Goal: Communication & Community: Answer question/provide support

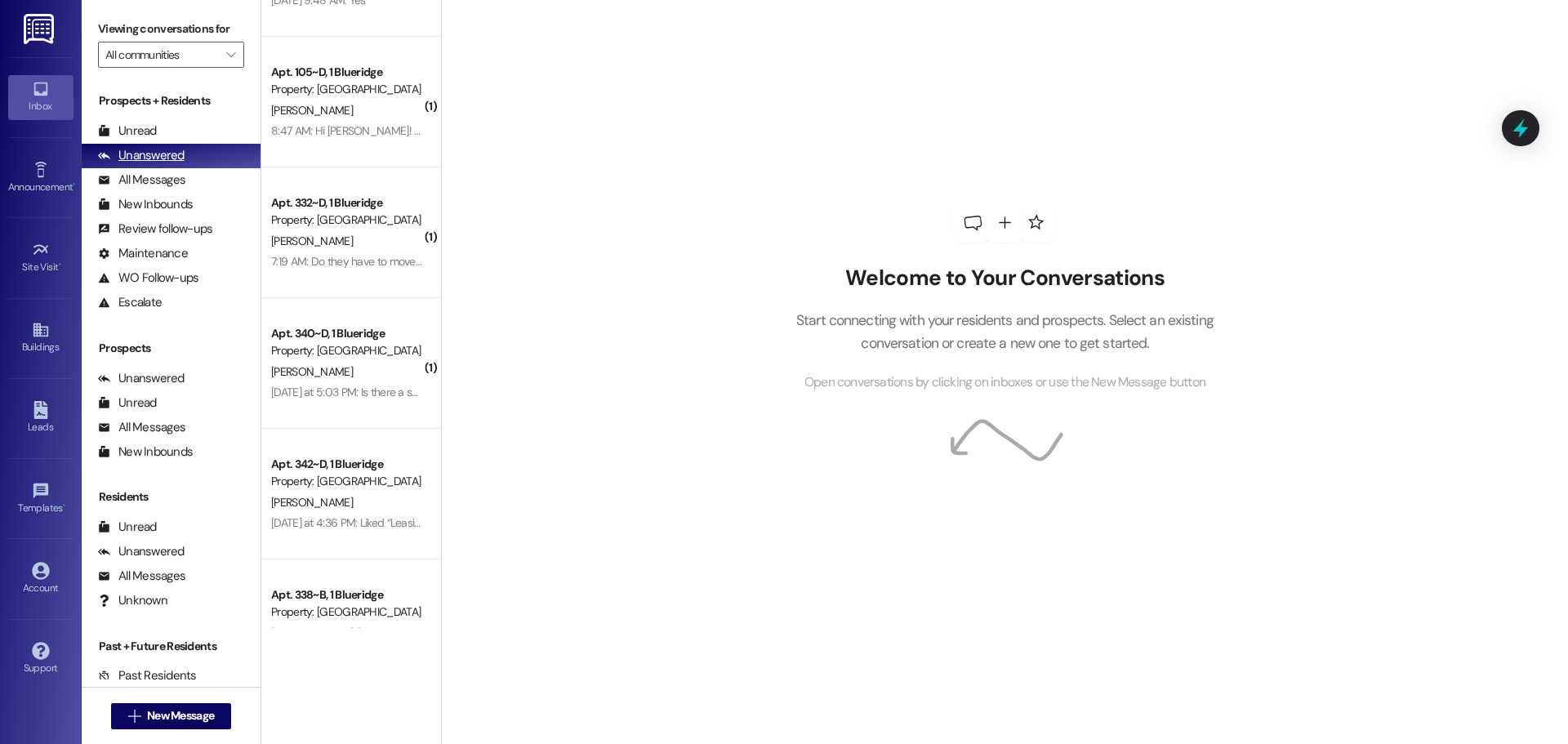
scroll to position [245, 0]
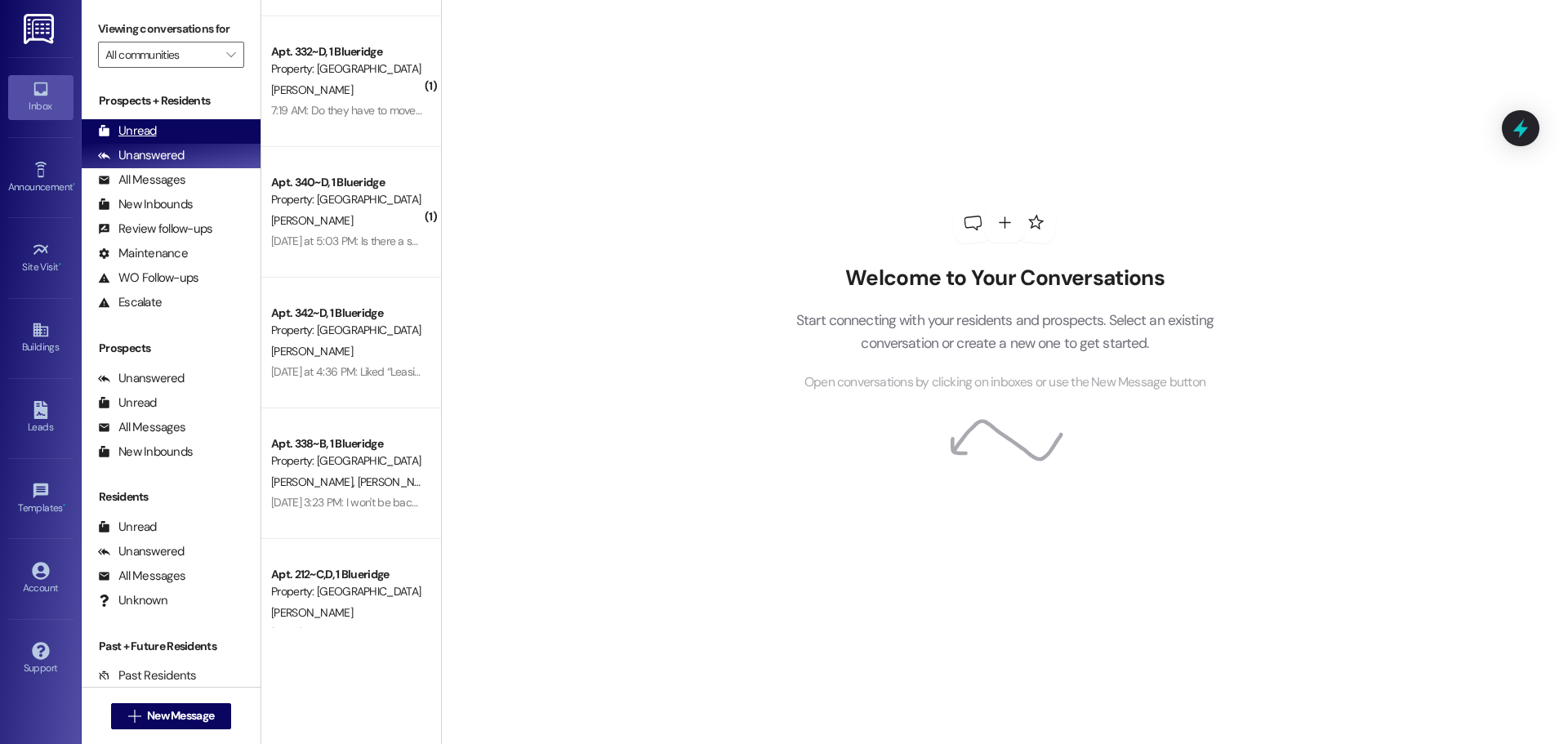
click at [139, 137] on div "Unread" at bounding box center [127, 131] width 59 height 17
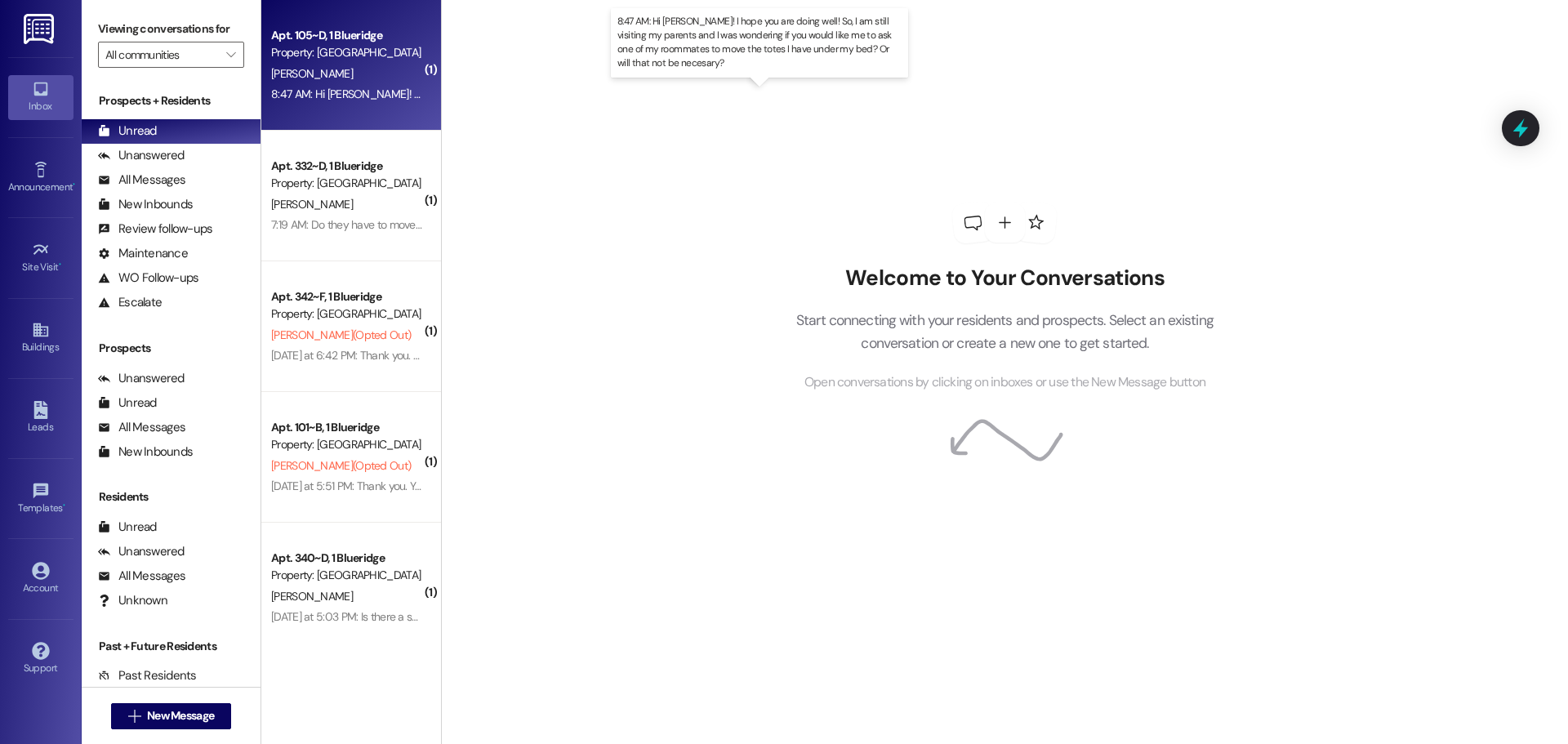
click at [345, 95] on div "8:47 AM: Hi Ian! I hope you are doing well! So, I am still visiting my parents …" at bounding box center [809, 94] width 1076 height 15
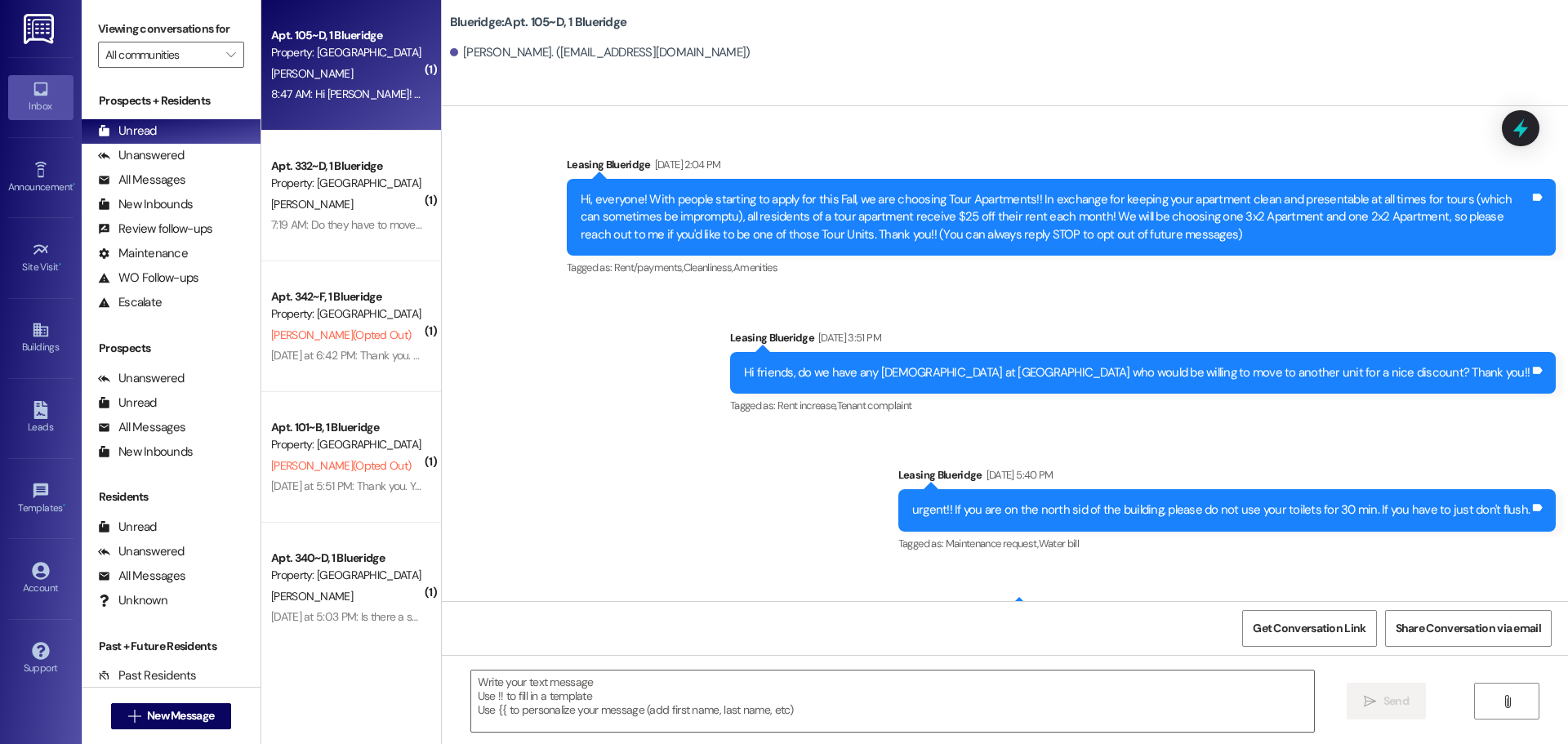
scroll to position [19322, 0]
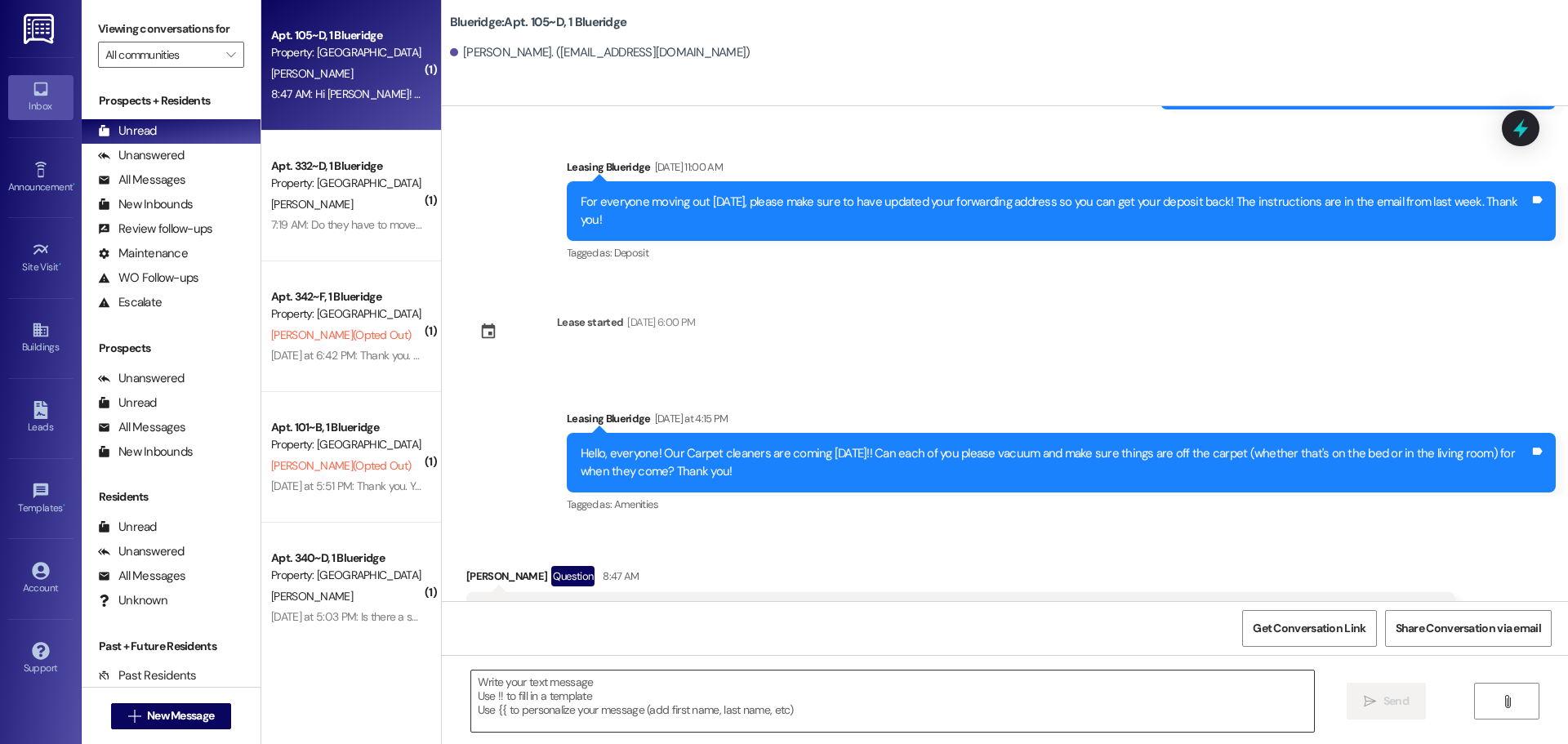
click at [936, 711] on textarea at bounding box center [891, 702] width 842 height 62
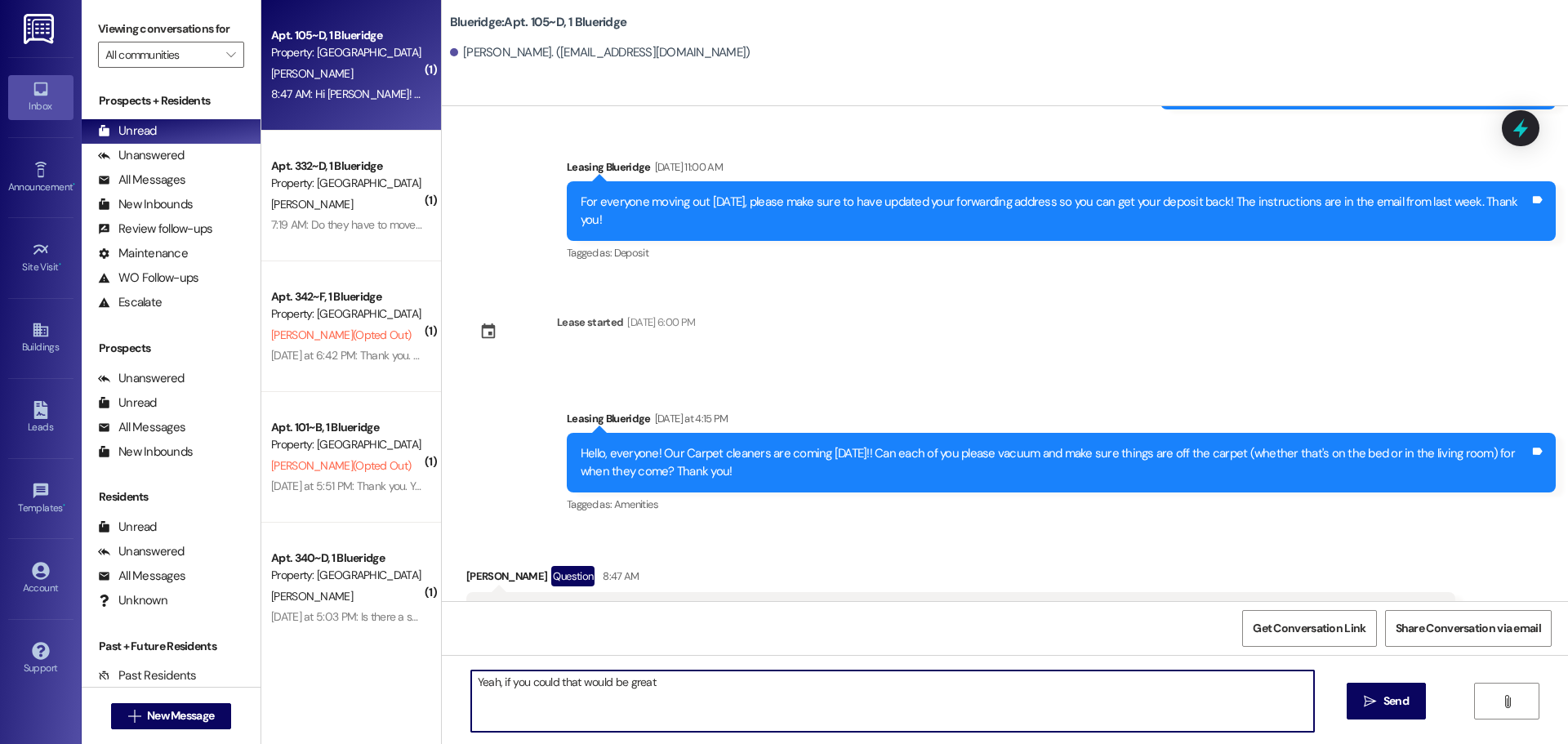
type textarea "Yeah, if you could that would be great!"
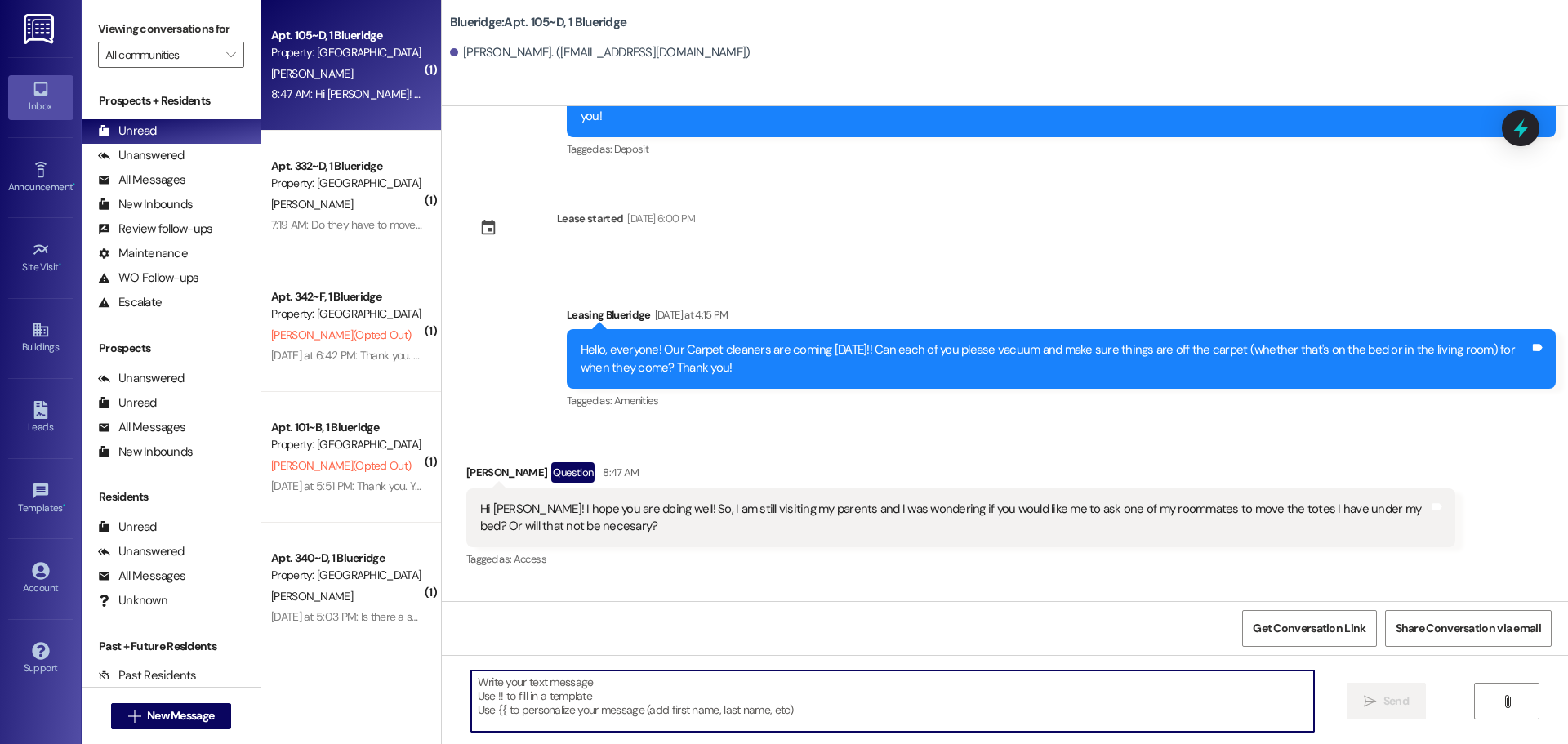
scroll to position [19435, 0]
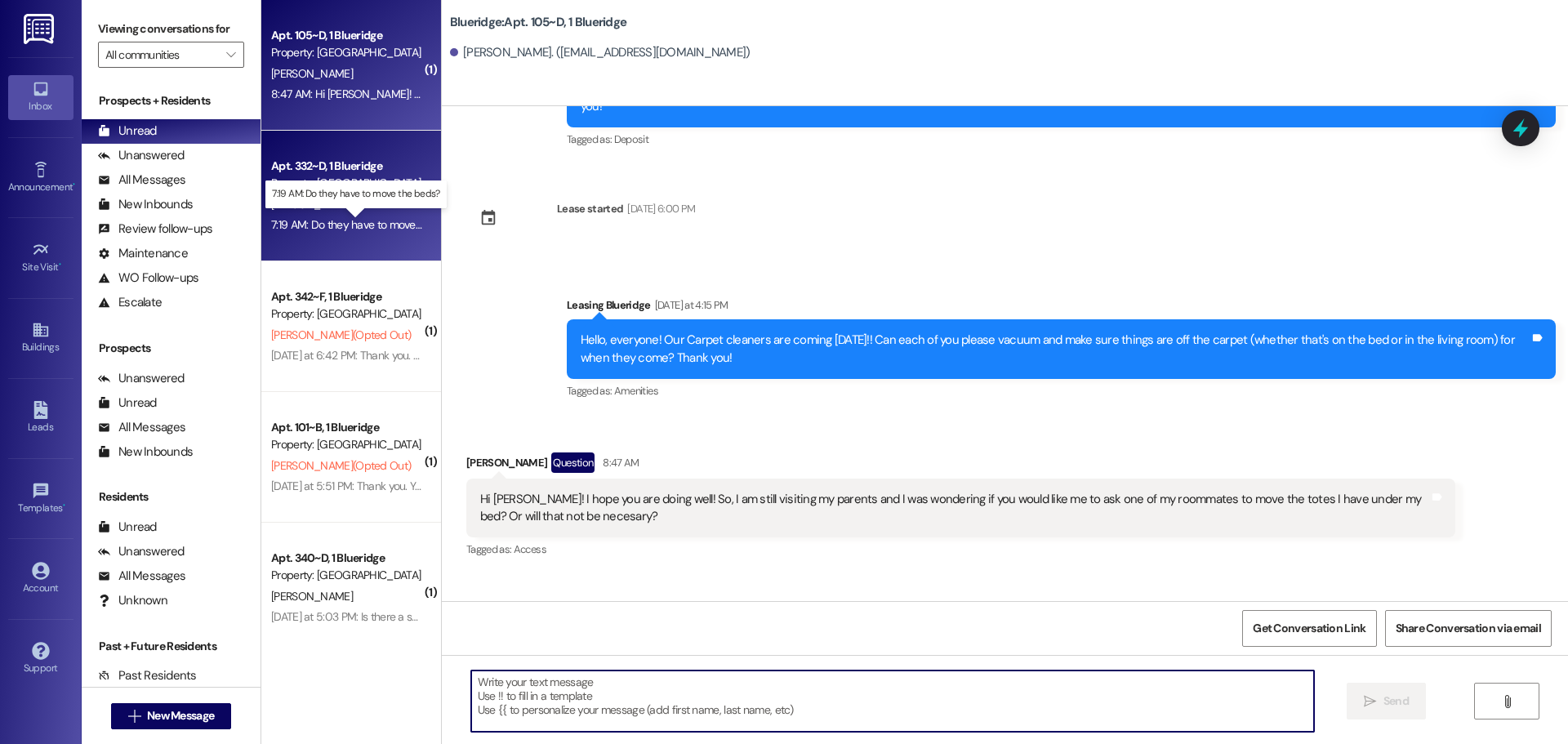
click at [377, 226] on div "7:19 AM: Do they have to move the beds? 7:19 AM: Do they have to move the beds?" at bounding box center [368, 225] width 195 height 15
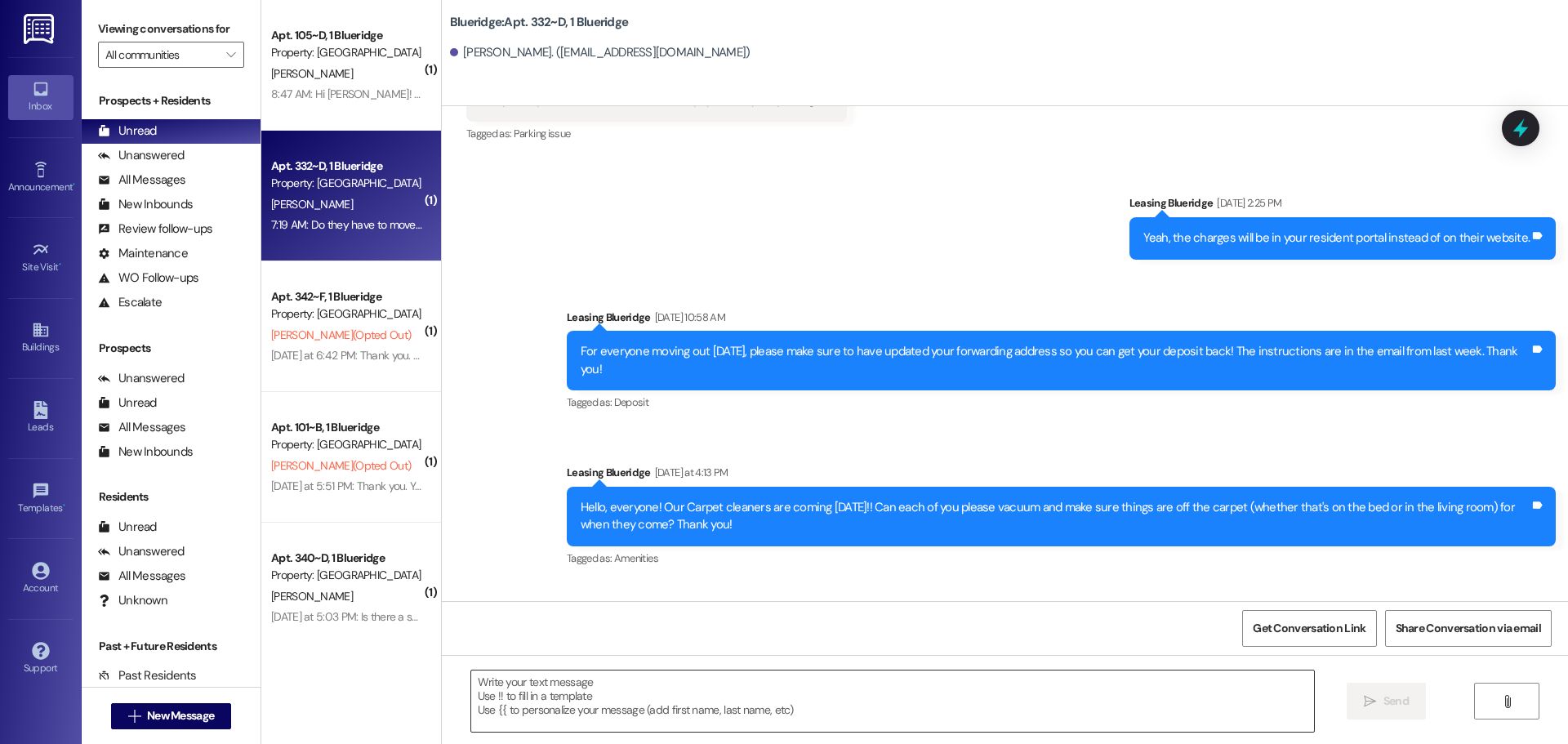
scroll to position [28626, 0]
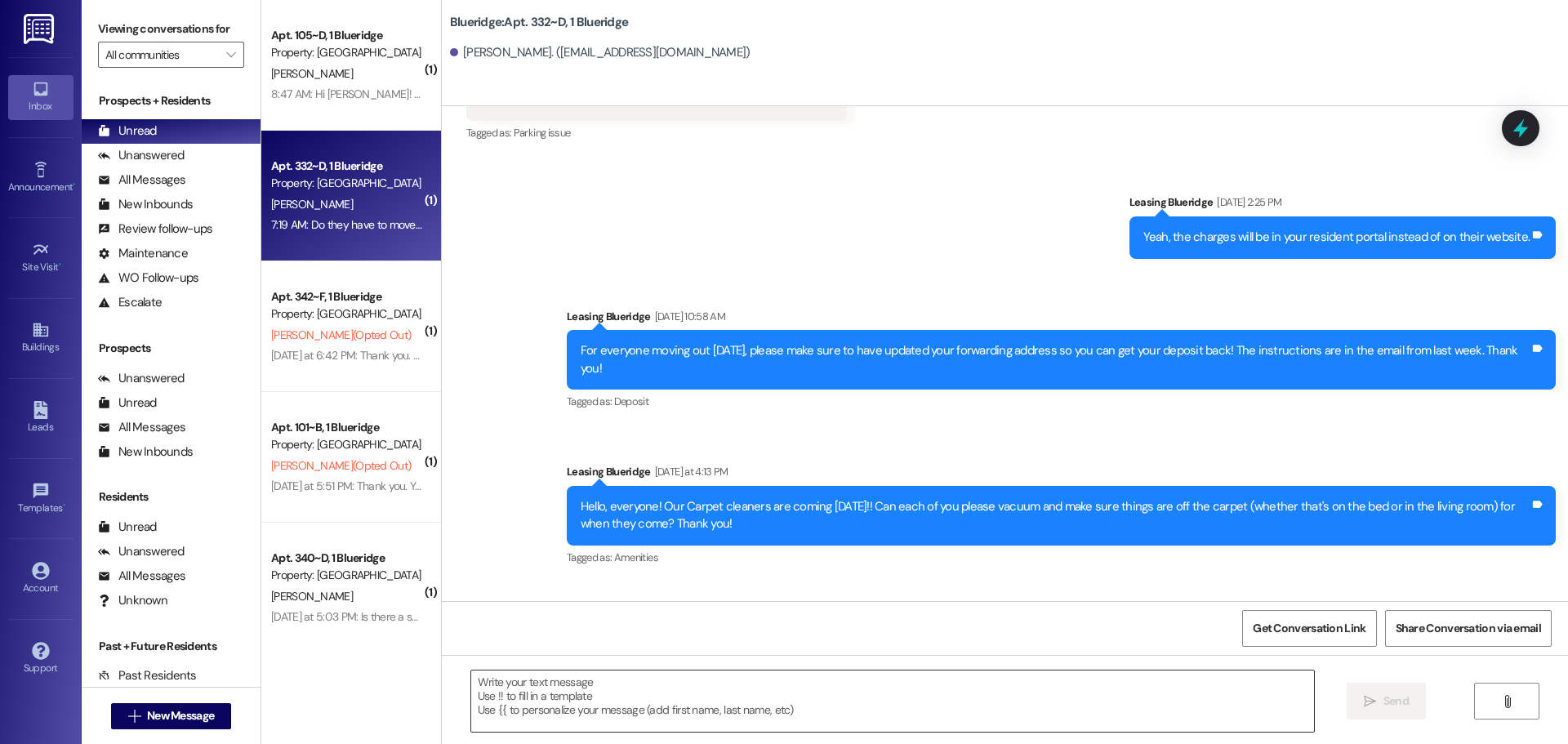
click at [727, 684] on textarea at bounding box center [891, 702] width 842 height 62
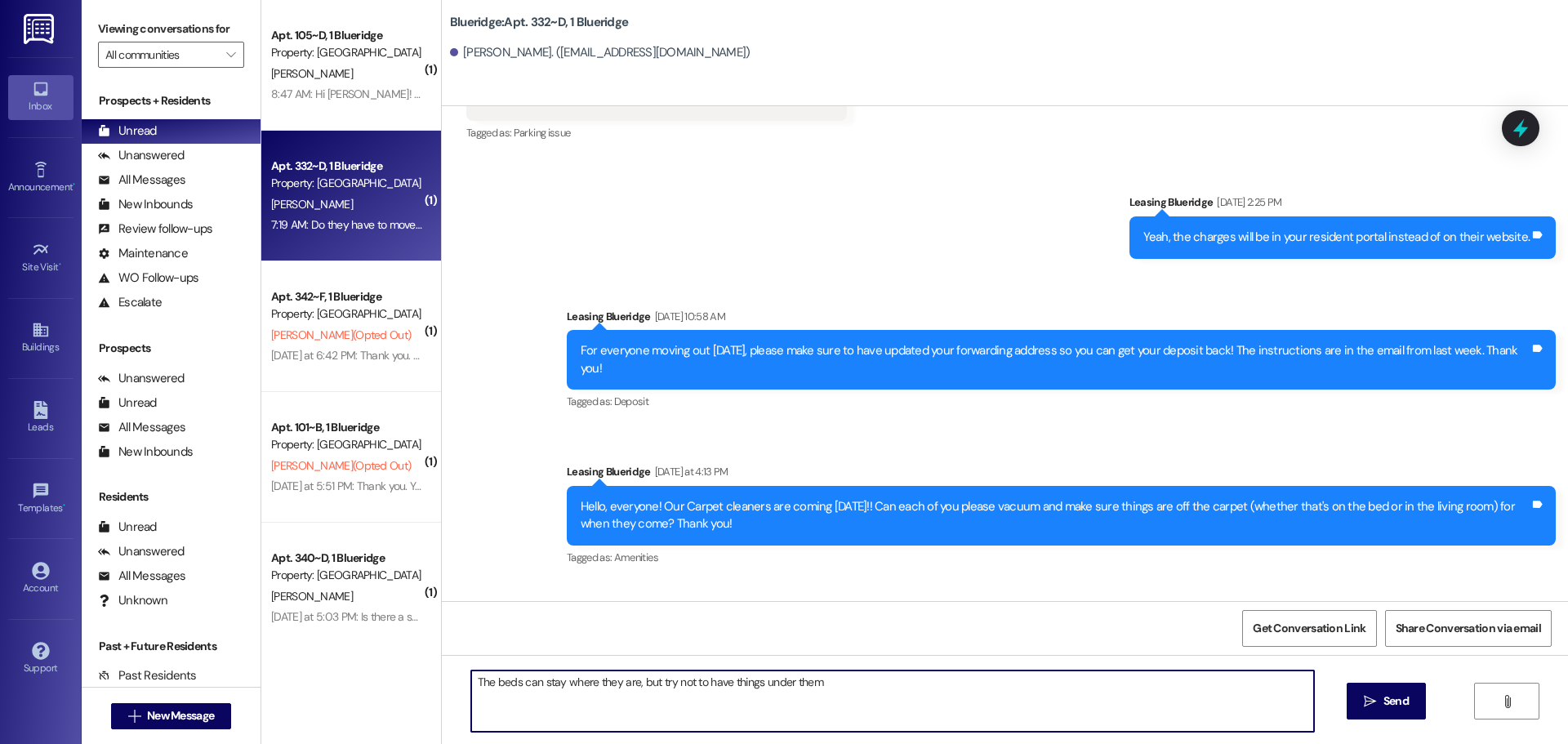
type textarea "The beds can stay where they are, but try not to have things under them!"
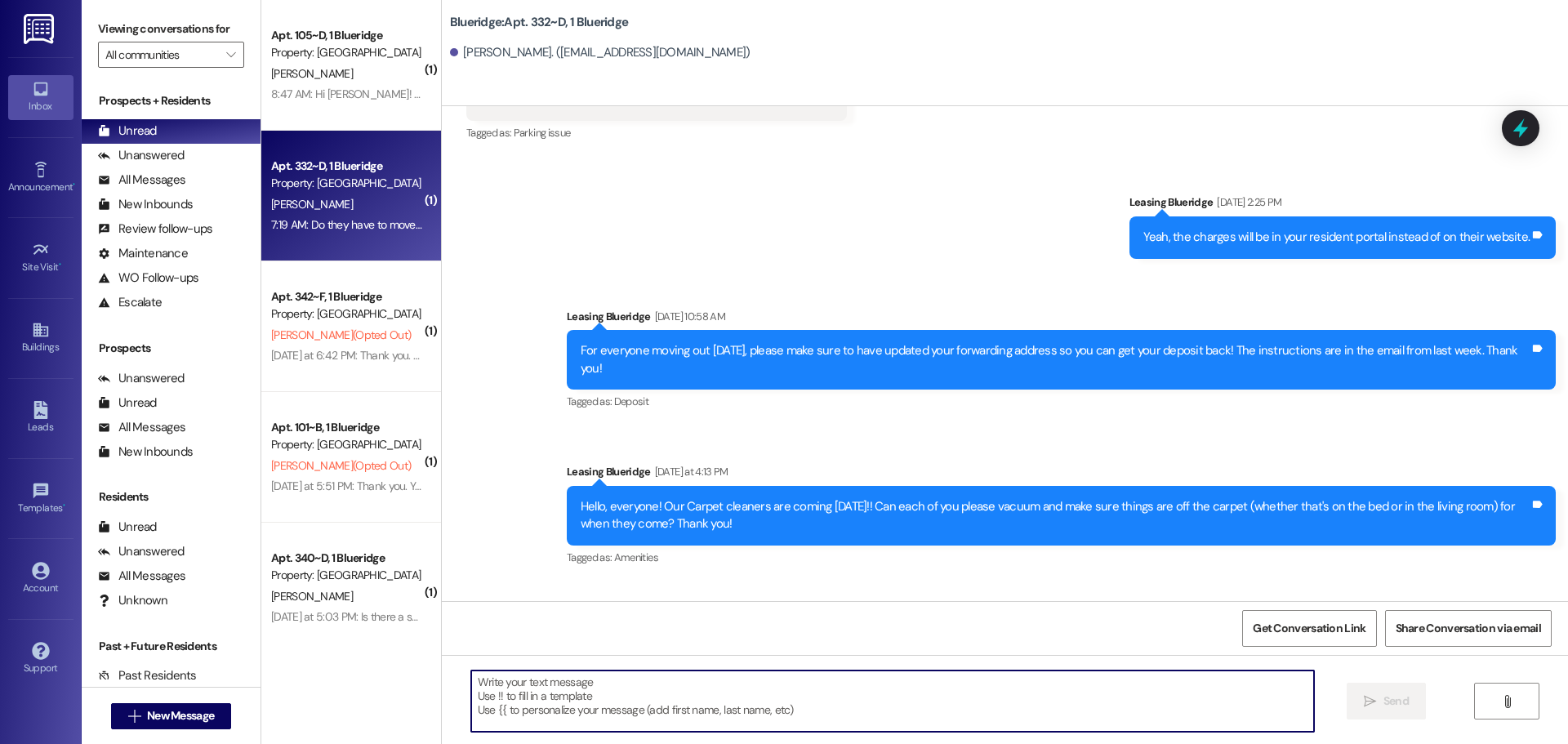
scroll to position [28625, 0]
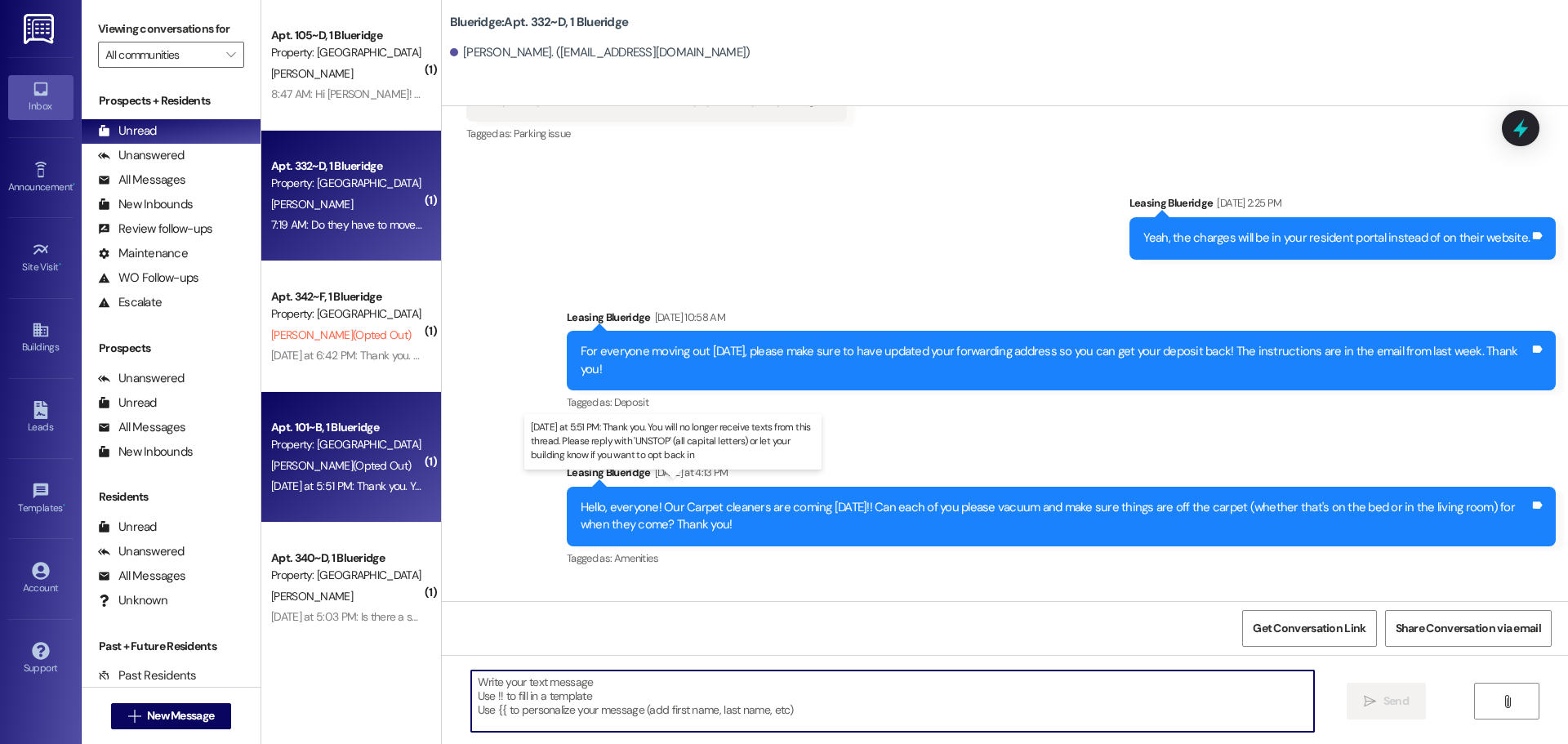
click at [367, 486] on div "Yesterday at 5:51 PM: Thank you. You will no longer receive texts from this thr…" at bounding box center [678, 486] width 816 height 15
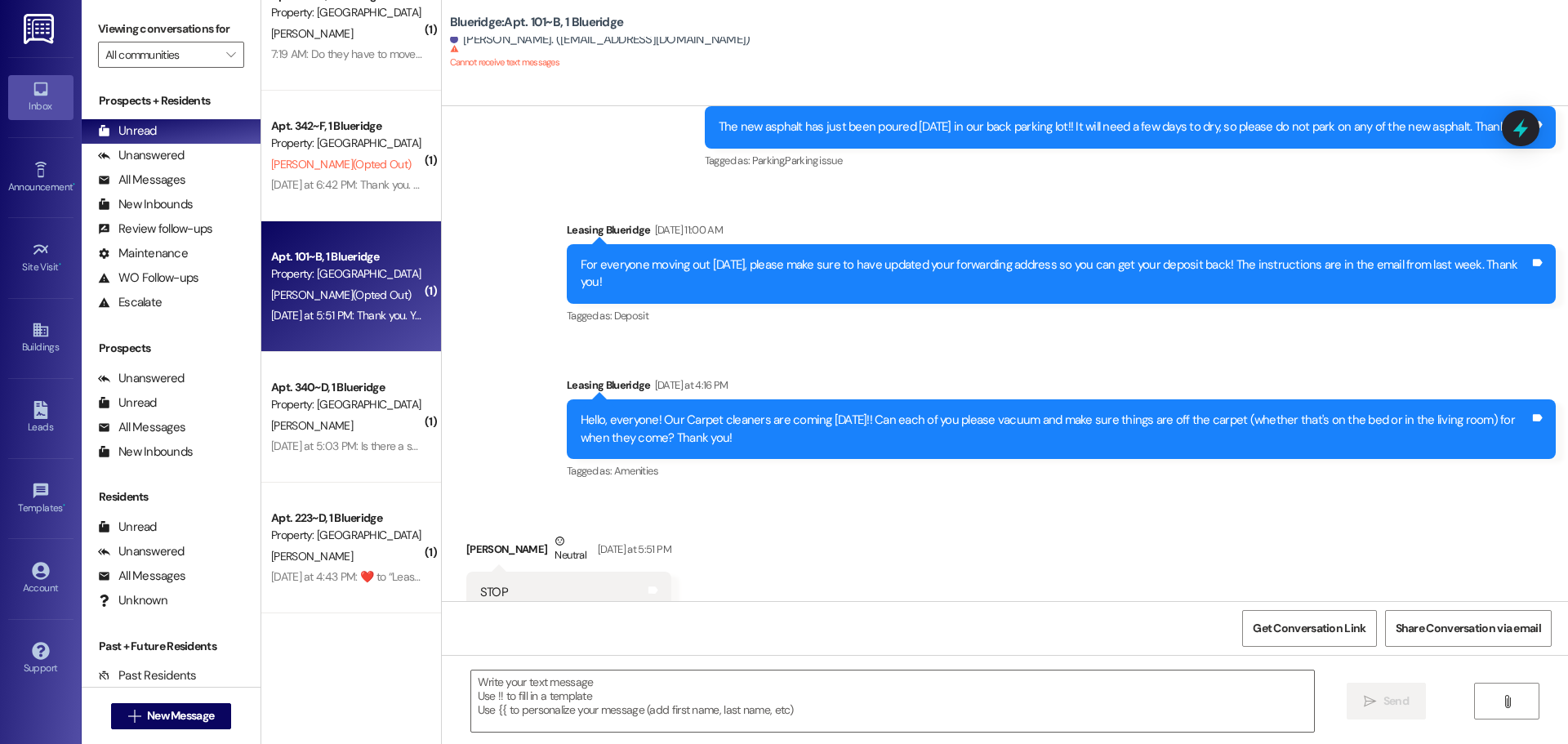
scroll to position [287, 0]
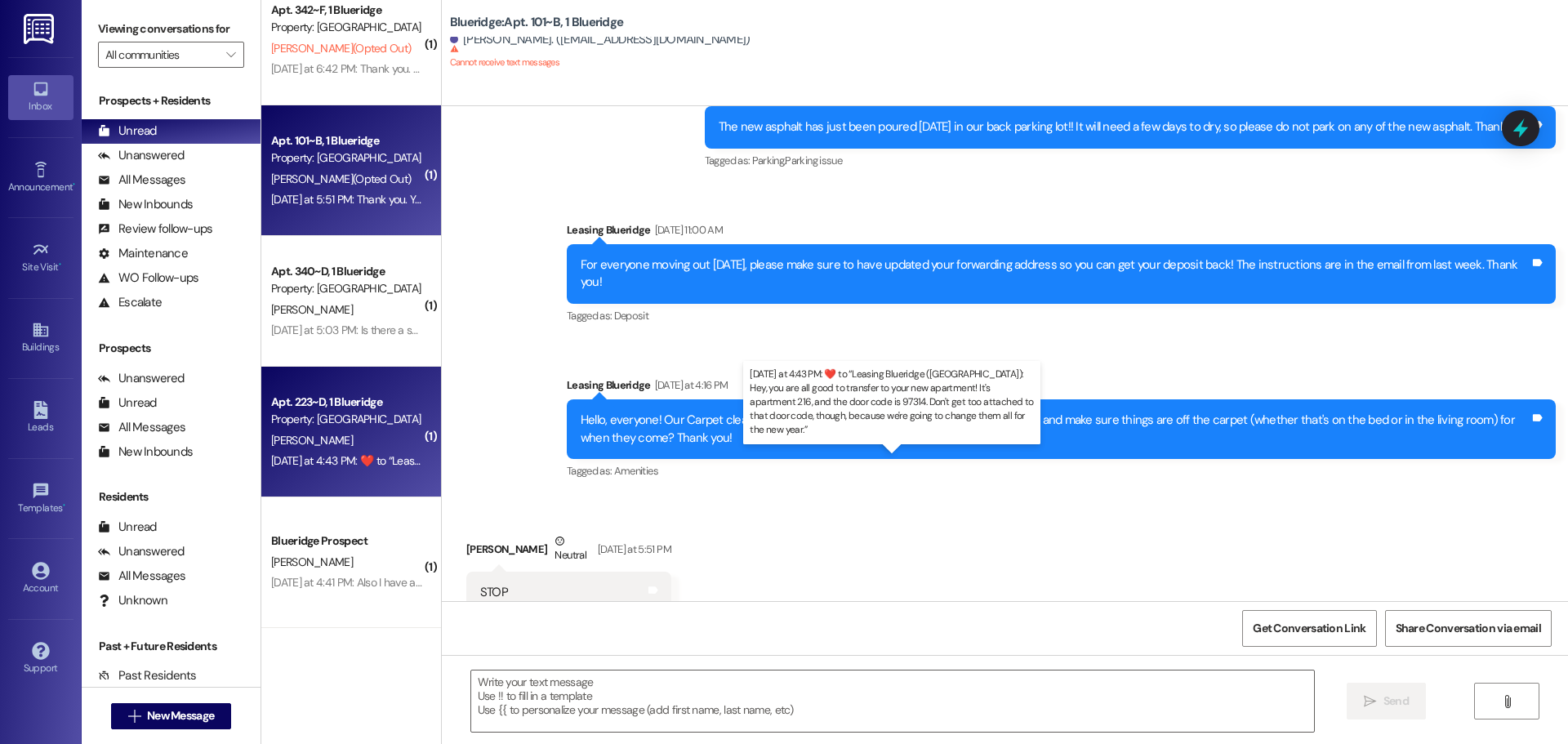
click at [330, 458] on div "Yesterday at 4:43 PM:  ​❤️​ to “ Leasing Blueridge (Blueridge): Hey, you are al…" at bounding box center [929, 461] width 1316 height 15
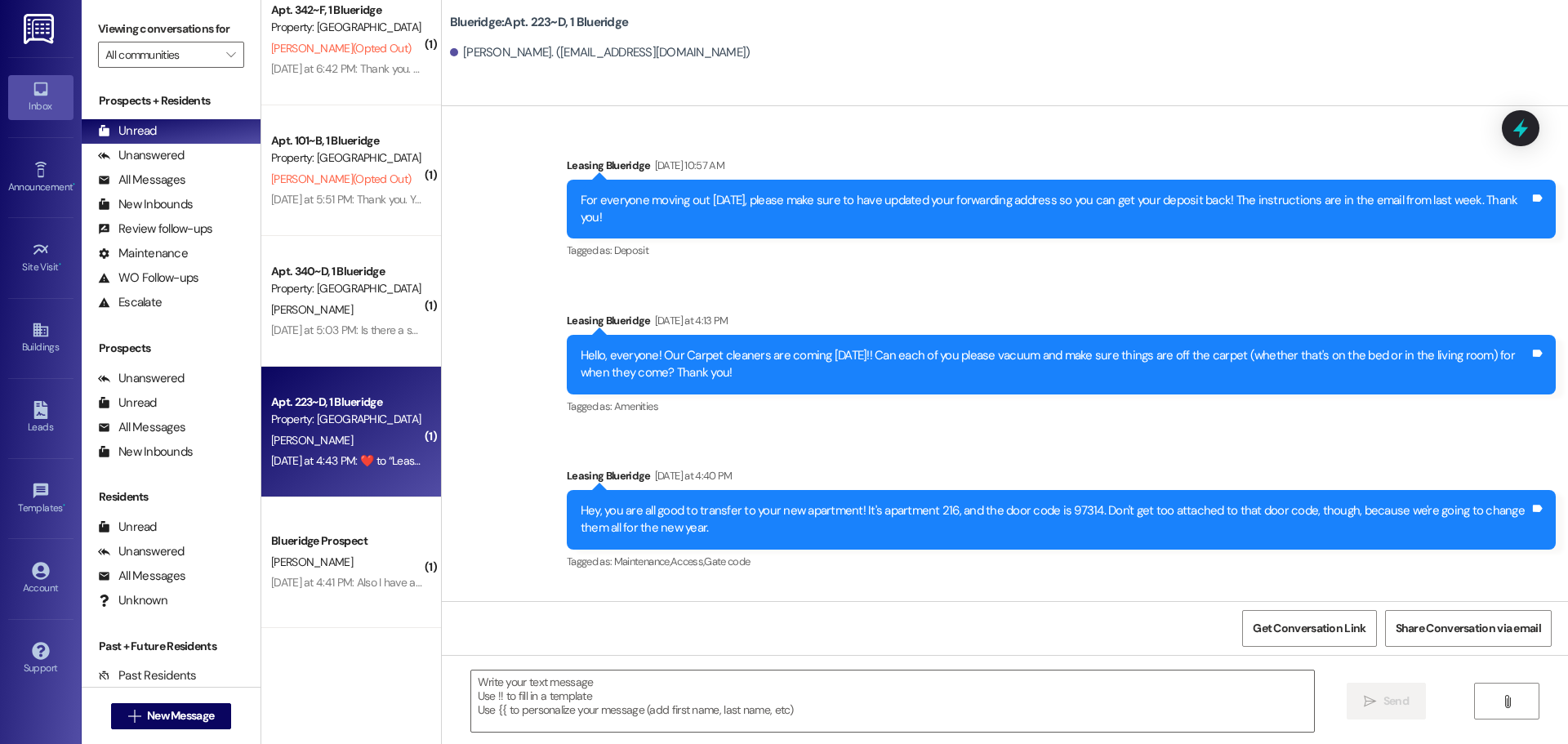
scroll to position [27996, 0]
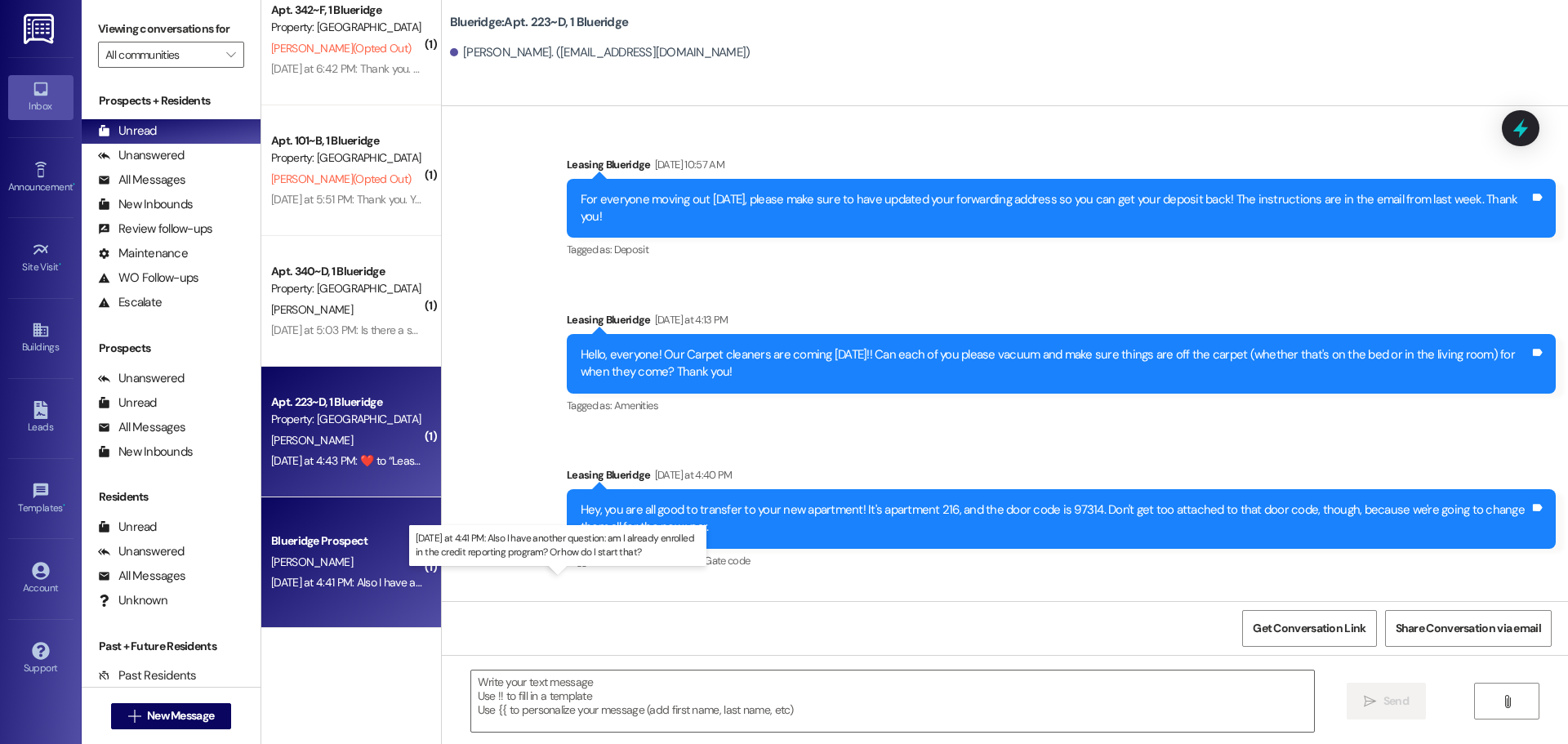
click at [362, 580] on div "Yesterday at 4:41 PM: Also I have another question: am I already enrolled in th…" at bounding box center [563, 582] width 585 height 15
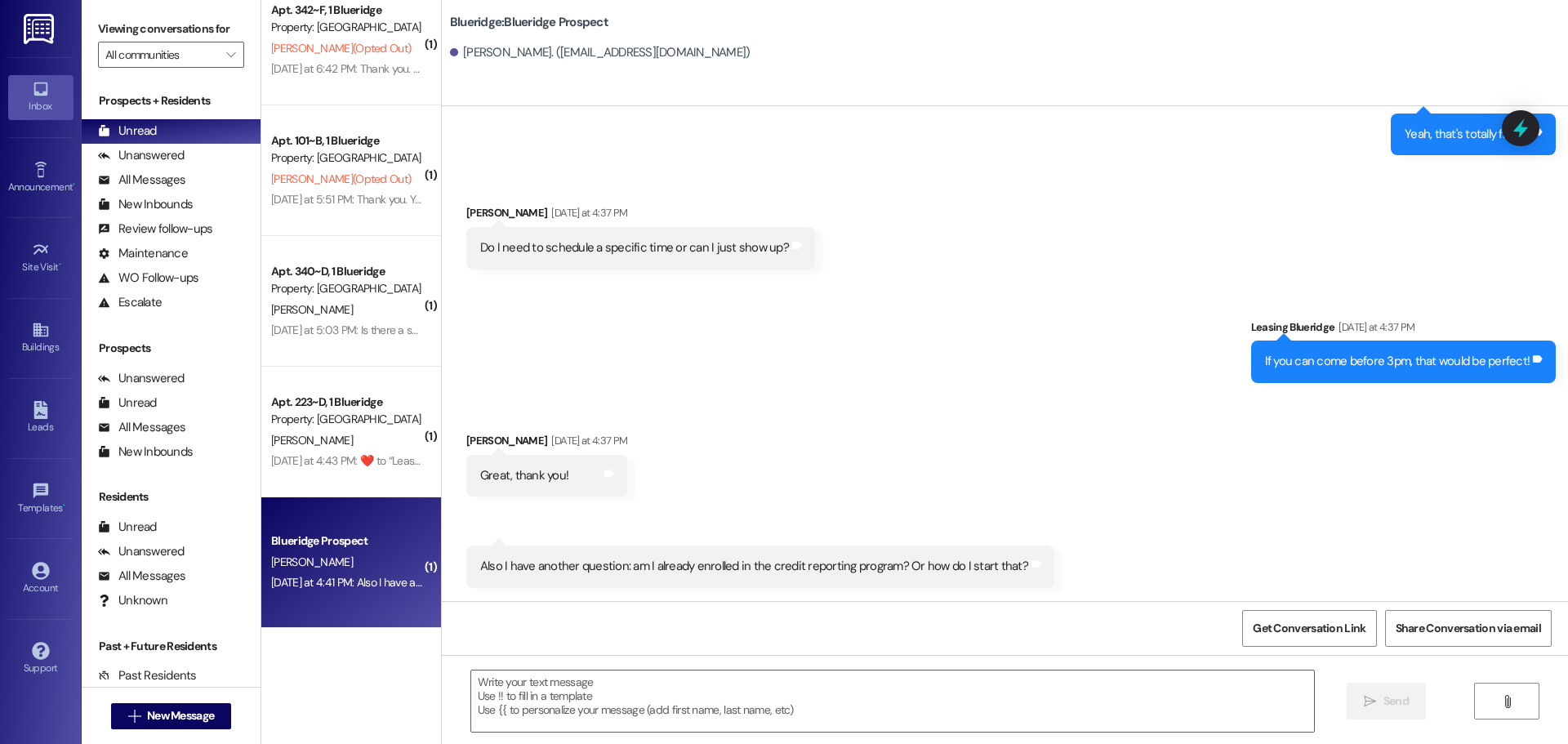
scroll to position [1005, 0]
click at [777, 707] on textarea at bounding box center [891, 702] width 842 height 62
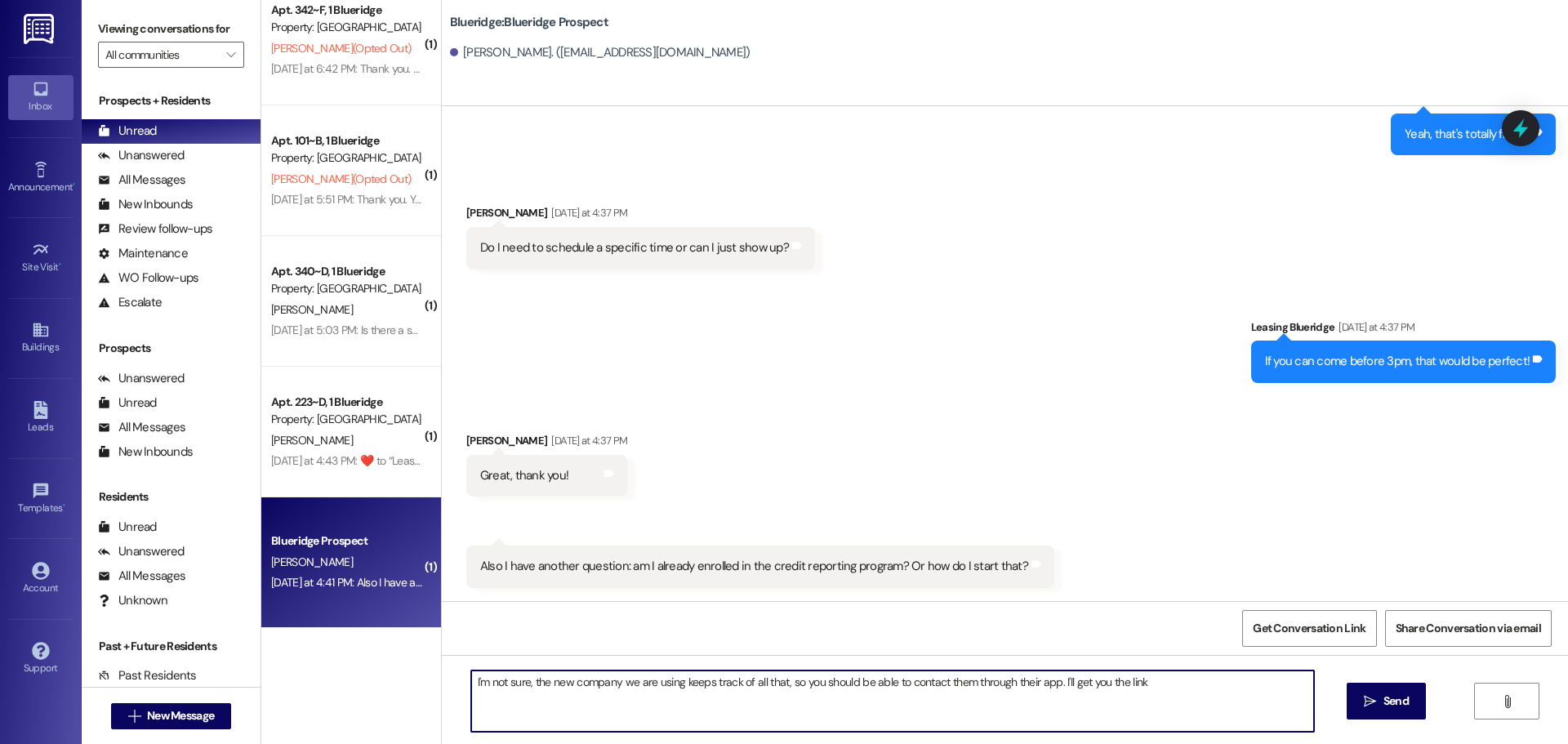
type textarea "I'm not sure, the new company we are using keeps track of all that, so you shou…"
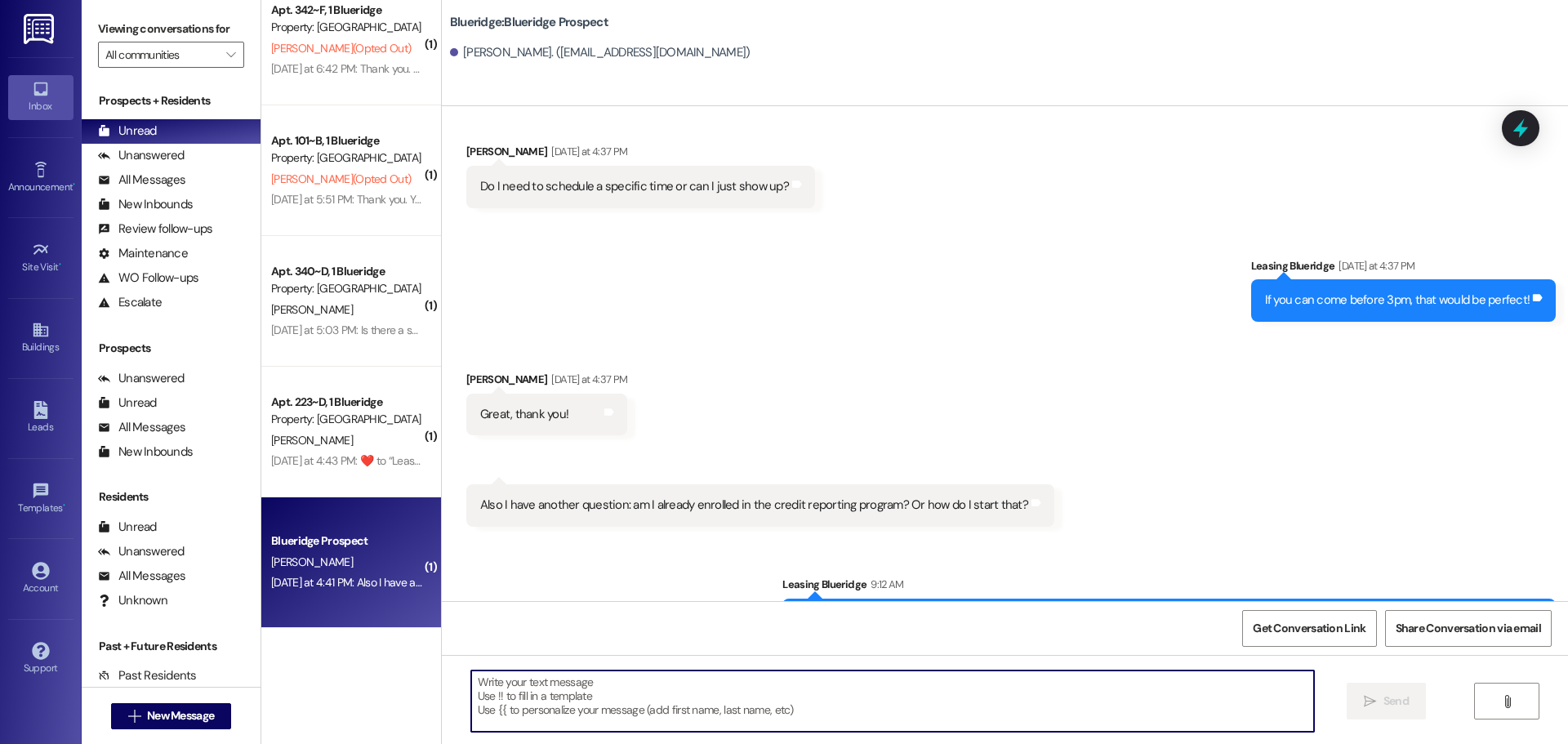
scroll to position [1119, 0]
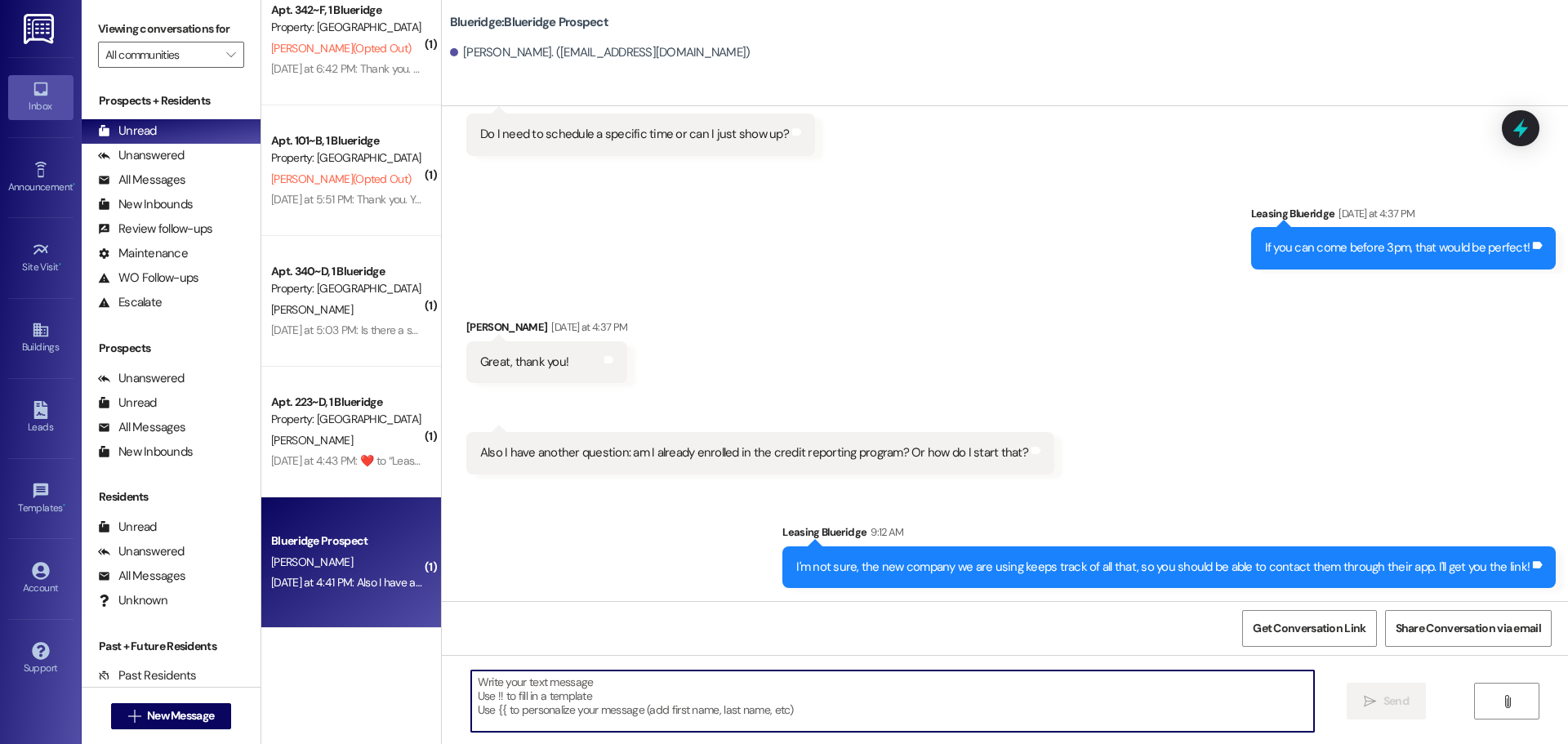
click at [896, 690] on textarea at bounding box center [891, 702] width 842 height 62
paste textarea "https://play.google.com/store/apps/details?id=com.boompay.boompay&hl=en_US"
type textarea "https://play.google.com/store/apps/details?id=com.boompay.boompay&hl=en_US"
click at [1011, 720] on textarea at bounding box center [891, 702] width 842 height 62
paste textarea "https://apps.apple.com/us/app/boom-build-credit-with-rent/id1534466495"
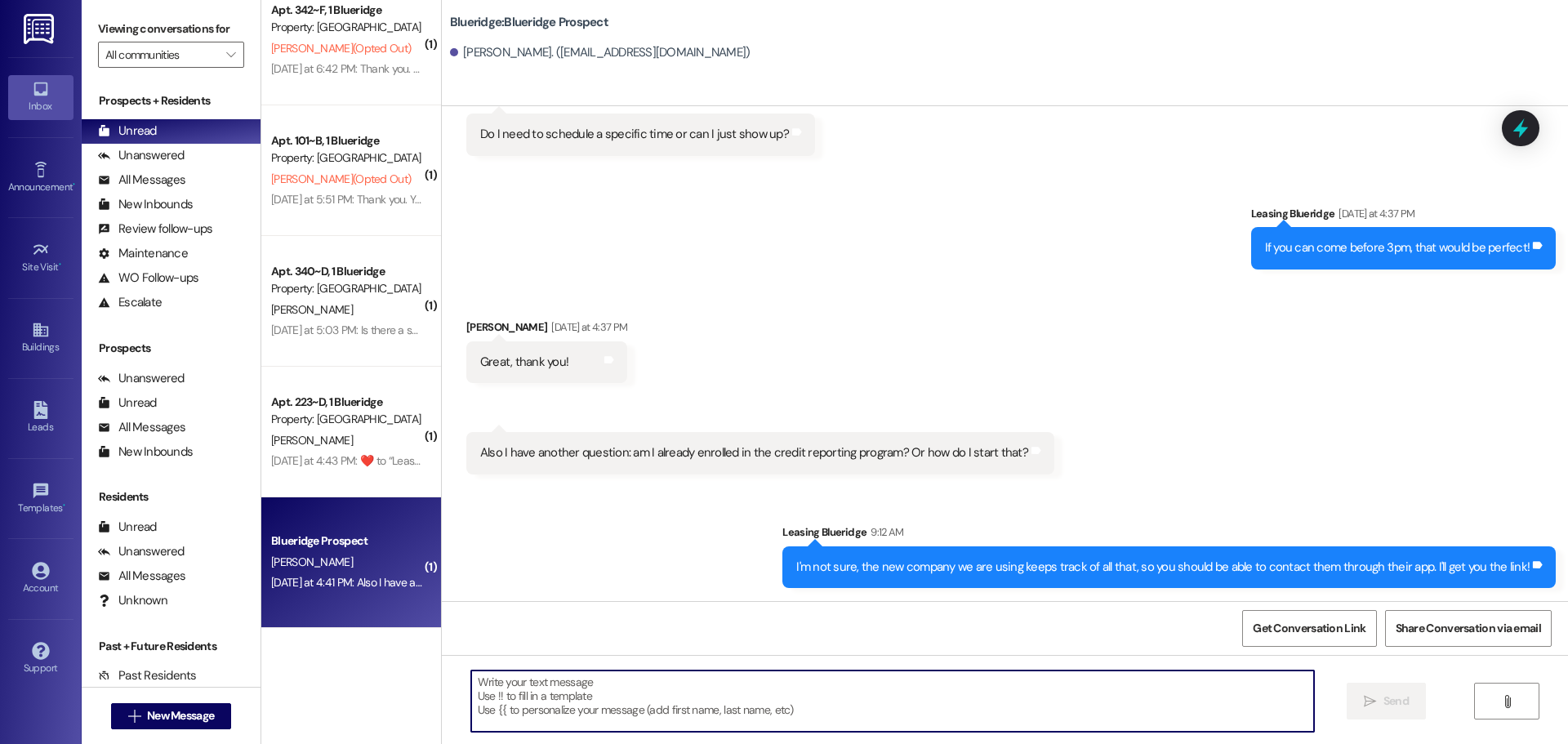
type textarea "https://apps.apple.com/us/app/boom-build-credit-with-rent/id1534466495"
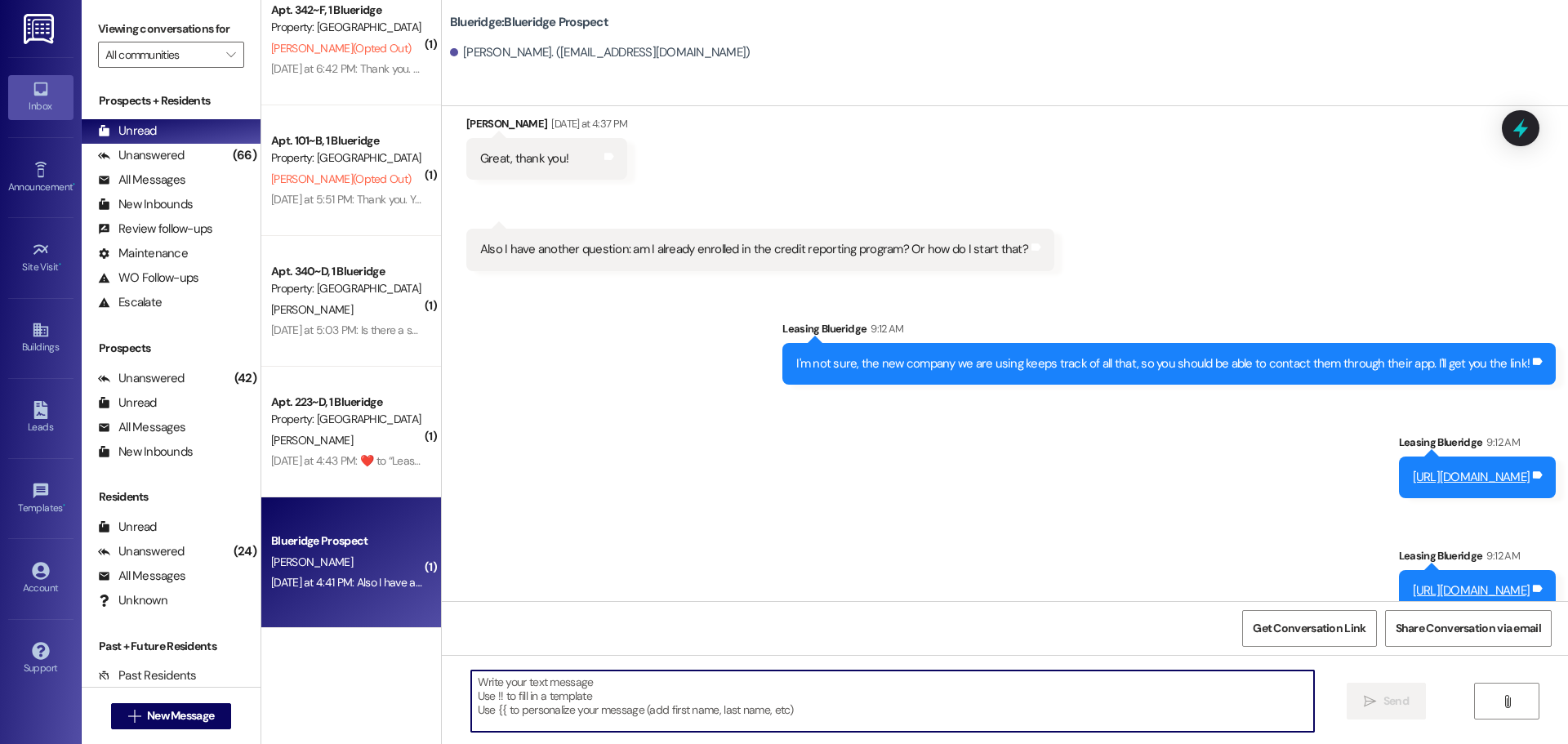
scroll to position [1346, 0]
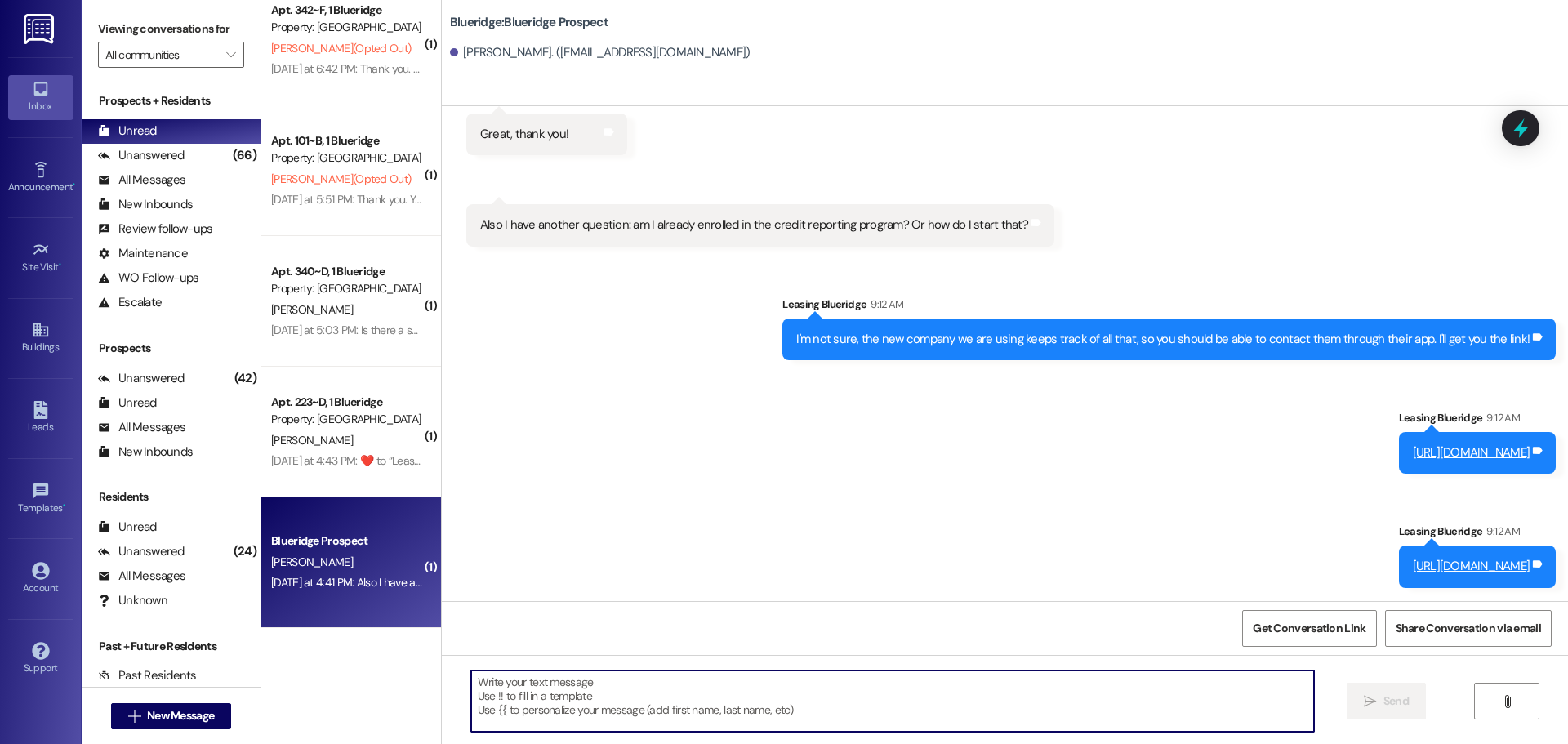
click at [767, 387] on div "Sent via SMS Leasing Blueridge 9:12 AM I'm not sure, the new company we are usi…" at bounding box center [1004, 430] width 1126 height 342
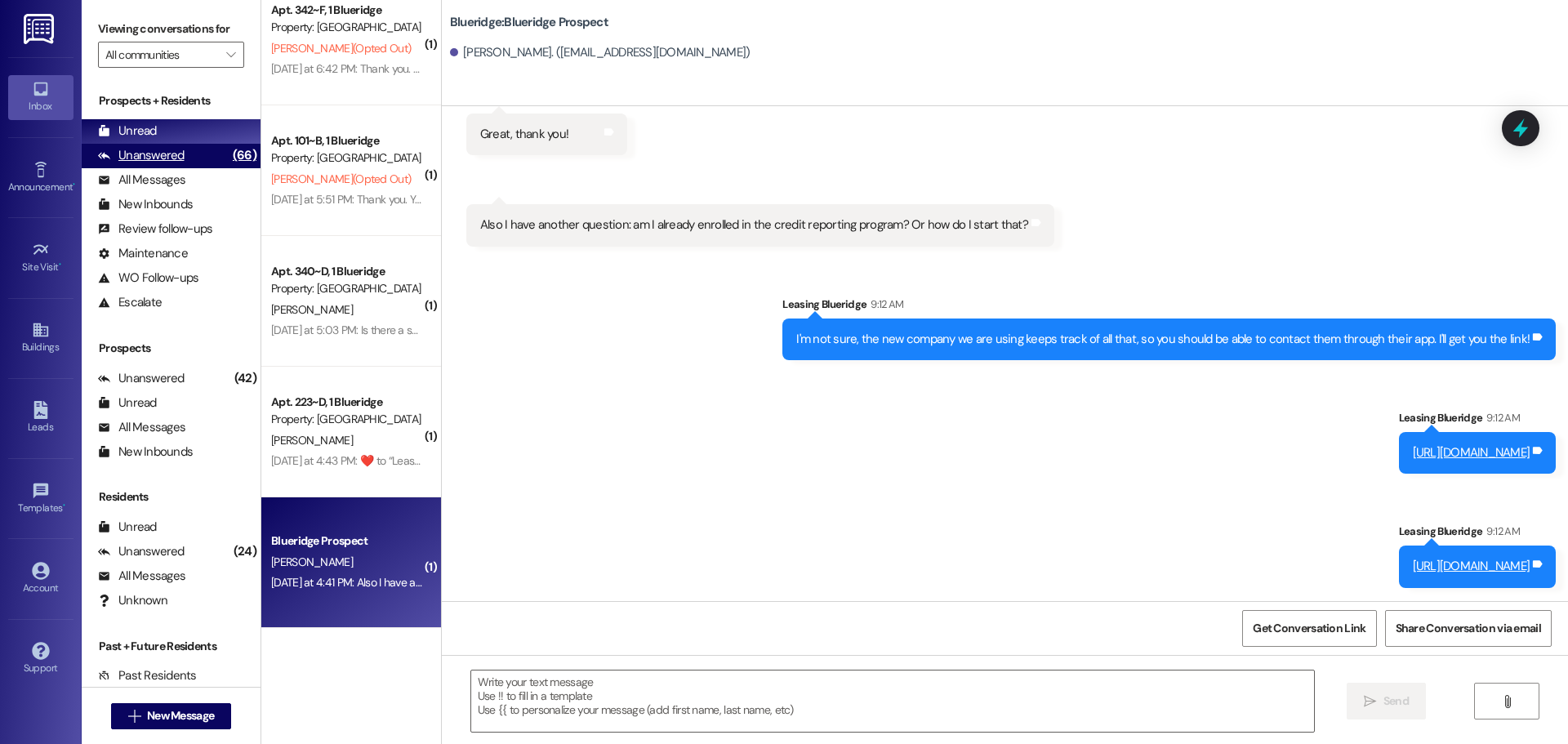
click at [183, 152] on div "Unanswered (66)" at bounding box center [171, 155] width 179 height 24
click at [192, 137] on div "Unread (0)" at bounding box center [171, 131] width 179 height 24
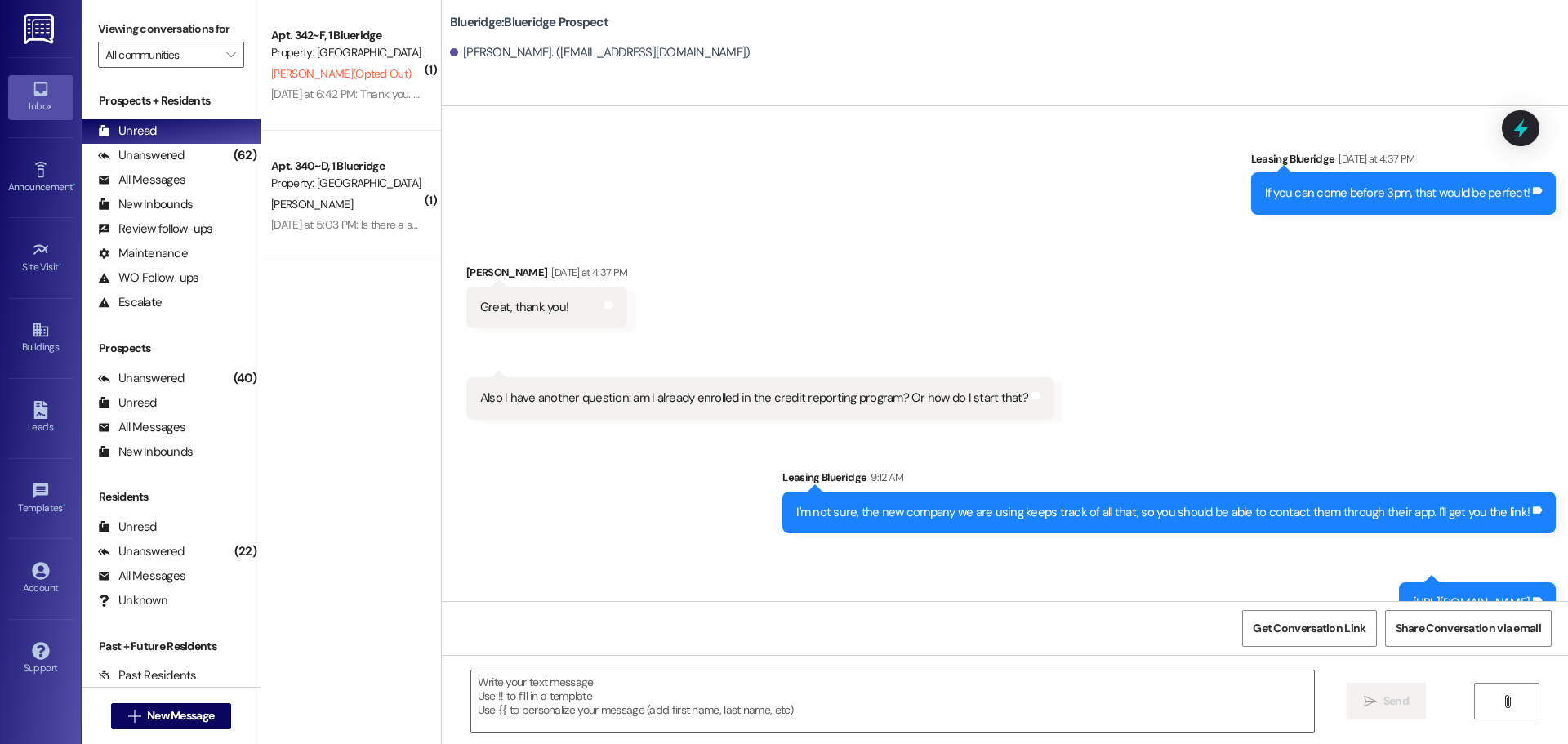
scroll to position [1301, 0]
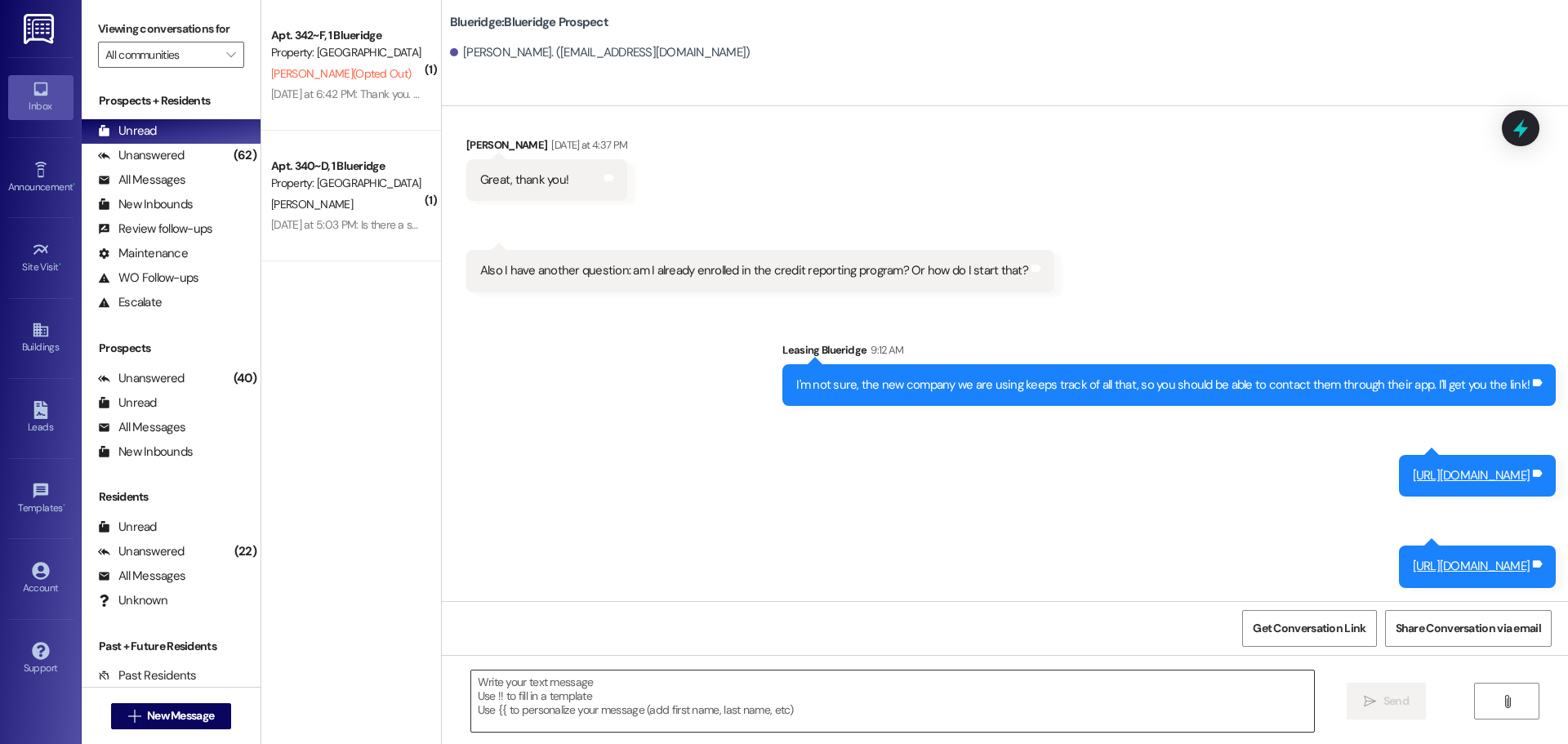
click at [861, 713] on textarea at bounding box center [891, 702] width 842 height 62
click at [1415, 188] on div "Received via SMS Gracie Adams Yesterday at 4:37 PM Great, thank you! Tags and n…" at bounding box center [1004, 202] width 1126 height 205
click at [171, 157] on div "Unanswered" at bounding box center [142, 155] width 87 height 17
click at [181, 137] on div "Unread (0)" at bounding box center [171, 131] width 179 height 24
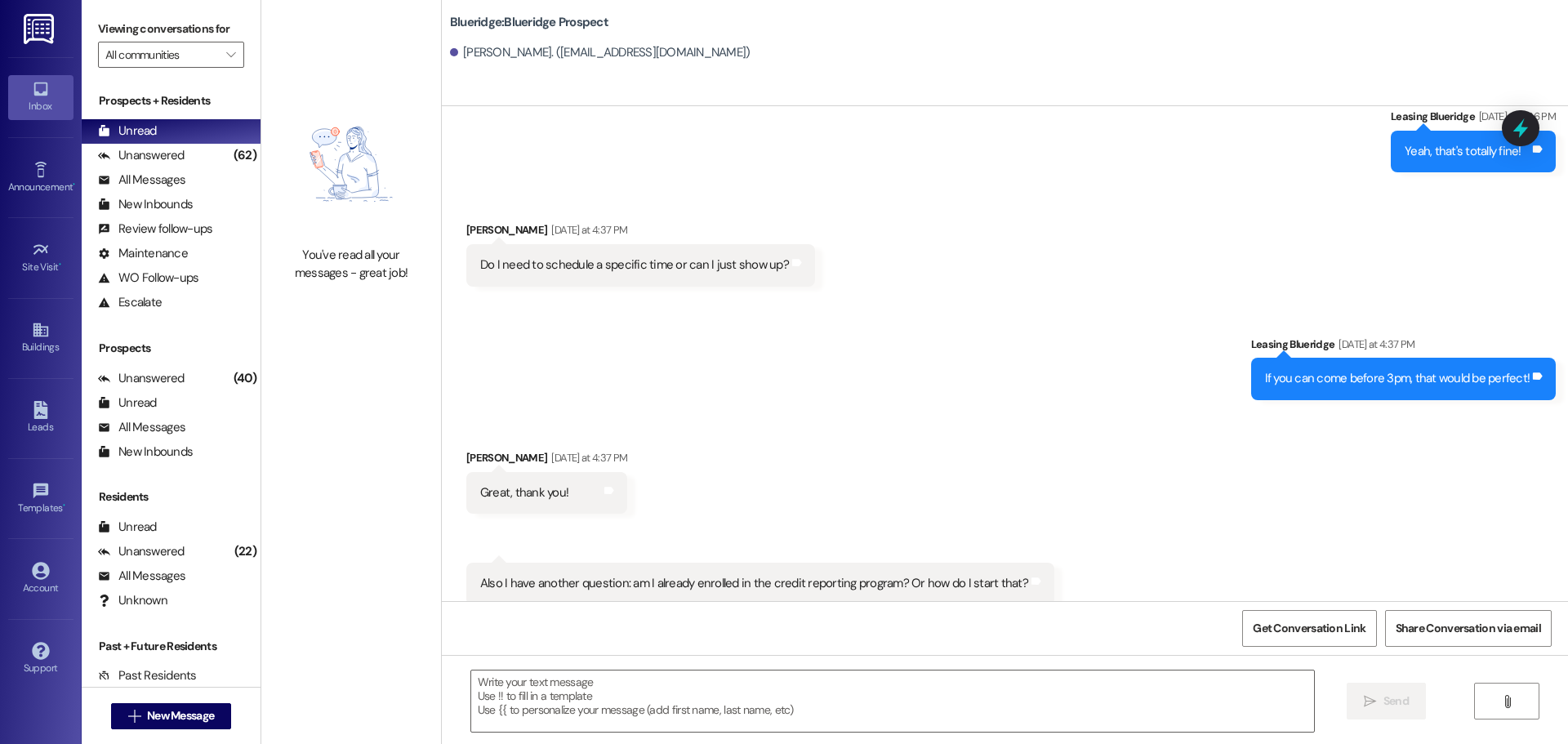
scroll to position [1004, 0]
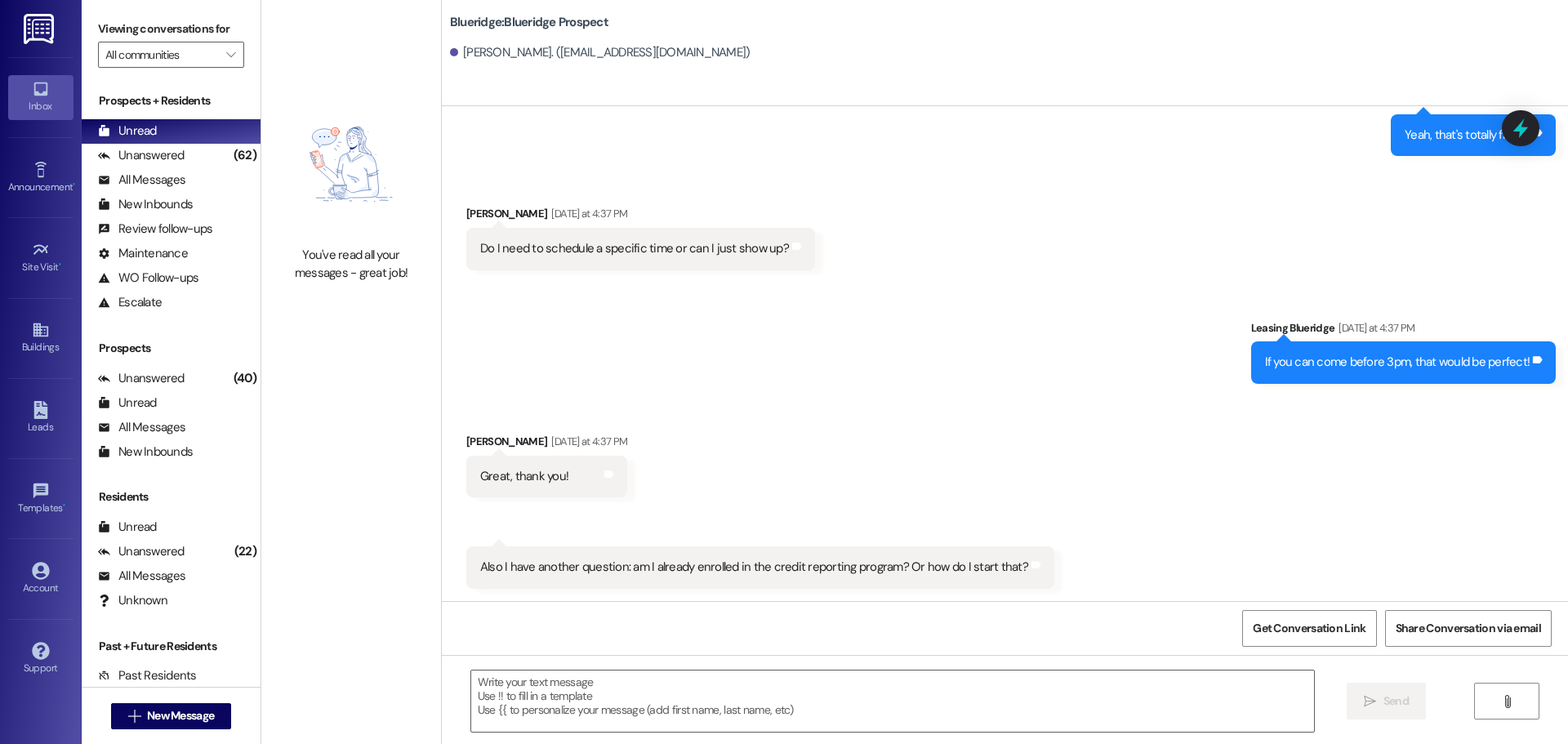
click at [41, 25] on img at bounding box center [40, 29] width 33 height 30
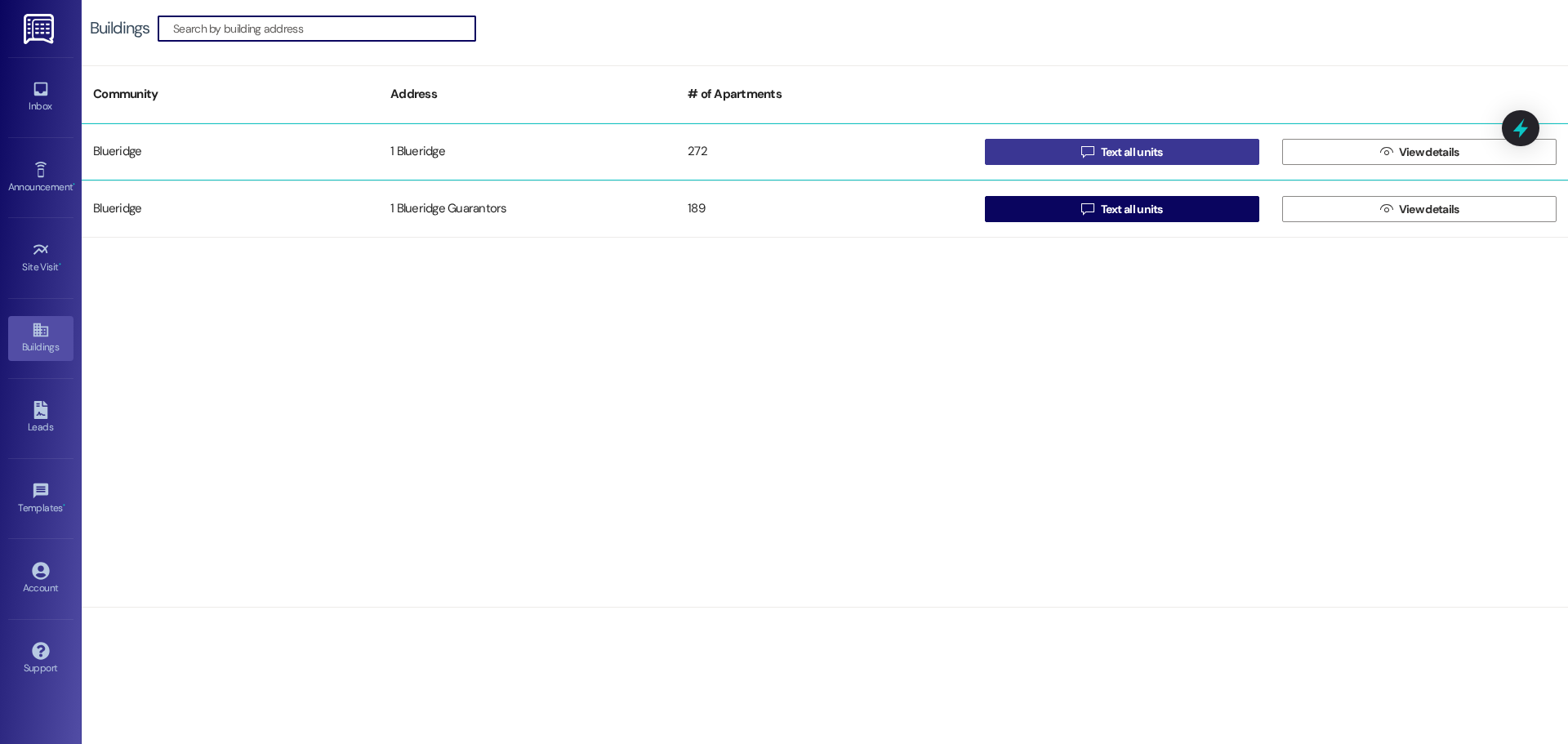
click at [1025, 144] on button " Text all units" at bounding box center [1121, 152] width 274 height 26
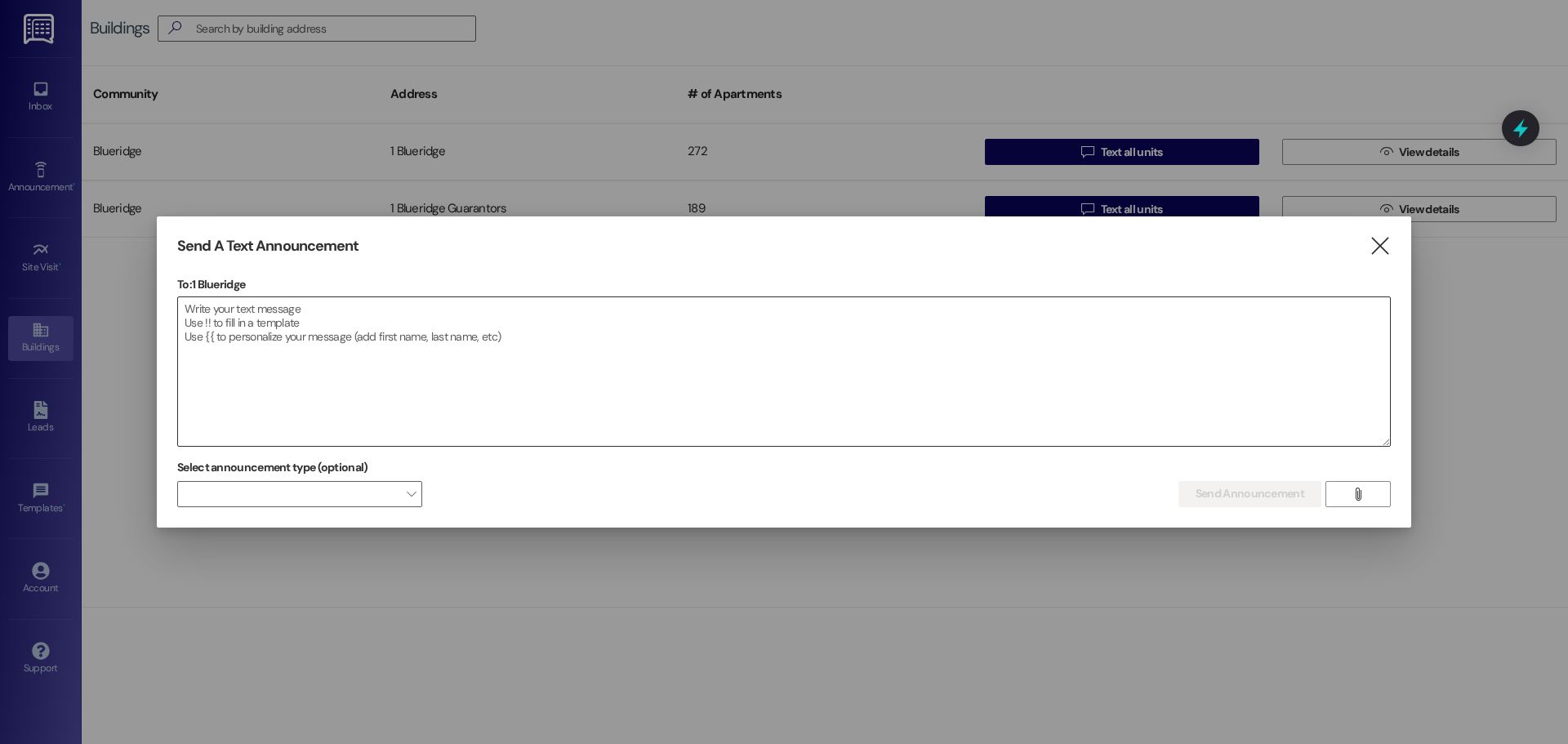
click at [869, 348] on textarea at bounding box center [784, 372] width 1211 height 148
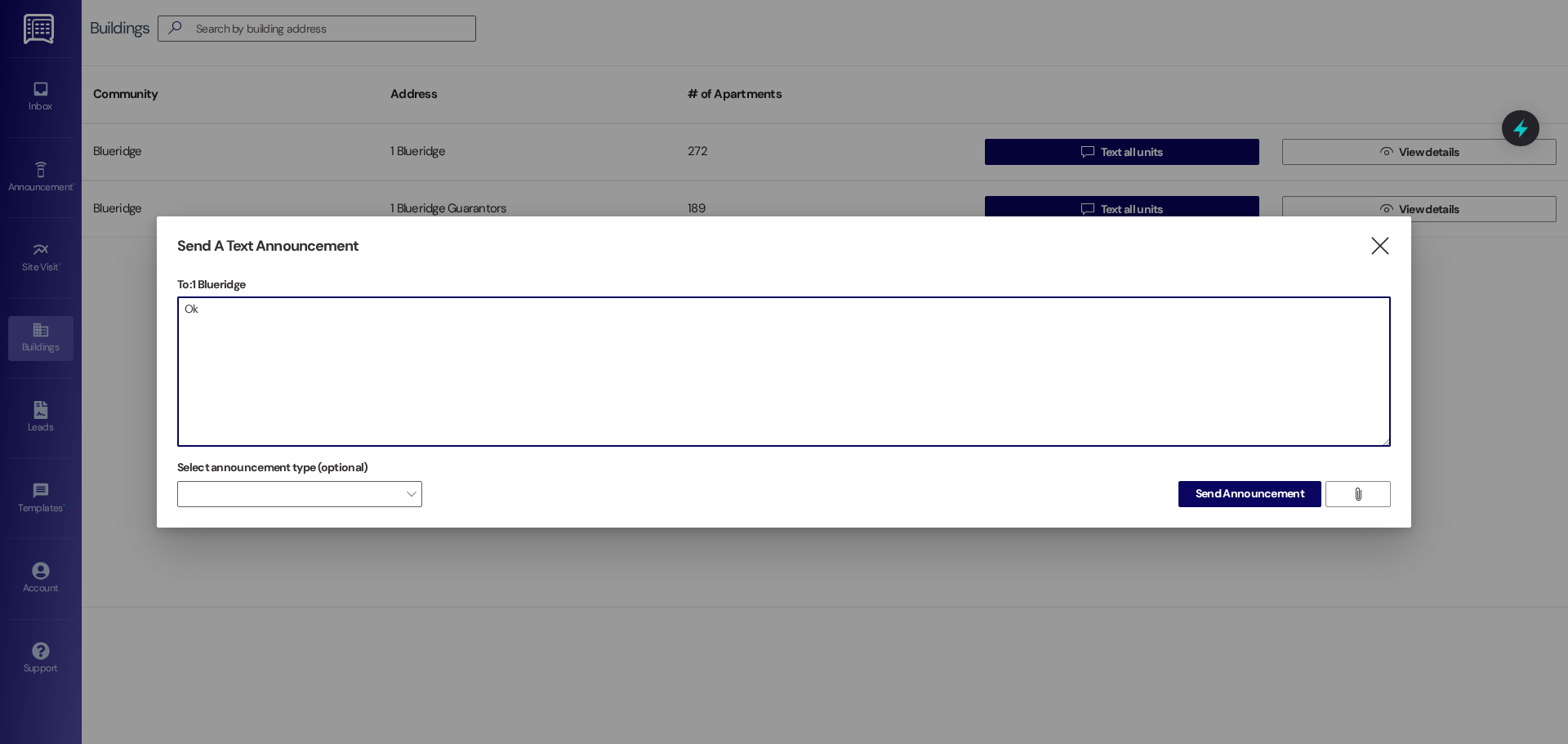
type textarea "O"
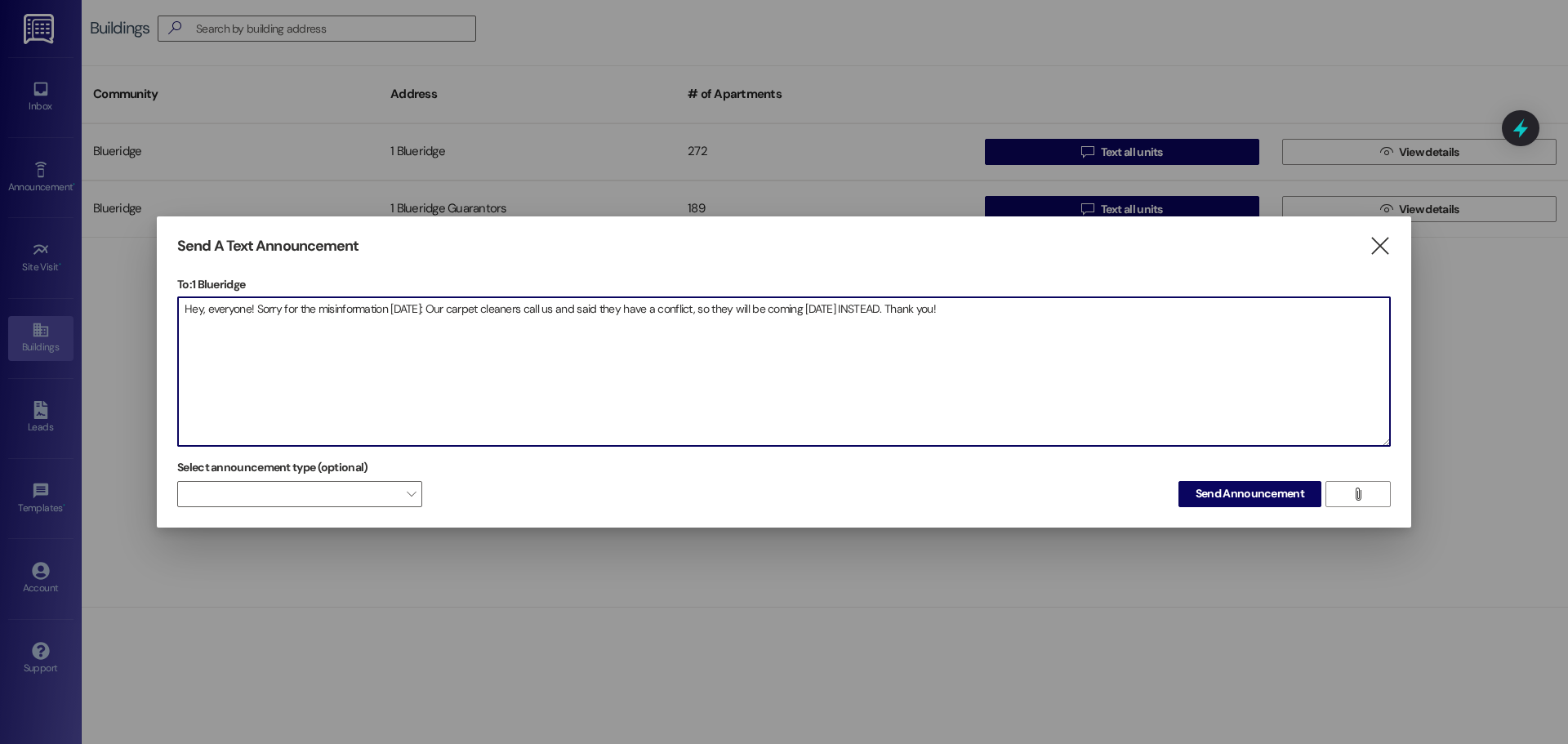
click at [1366, 386] on textarea "Hey, everyone! Sorry for the misinformation [DATE]: Our carpet cleaners call us…" at bounding box center [784, 372] width 1211 height 148
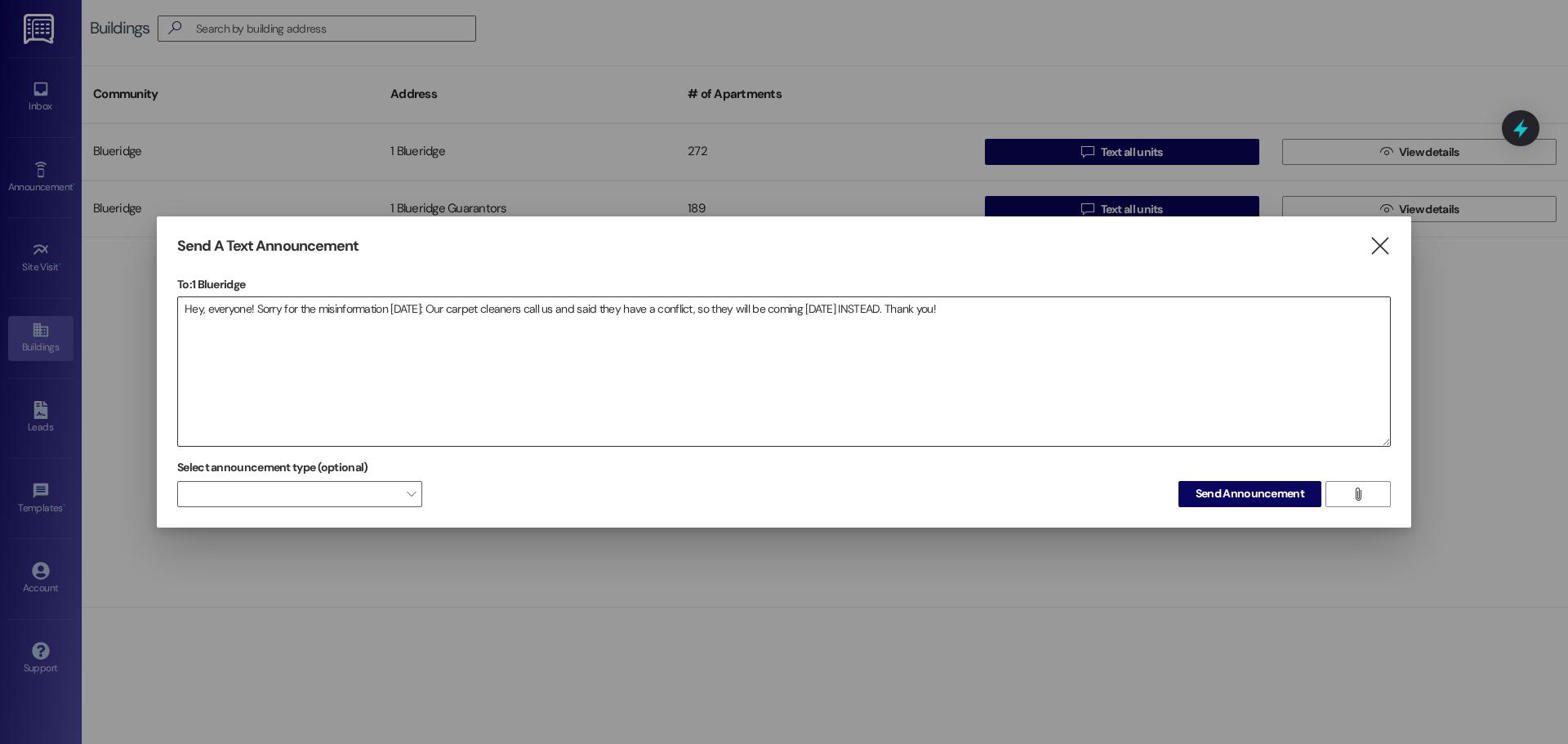
click at [1369, 362] on textarea "Hey, everyone! Sorry for the misinformation [DATE]: Our carpet cleaners call us…" at bounding box center [784, 372] width 1211 height 148
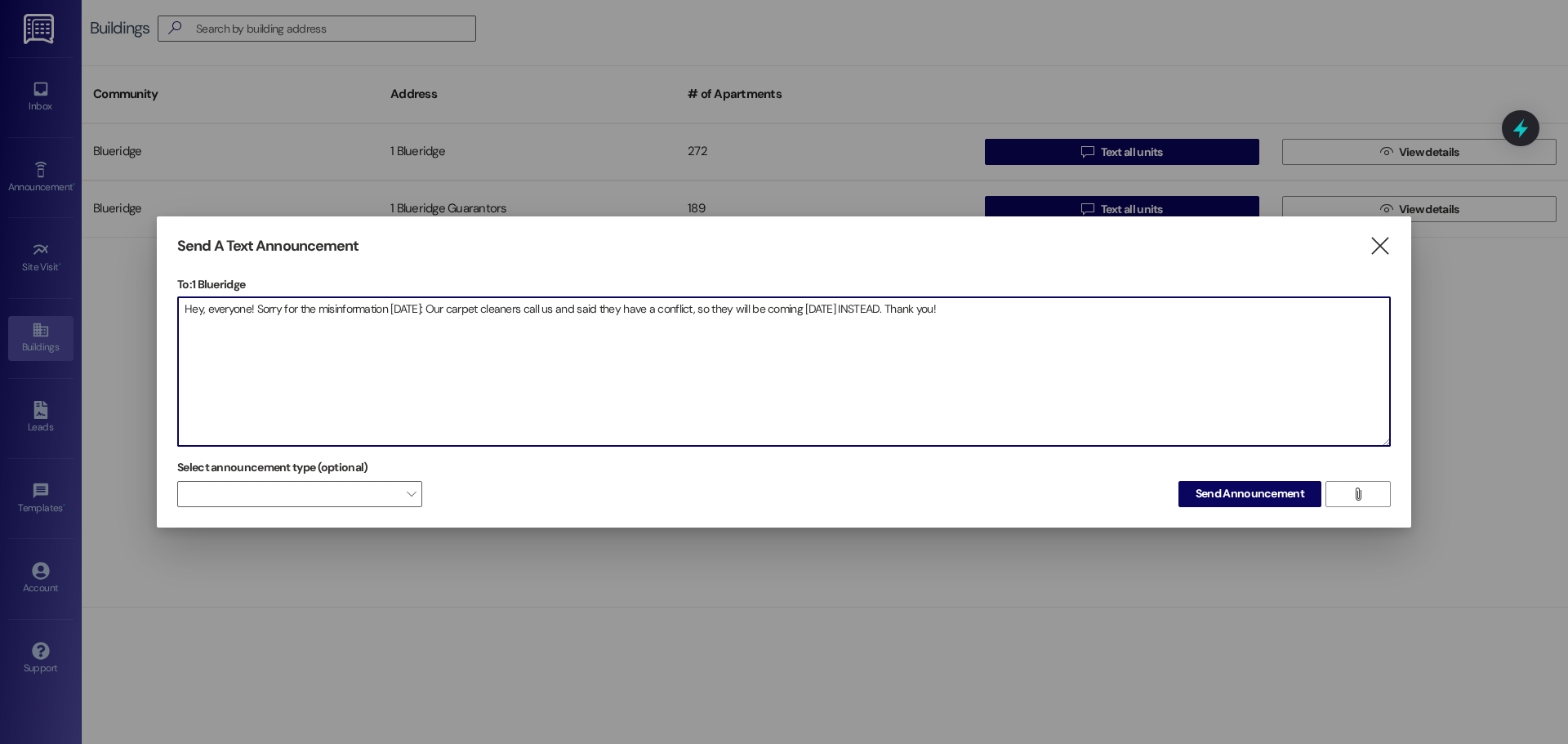
click at [1043, 379] on textarea "Hey, everyone! Sorry for the misinformation [DATE]: Our carpet cleaners call us…" at bounding box center [784, 372] width 1211 height 148
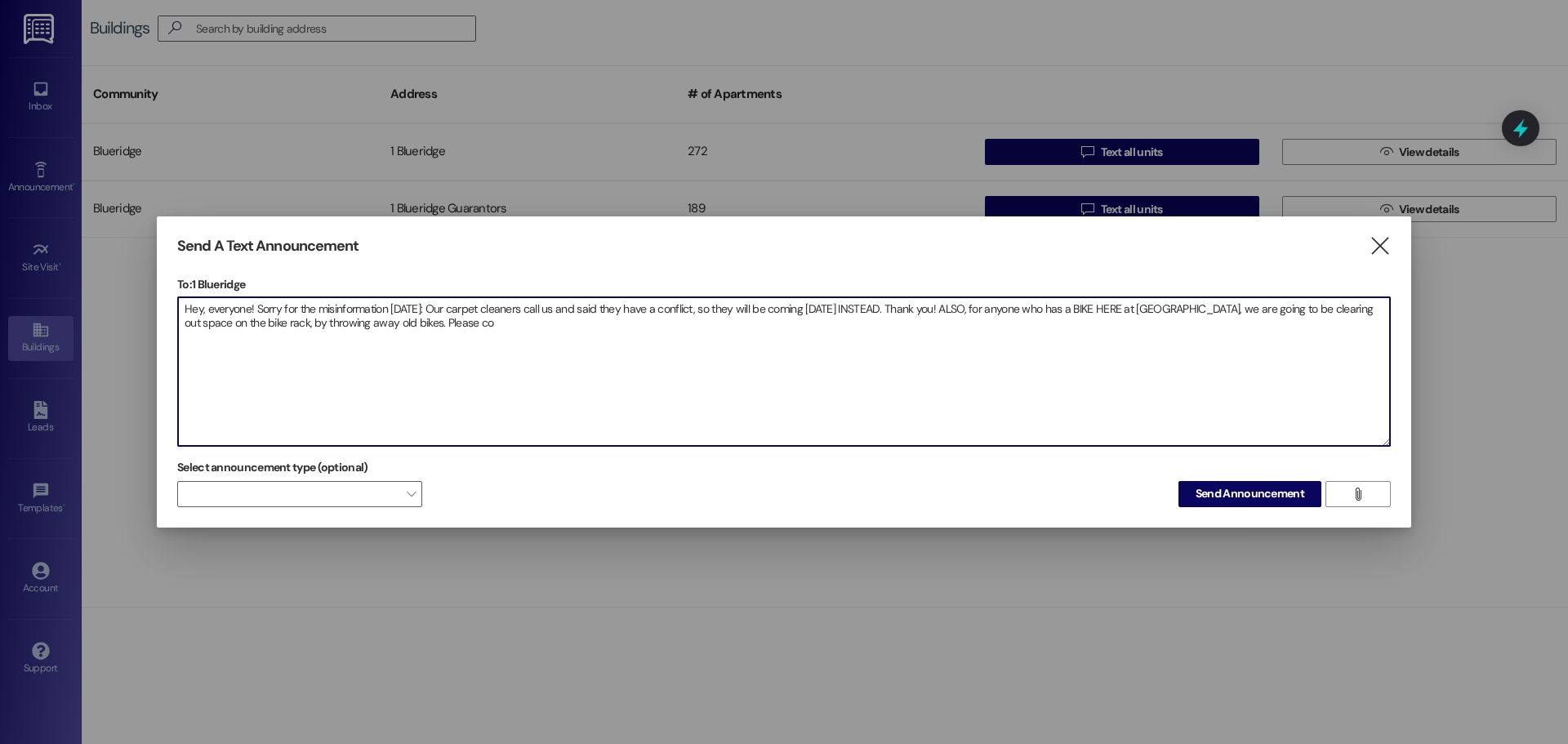
drag, startPoint x: 1019, startPoint y: 380, endPoint x: 963, endPoint y: 307, distance: 92.0
click at [963, 307] on textarea "Hey, everyone! Sorry for the misinformation yesterday: Our carpet cleaners call…" at bounding box center [784, 372] width 1211 height 148
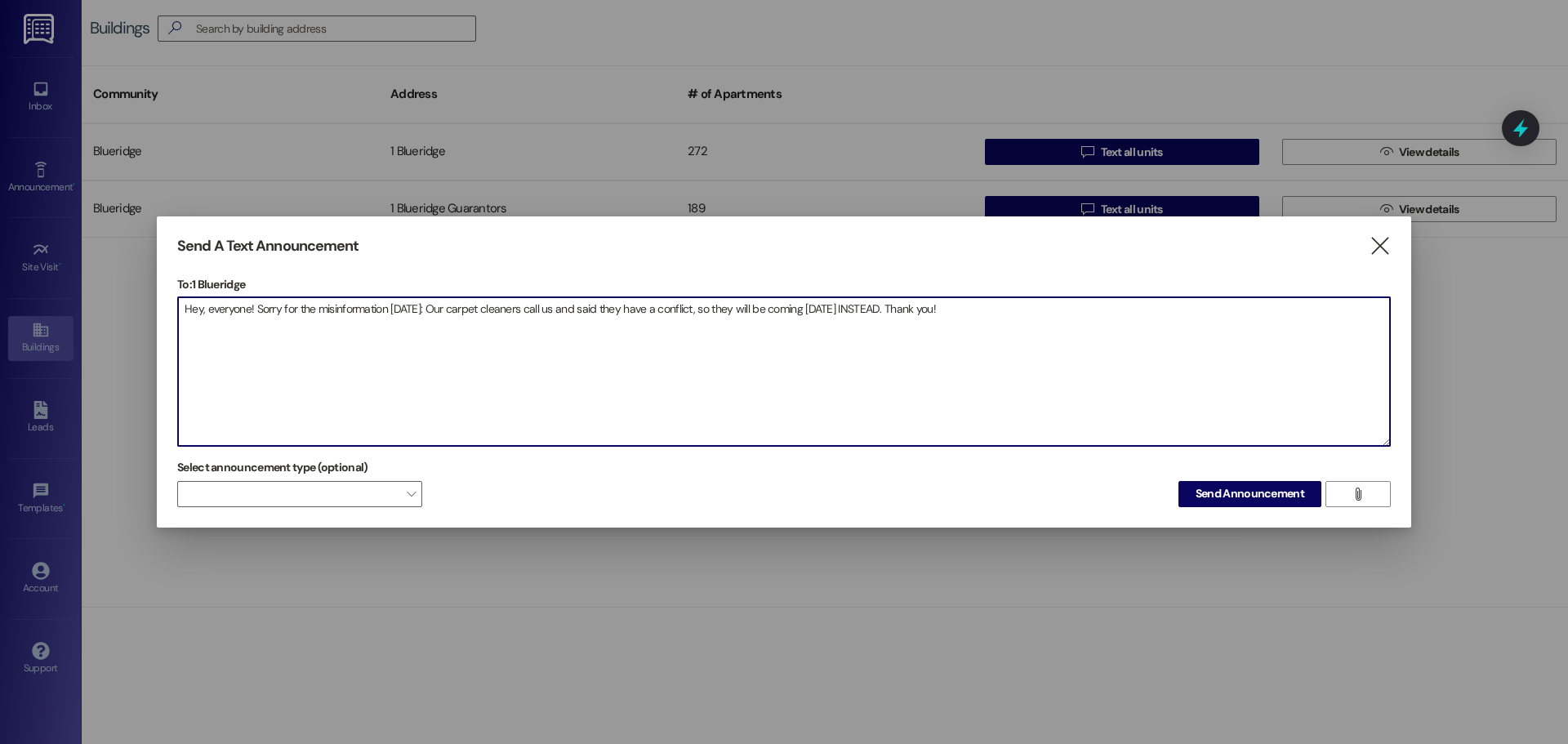
drag, startPoint x: 791, startPoint y: 304, endPoint x: 62, endPoint y: 294, distance: 729.1
click at [62, 294] on div "Send A Text Announcement  To: 1 Blueridge  Drop image file here Hey, everyone…" at bounding box center [784, 372] width 1568 height 744
type textarea "Hey, everyone! Sorry for the misinformation [DATE]: Our carpet cleaners call us…"
drag, startPoint x: 1261, startPoint y: 497, endPoint x: 1166, endPoint y: 397, distance: 137.9
click at [1166, 397] on textarea "Hey, everyone! Sorry for the misinformation [DATE]: Our carpet cleaners call us…" at bounding box center [784, 372] width 1211 height 148
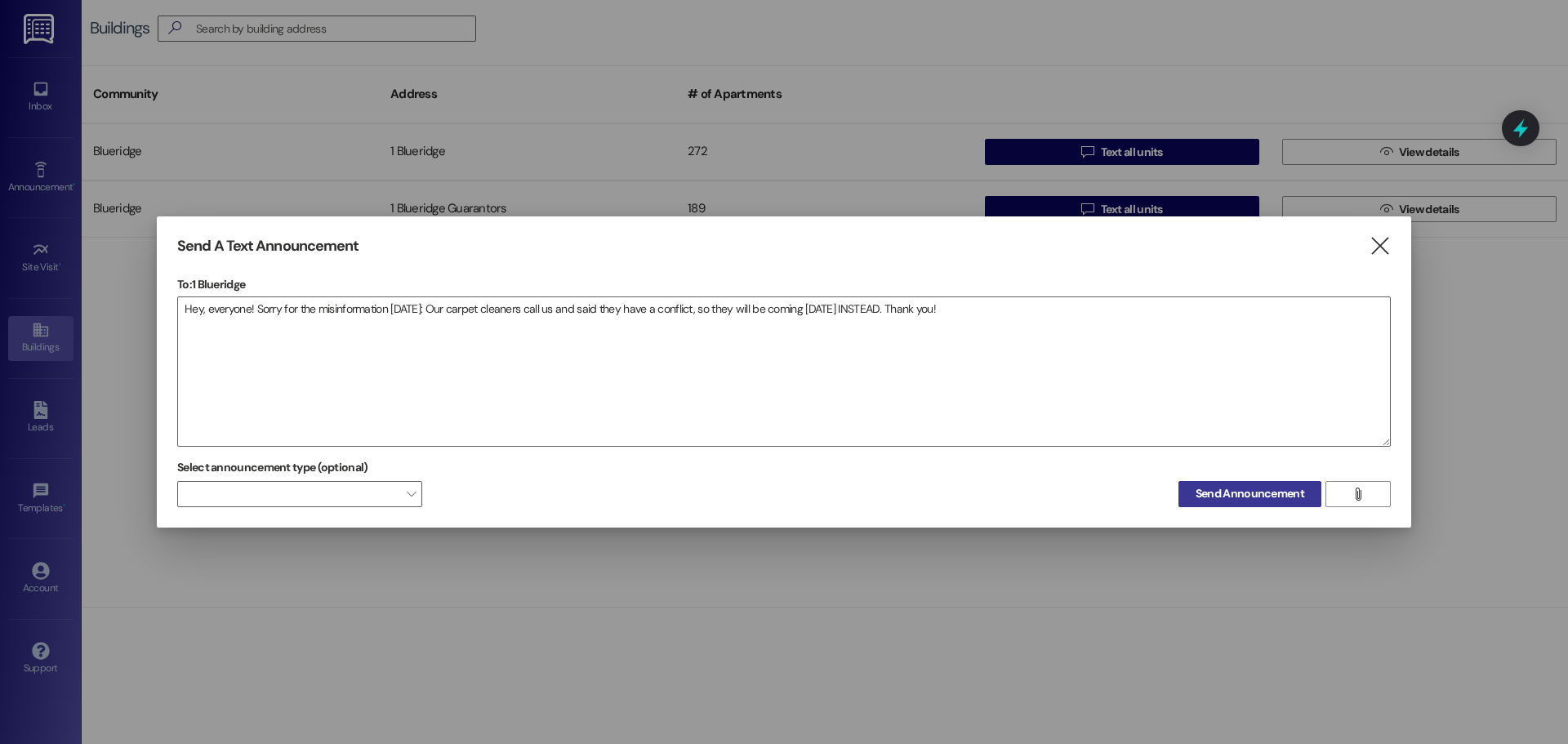
click at [1241, 492] on span "Send Announcement" at bounding box center [1250, 493] width 108 height 17
click at [1009, 368] on textarea "Hey, everyone! Sorry for the misinformation [DATE]: Our carpet cleaners call us…" at bounding box center [784, 372] width 1211 height 148
click at [1262, 488] on span "Send Announcement" at bounding box center [1250, 493] width 108 height 17
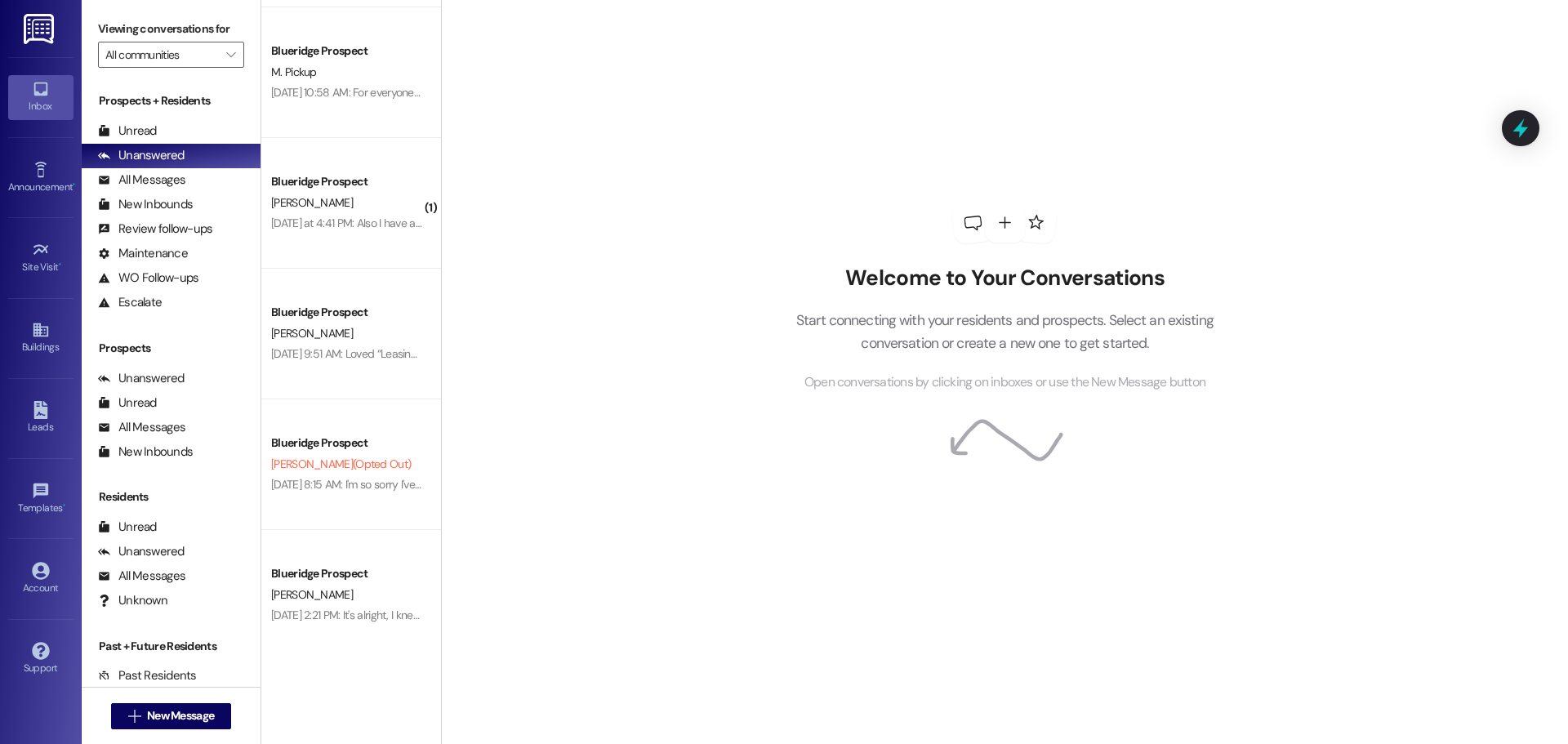
scroll to position [3520, 0]
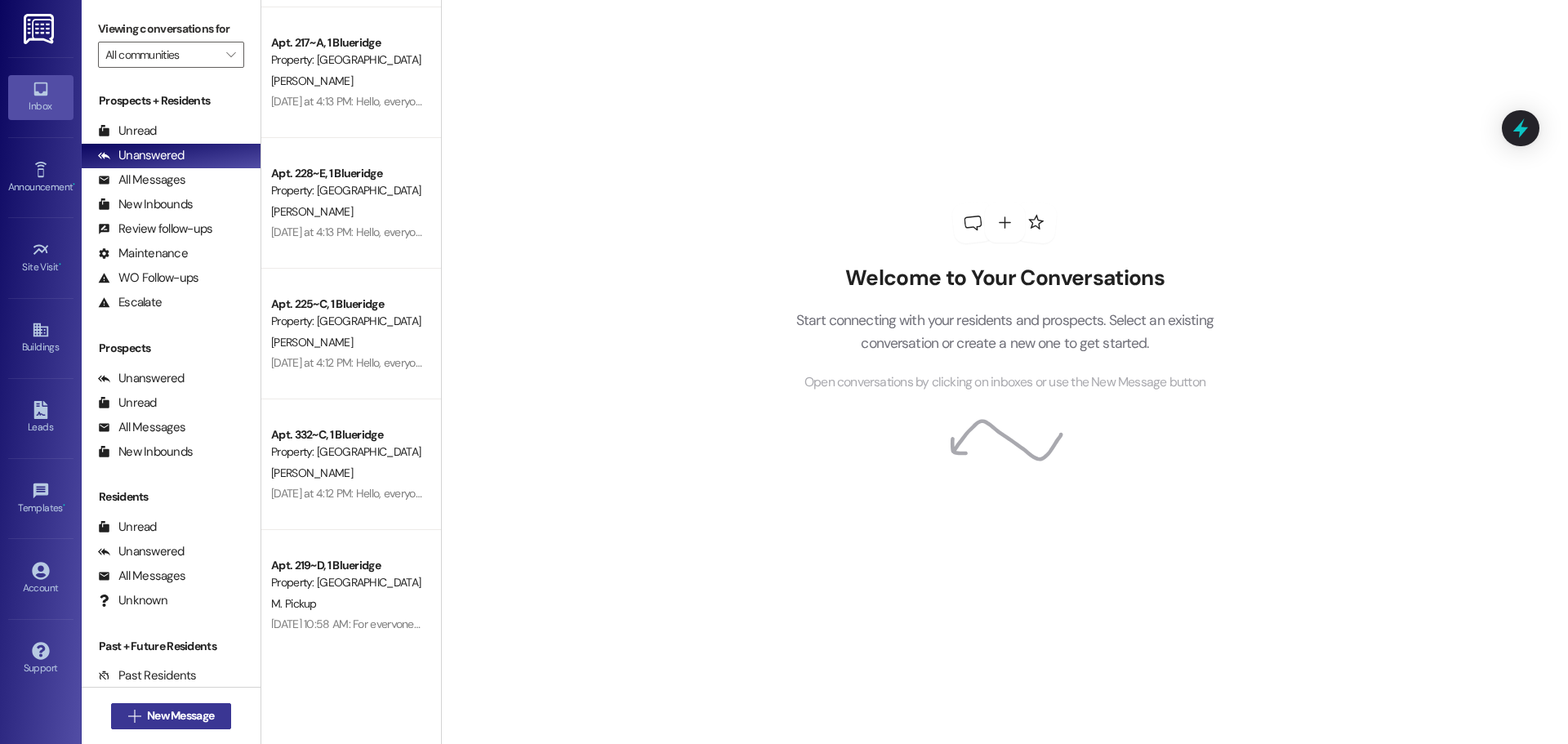
click at [196, 716] on span "New Message" at bounding box center [180, 716] width 67 height 17
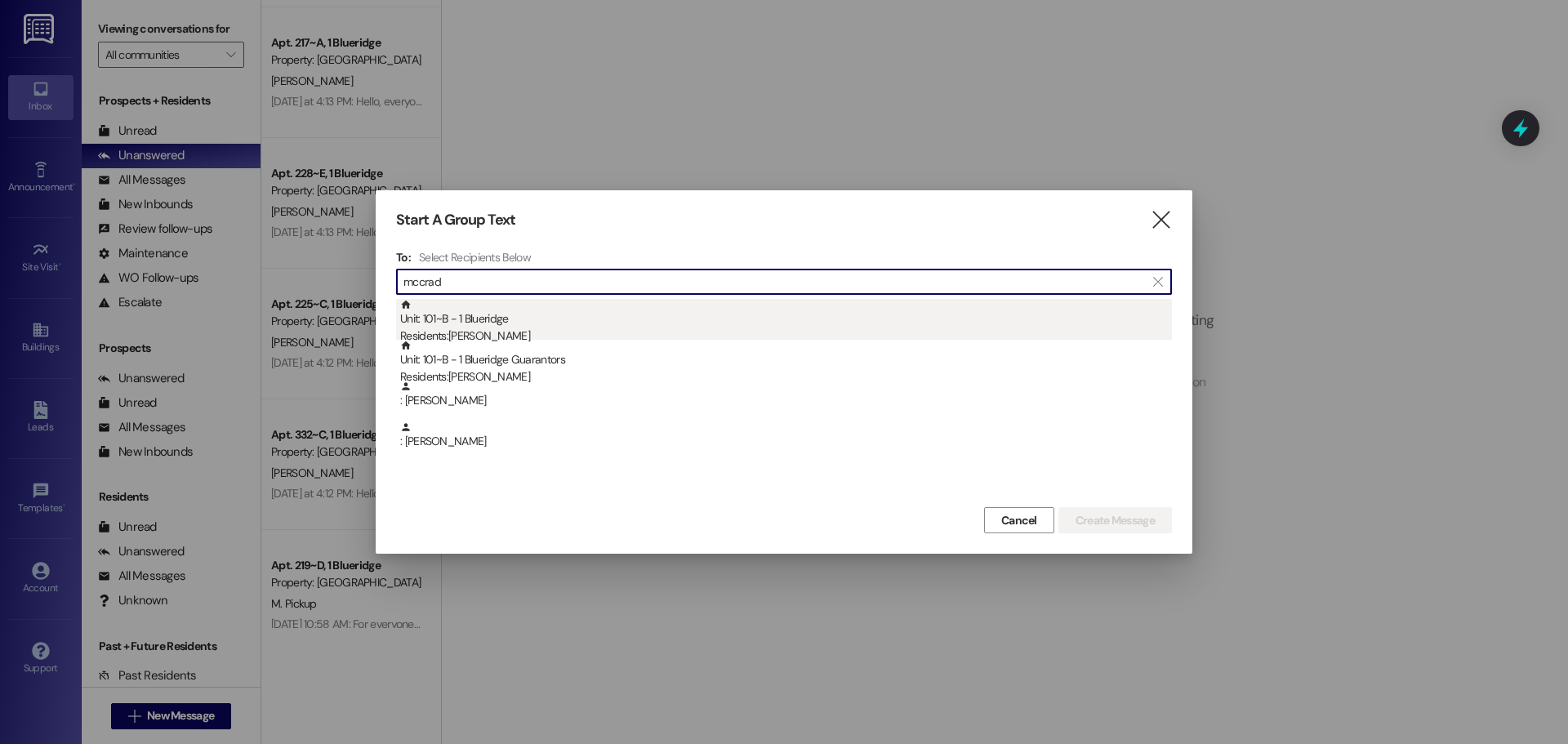
type input "mccrad"
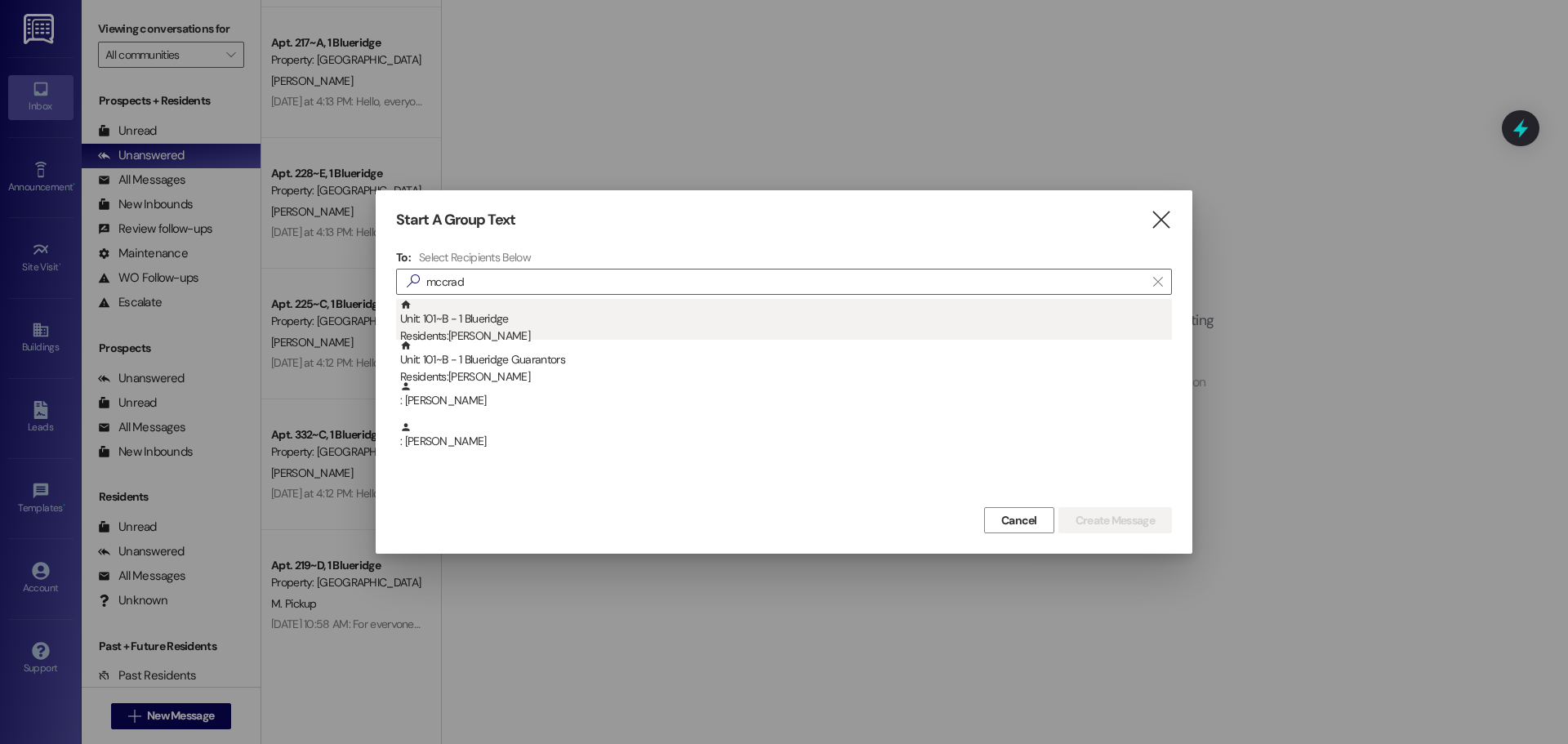
click at [468, 322] on div "Unit: 101~B - 1 Blueridge Residents: Keanna McCrady" at bounding box center [786, 322] width 772 height 47
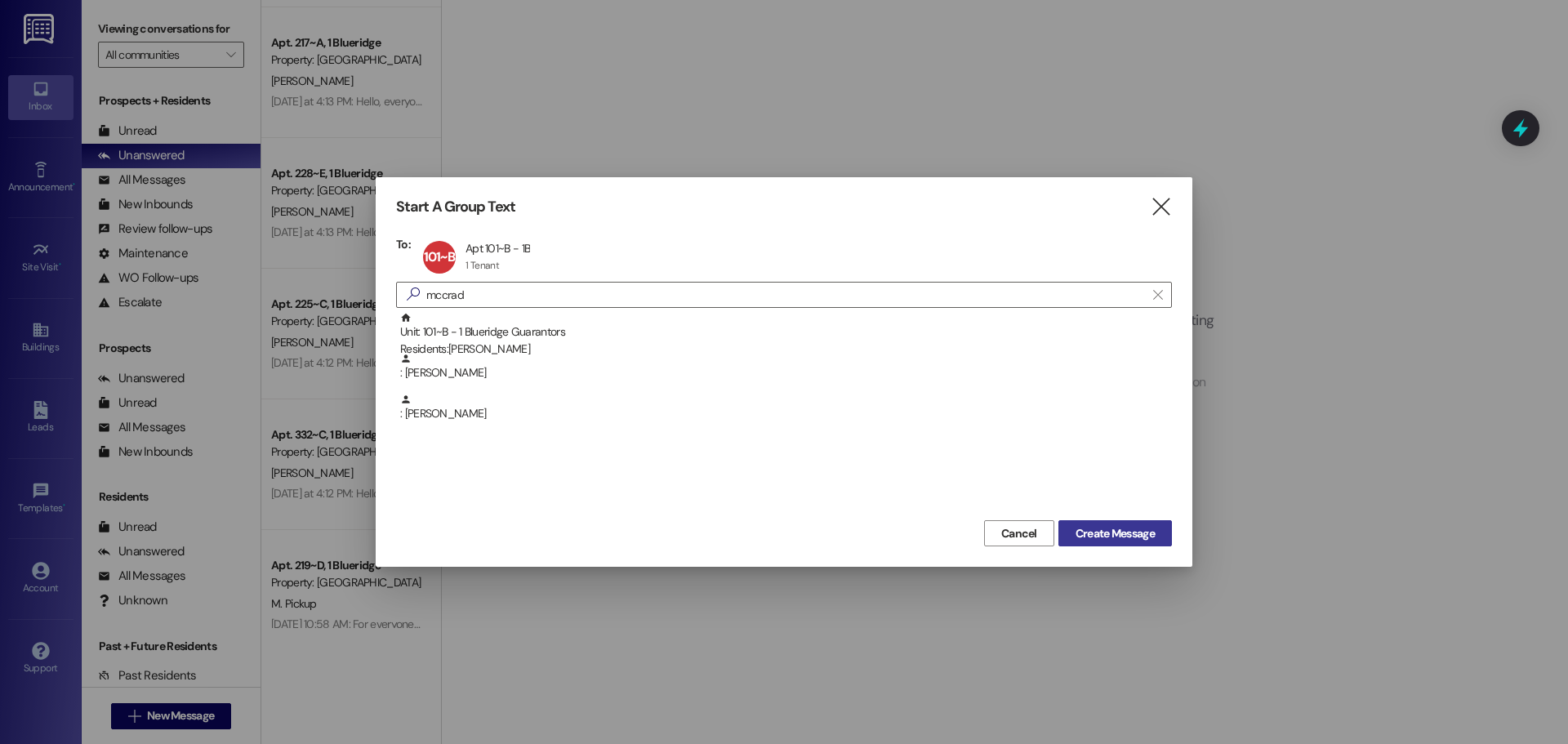
click at [1127, 528] on span "Create Message" at bounding box center [1115, 533] width 79 height 17
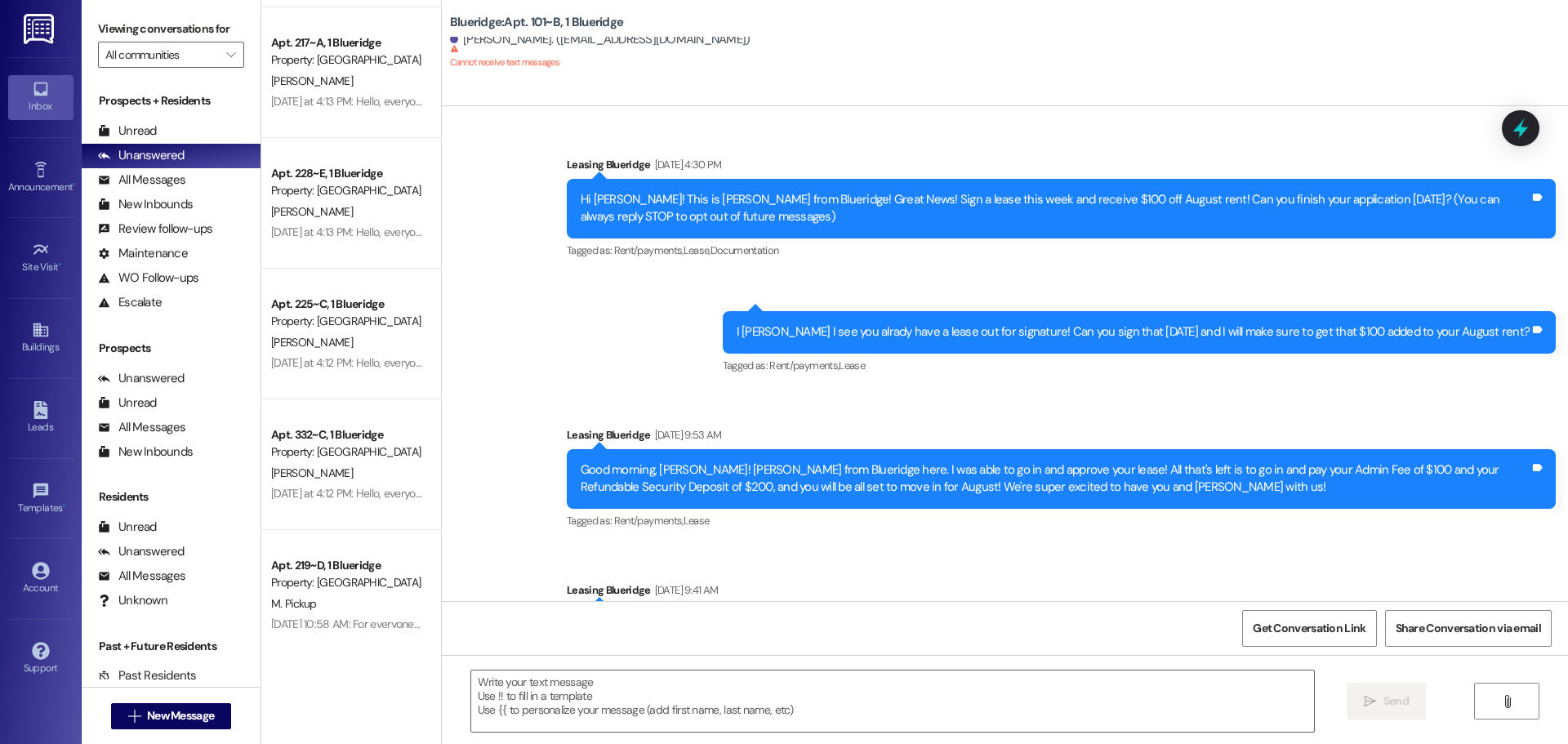
scroll to position [24839, 0]
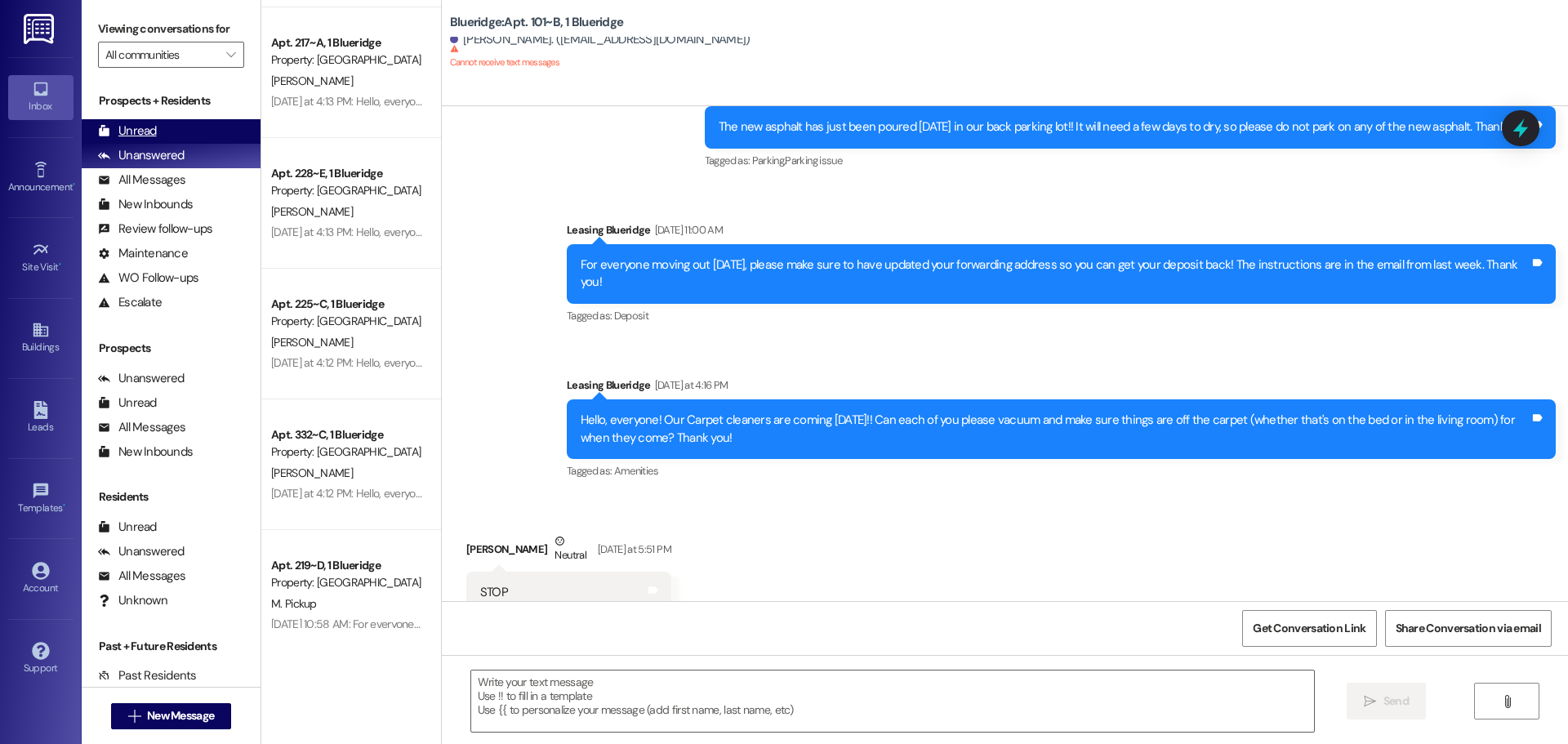
click at [193, 134] on div "Unread (0)" at bounding box center [171, 131] width 179 height 24
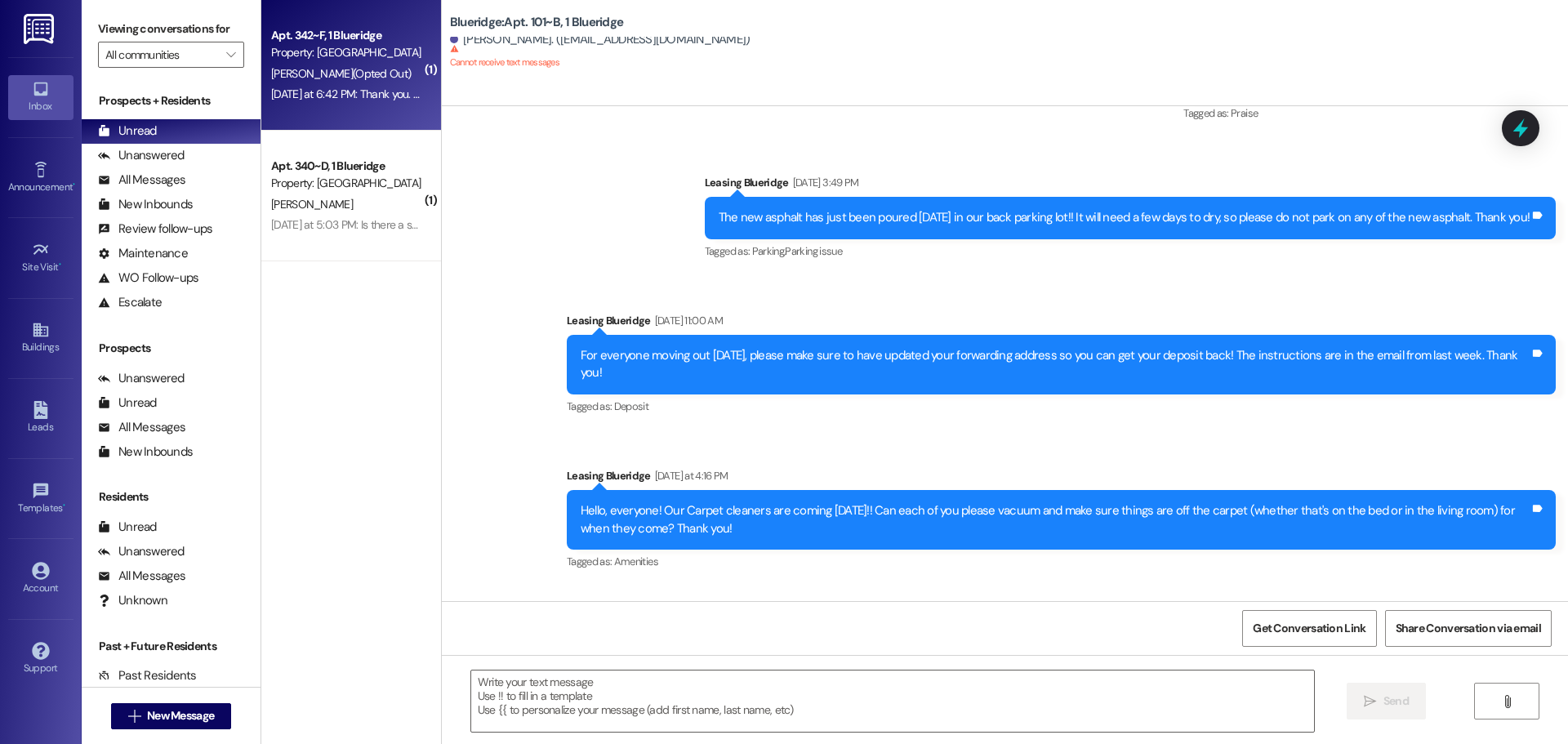
scroll to position [24724, 0]
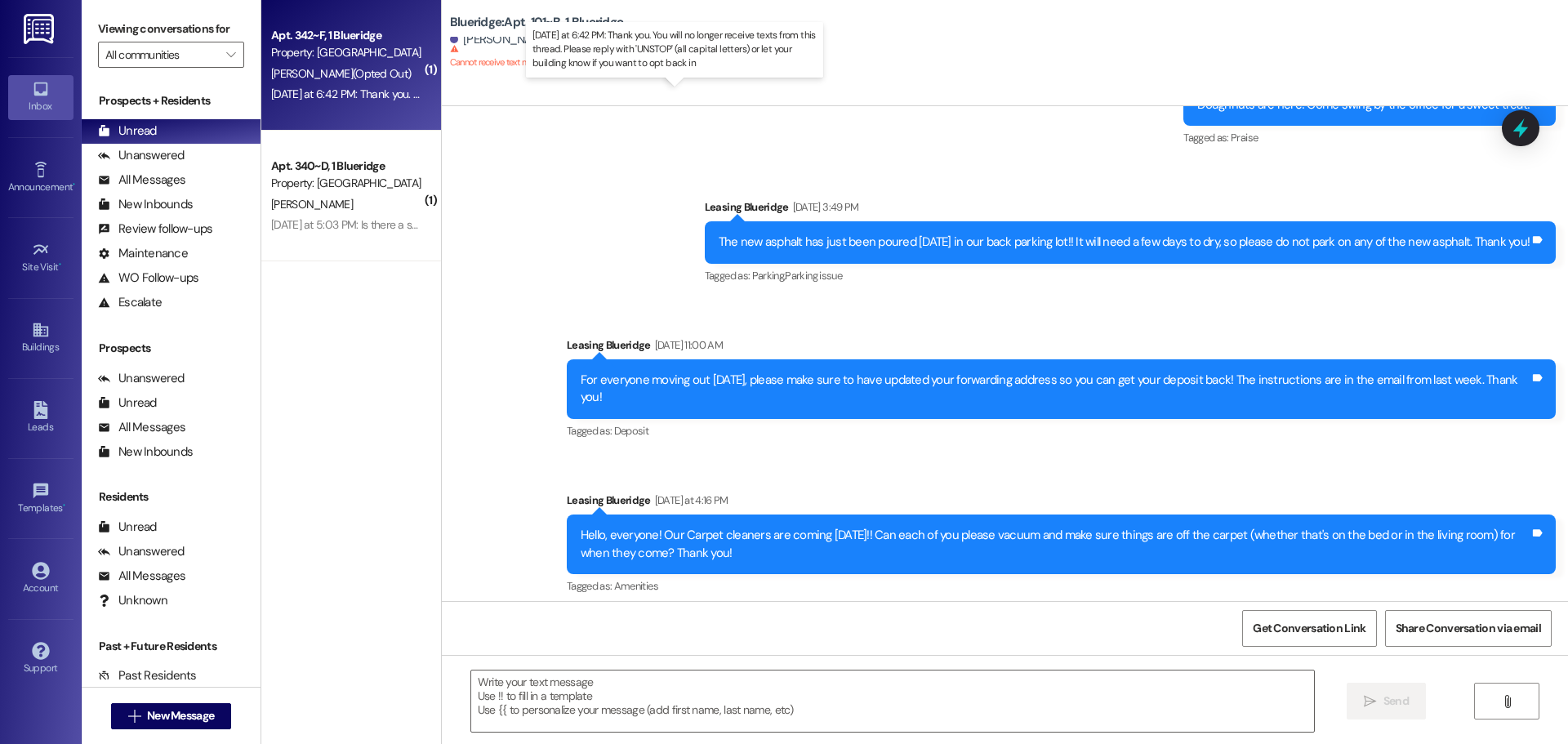
click at [367, 94] on div "Yesterday at 6:42 PM: Thank you. You will no longer receive texts from this thr…" at bounding box center [680, 94] width 819 height 15
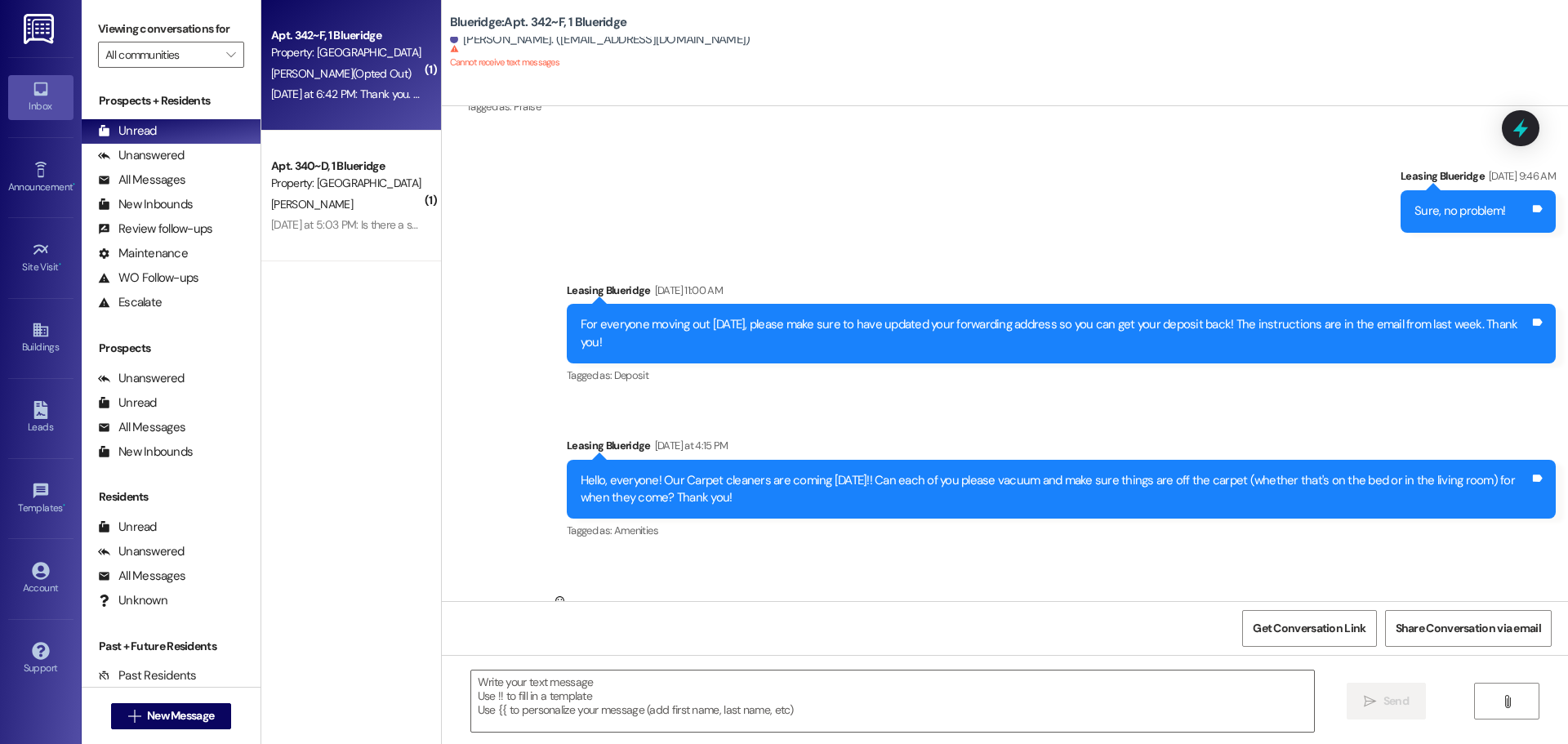
scroll to position [26573, 0]
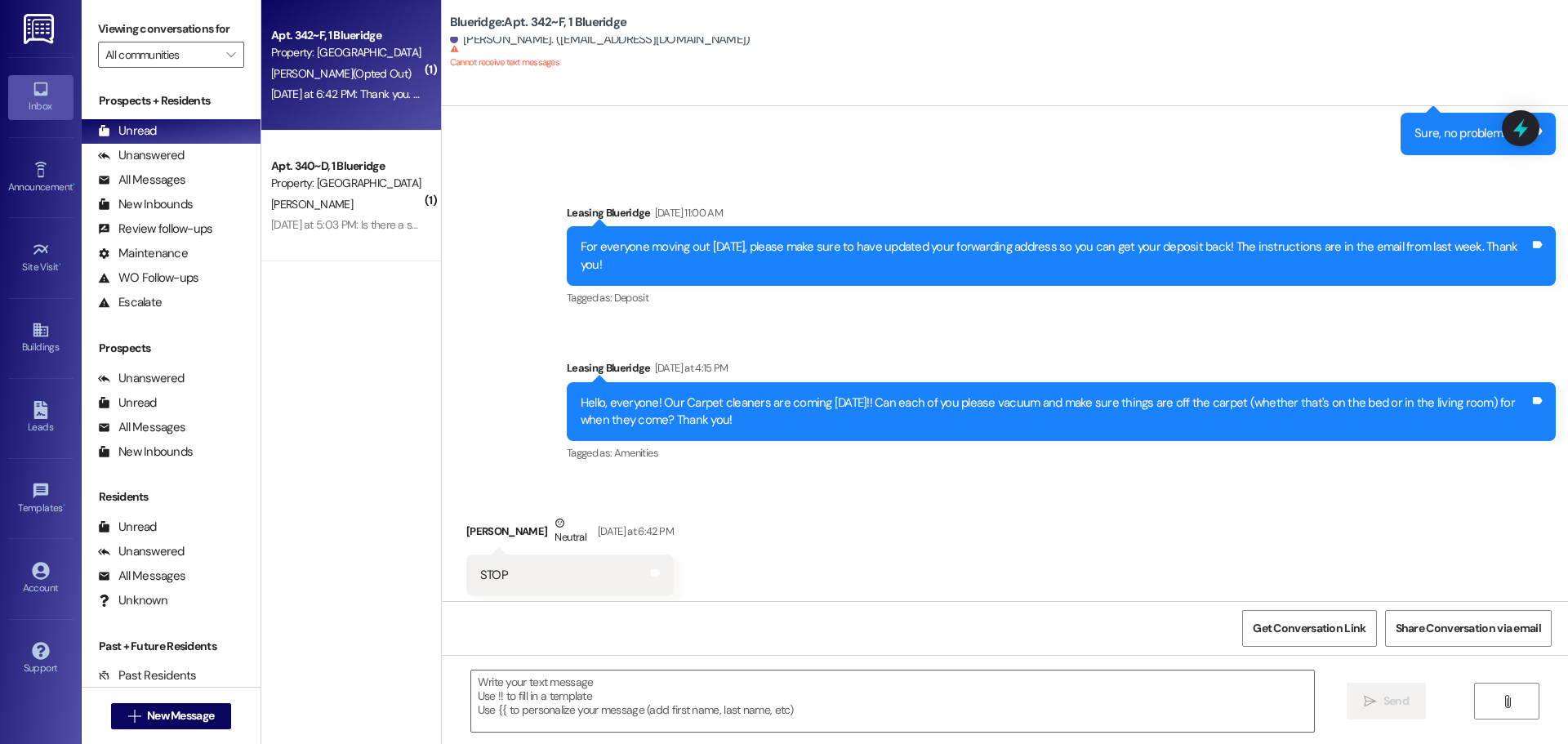
click at [312, 207] on span "L. Bacigalupi" at bounding box center [312, 204] width 82 height 15
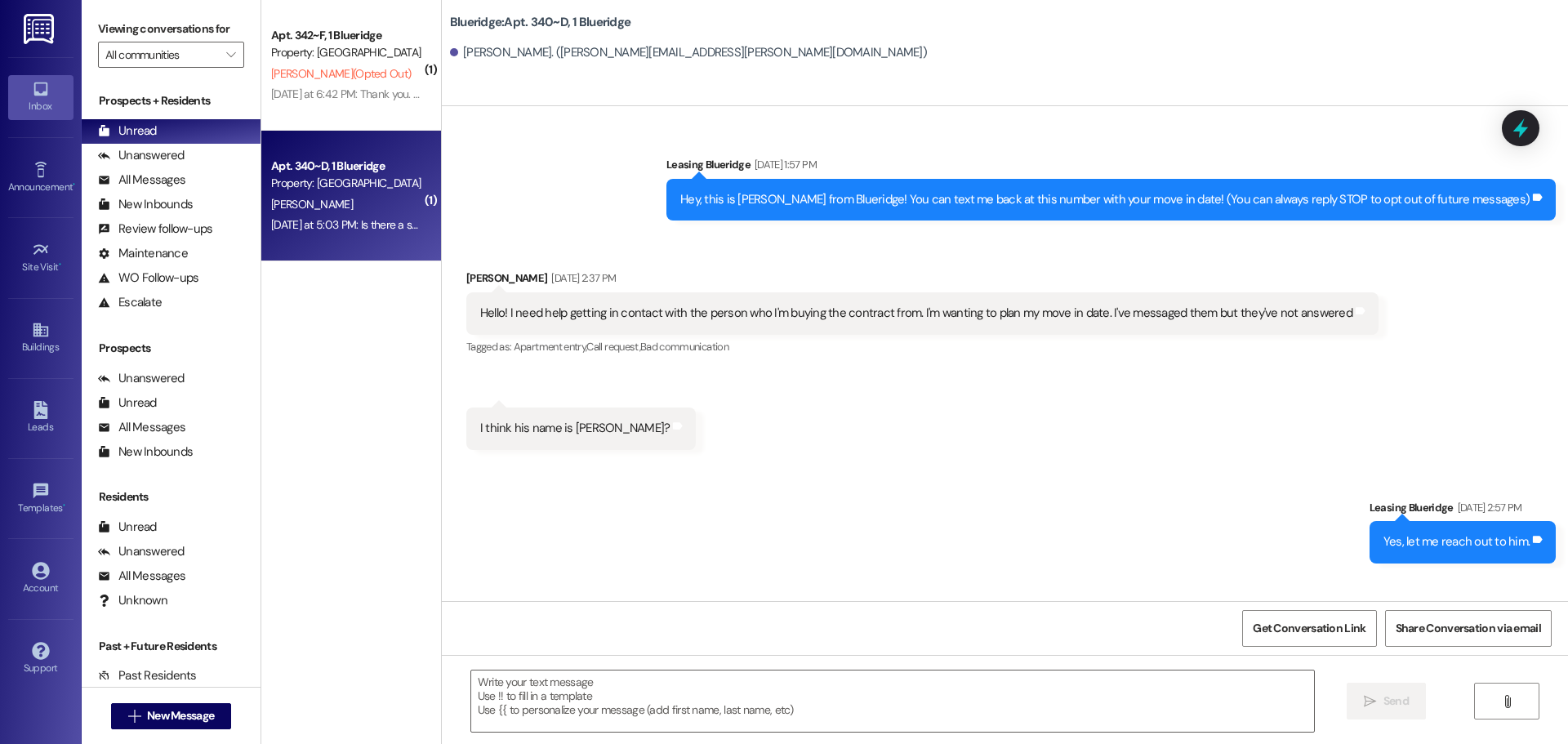
scroll to position [16333, 0]
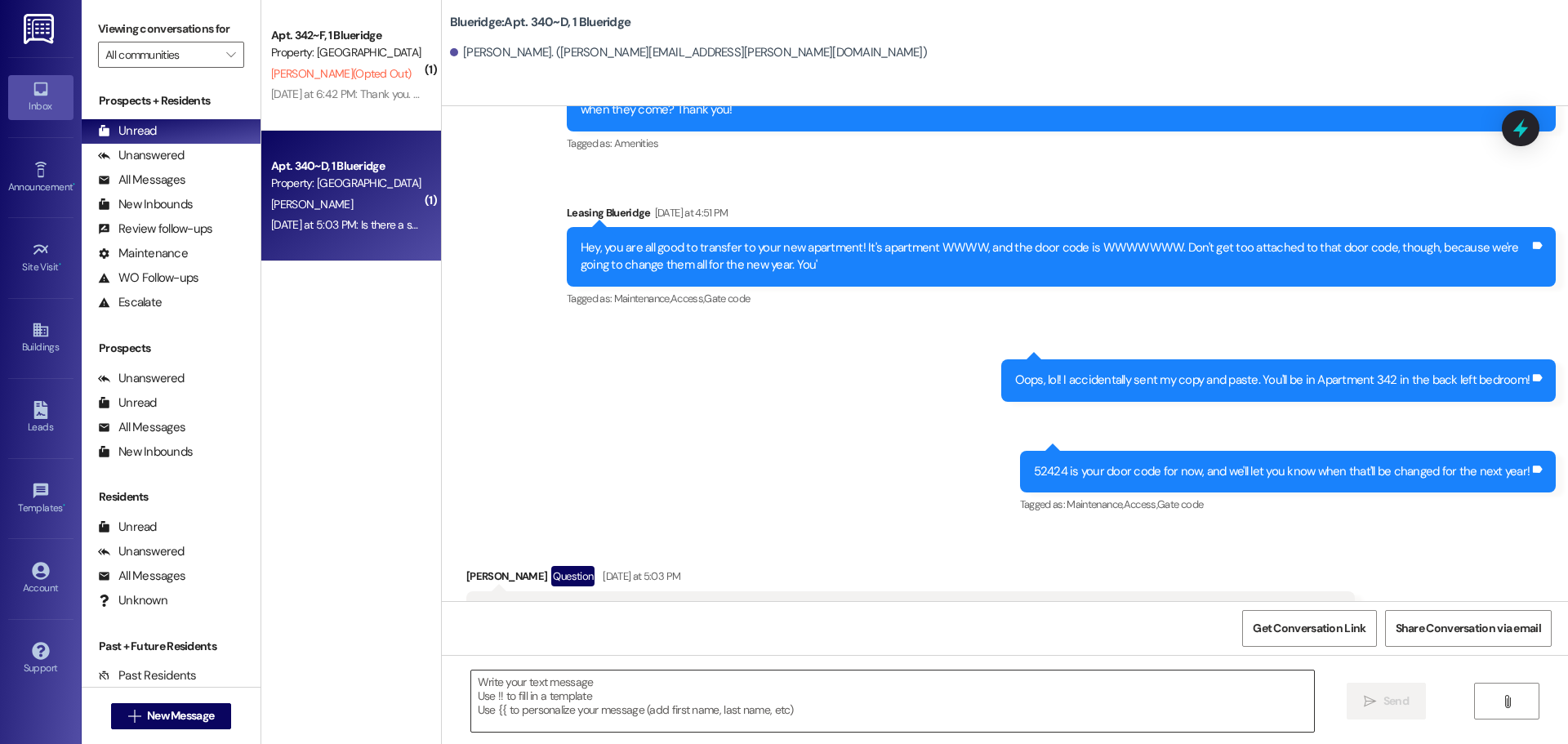
click at [705, 694] on textarea at bounding box center [891, 702] width 842 height 62
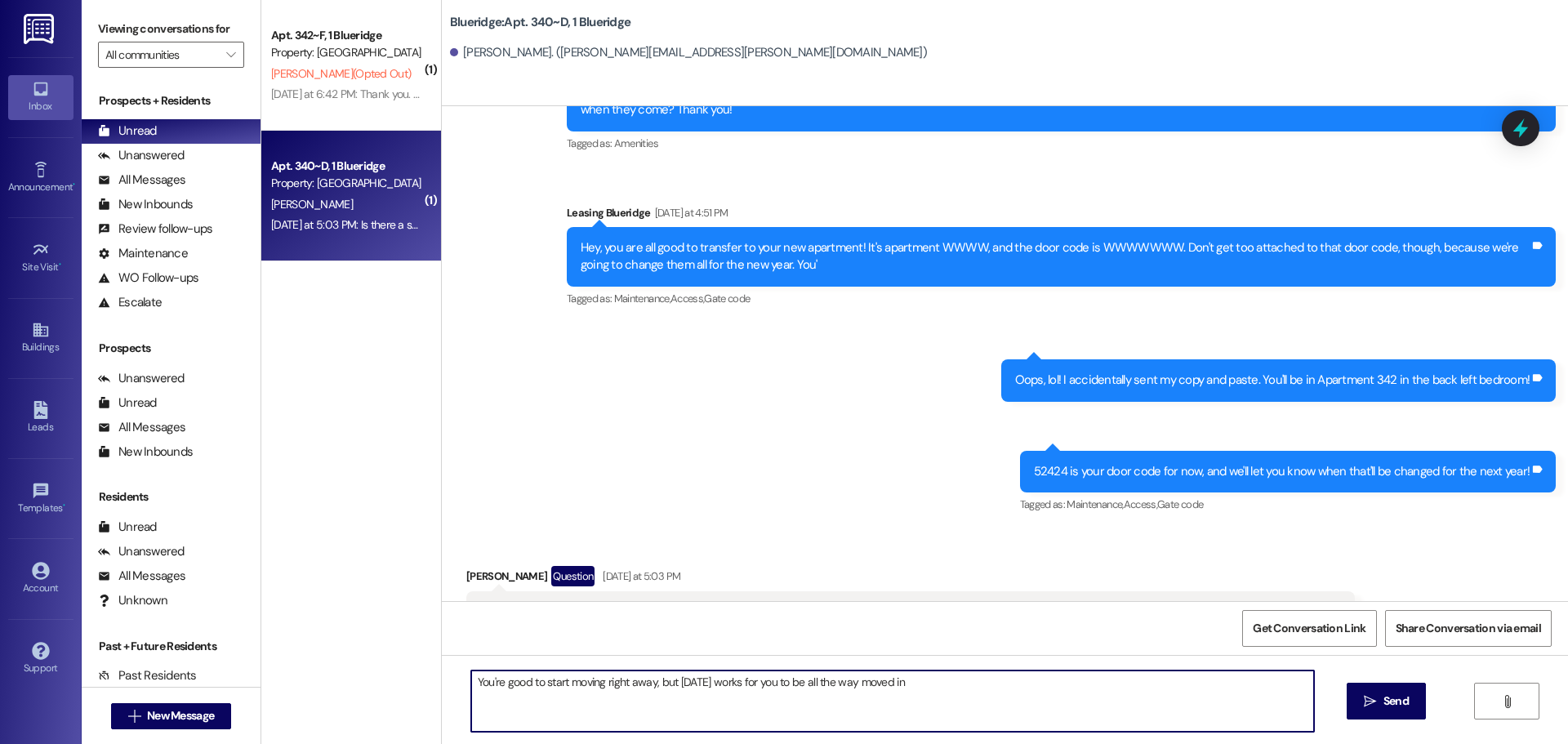
type textarea "You're good to start moving right away, but [DATE] works for you to be all the …"
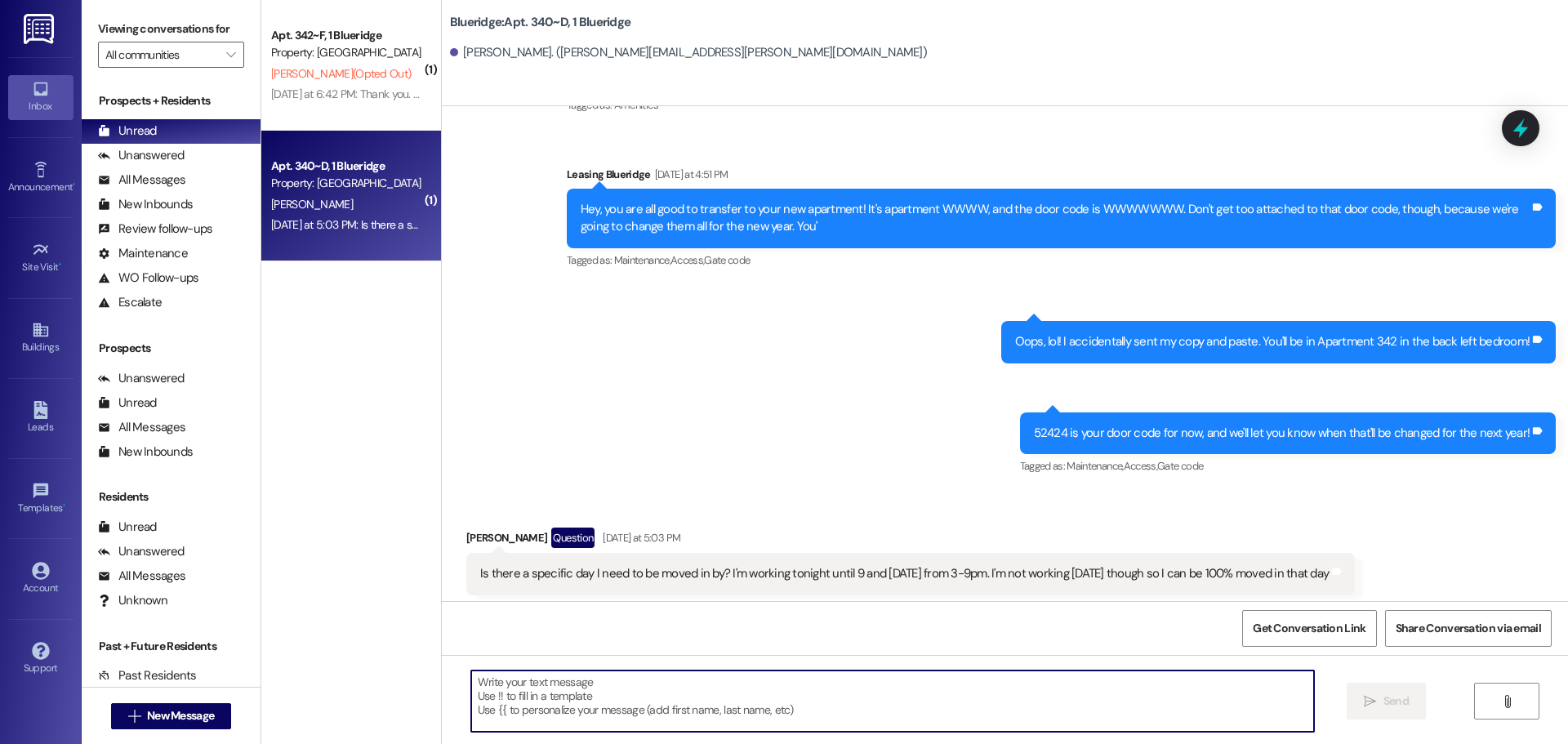
scroll to position [16446, 0]
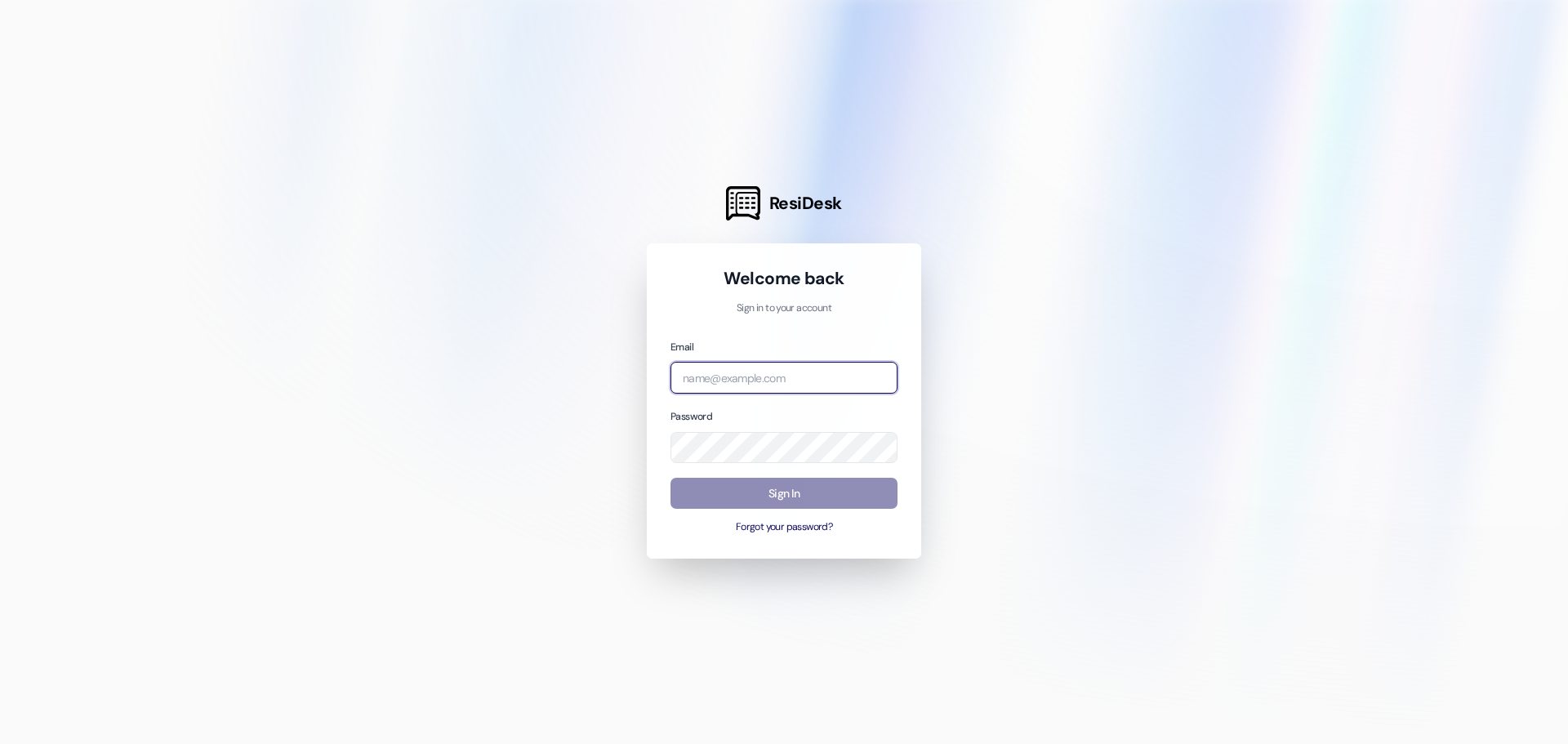
type input "[EMAIL_ADDRESS][DOMAIN_NAME]"
click at [696, 492] on button "Sign In" at bounding box center [784, 493] width 227 height 32
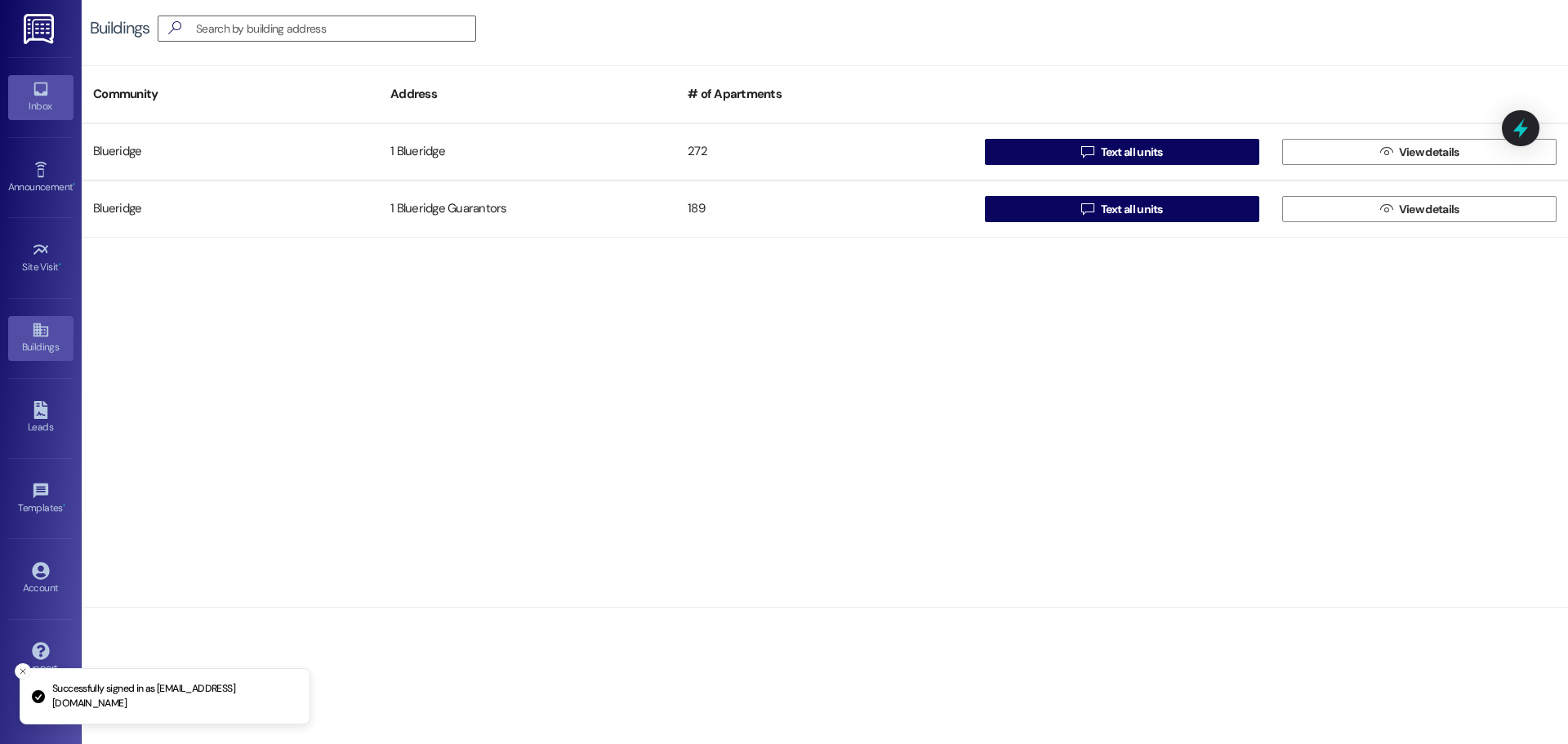
click at [25, 88] on link "Inbox" at bounding box center [41, 97] width 65 height 44
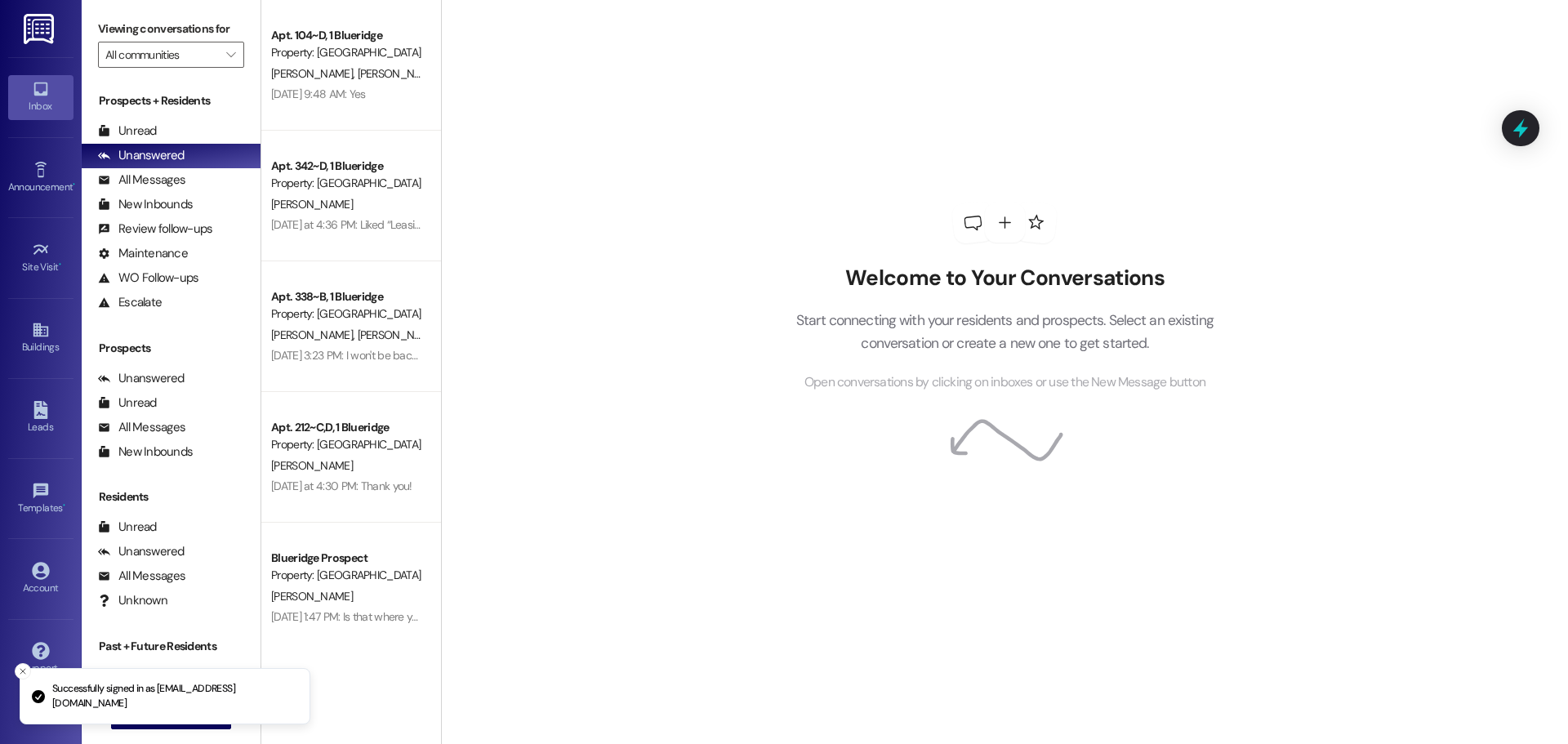
click at [8, 17] on div "Inbox Go to Inbox Announcement • Send A Text Announcement Site Visit • Go to Si…" at bounding box center [41, 372] width 82 height 744
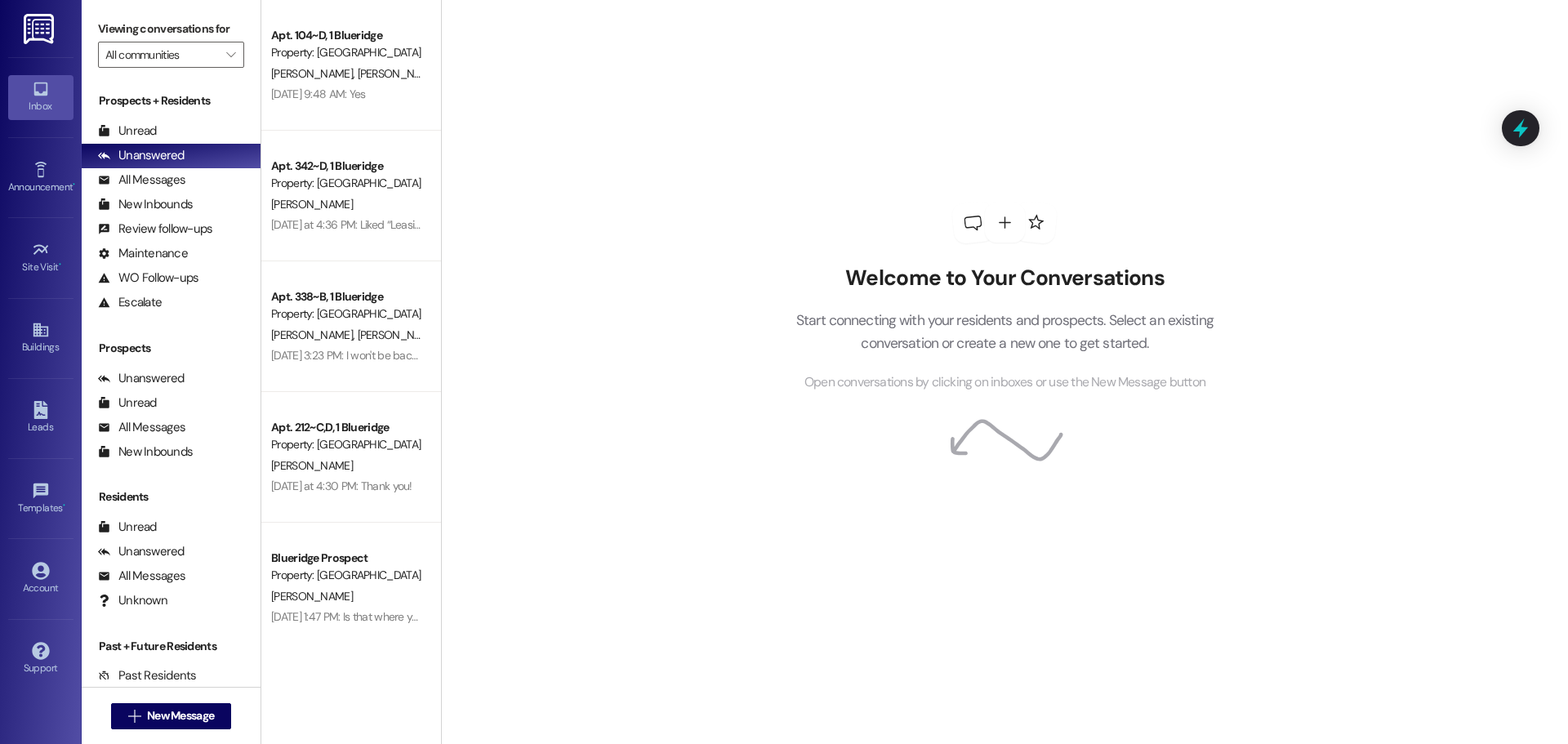
click at [42, 24] on img at bounding box center [40, 29] width 33 height 30
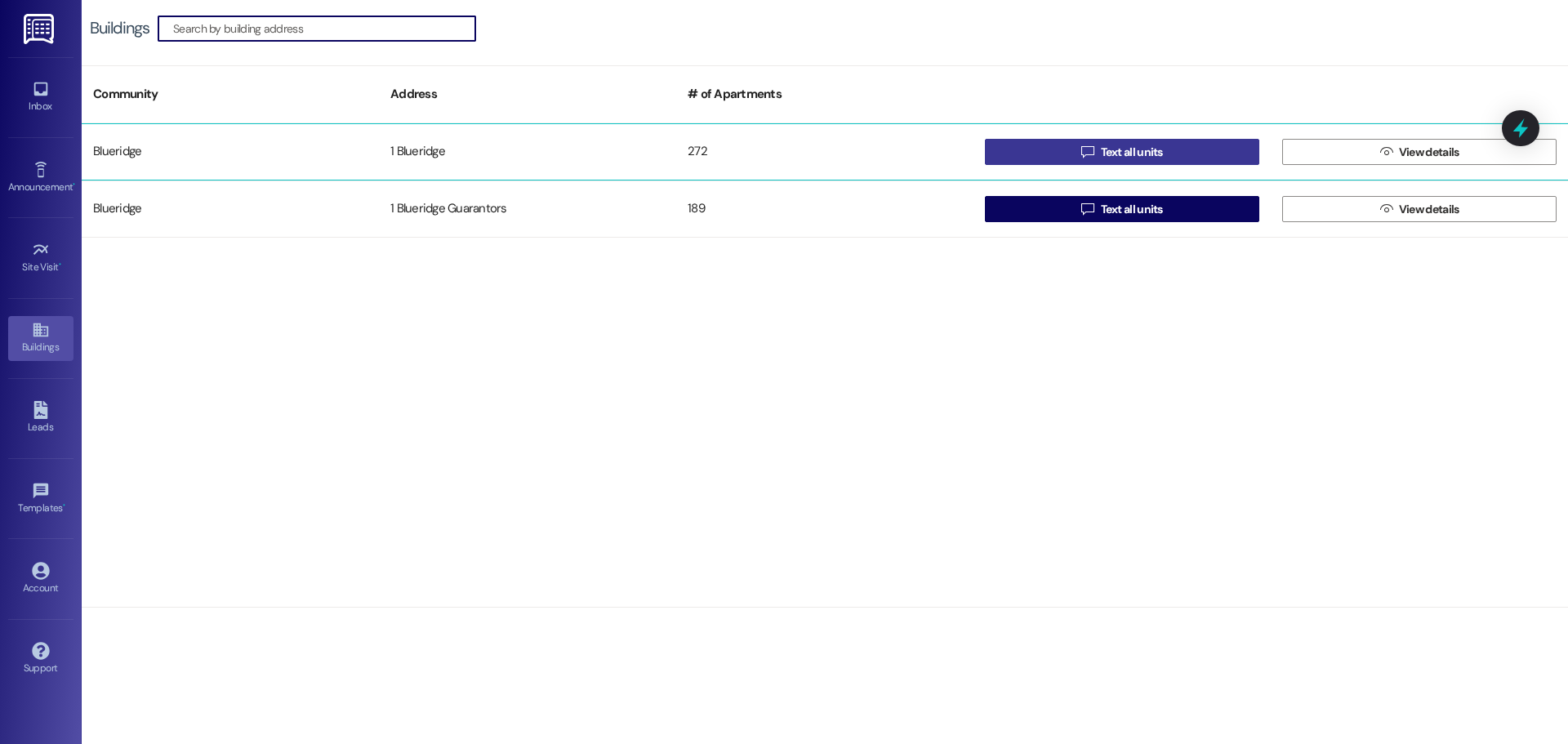
click at [1195, 151] on button " Text all units" at bounding box center [1121, 152] width 274 height 26
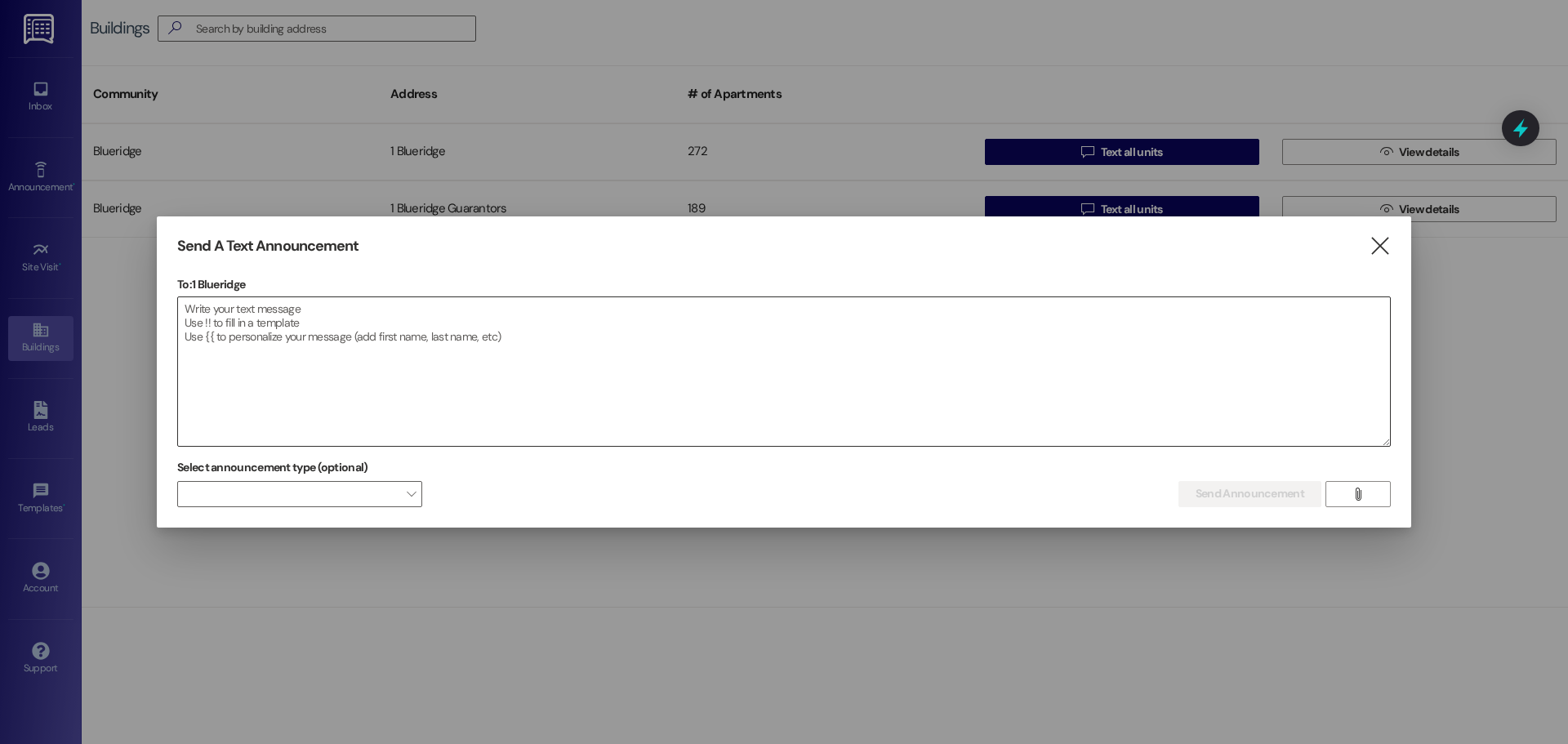
click at [900, 336] on textarea at bounding box center [784, 372] width 1211 height 148
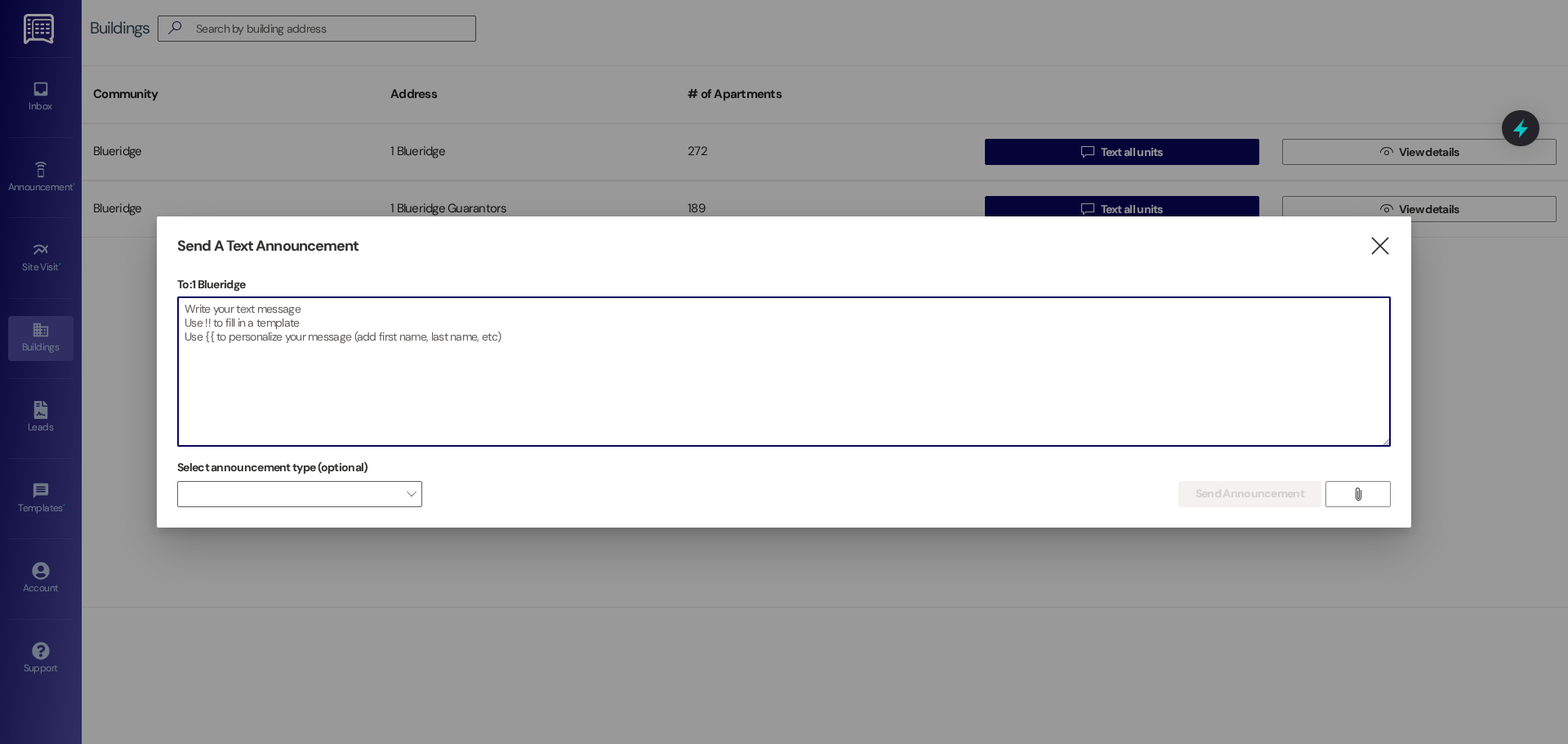
paste textarea "Hey, everyone! Sorry for the misinformation [DATE]: Our carpet cleaners call us…"
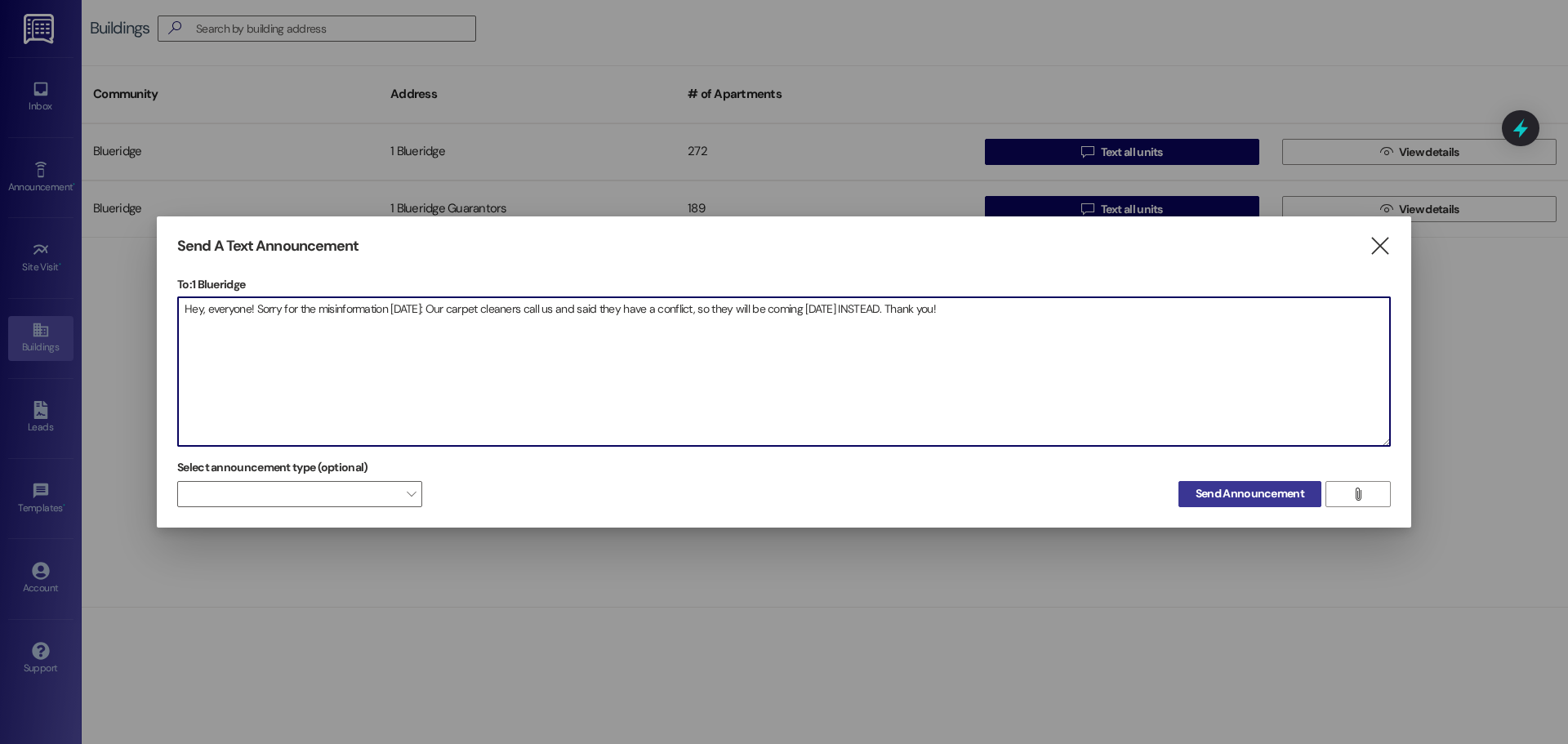
type textarea "Hey, everyone! Sorry for the misinformation [DATE]: Our carpet cleaners call us…"
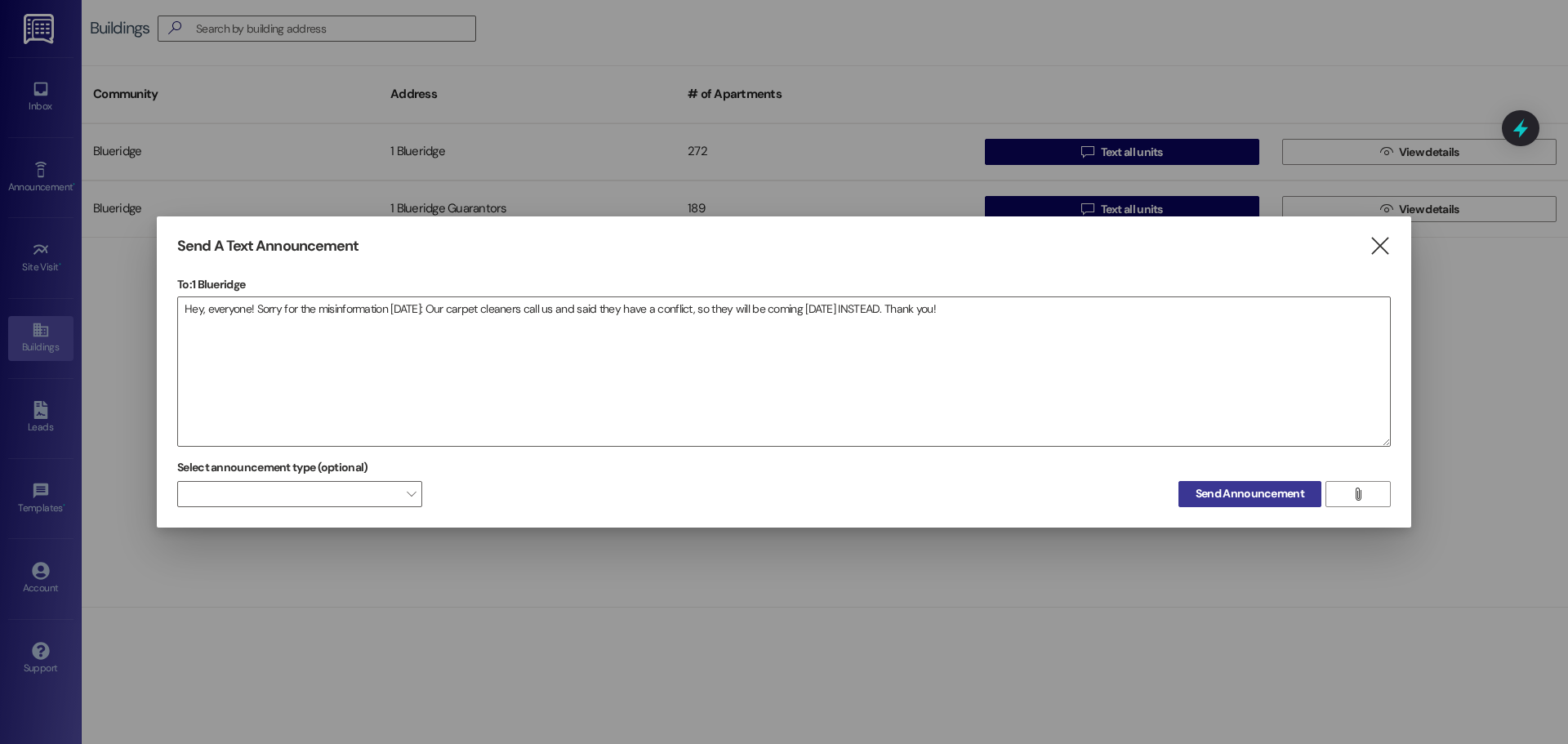
click at [1223, 493] on span "Send Announcement" at bounding box center [1250, 493] width 108 height 17
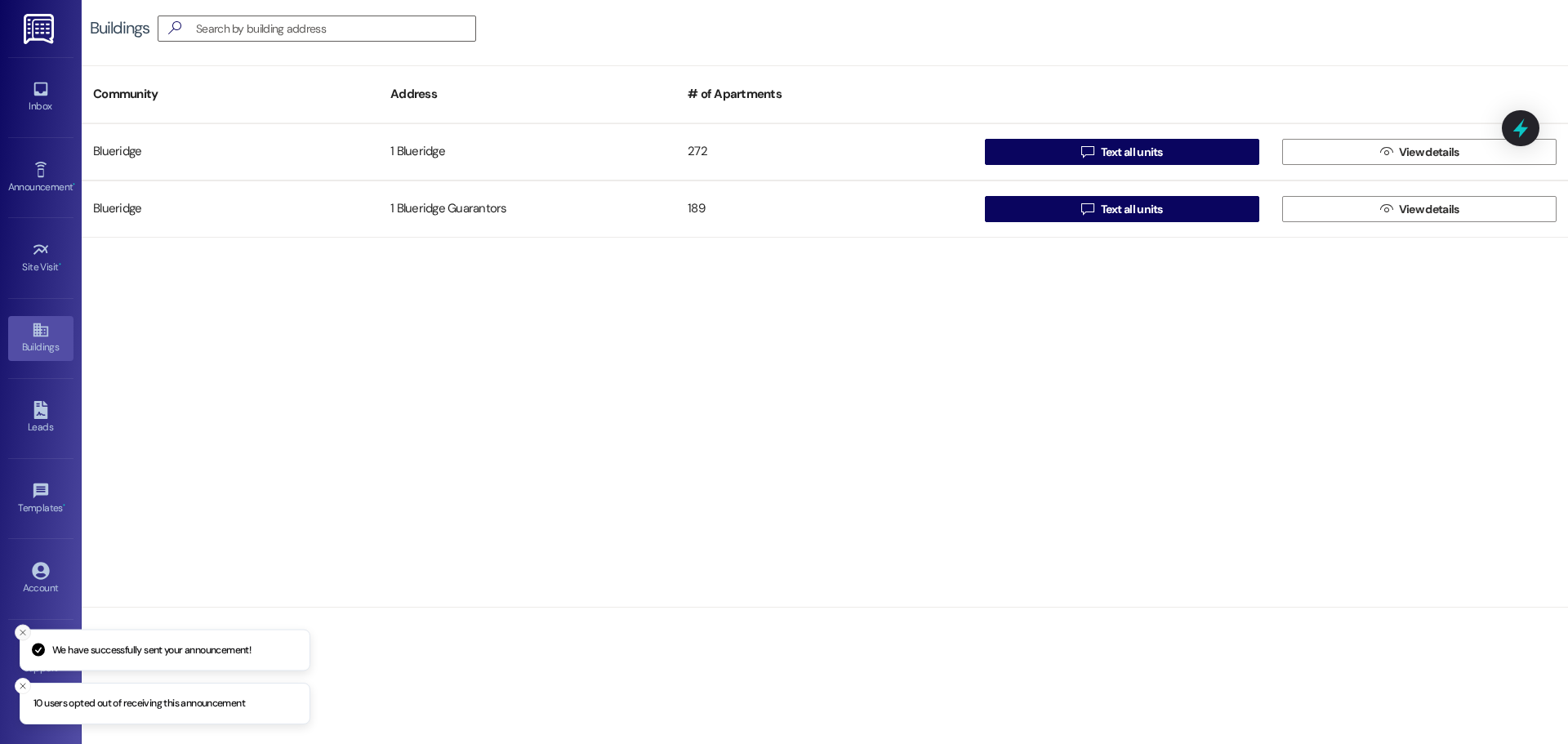
click at [26, 633] on icon "Close toast" at bounding box center [23, 632] width 10 height 10
click at [34, 96] on icon at bounding box center [41, 89] width 18 height 18
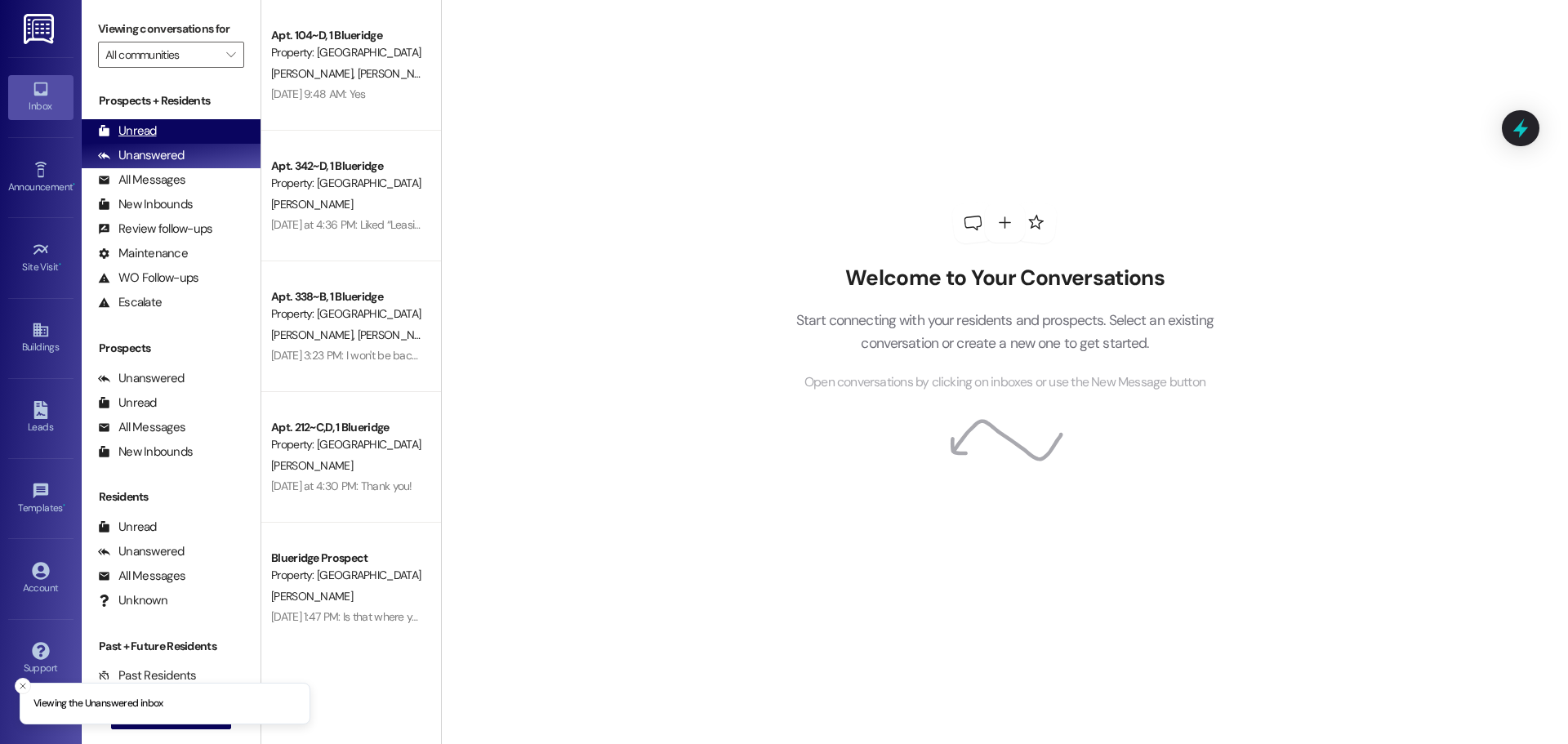
click at [203, 128] on div "Unread (0)" at bounding box center [171, 131] width 179 height 24
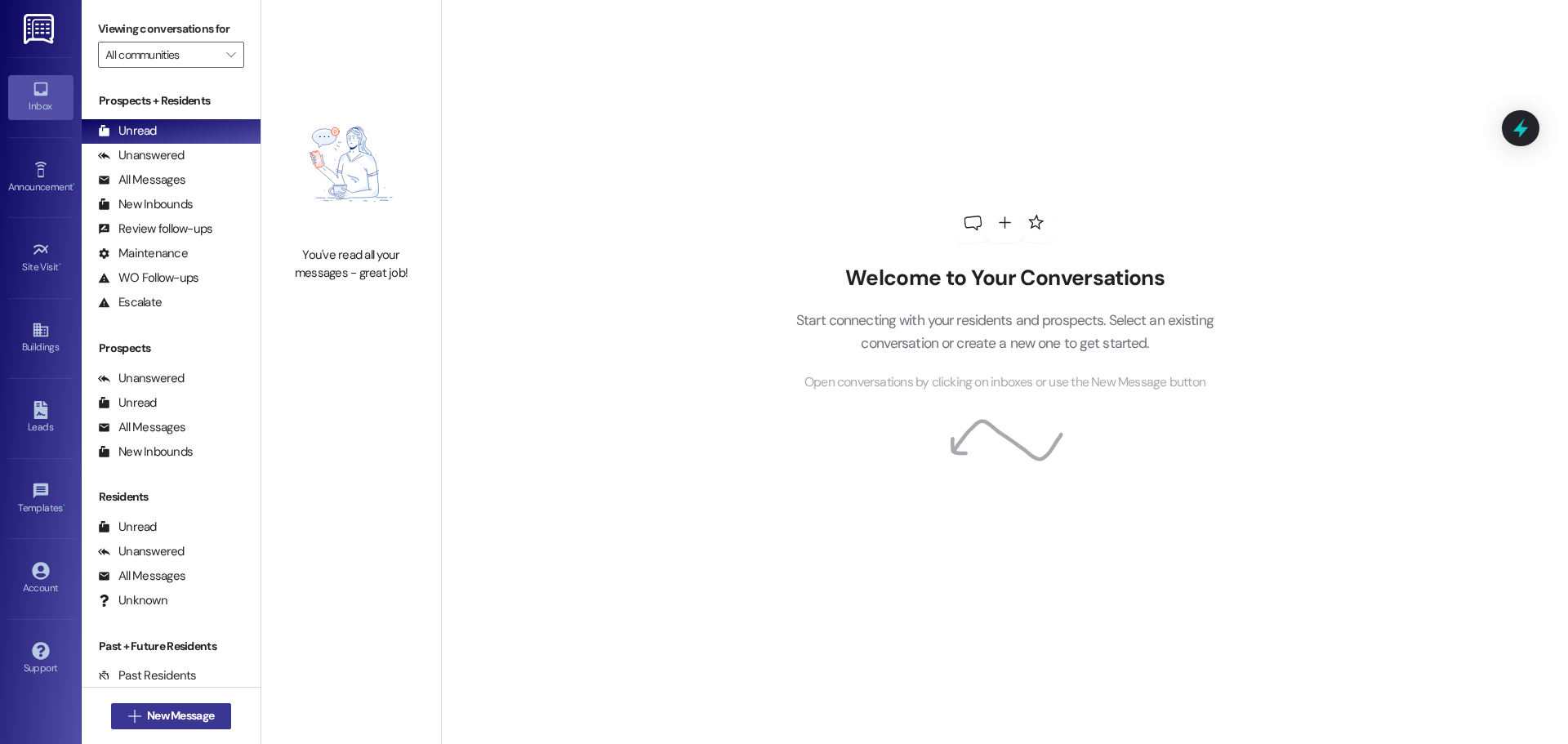
click at [151, 712] on span "New Message" at bounding box center [180, 716] width 67 height 17
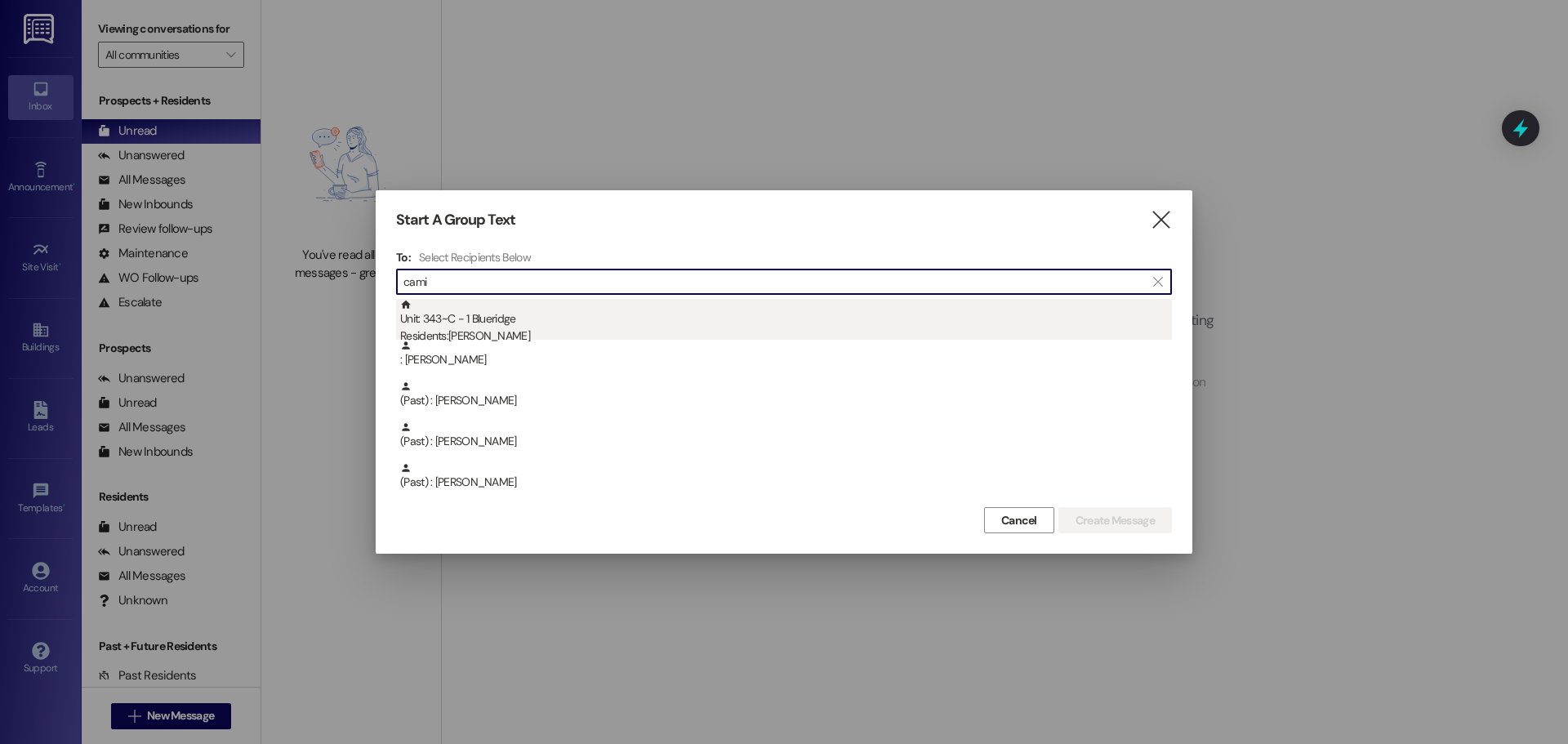
type input "cami"
click at [625, 325] on div "Unit: 343~C - 1 Blueridge Residents: [PERSON_NAME]" at bounding box center [786, 322] width 772 height 47
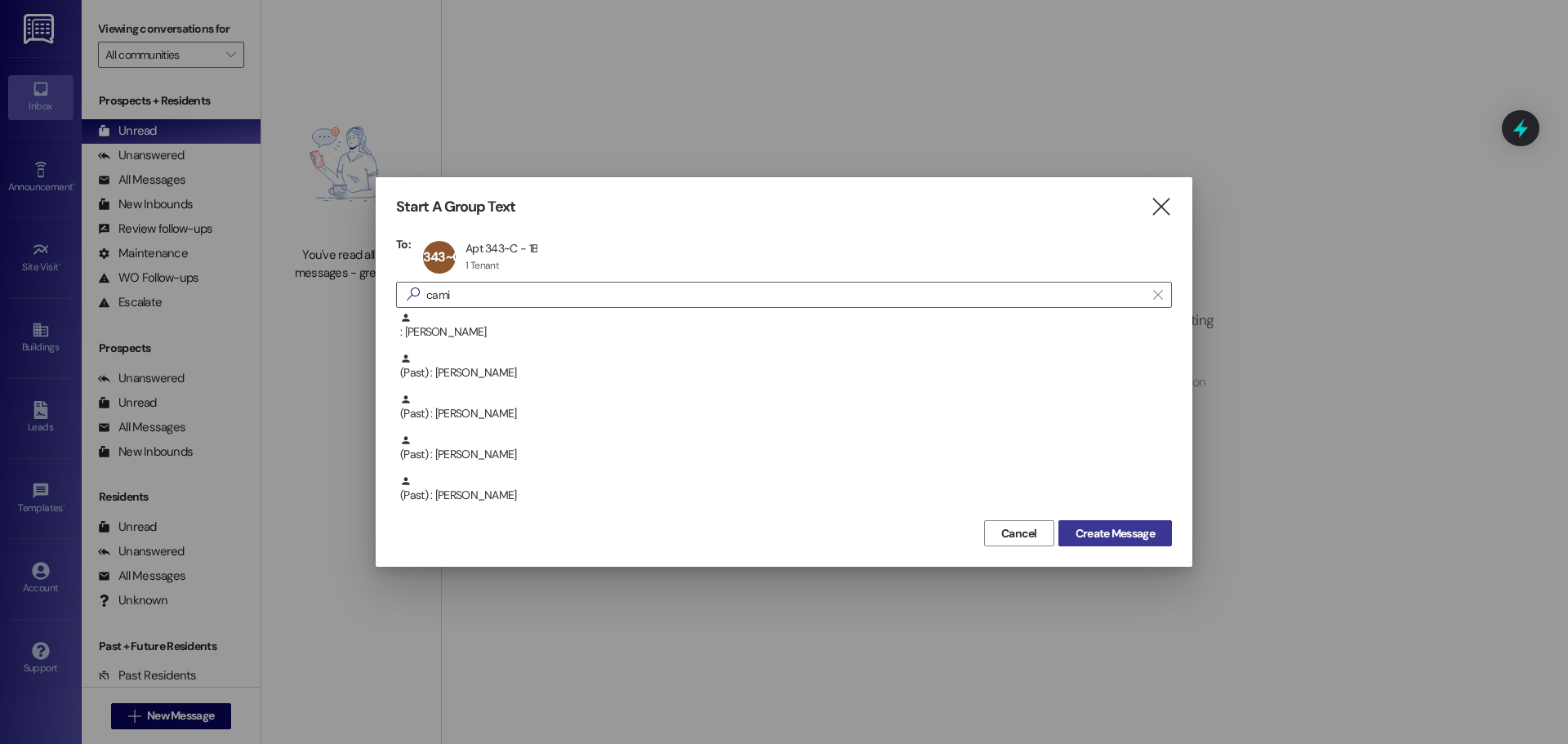
click at [1100, 529] on span "Create Message" at bounding box center [1115, 533] width 79 height 17
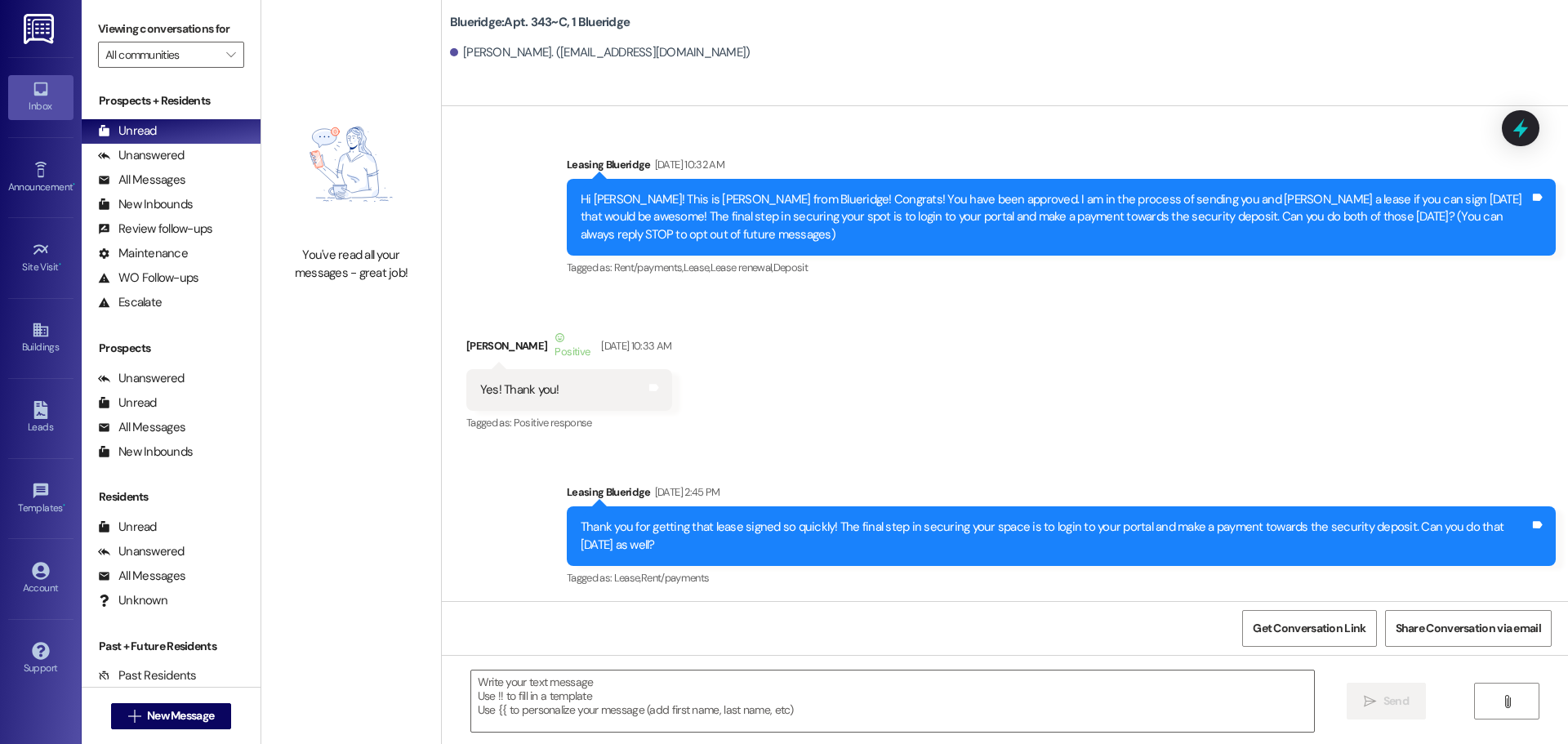
scroll to position [62406, 0]
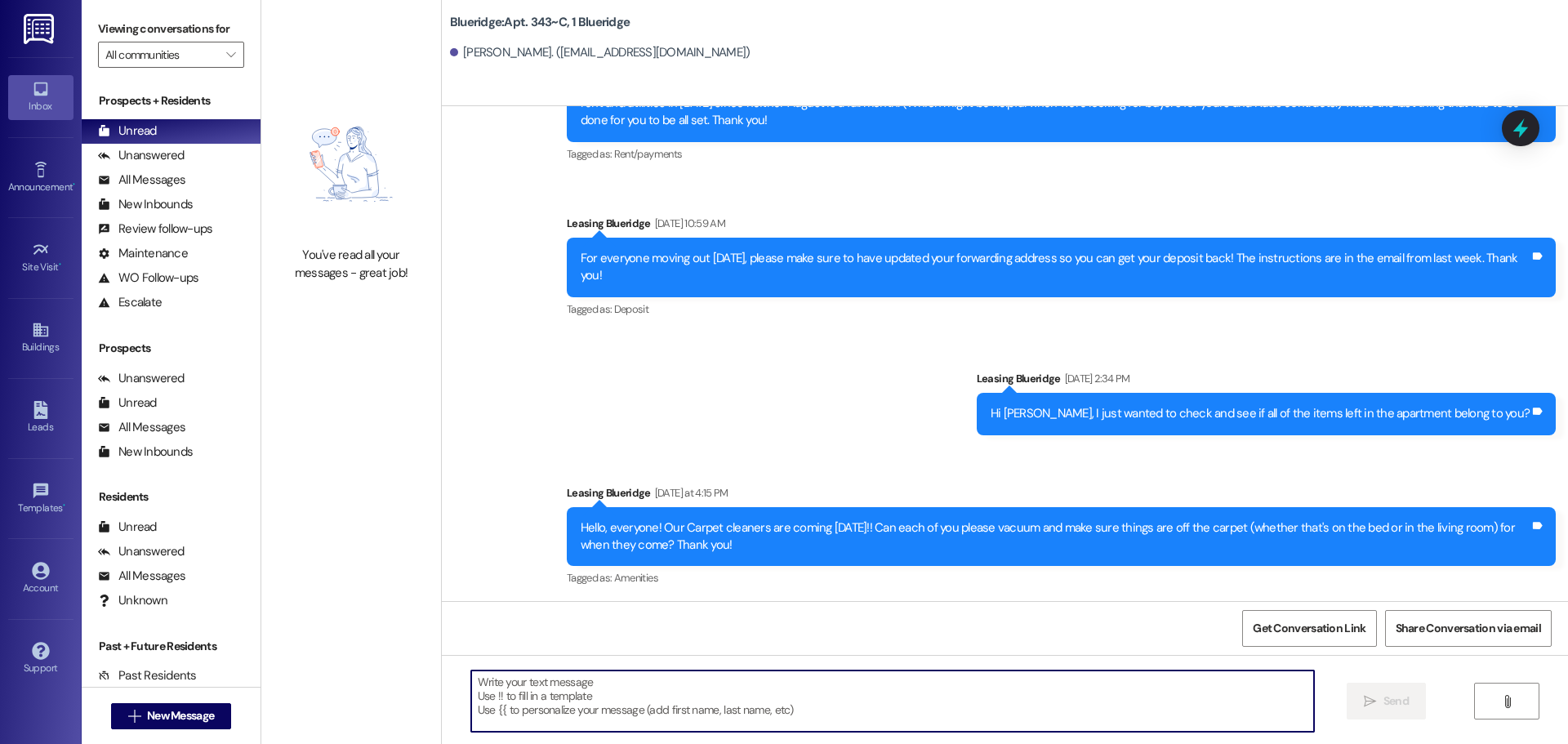
click at [874, 681] on textarea at bounding box center [891, 702] width 842 height 62
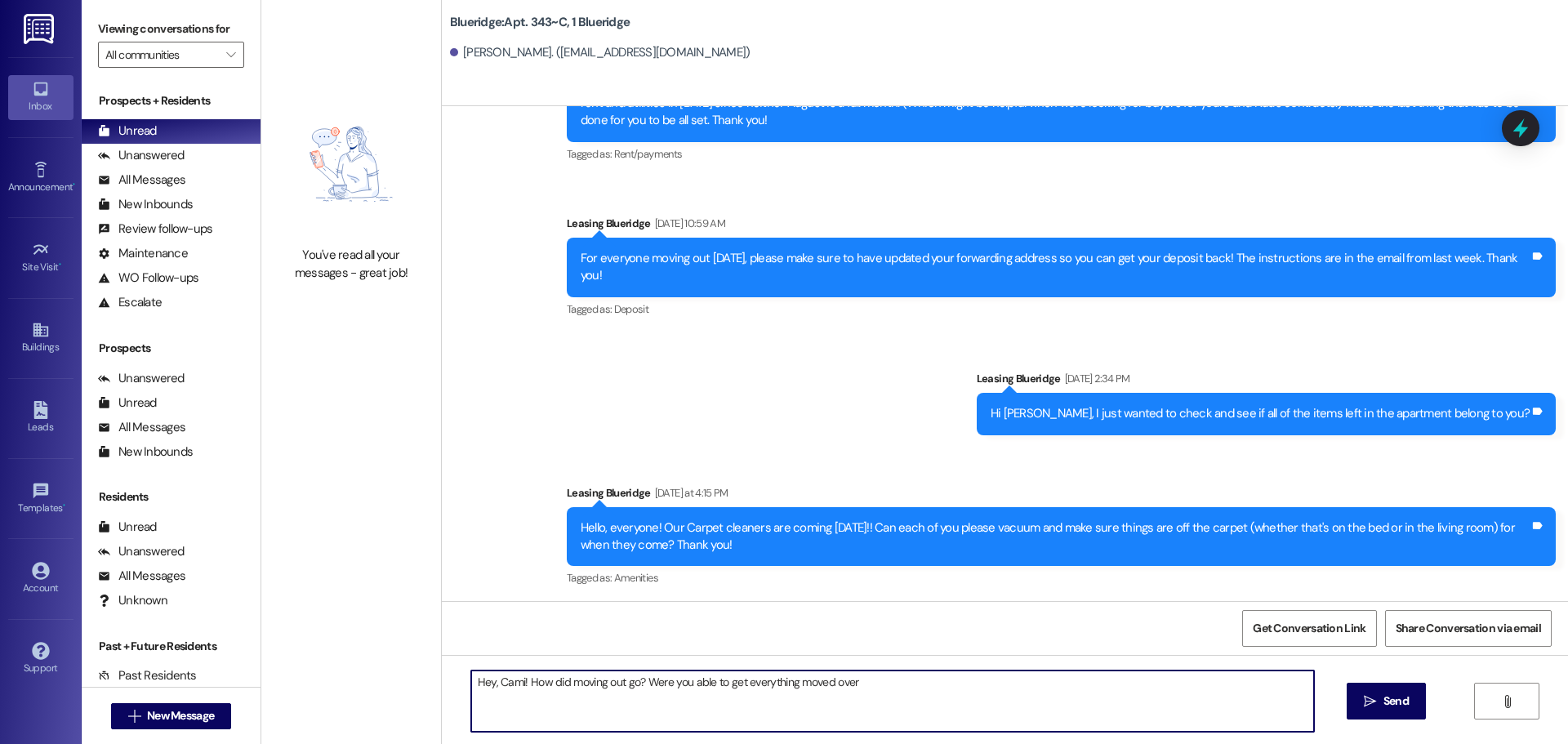
type textarea "Hey, Cami! How did moving out go? Were you able to get everything moved over?"
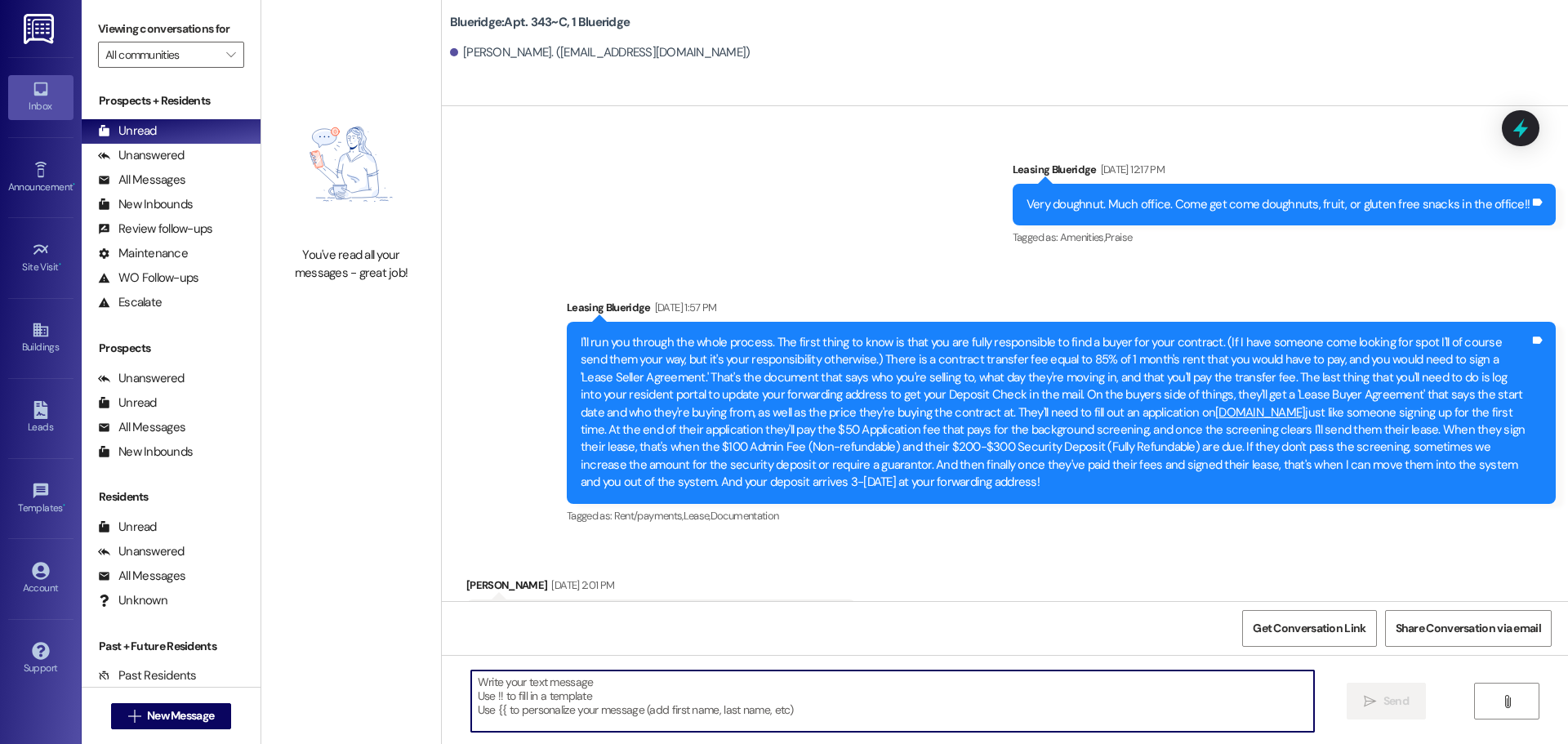
scroll to position [62520, 0]
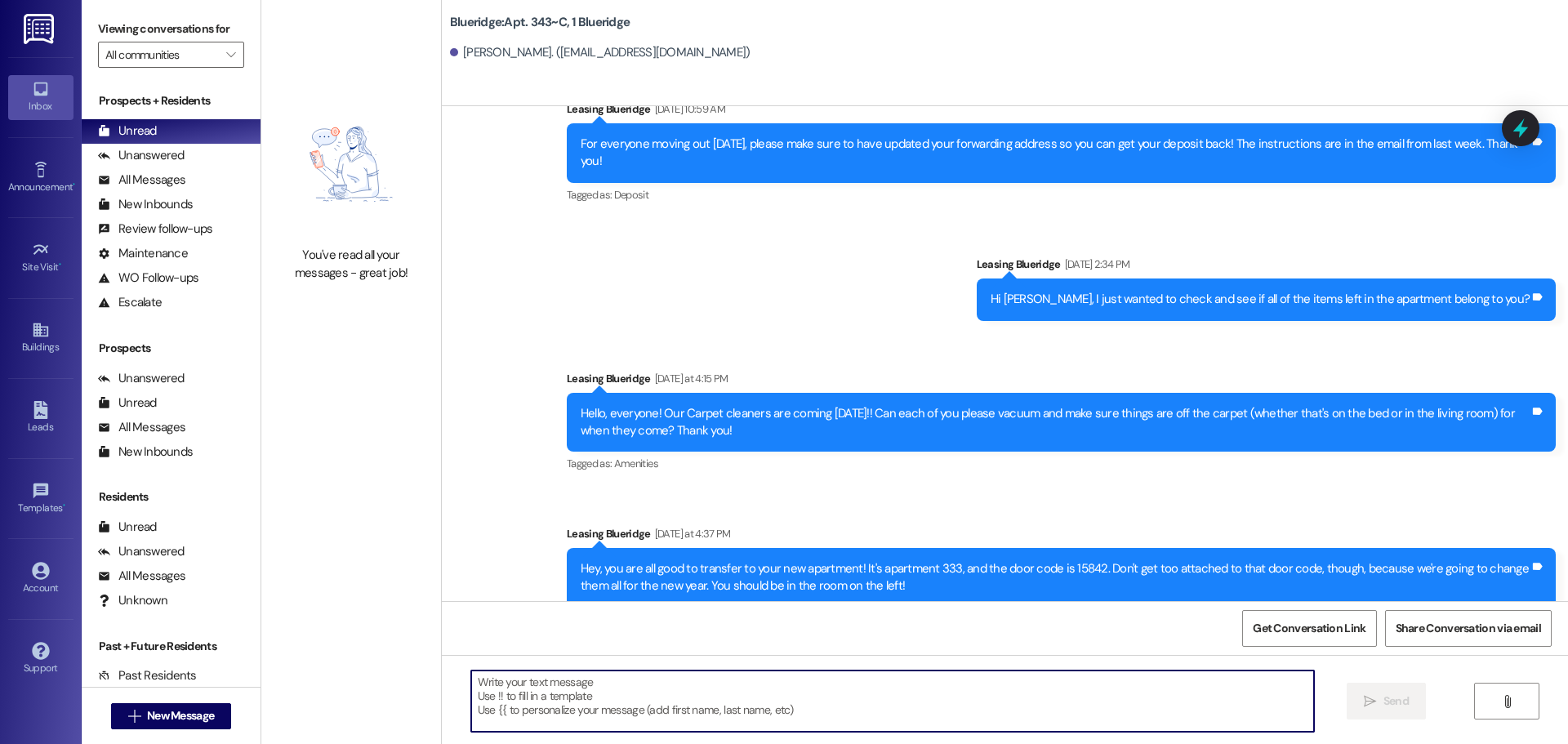
click at [1176, 689] on textarea at bounding box center [891, 702] width 842 height 62
click at [617, 695] on textarea "The people who will be" at bounding box center [891, 702] width 842 height 62
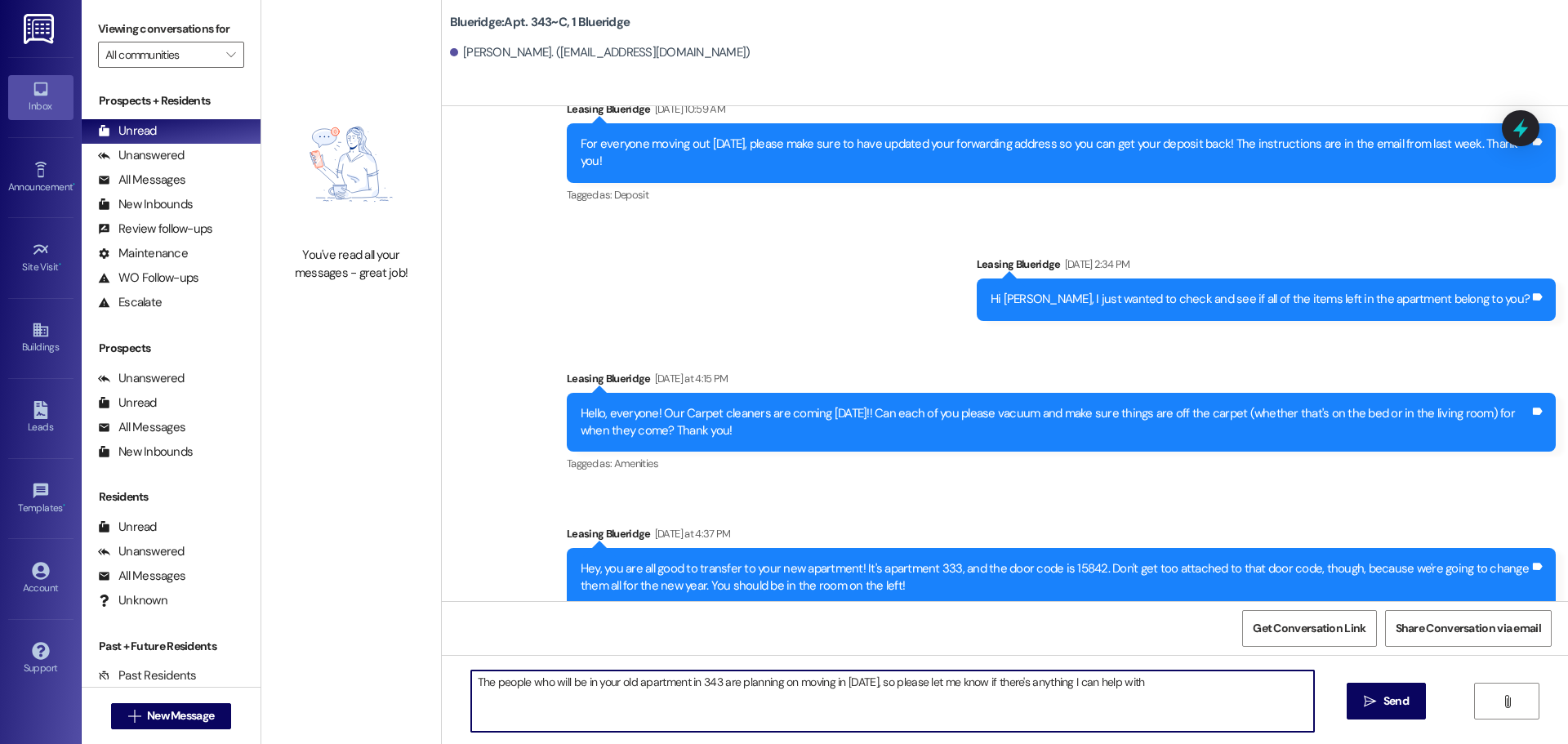
type textarea "The people who will be in your old apartment in 343 are planning on moving in […"
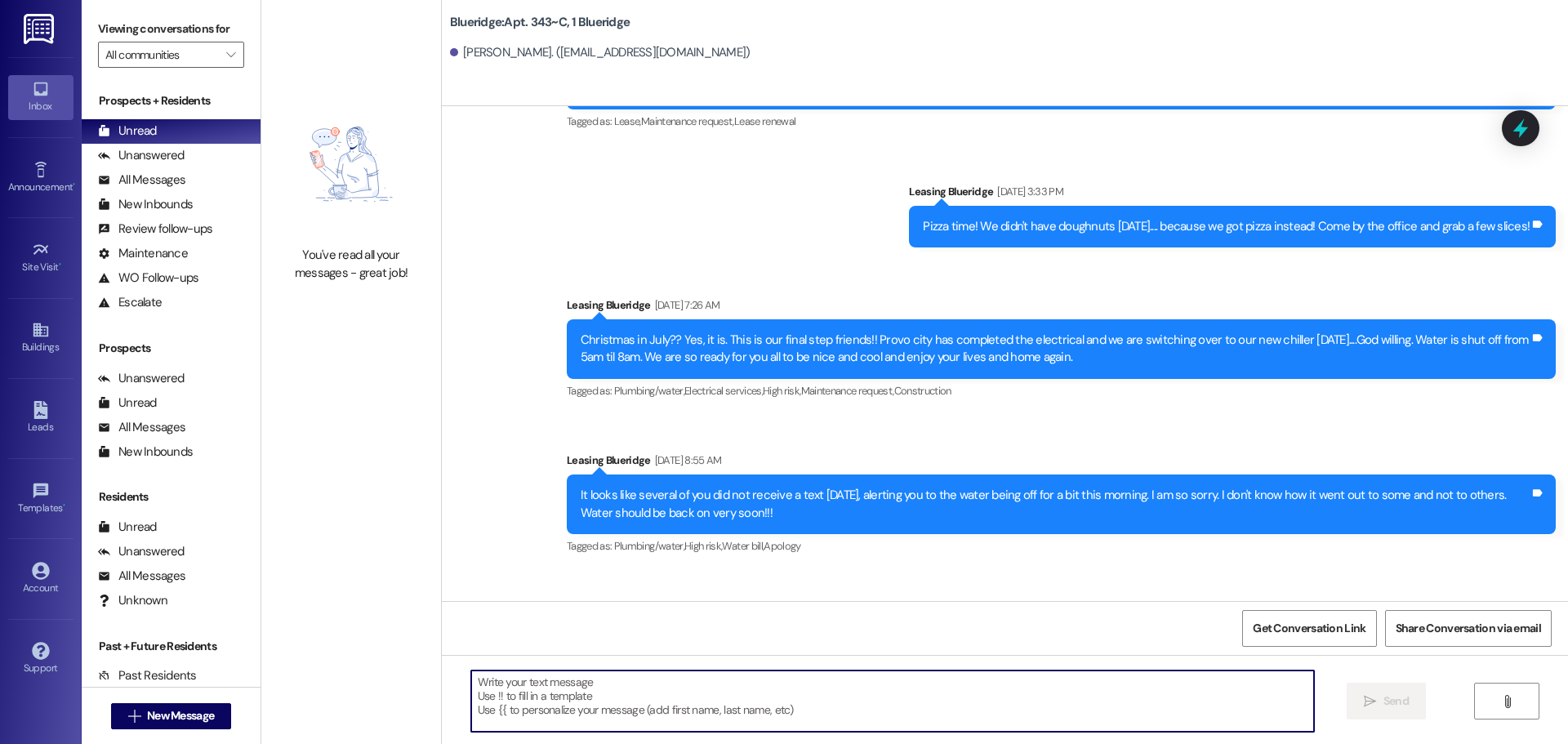
scroll to position [62633, 0]
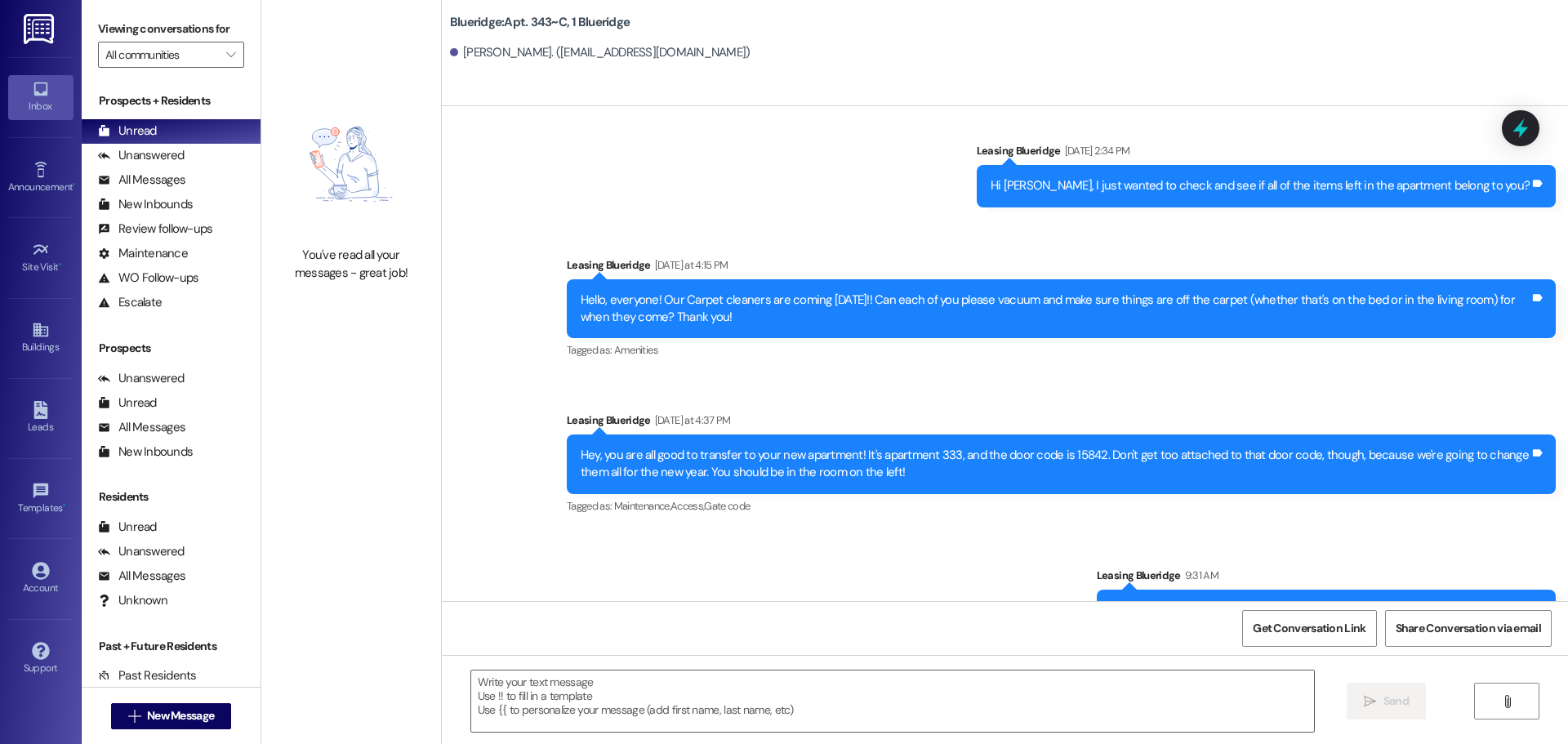
click at [1333, 668] on div "Sent via SMS Leasing Blueridge 9:32 AM The people who will be in your old apart…" at bounding box center [1173, 712] width 790 height 89
click at [152, 167] on div "Prospects + Residents Unread (0) Unread: Any message you haven't read yet will …" at bounding box center [171, 203] width 179 height 222
click at [167, 131] on div "Unread (0)" at bounding box center [171, 131] width 179 height 24
click at [173, 157] on div "Unanswered" at bounding box center [142, 155] width 87 height 17
click at [187, 126] on div "Unread (0)" at bounding box center [171, 131] width 179 height 24
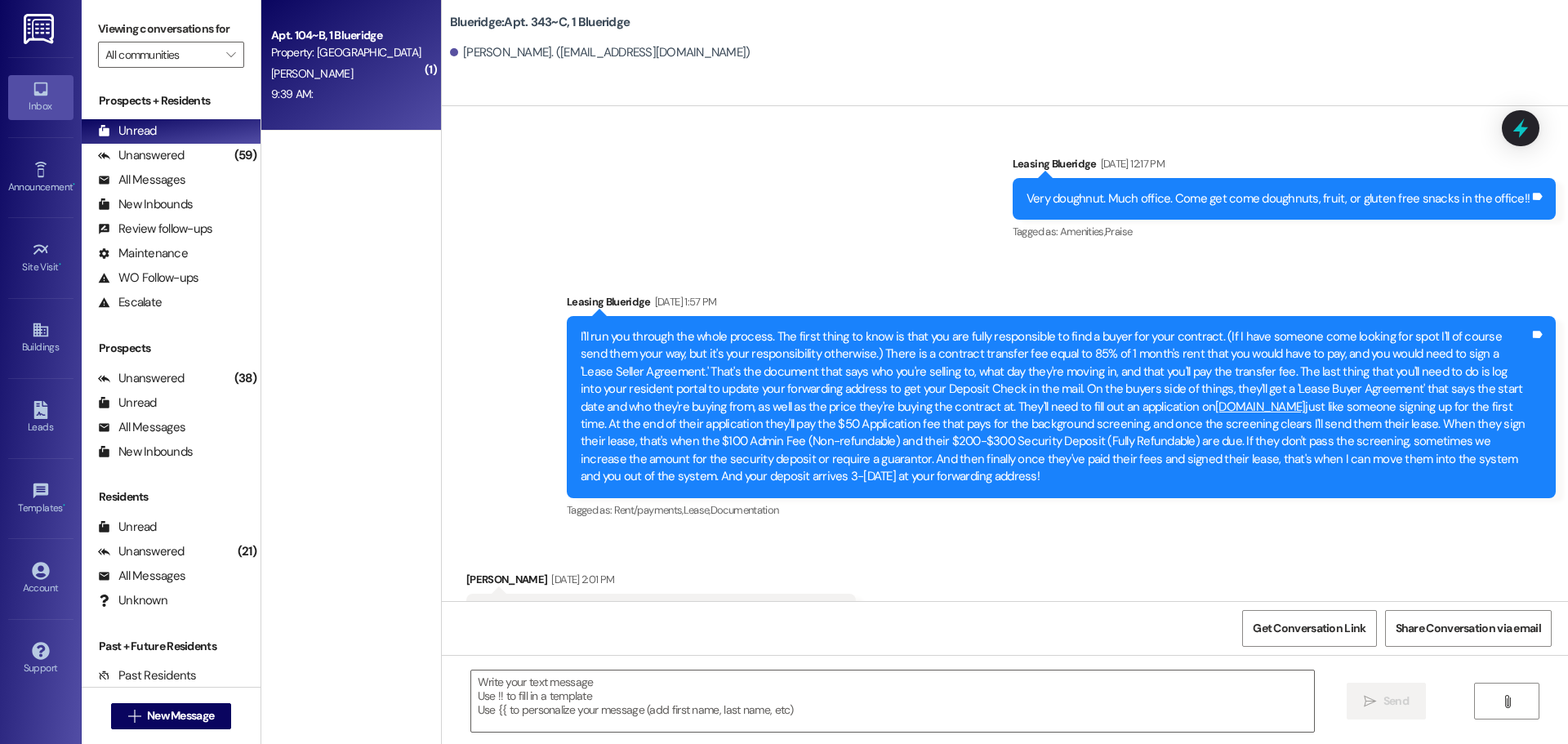
scroll to position [48641, 0]
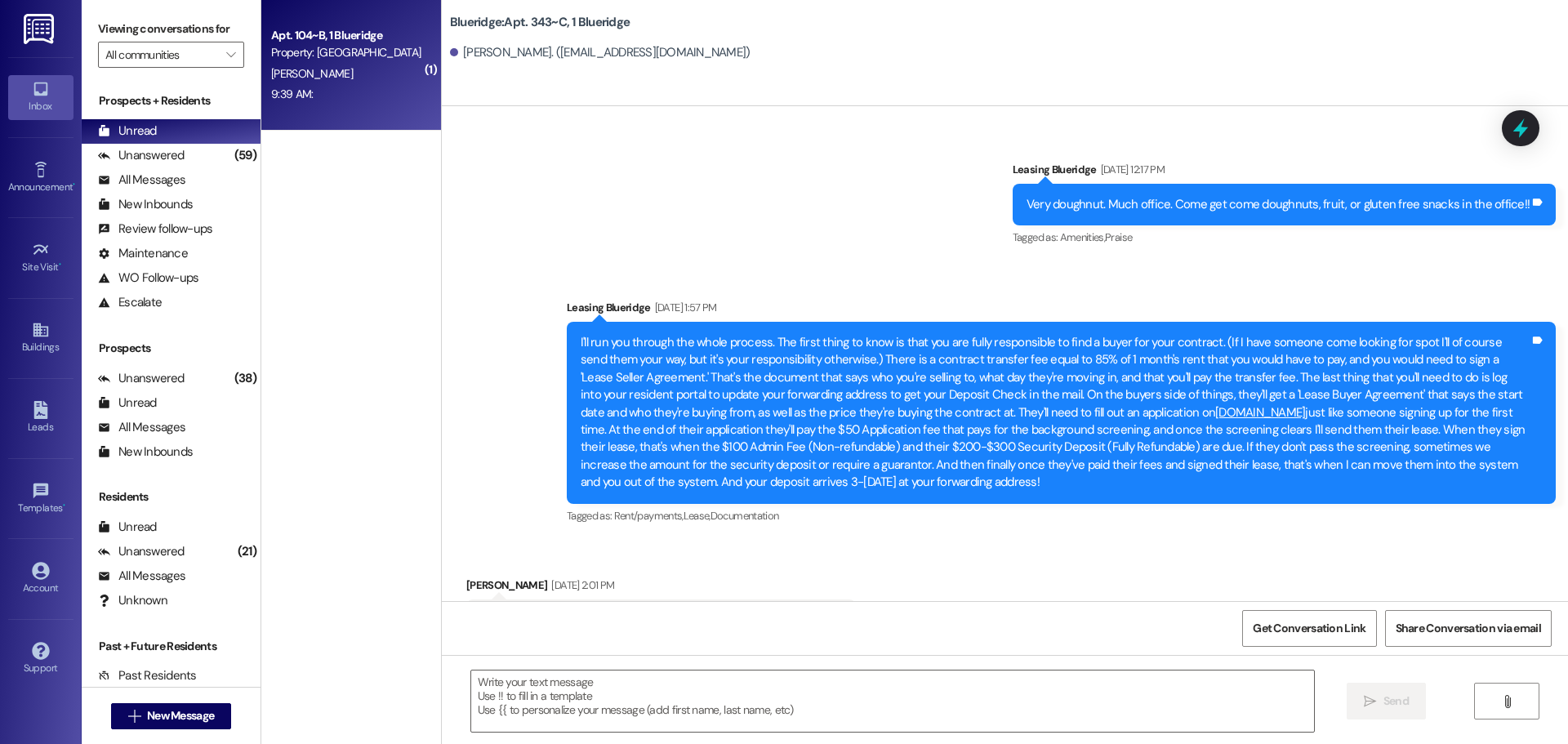
click at [358, 93] on div "9:39 AM: 9:39 AM:" at bounding box center [346, 94] width 154 height 21
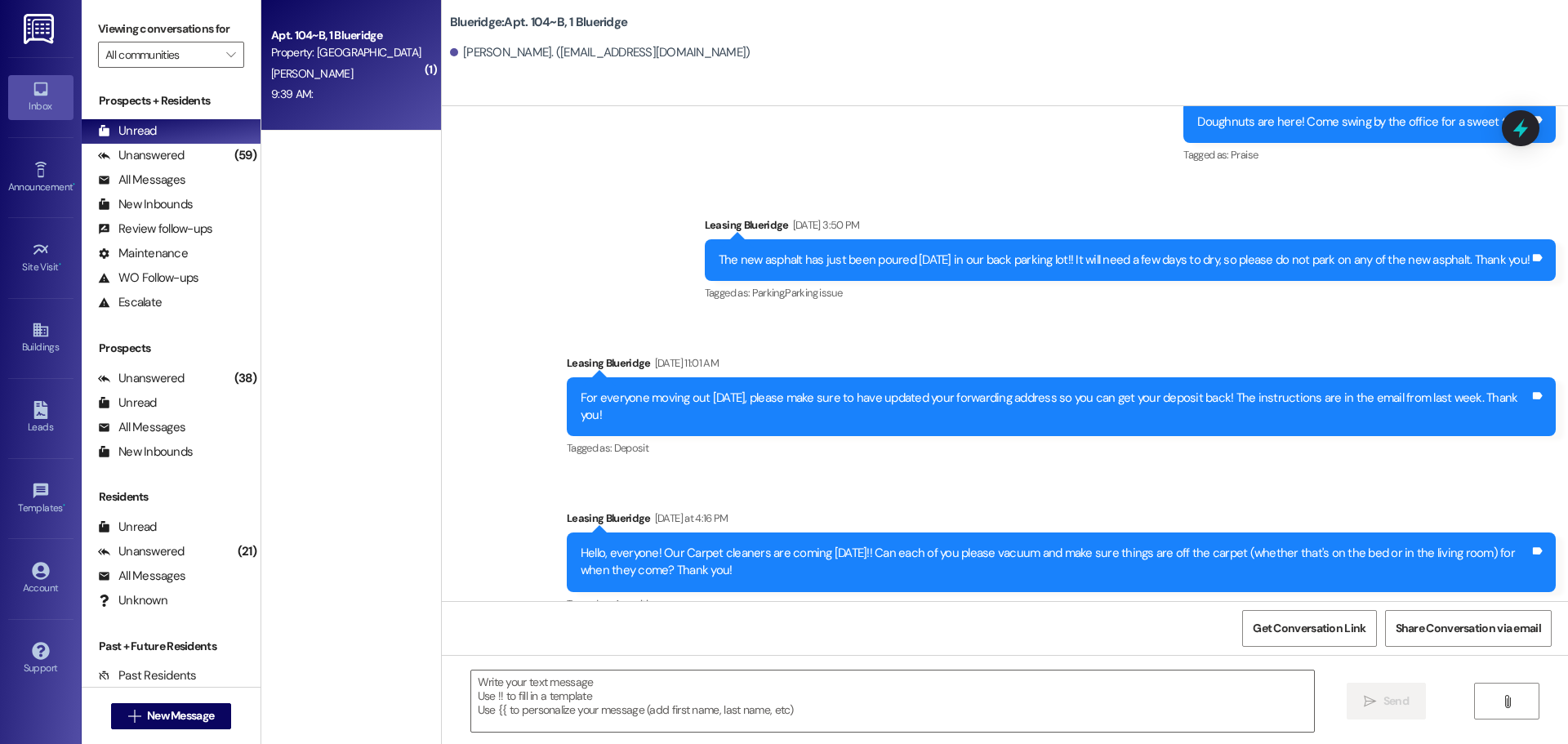
scroll to position [34646, 0]
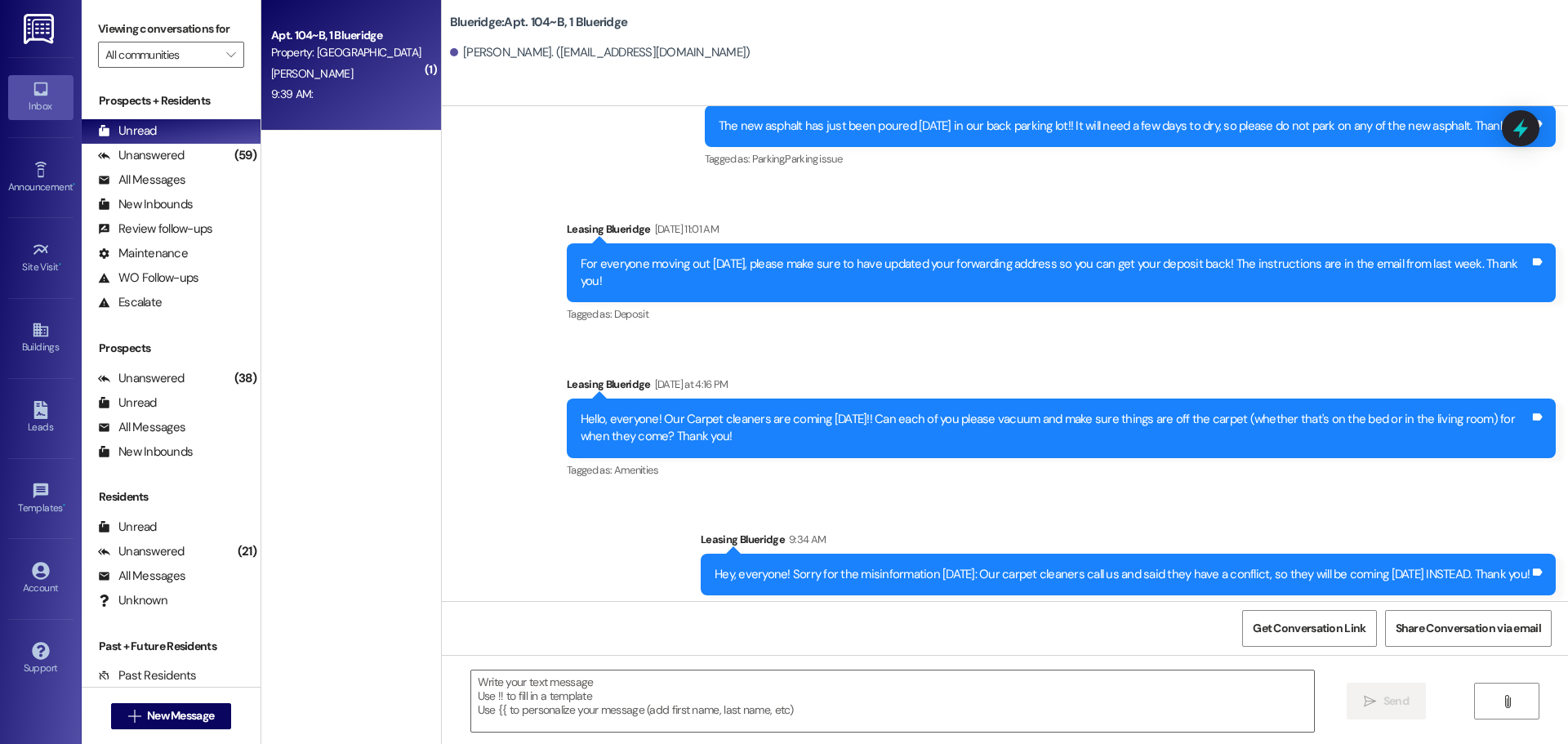
click at [512, 692] on div "Tags and notes" at bounding box center [527, 710] width 122 height 37
click at [468, 692] on div "Tags and notes" at bounding box center [527, 710] width 122 height 37
click at [162, 155] on div "Unanswered" at bounding box center [142, 155] width 87 height 17
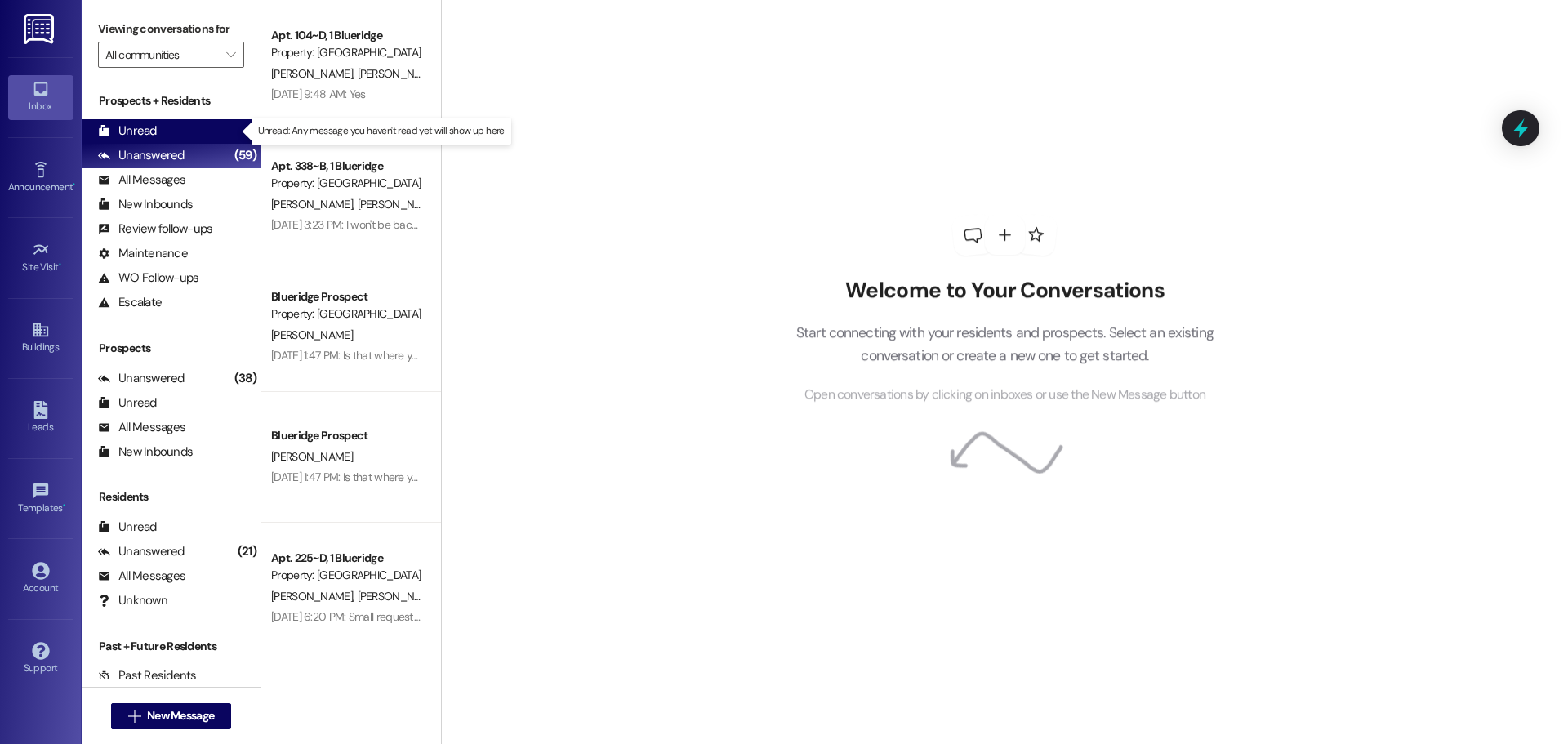
click at [167, 138] on div "Unread (0)" at bounding box center [171, 131] width 179 height 24
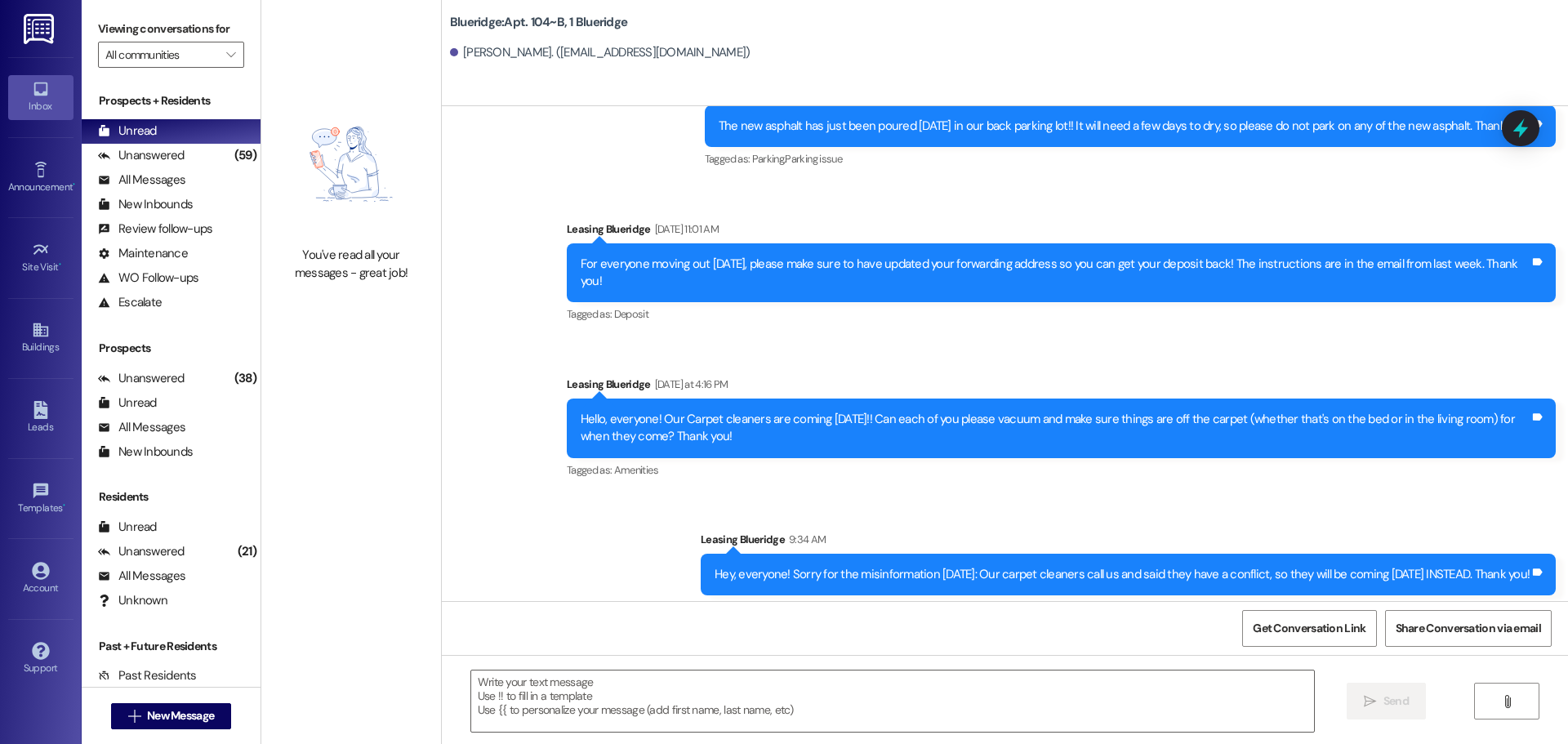
click at [880, 208] on div "Announcement, sent via SMS Leasing Blueridge Aug 13, 2025 at 11:01 AM For every…" at bounding box center [1061, 273] width 1013 height 131
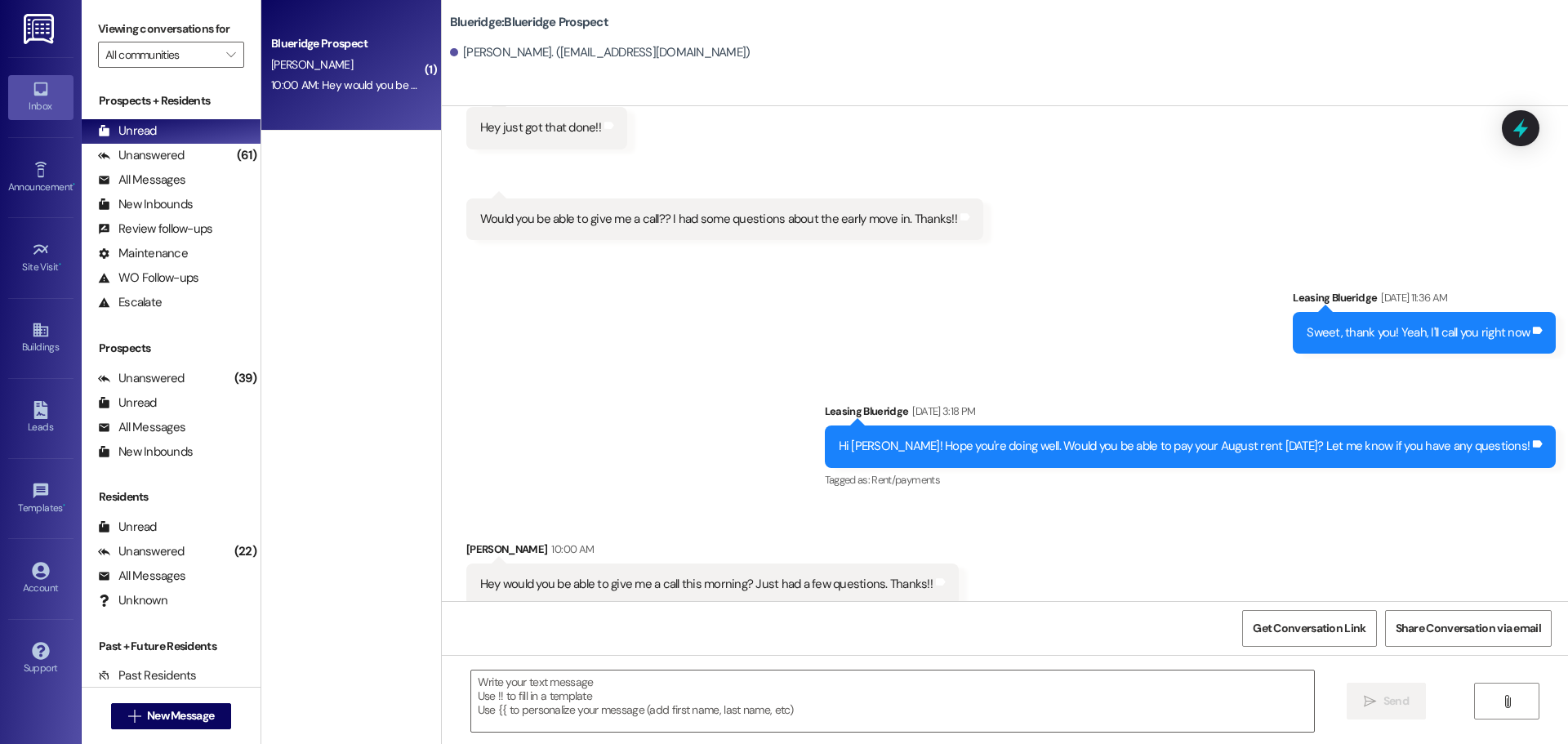
scroll to position [3025, 0]
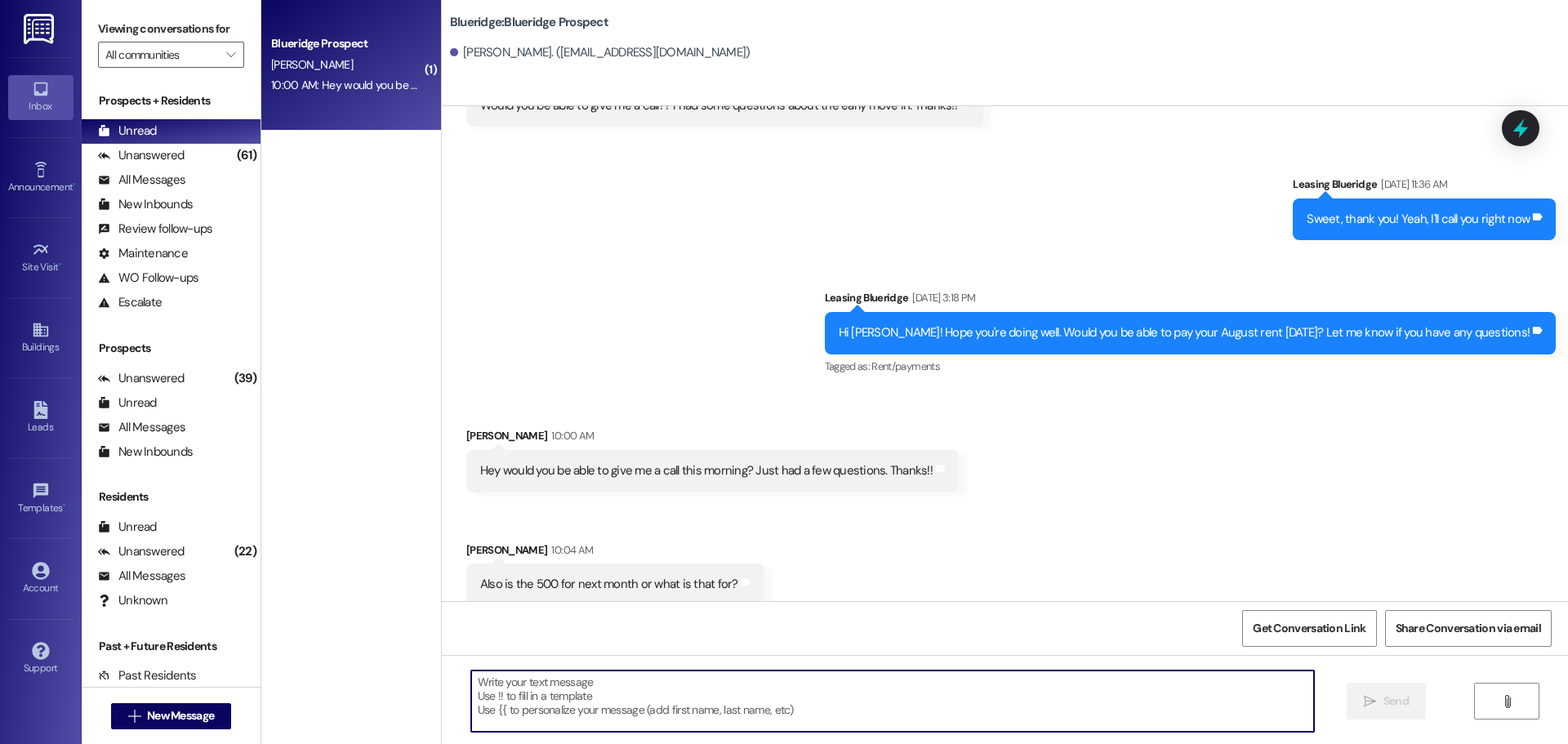
click at [816, 693] on textarea at bounding box center [891, 702] width 842 height 62
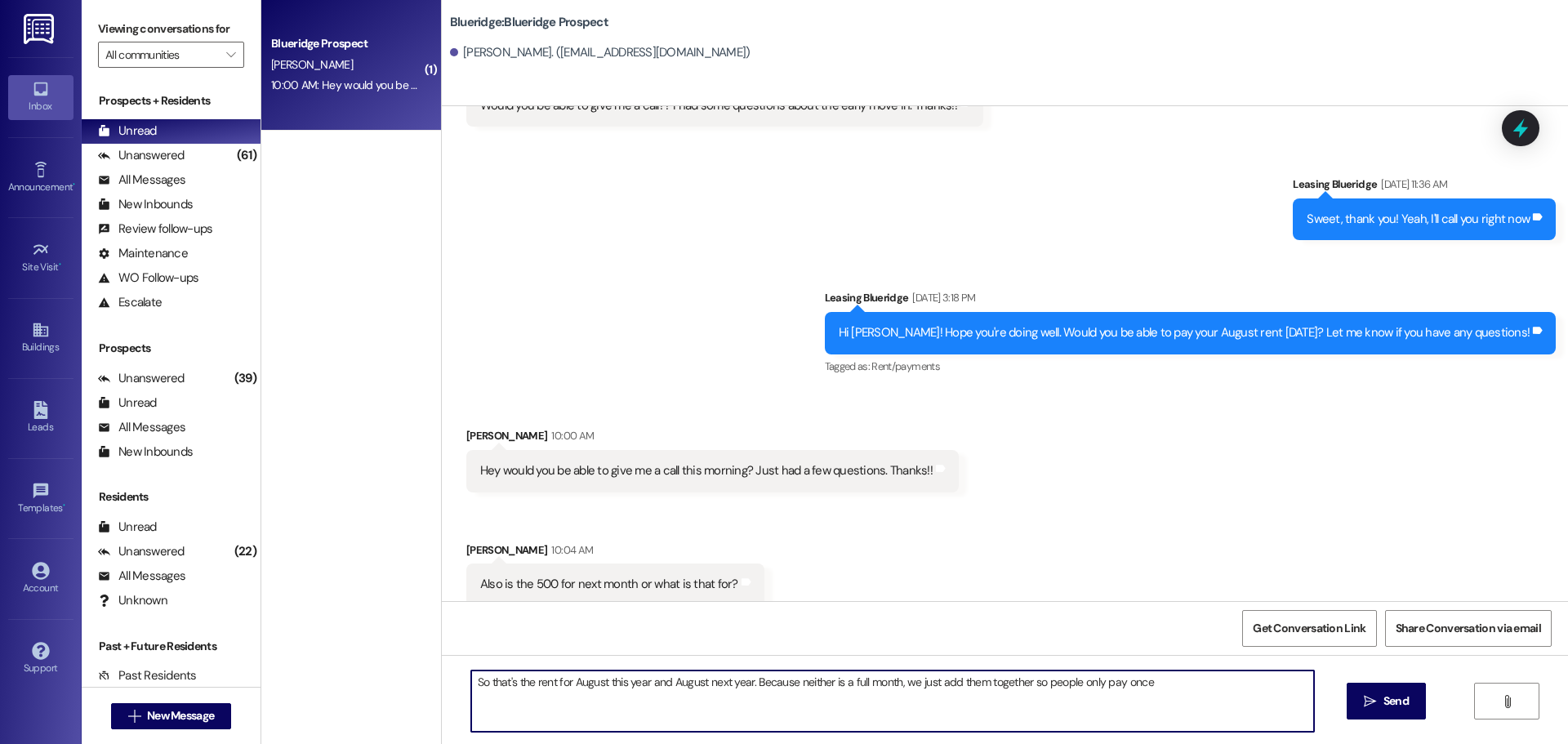
type textarea "So that's the rent for August this year and August next year. Because neither i…"
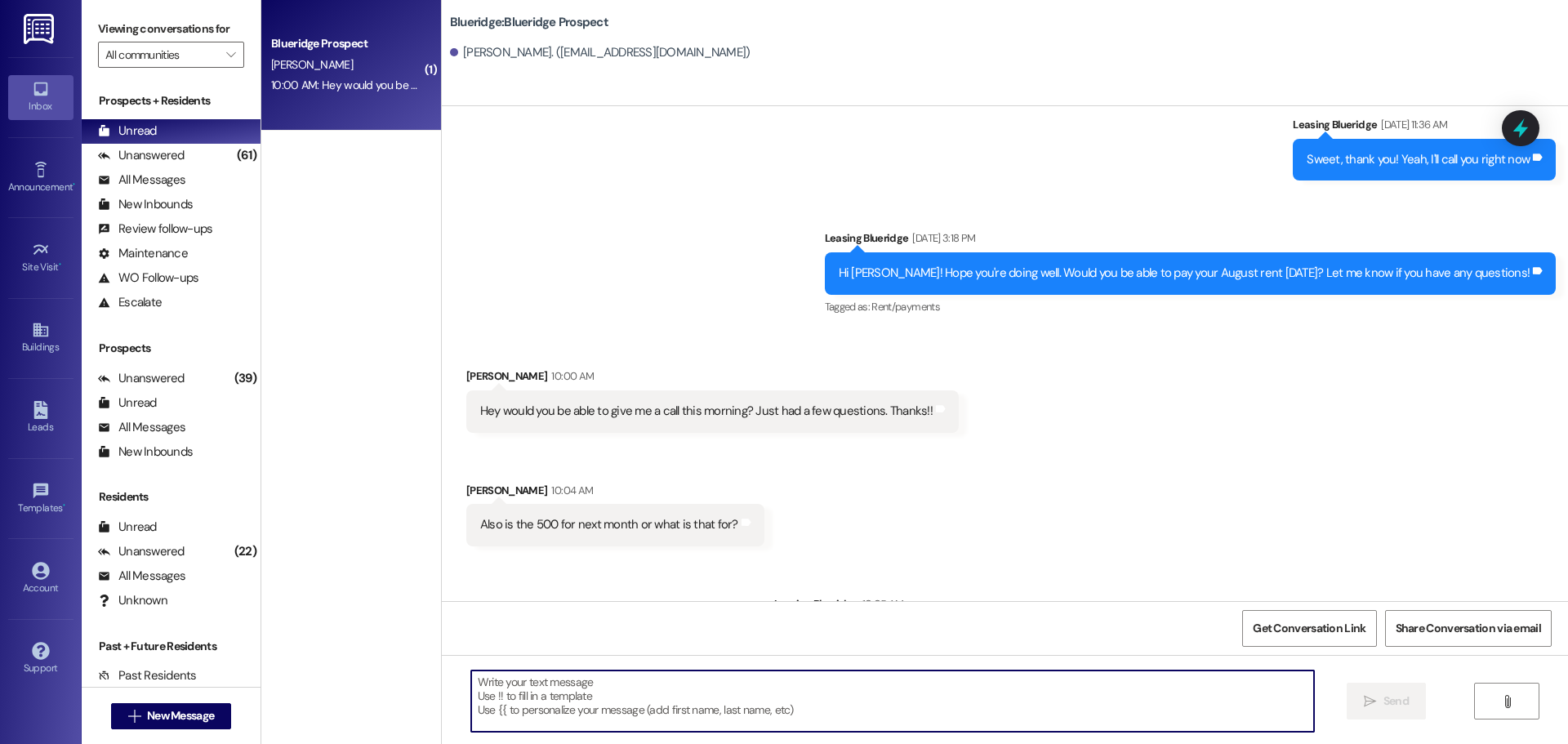
scroll to position [3139, 0]
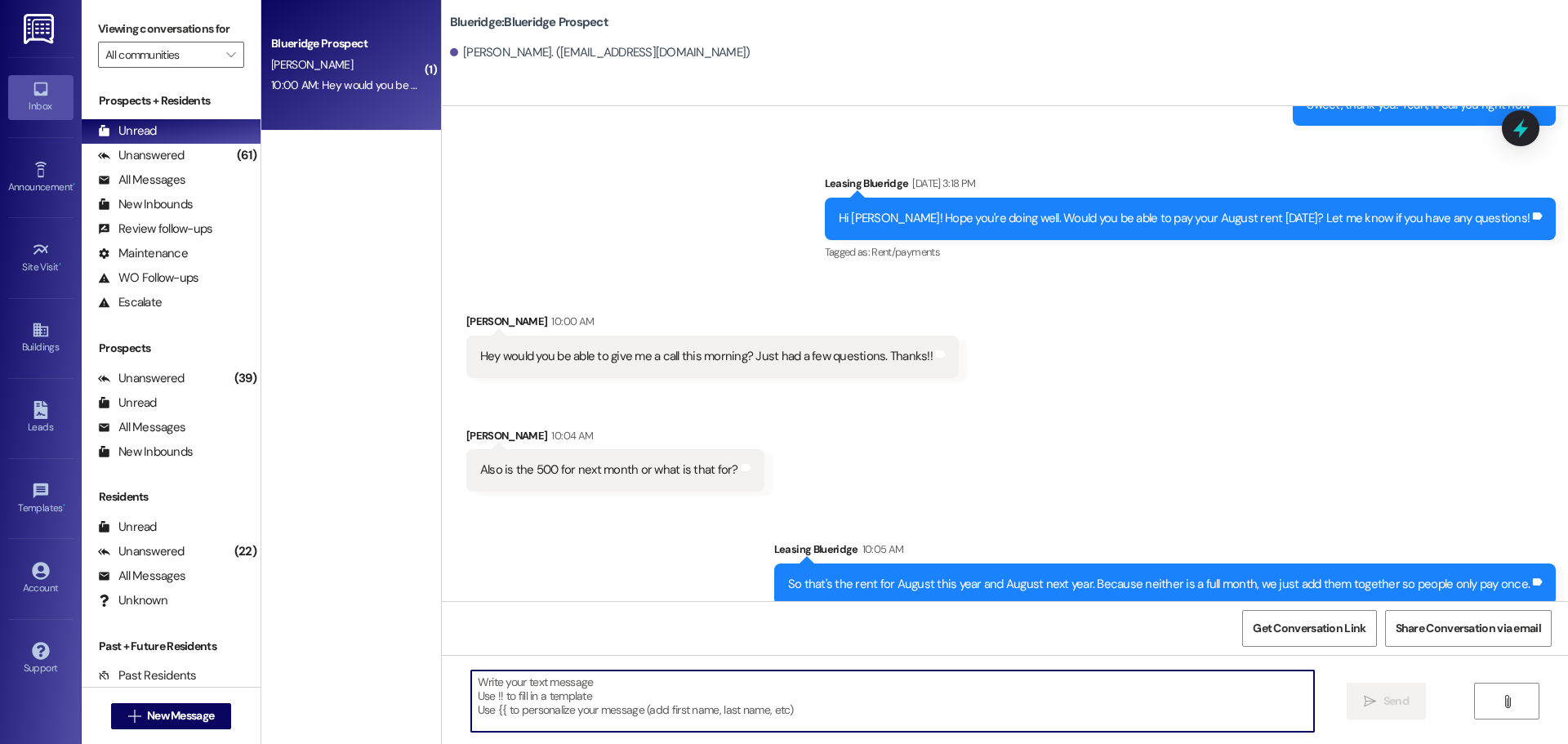
click at [891, 697] on textarea at bounding box center [891, 702] width 842 height 62
click at [502, 681] on textarea "So in AUgust 2026, Rent and Utilities won't post" at bounding box center [891, 702] width 842 height 62
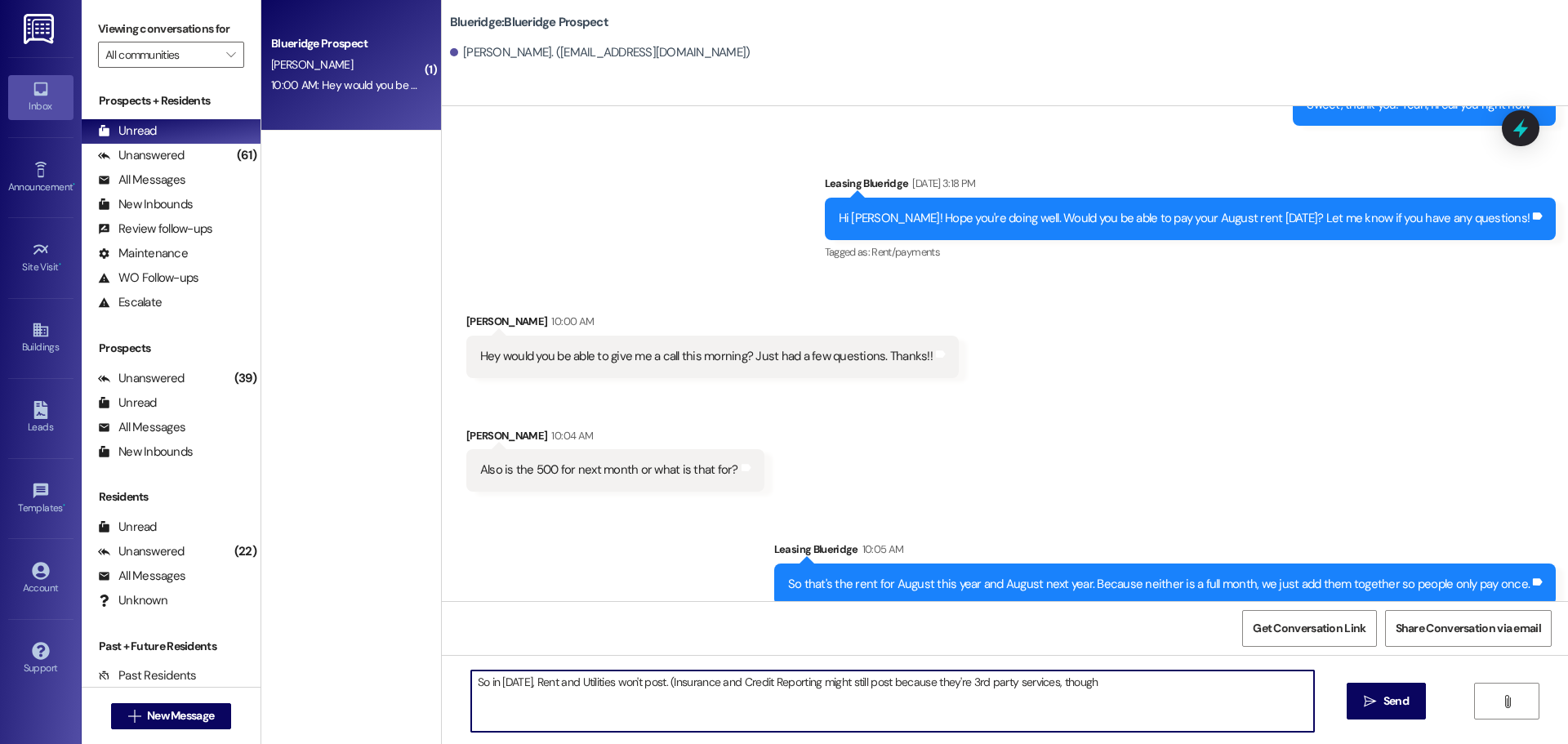
type textarea "So in August 2026, Rent and Utilities won't post. (Insurance and Credit Reporti…"
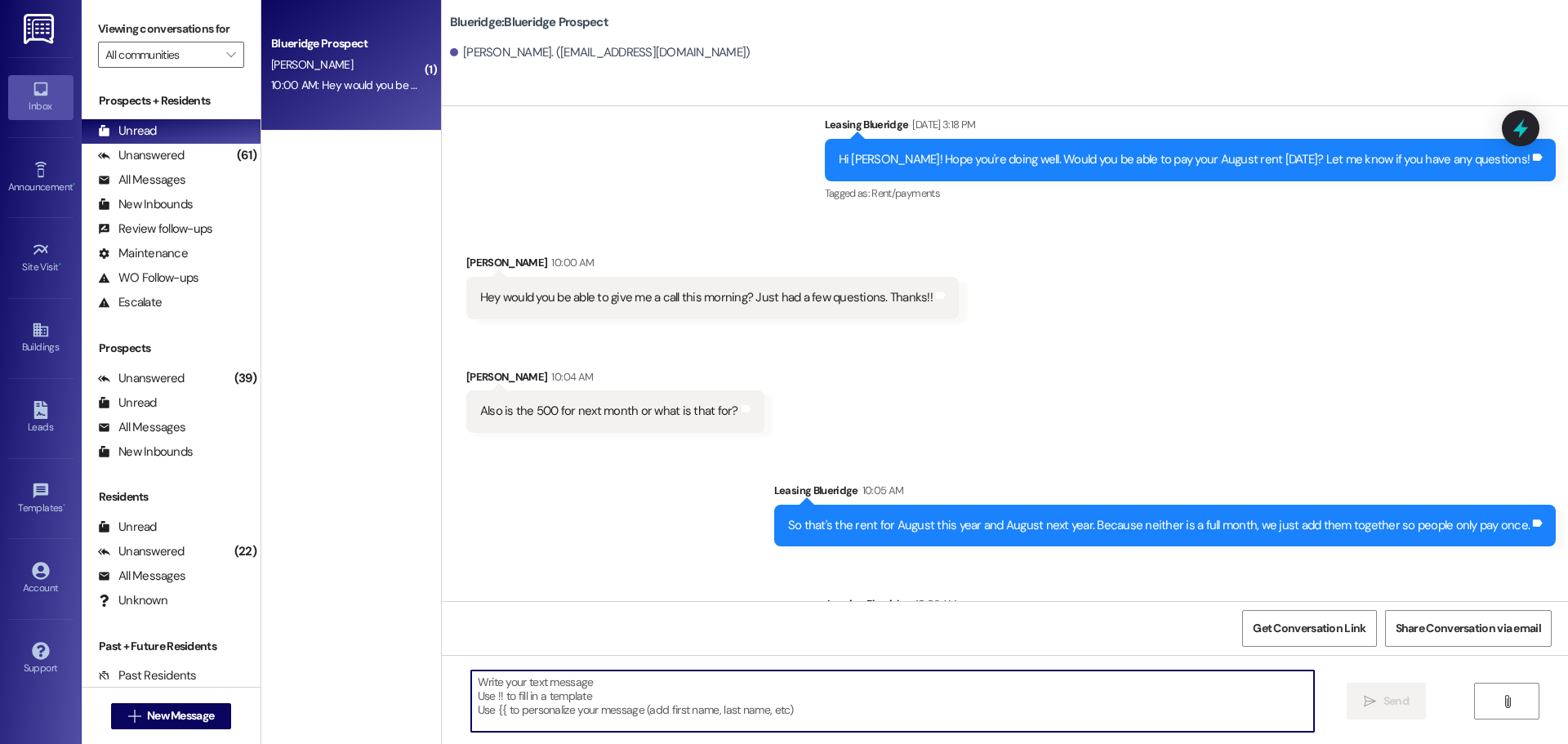
scroll to position [3253, 0]
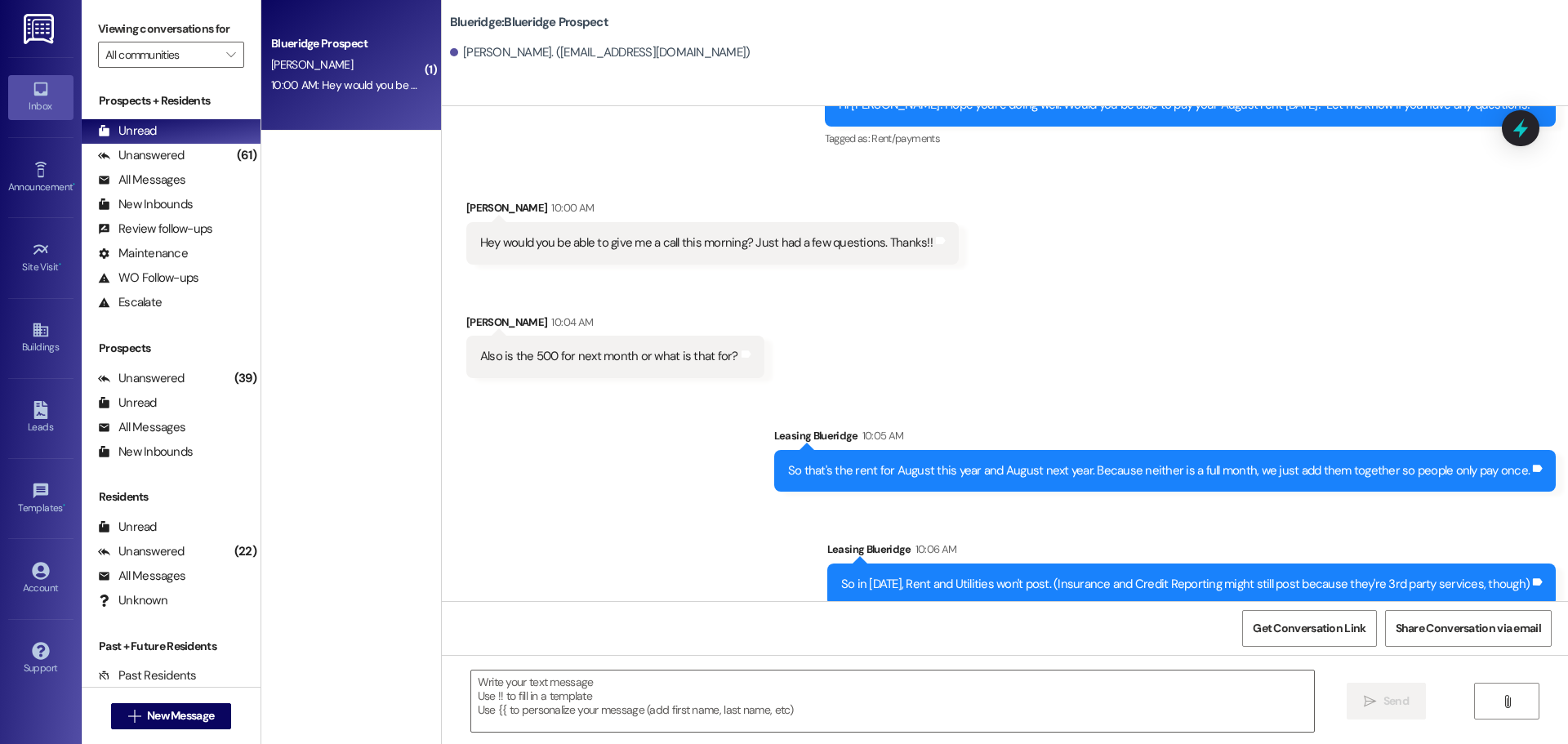
click at [1085, 267] on div "Received via SMS Jared Nabors 10:00 AM Hey would you be able to give me a call …" at bounding box center [1004, 276] width 1126 height 227
click at [180, 712] on span "New Message" at bounding box center [180, 716] width 67 height 17
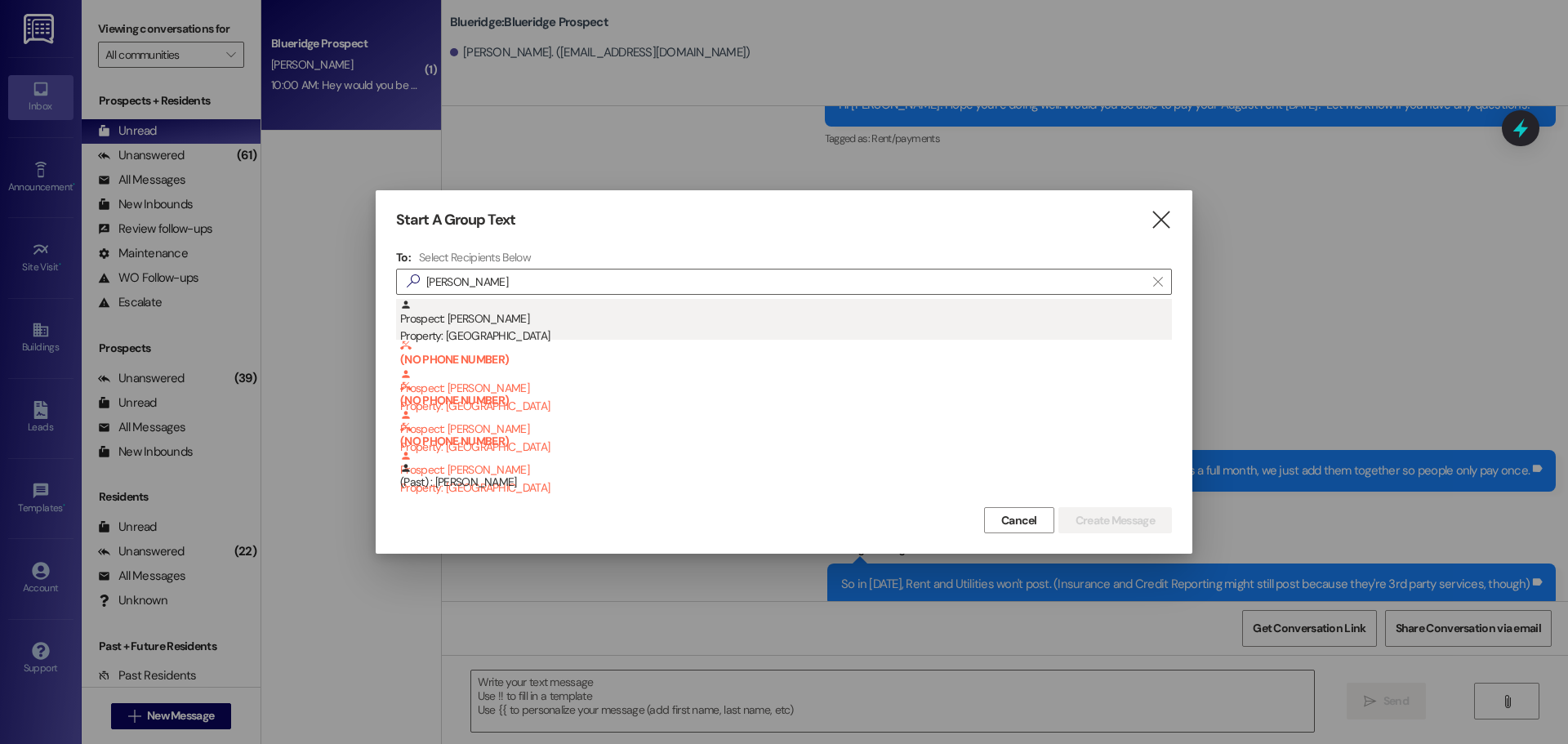
click at [538, 308] on div "Prospect: Sophie Coffman Property: Blueridge" at bounding box center [786, 322] width 772 height 47
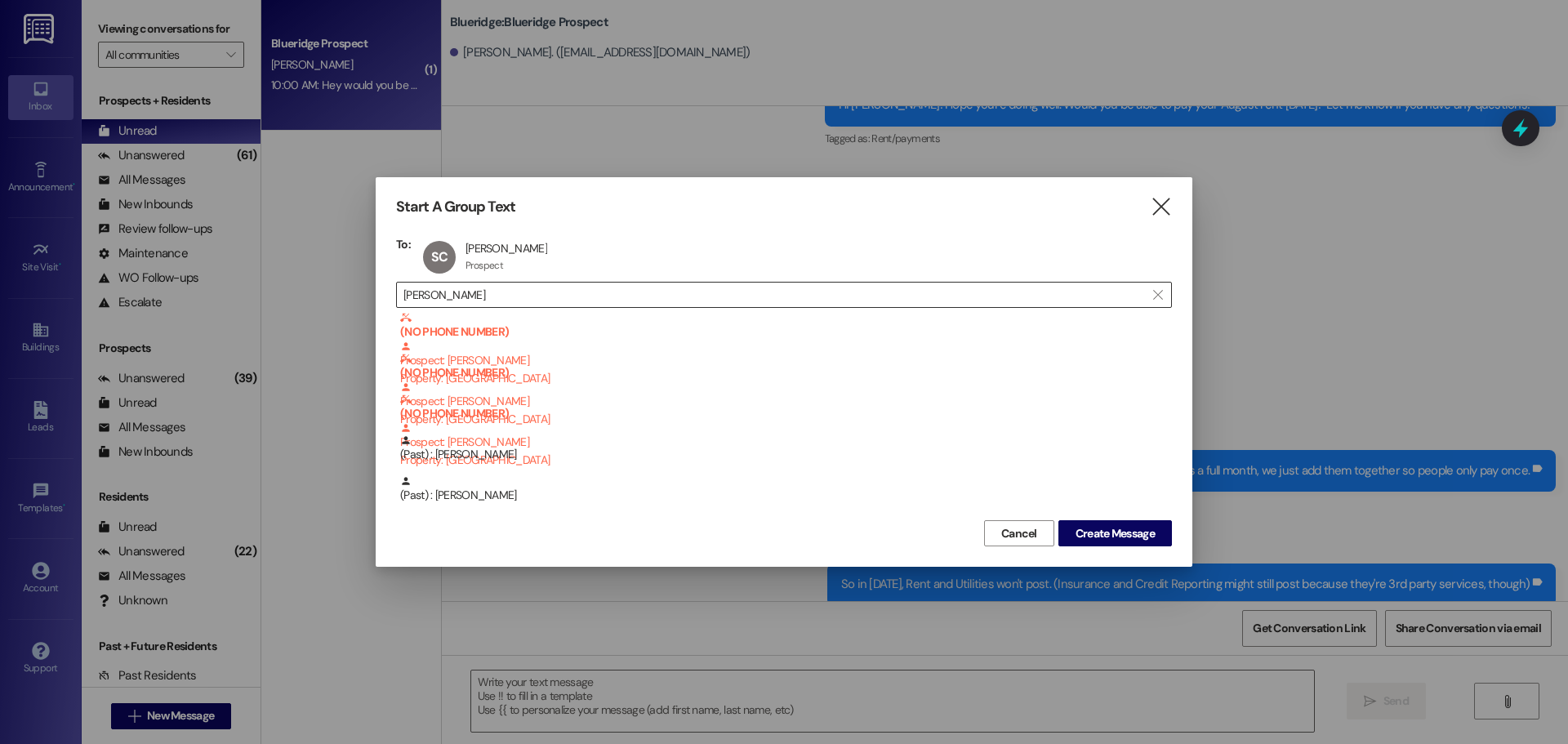
click at [557, 298] on input "Sophie" at bounding box center [774, 294] width 742 height 22
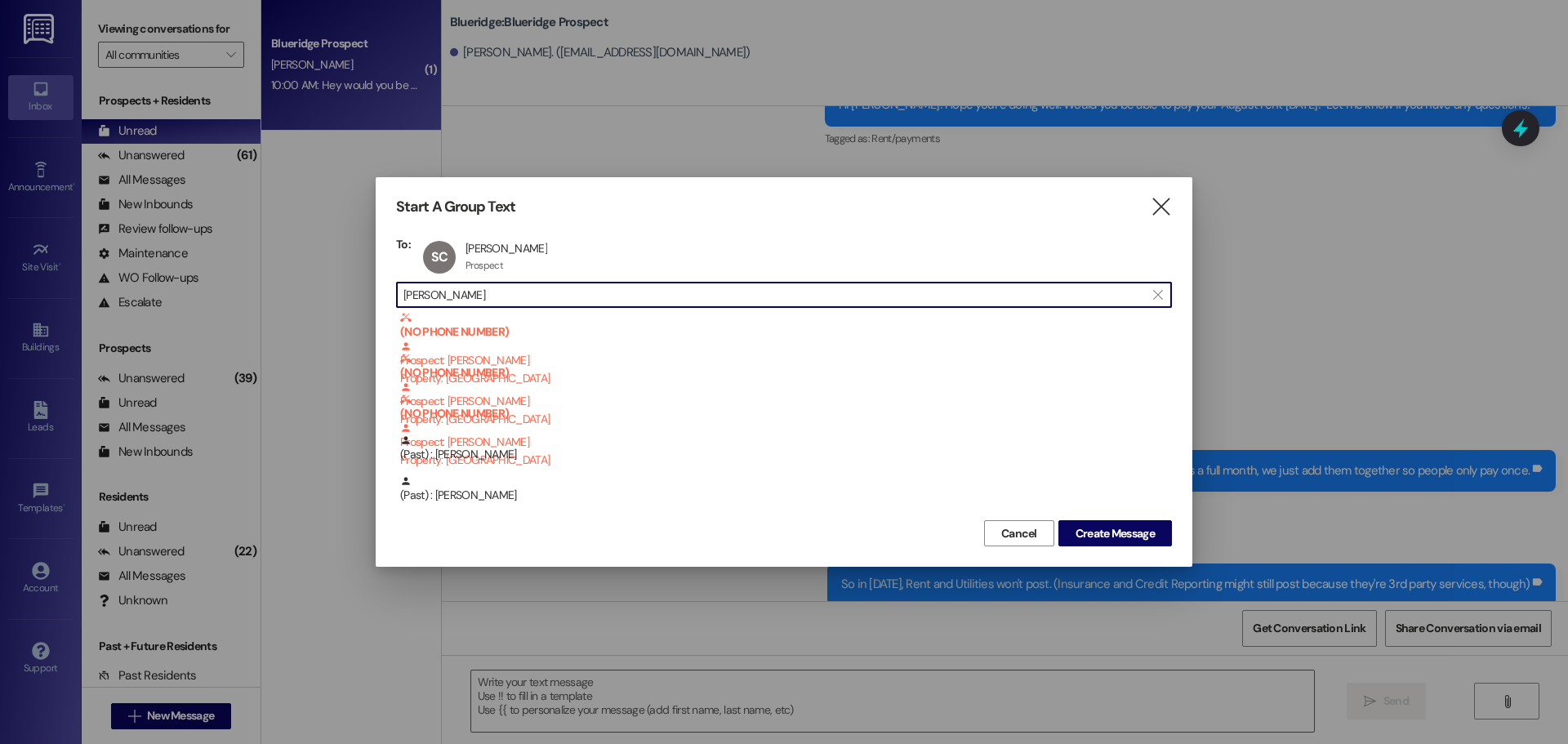
click at [557, 298] on input "Sophie" at bounding box center [774, 294] width 742 height 22
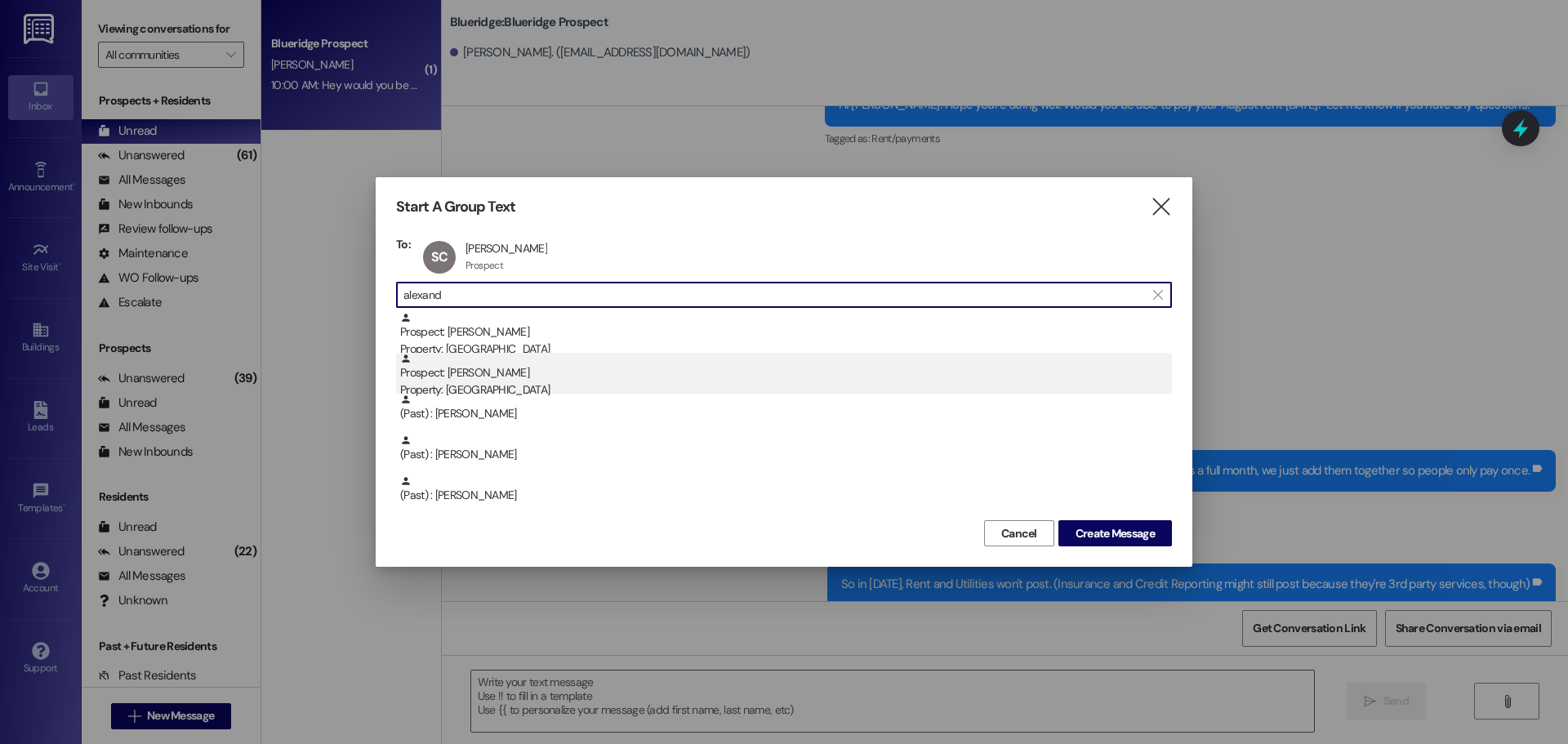
type input "alexand"
click at [550, 366] on div "Prospect: Alexandra Williams Property: Blueridge" at bounding box center [786, 376] width 772 height 47
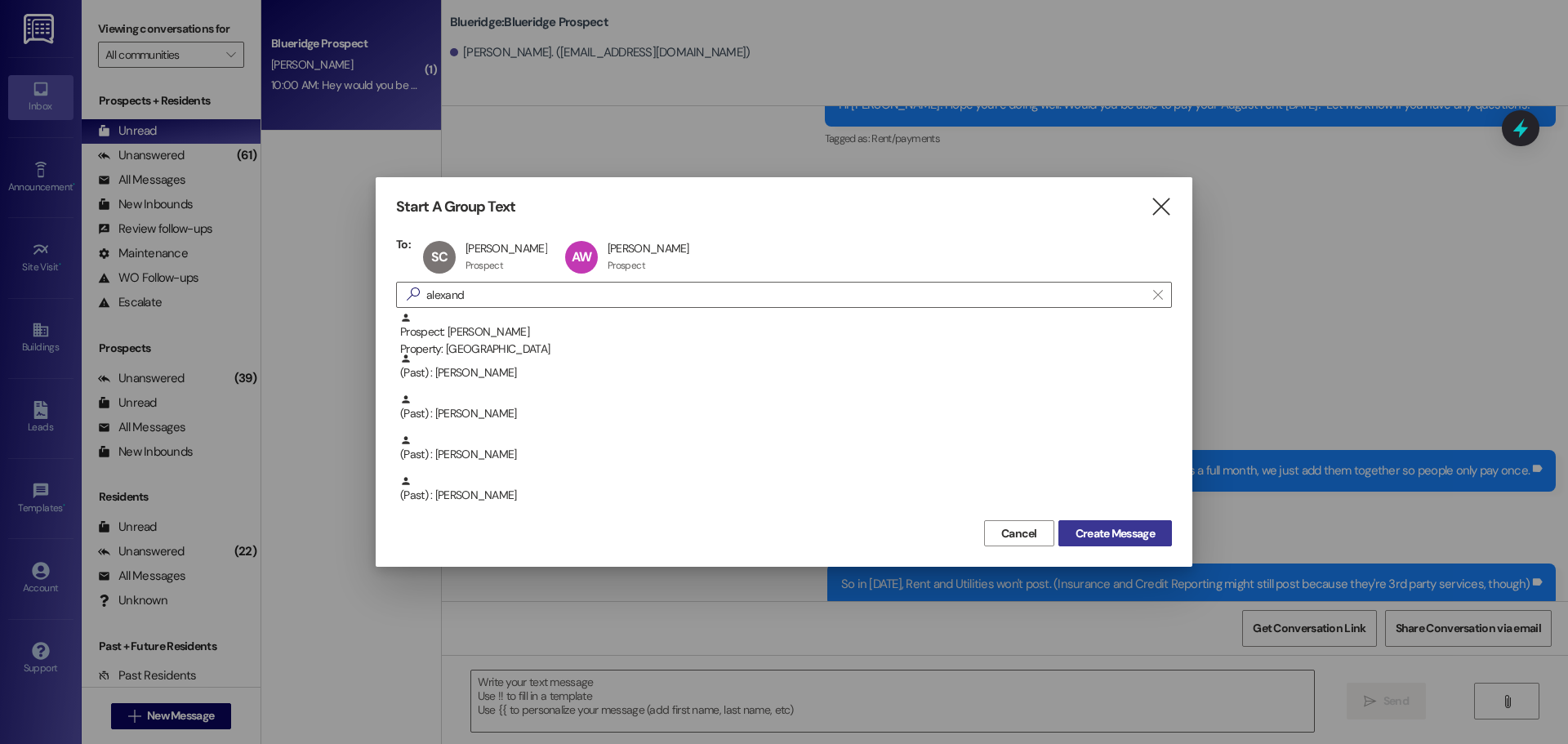
click at [1081, 536] on span "Create Message" at bounding box center [1115, 533] width 79 height 17
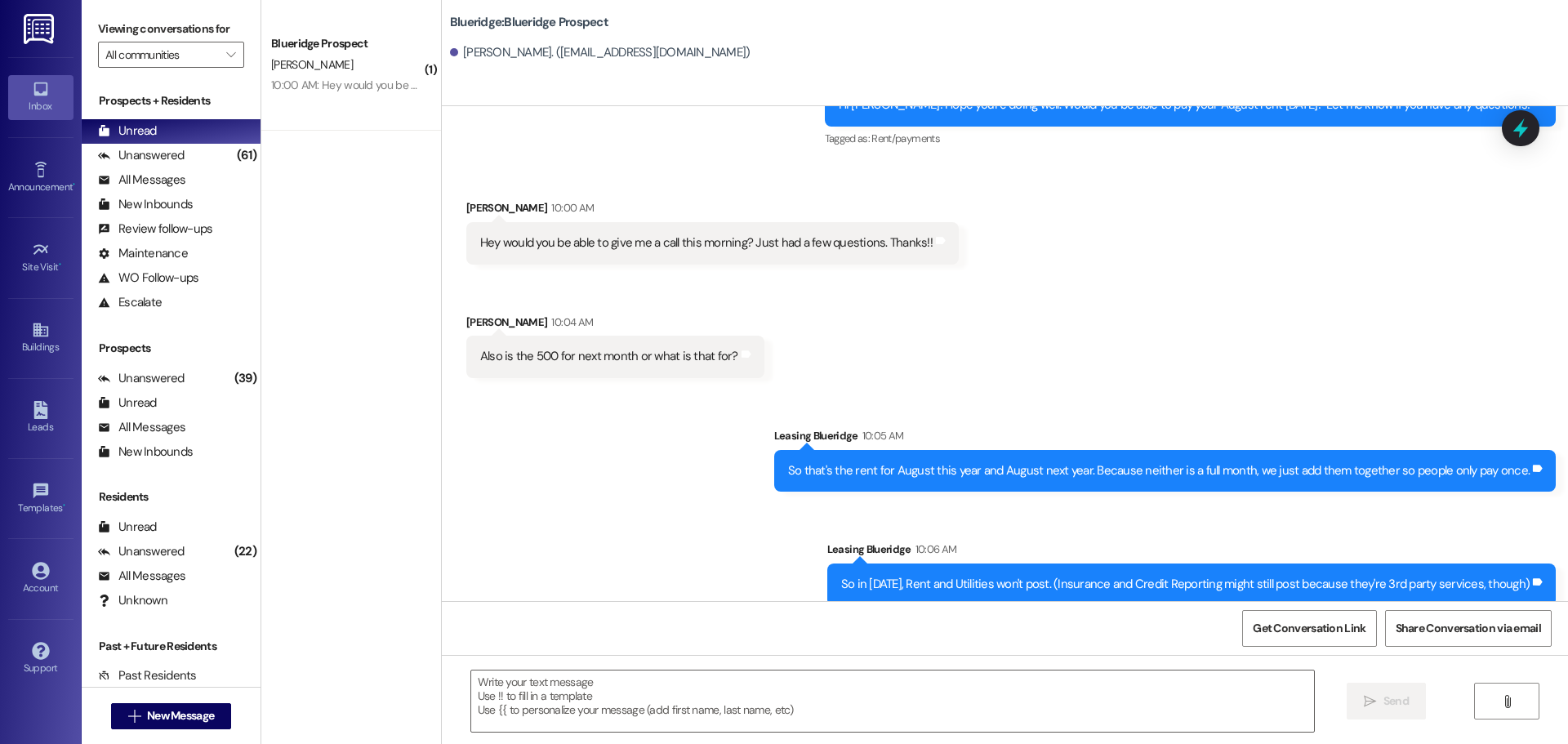
scroll to position [0, 0]
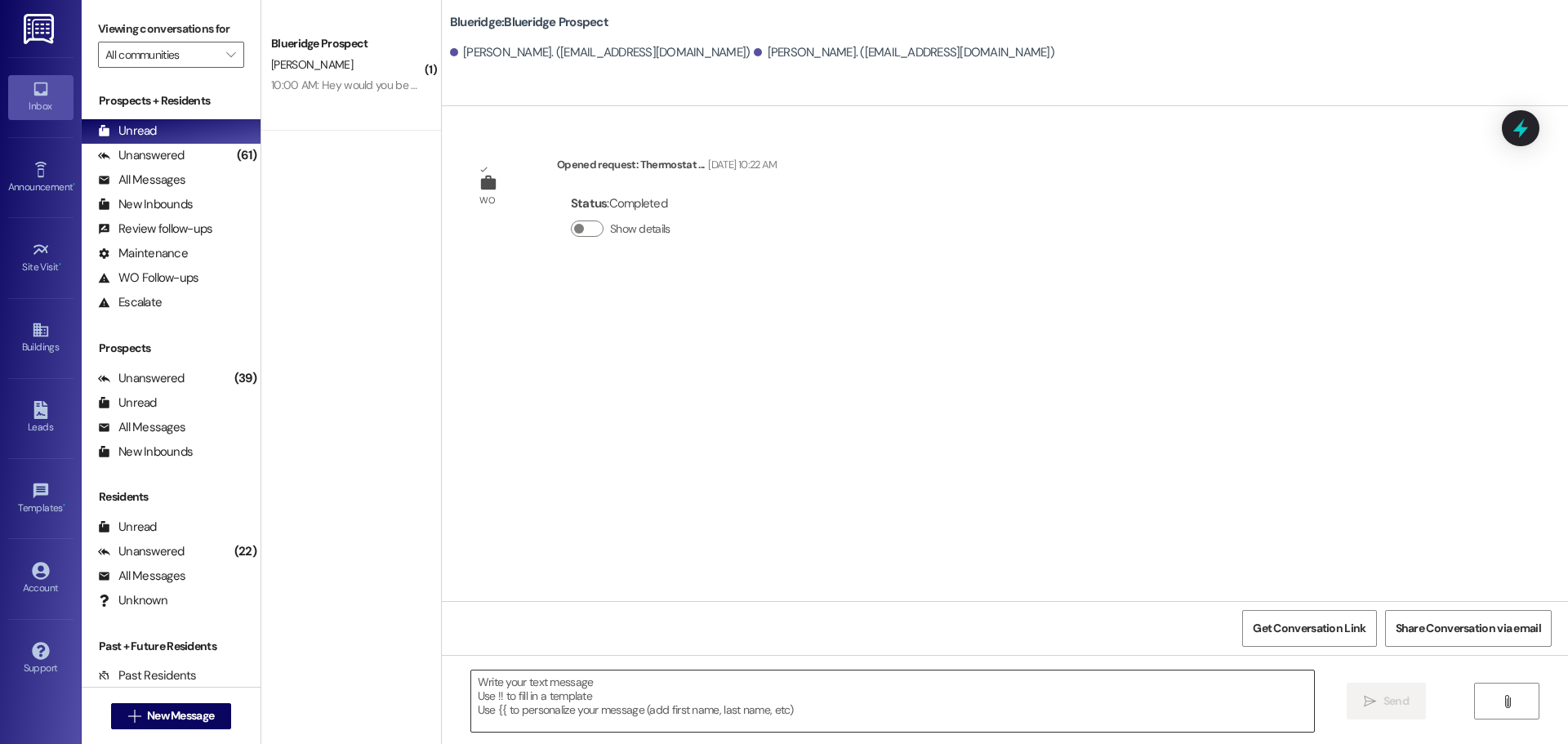
click at [816, 694] on textarea at bounding box center [891, 702] width 842 height 62
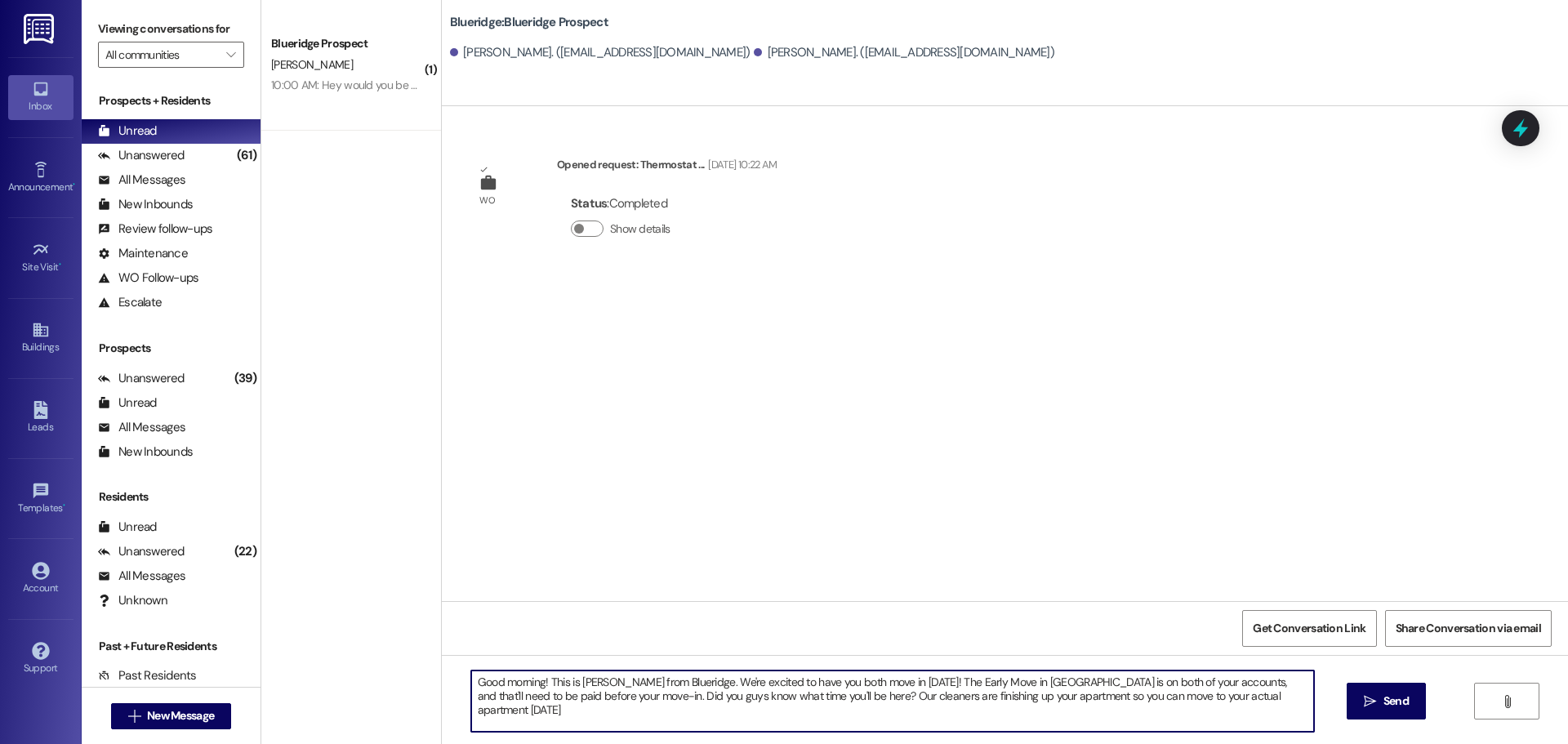
type textarea "Good morning! This is Ian from Blueridge. We're excited to have you both move i…"
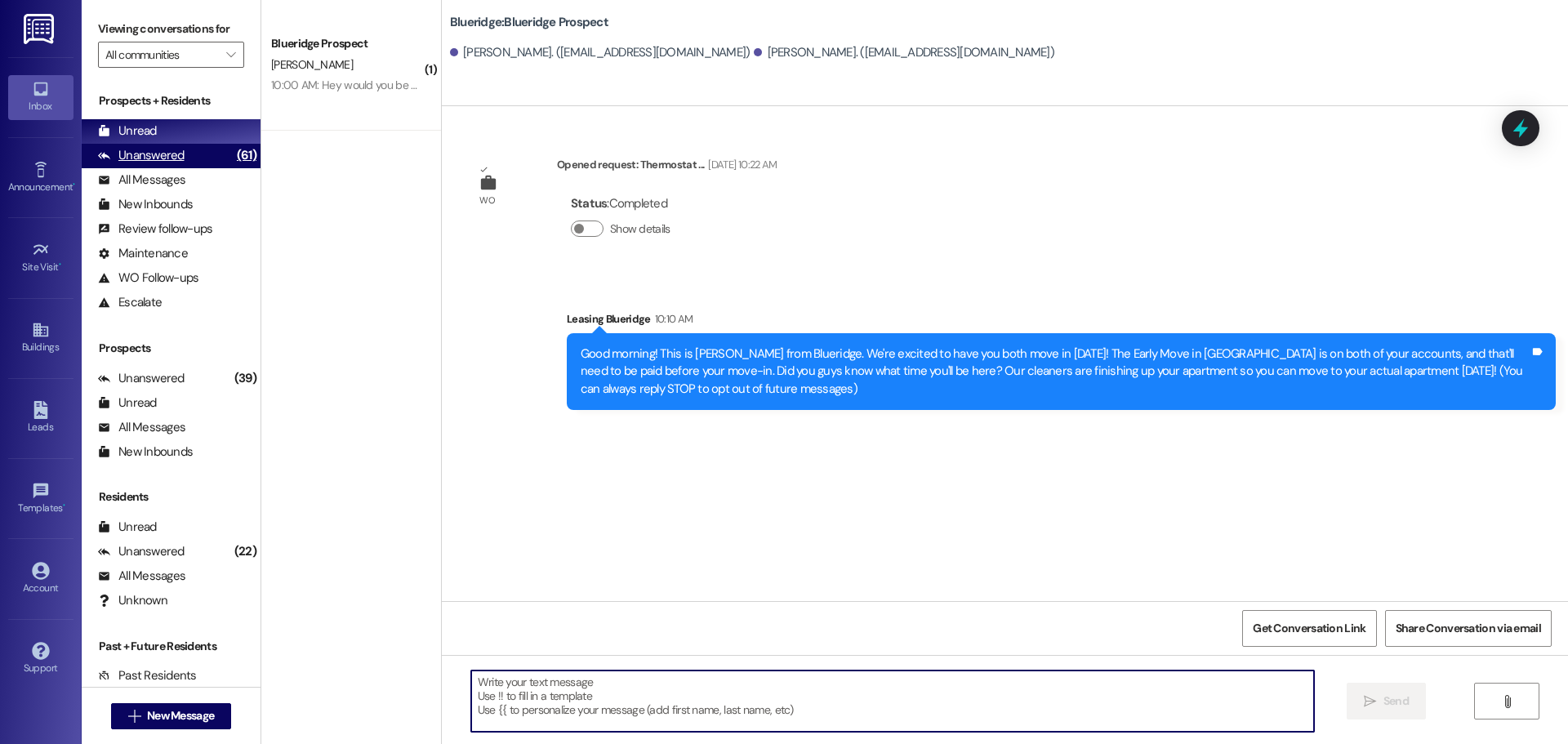
click at [193, 146] on div "Unanswered (61)" at bounding box center [171, 155] width 179 height 24
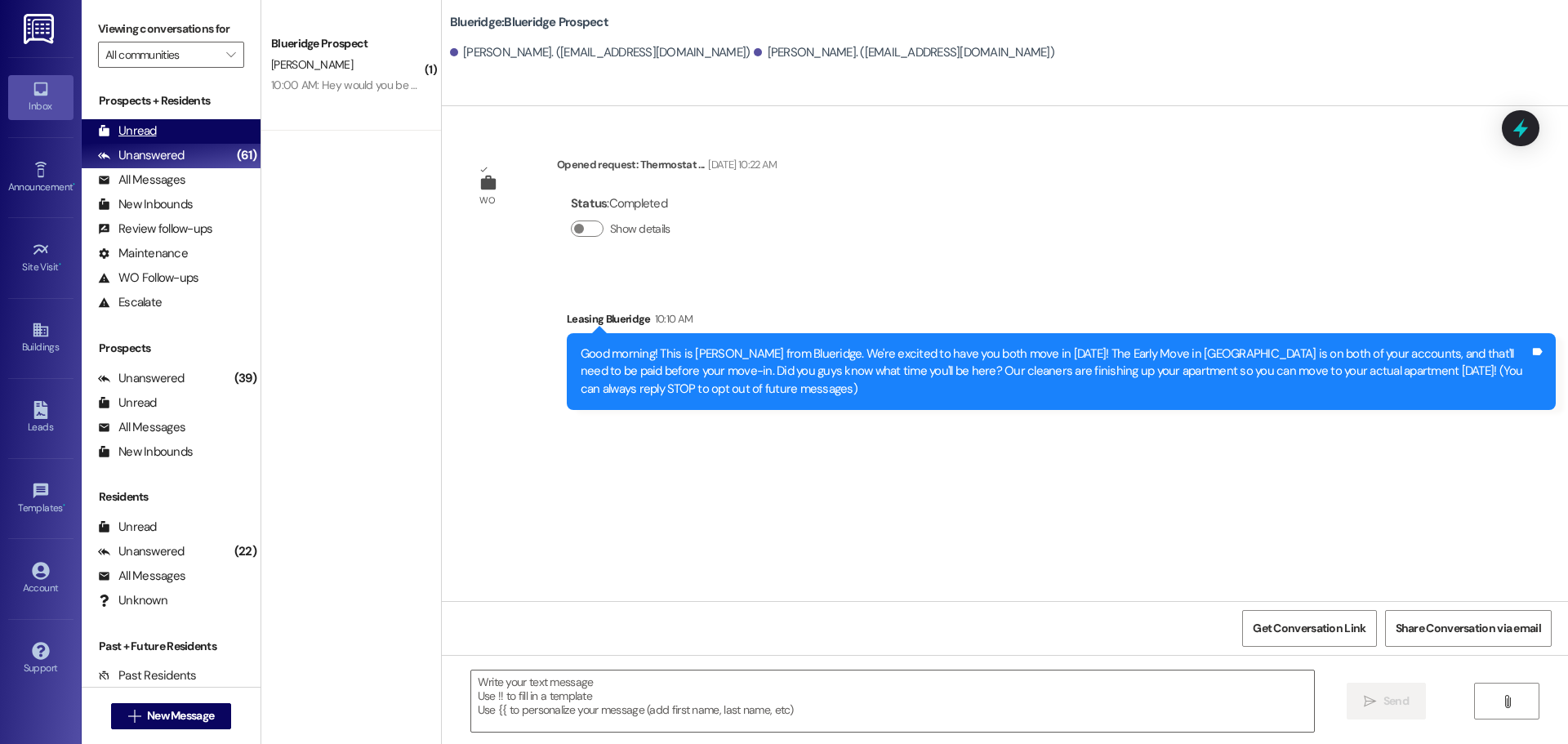
click at [193, 133] on div "Unread (0)" at bounding box center [171, 131] width 179 height 24
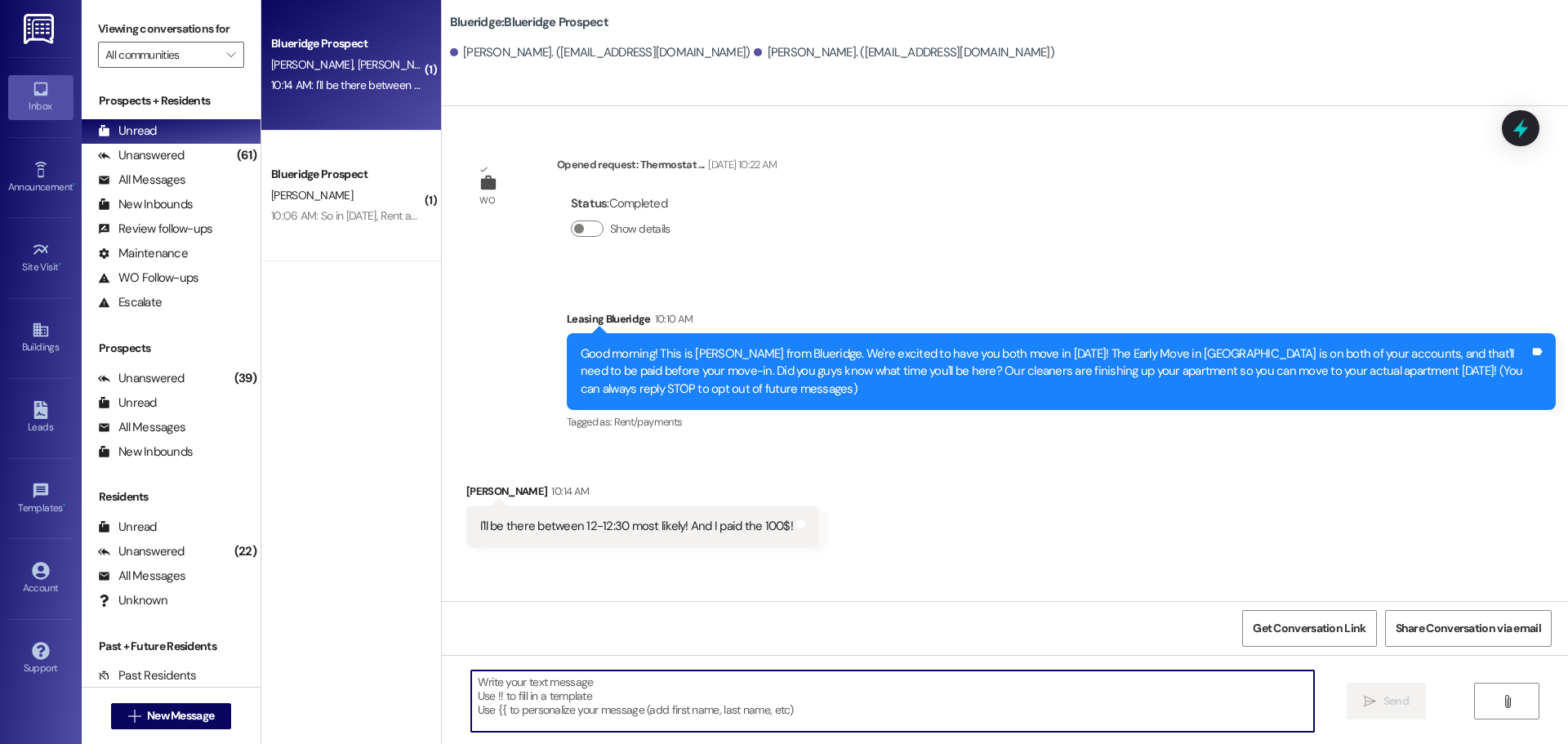
click at [724, 688] on textarea at bounding box center [891, 702] width 842 height 62
type textarea "Perfect, thank you!"
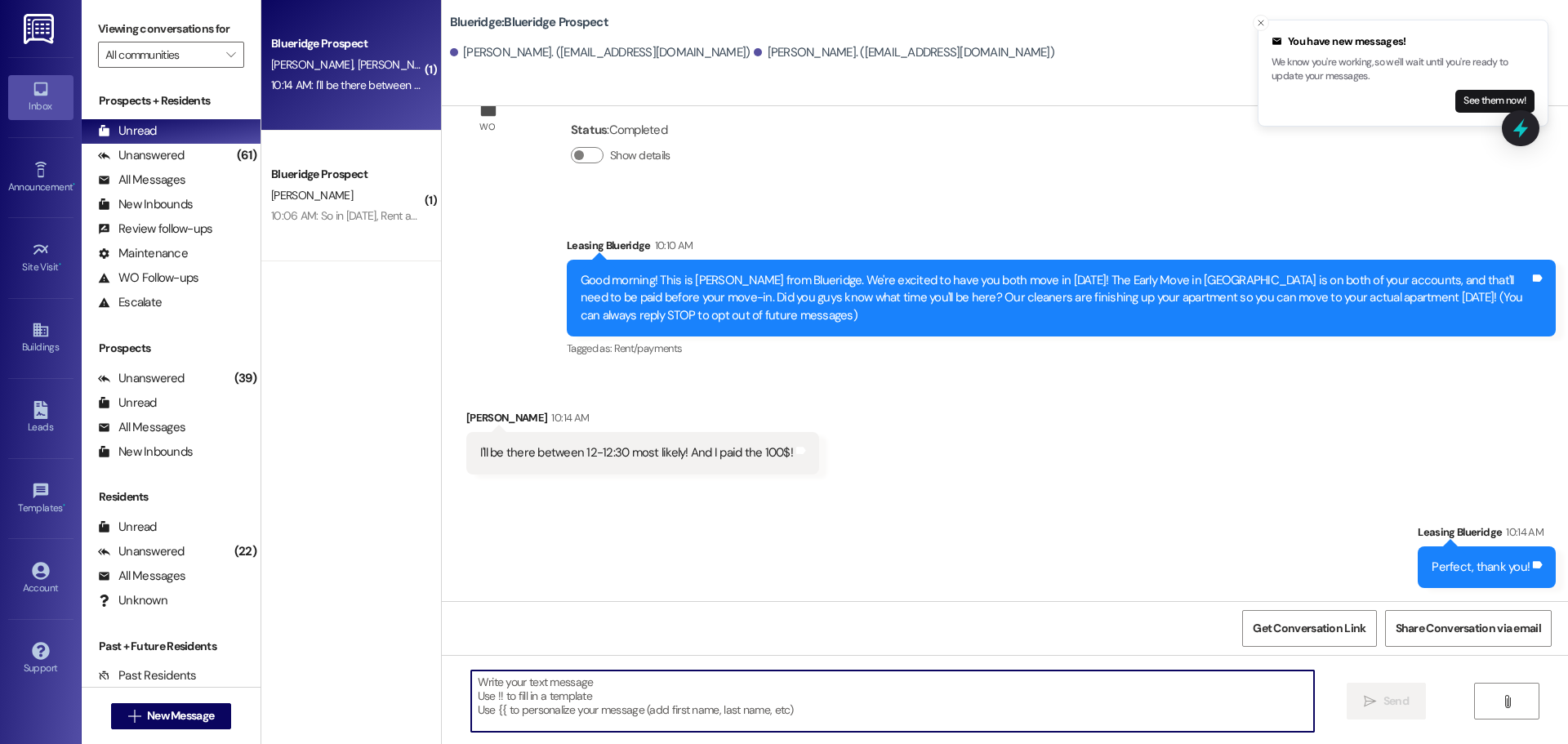
scroll to position [186, 0]
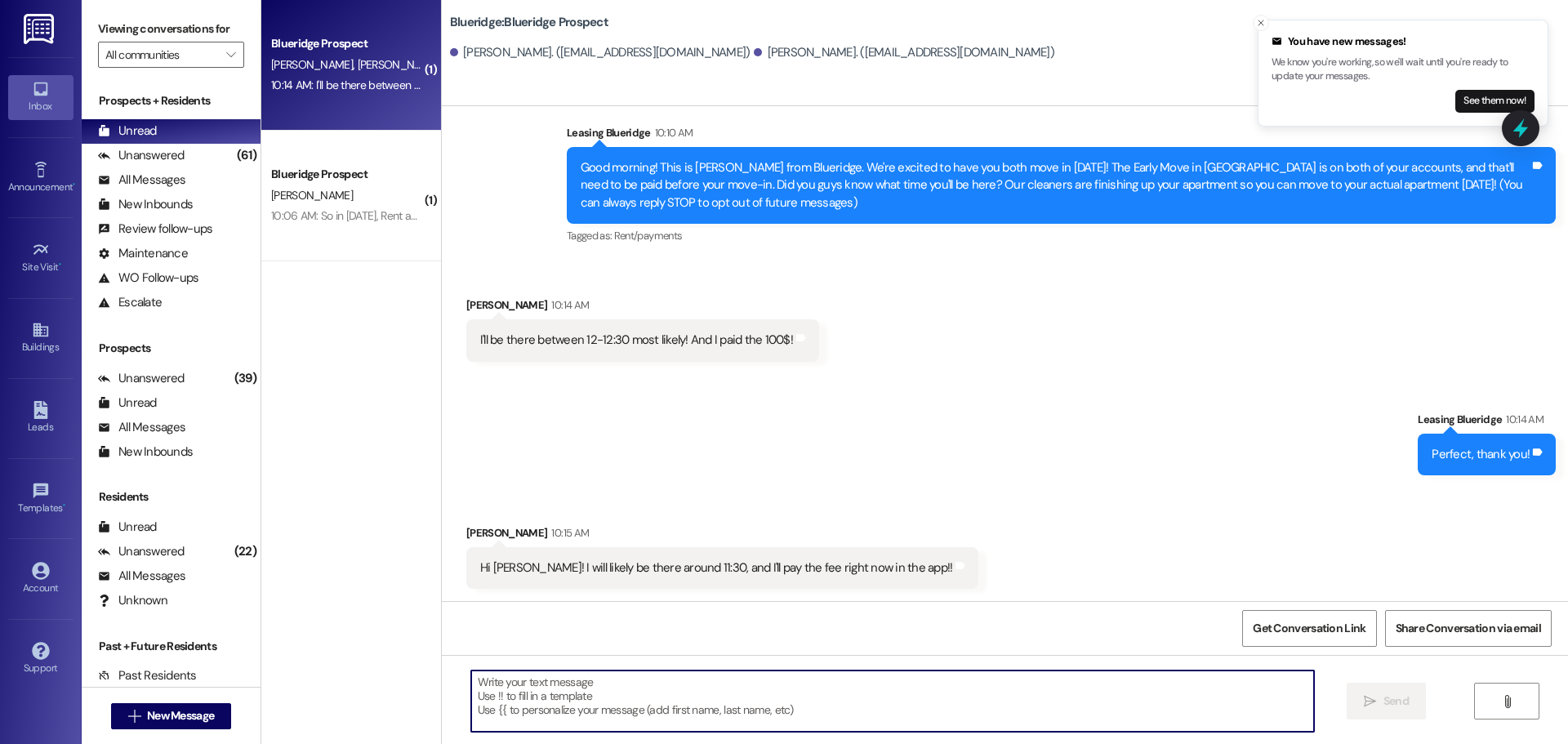
click at [946, 691] on textarea at bounding box center [891, 702] width 842 height 62
type textarea "P"
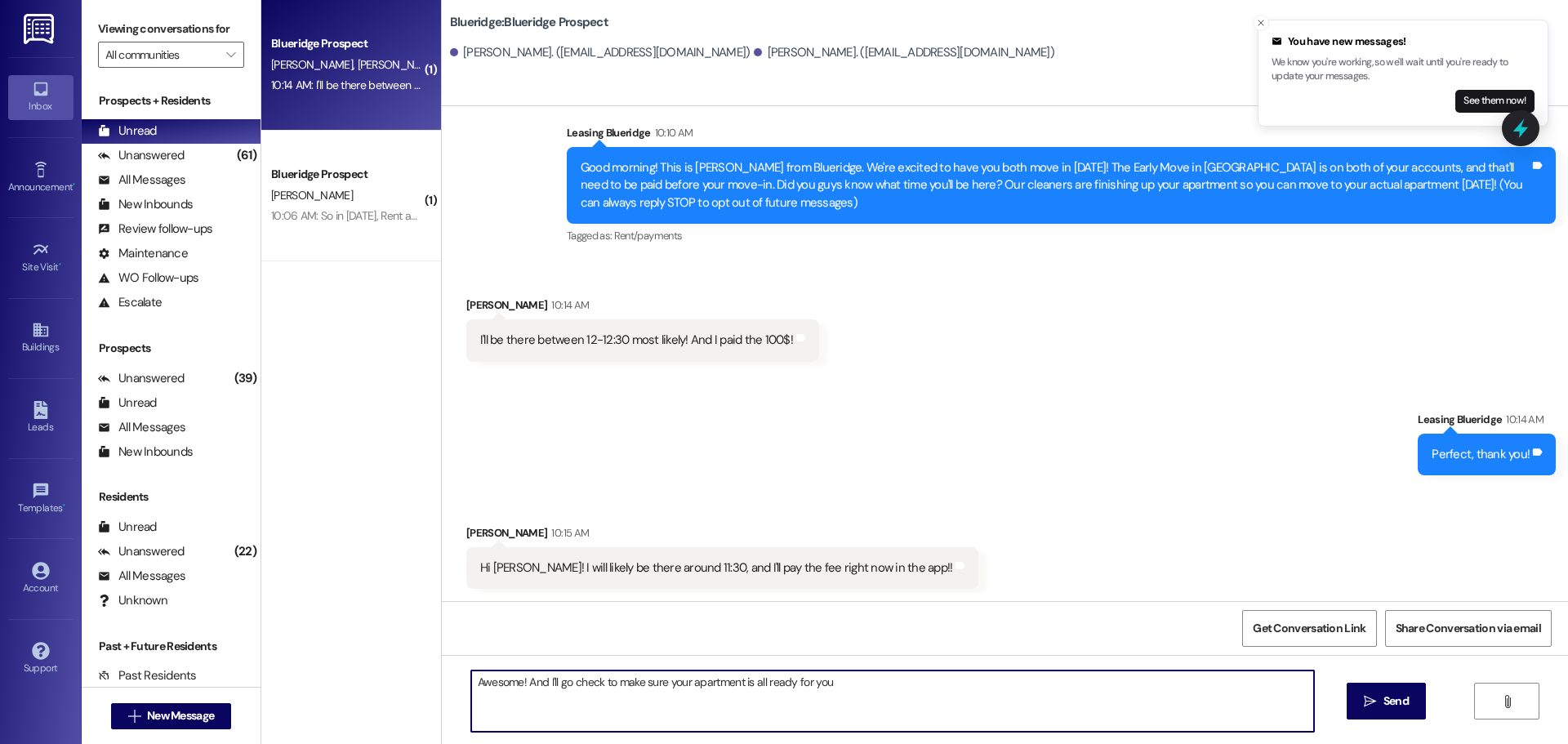
type textarea "Awesome! And I'll go check to make sure your apartment is all ready for you!"
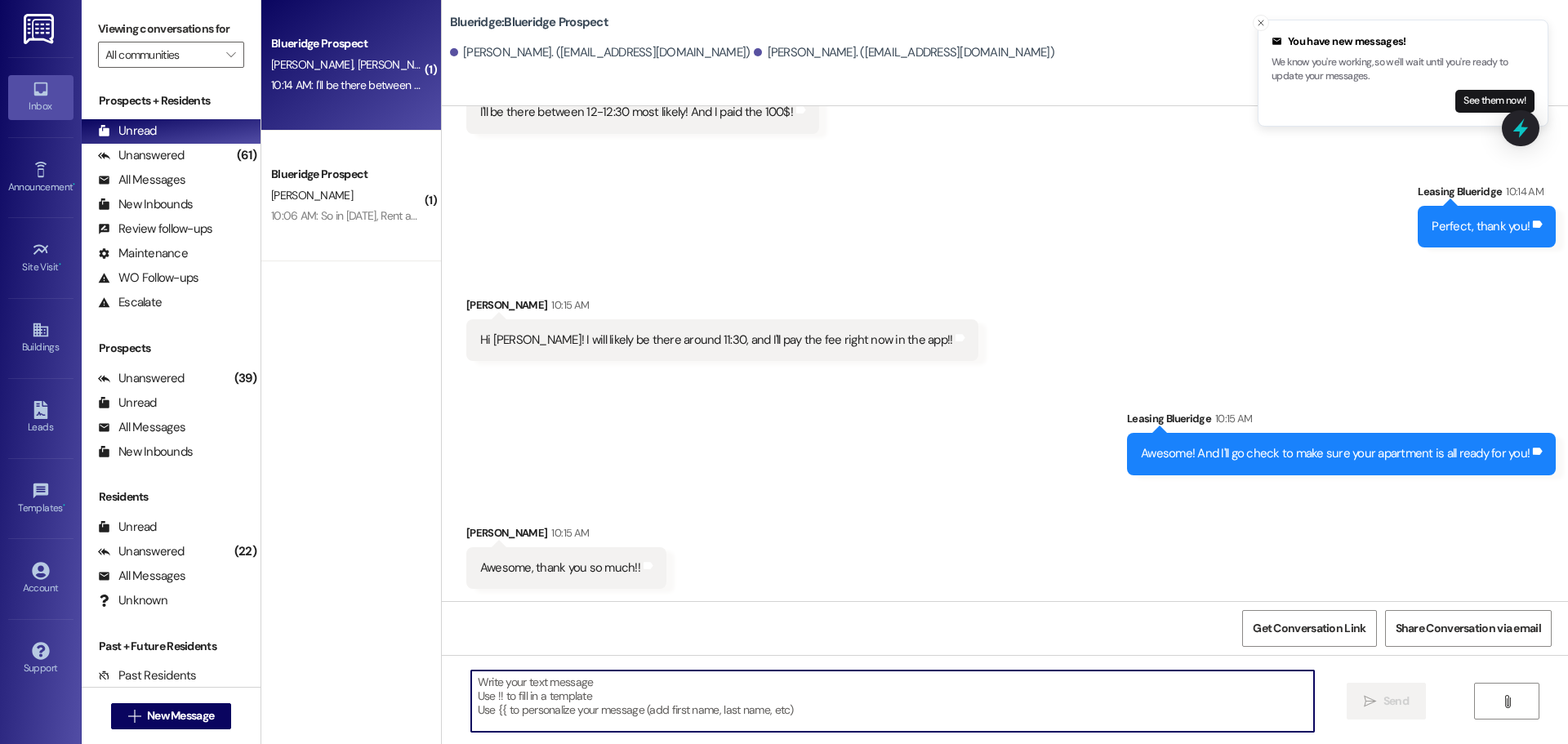
scroll to position [415, 0]
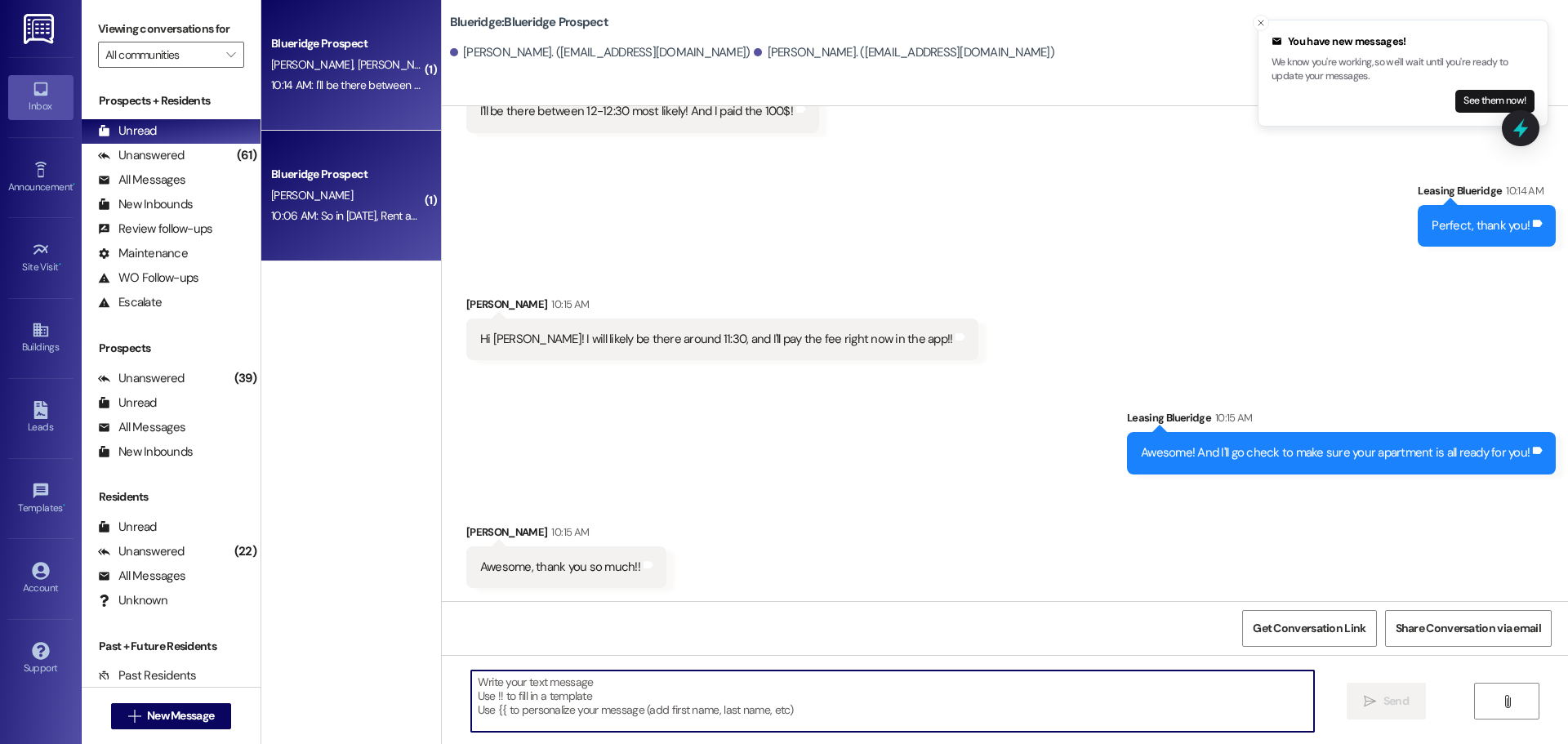
click at [291, 201] on span "J. Nabors" at bounding box center [312, 195] width 82 height 15
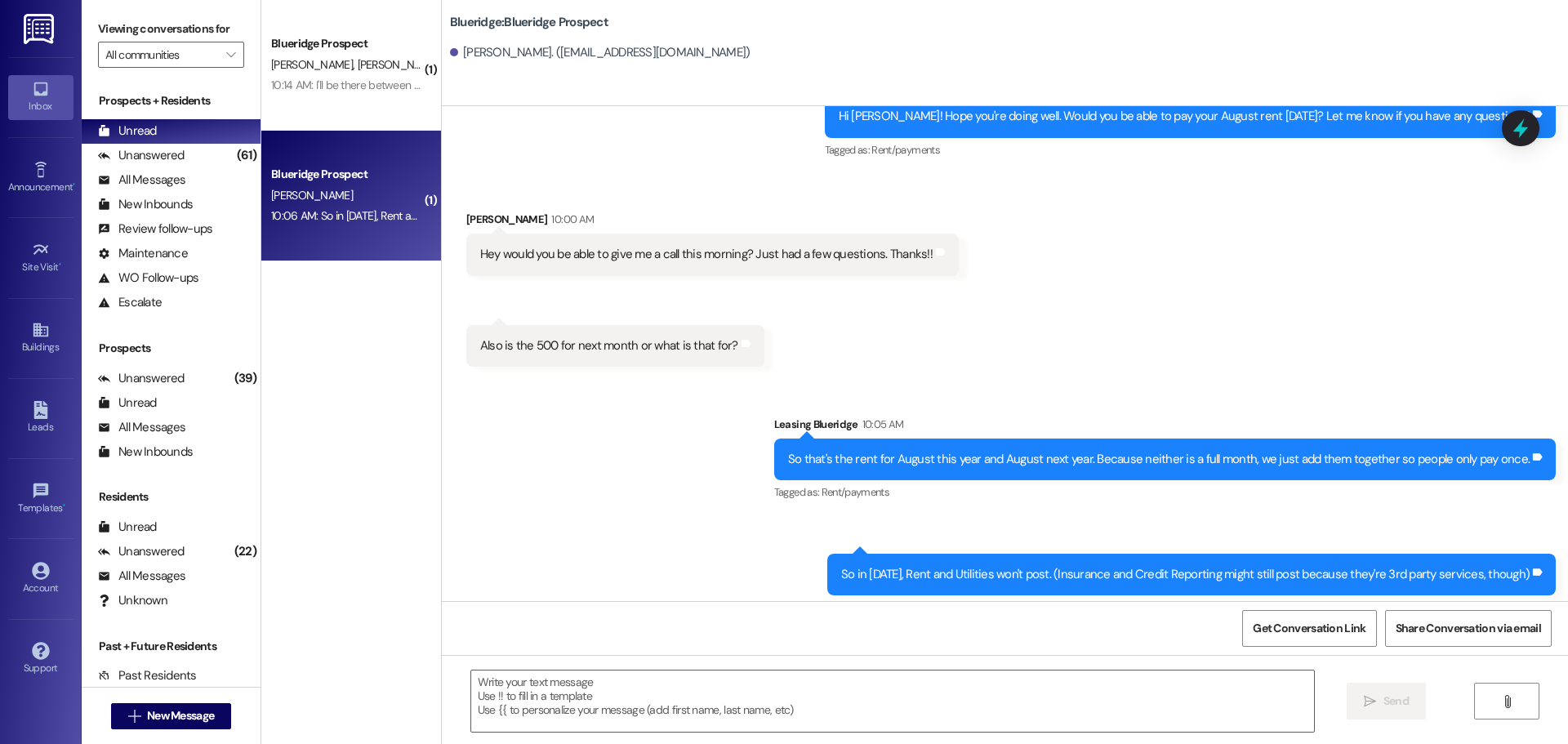
scroll to position [3255, 0]
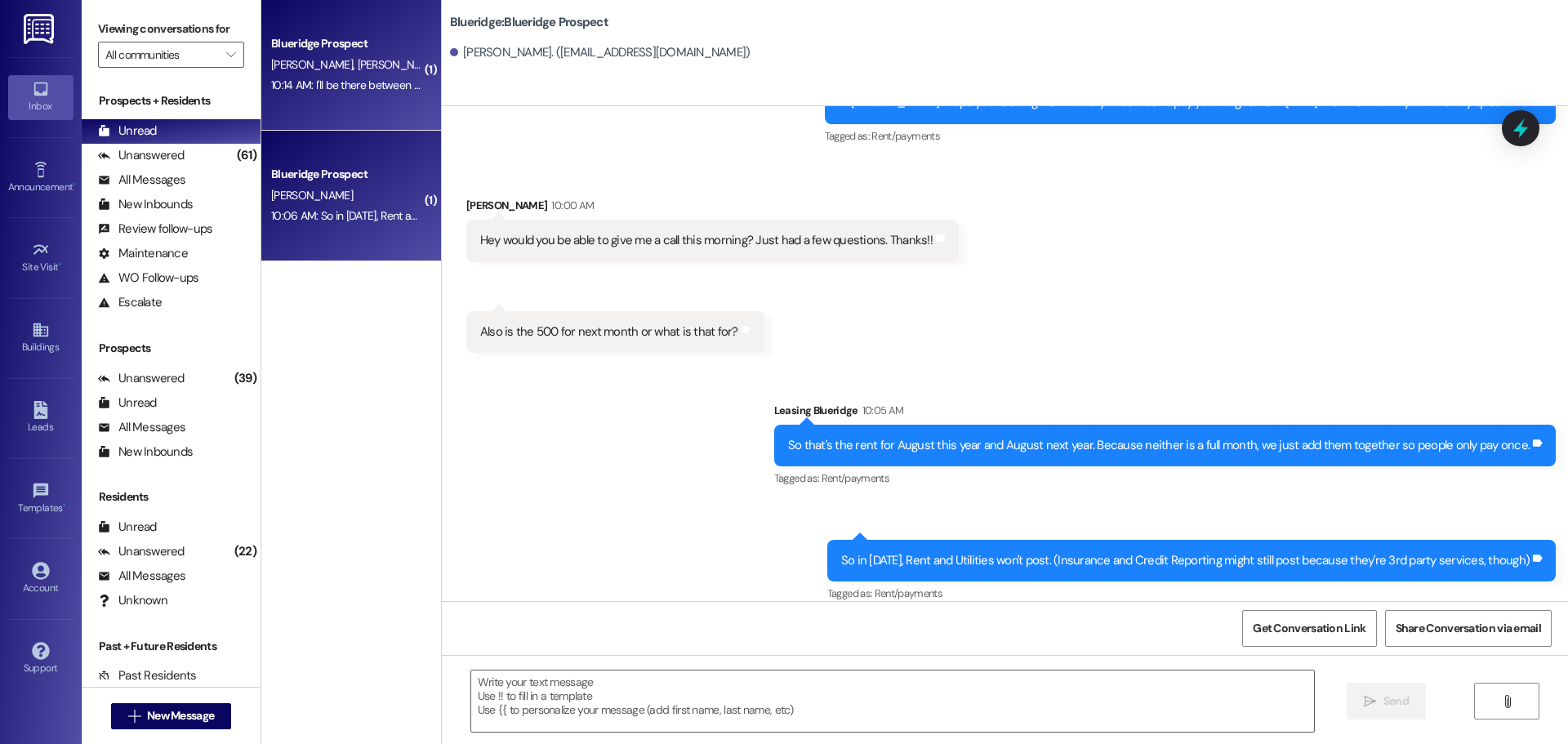
click at [385, 104] on div "Blueridge Prospect A. Williams S. Coffman 10:14 AM: I'll be there between 12-12…" at bounding box center [352, 65] width 180 height 131
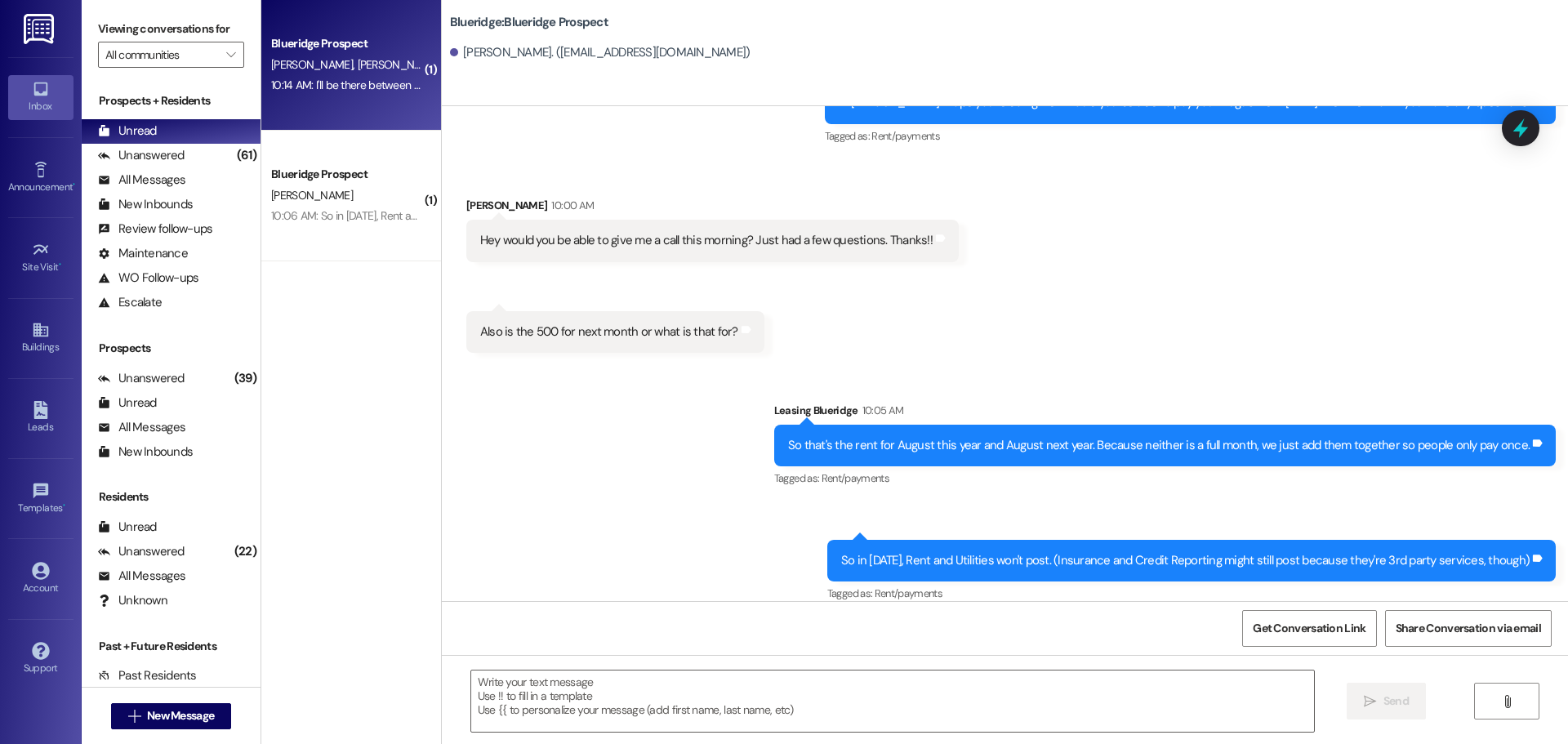
scroll to position [415, 0]
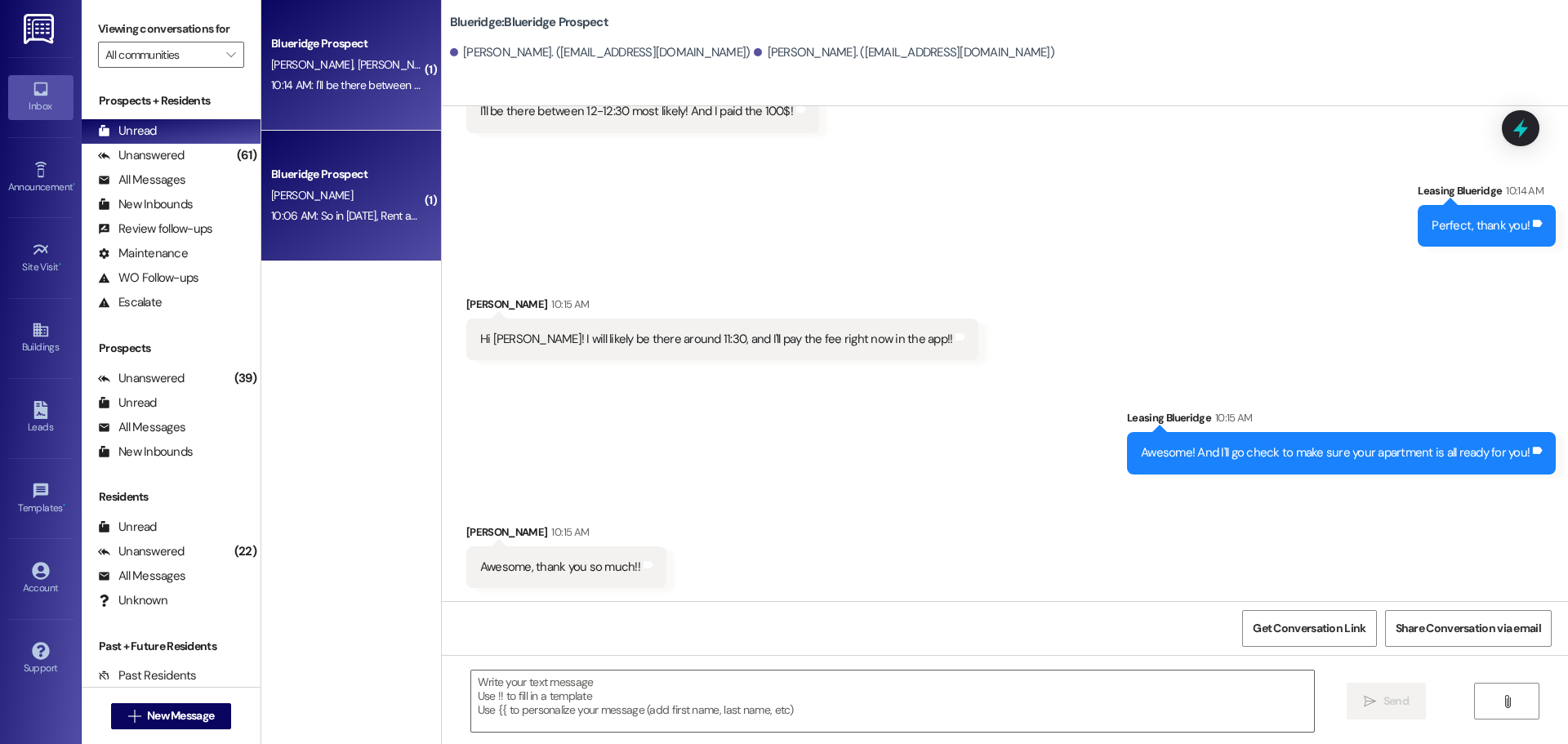
click at [285, 177] on div "Blueridge Prospect" at bounding box center [346, 174] width 151 height 17
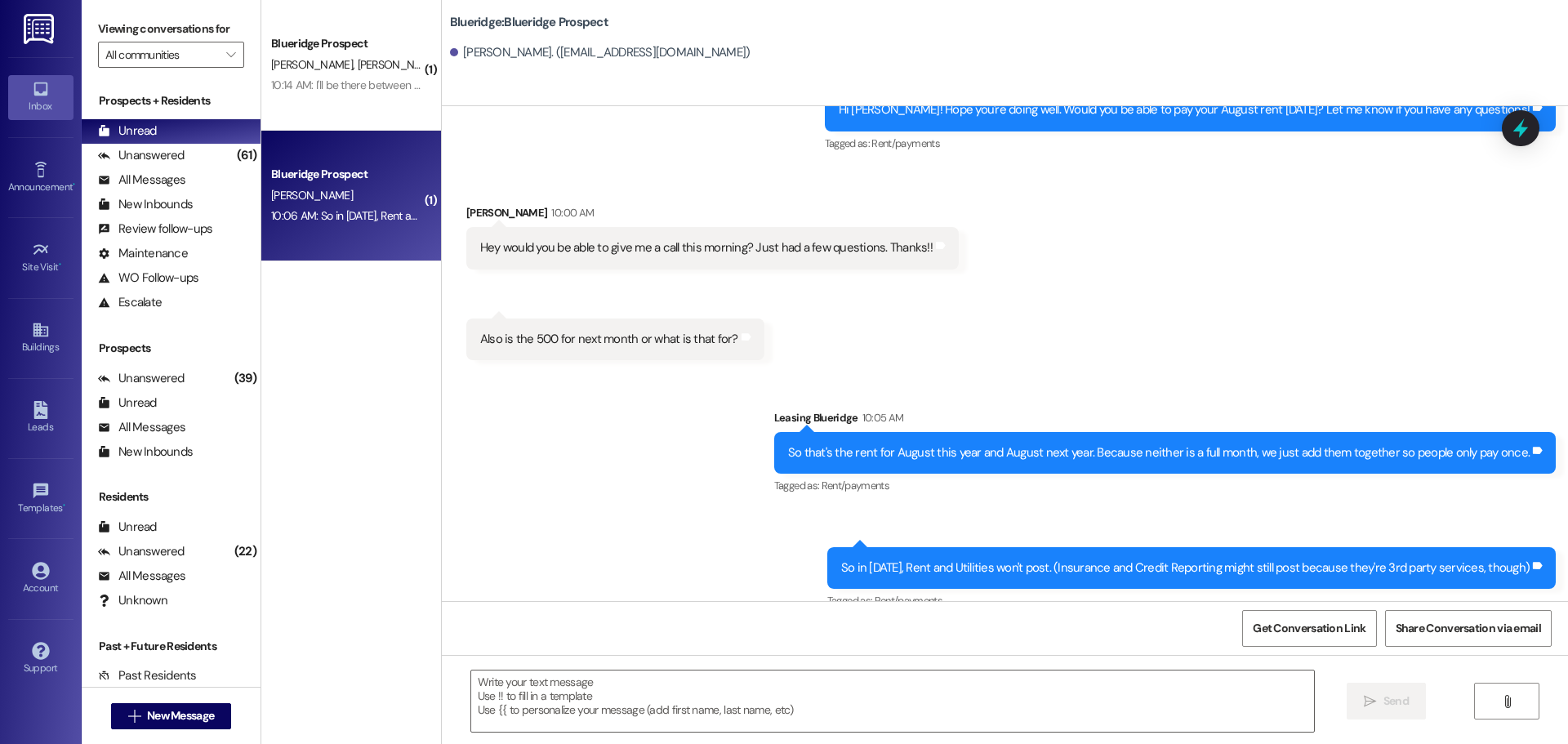
scroll to position [3255, 0]
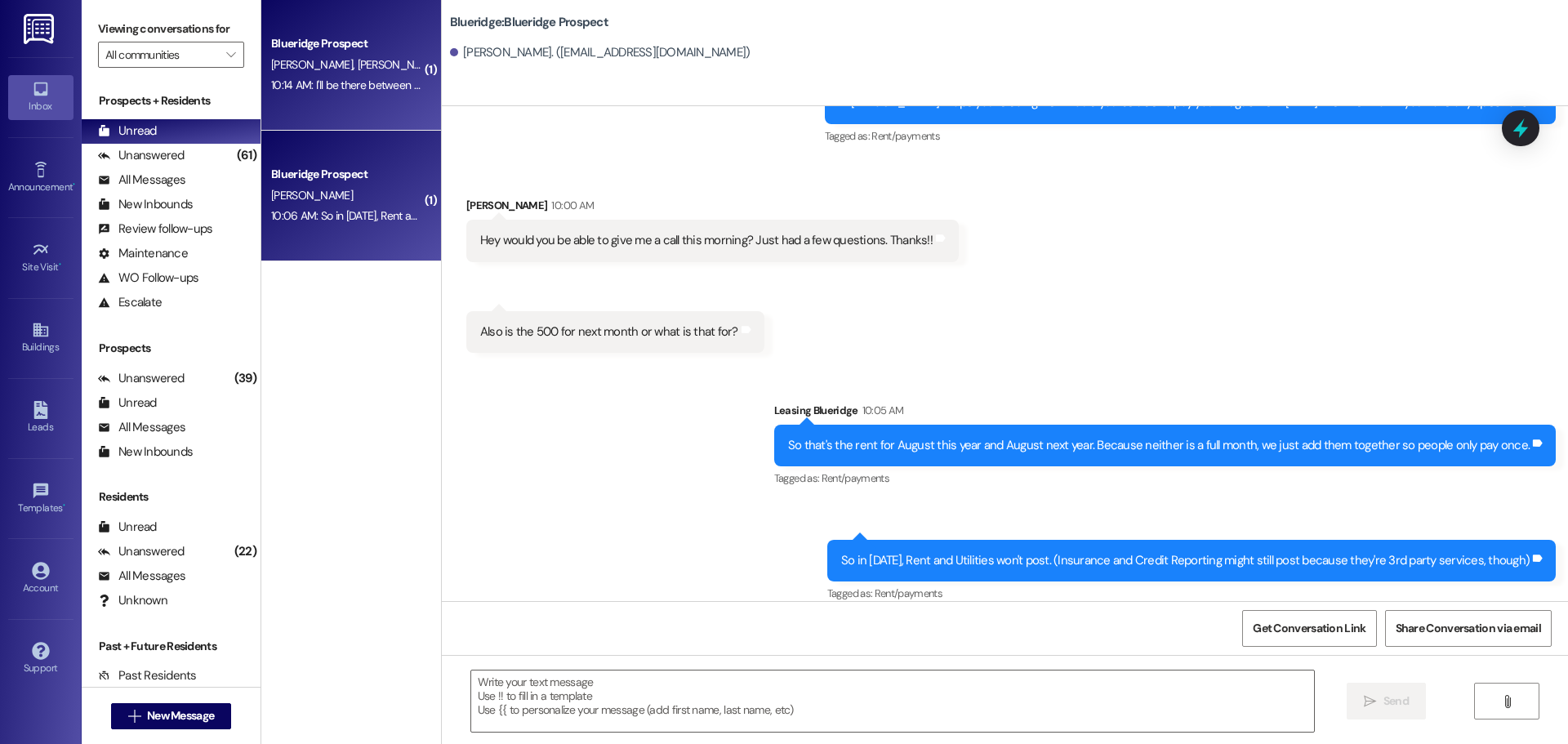
click at [303, 70] on span "[PERSON_NAME]" at bounding box center [314, 65] width 87 height 15
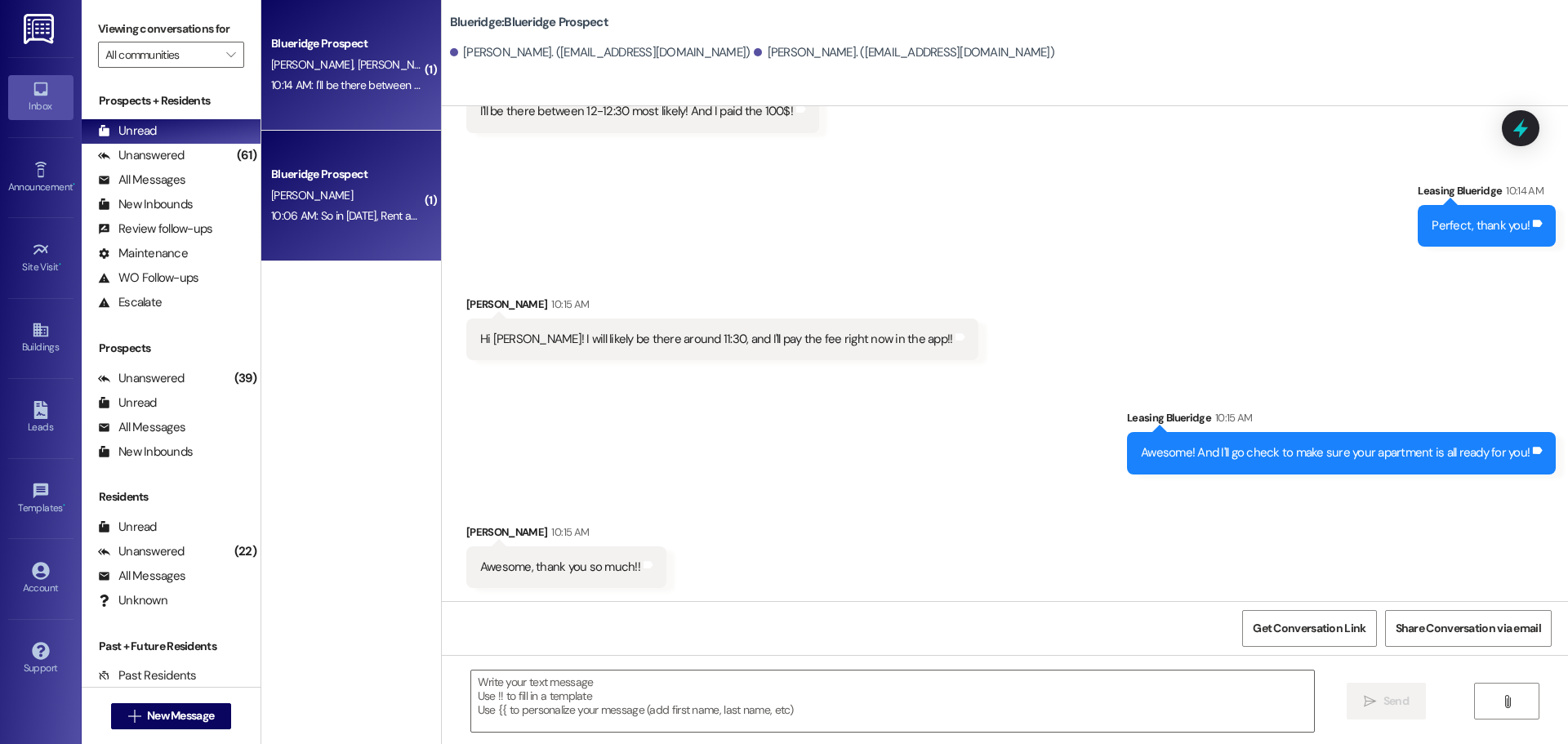
click at [323, 183] on div "Blueridge Prospect" at bounding box center [346, 174] width 151 height 17
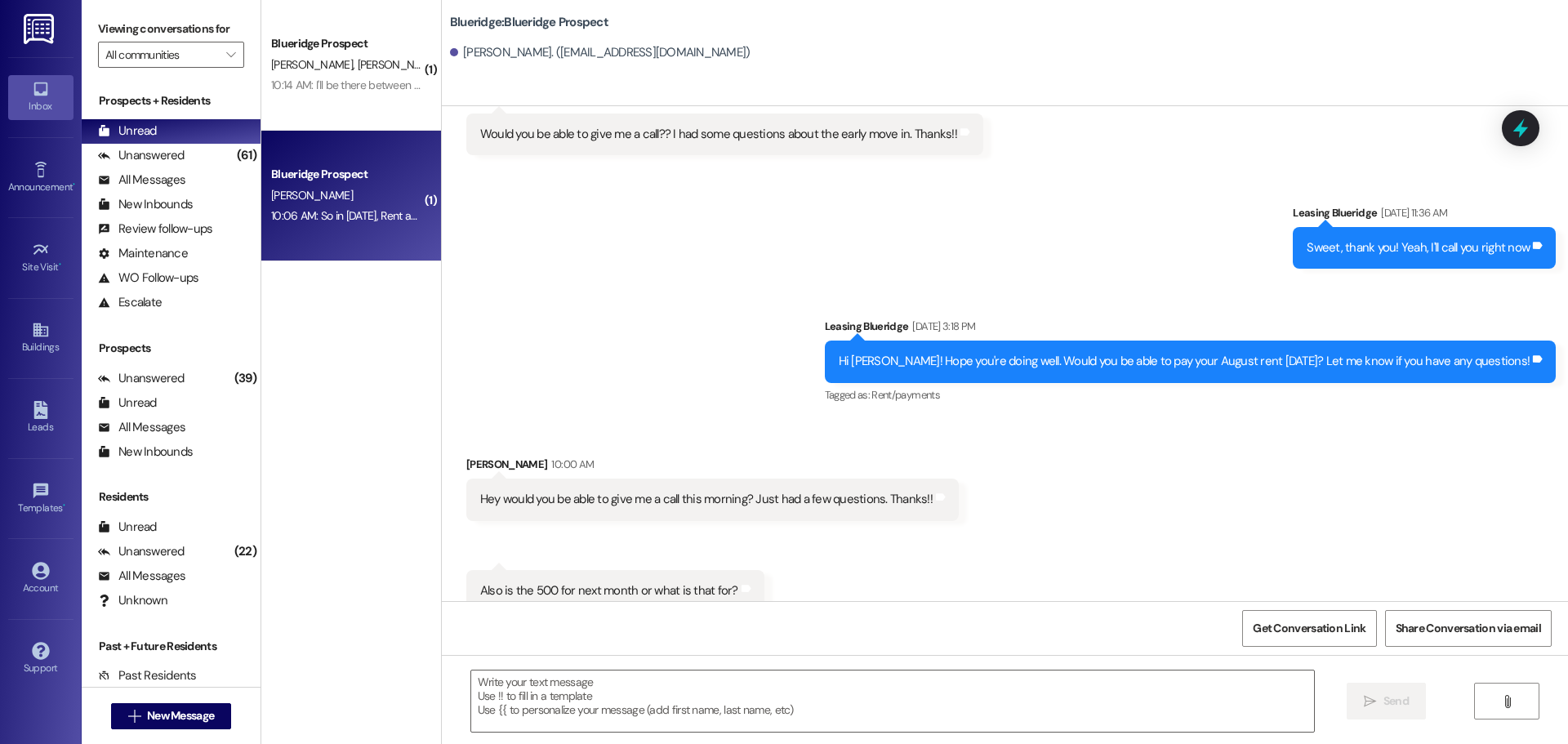
scroll to position [3003, 0]
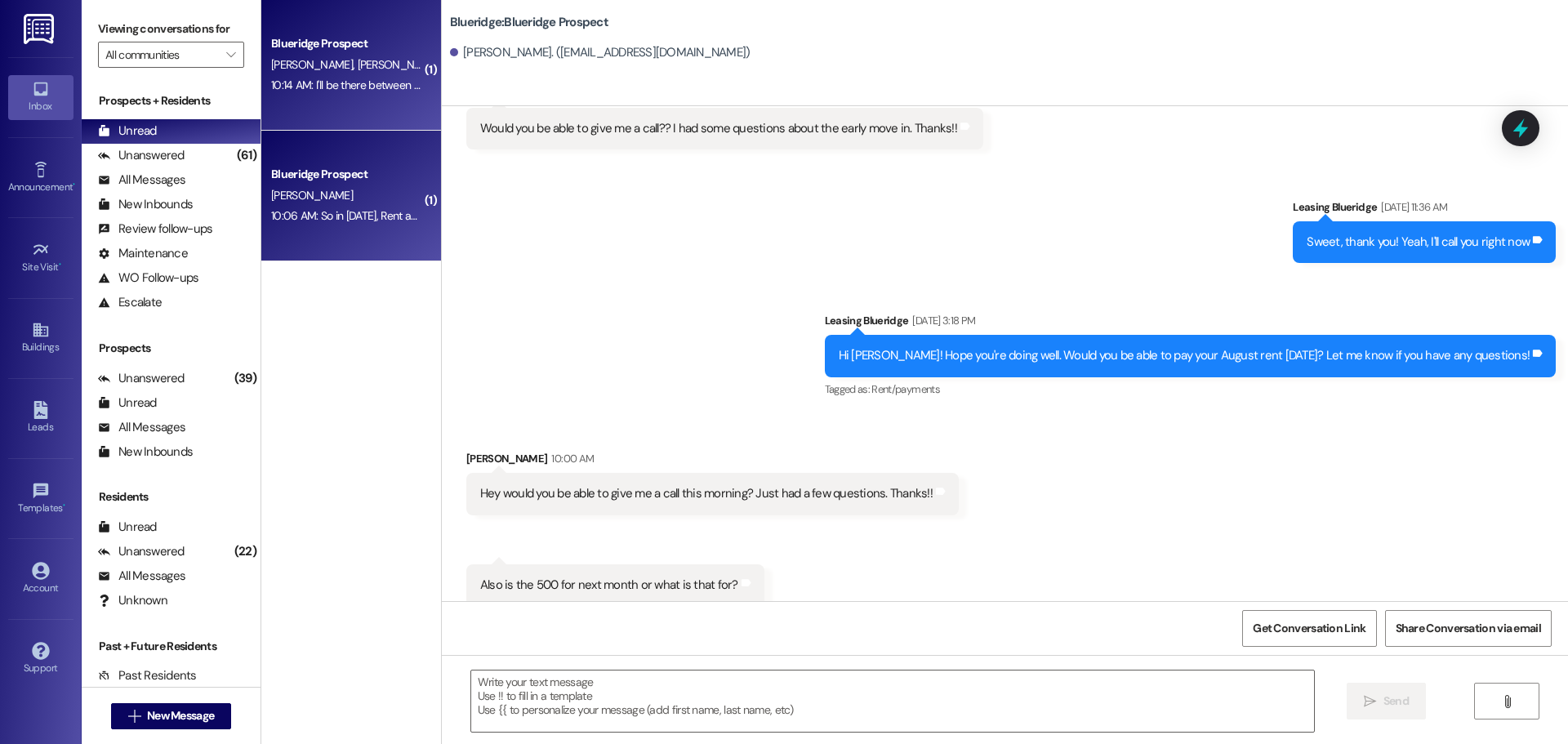
click at [374, 91] on div "10:14 AM: I'll be there between 12-12:30 most likely! And I paid the 100$! 10:1…" at bounding box center [437, 85] width 333 height 15
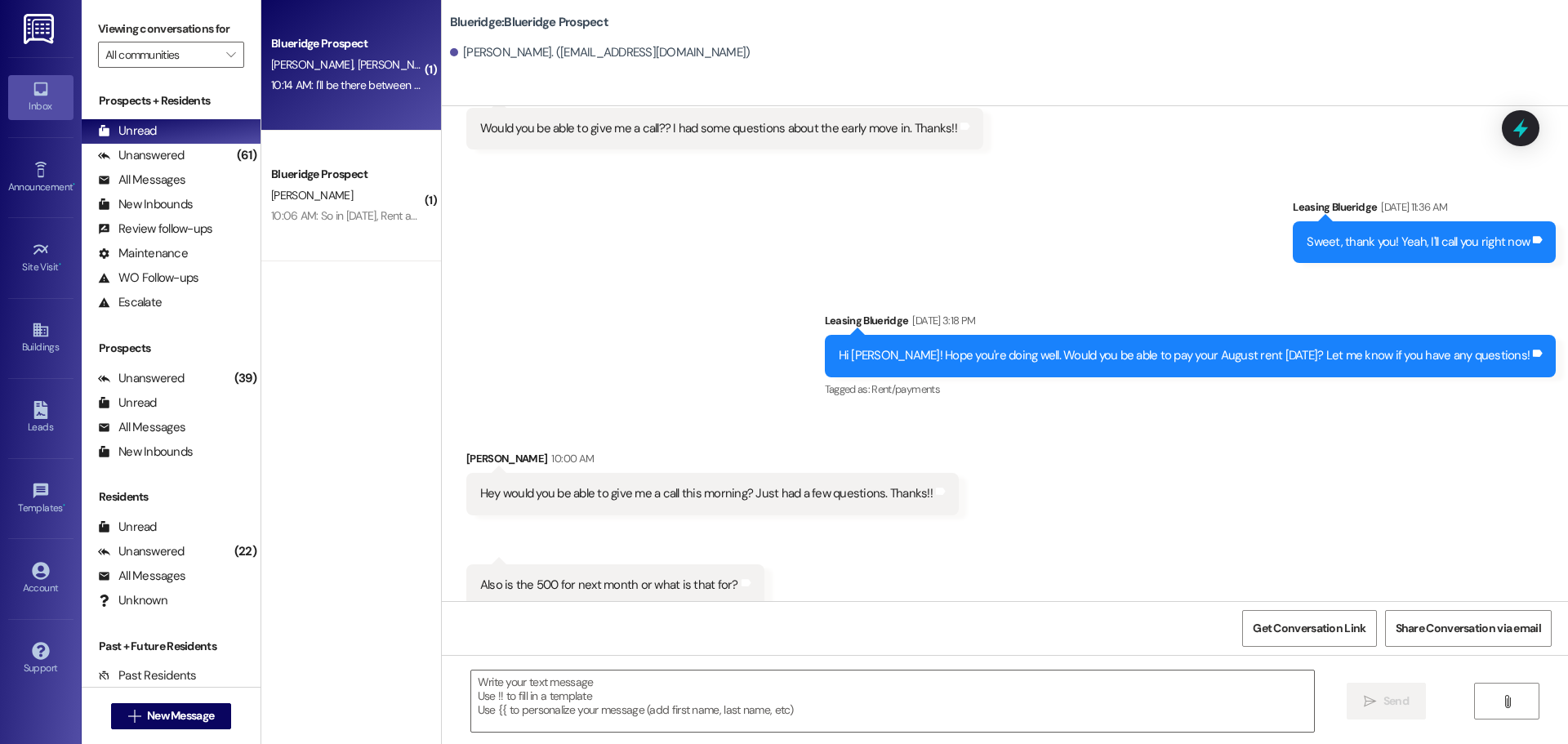
scroll to position [415, 0]
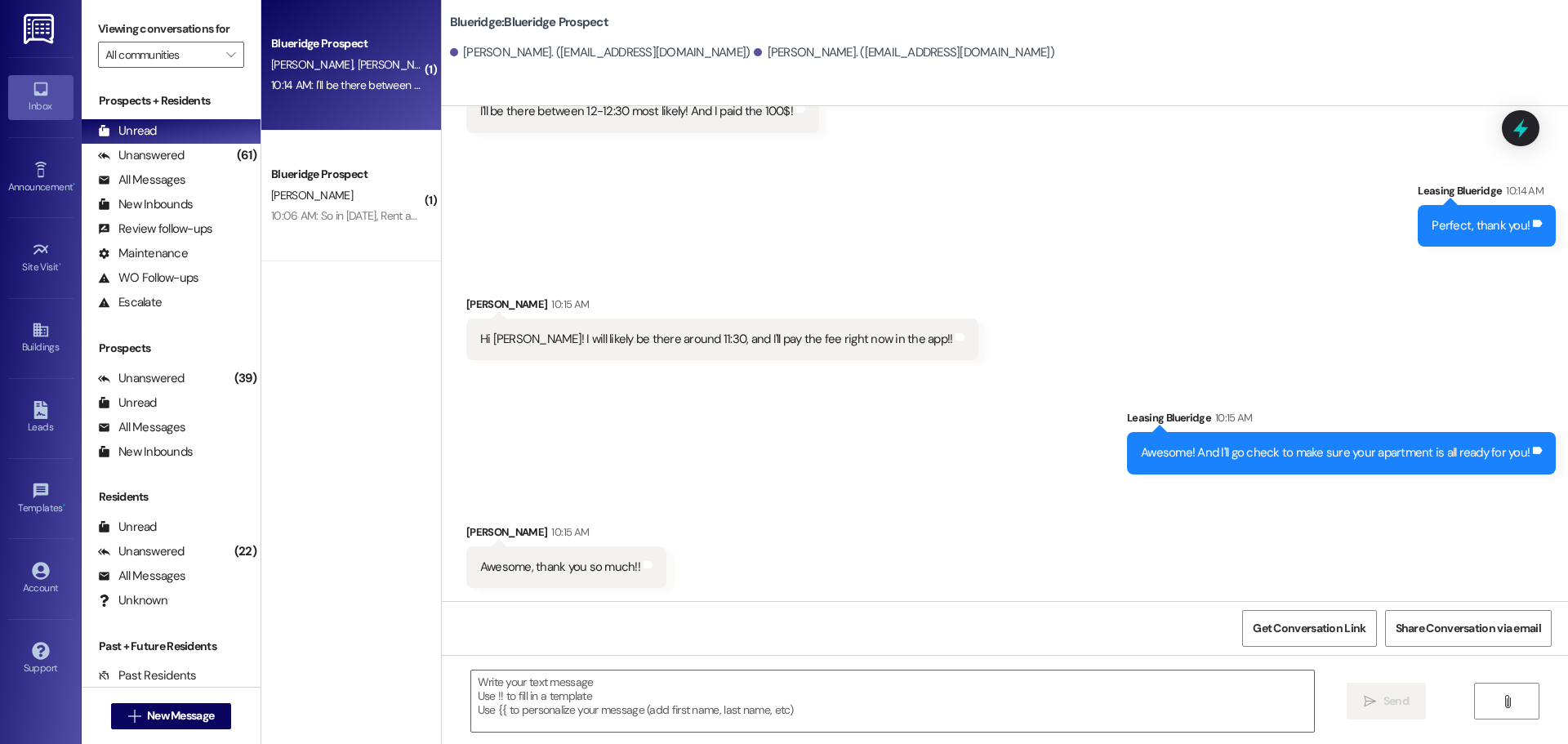
click at [975, 268] on div "Received via SMS Alexandra Williams 10:15 AM Hi Ian! I will likely be there aro…" at bounding box center [1004, 316] width 1126 height 113
click at [1156, 254] on div "Sent via SMS Leasing Blueridge 10:14 AM Perfect, thank you! Tags and notes" at bounding box center [1004, 202] width 1126 height 113
click at [928, 286] on div "Received via SMS Alexandra Williams 10:15 AM Hi Ian! I will likely be there aro…" at bounding box center [1004, 316] width 1126 height 113
click at [232, 156] on div "(61)" at bounding box center [246, 156] width 27 height 25
click at [218, 134] on div "Unread (0)" at bounding box center [171, 131] width 179 height 24
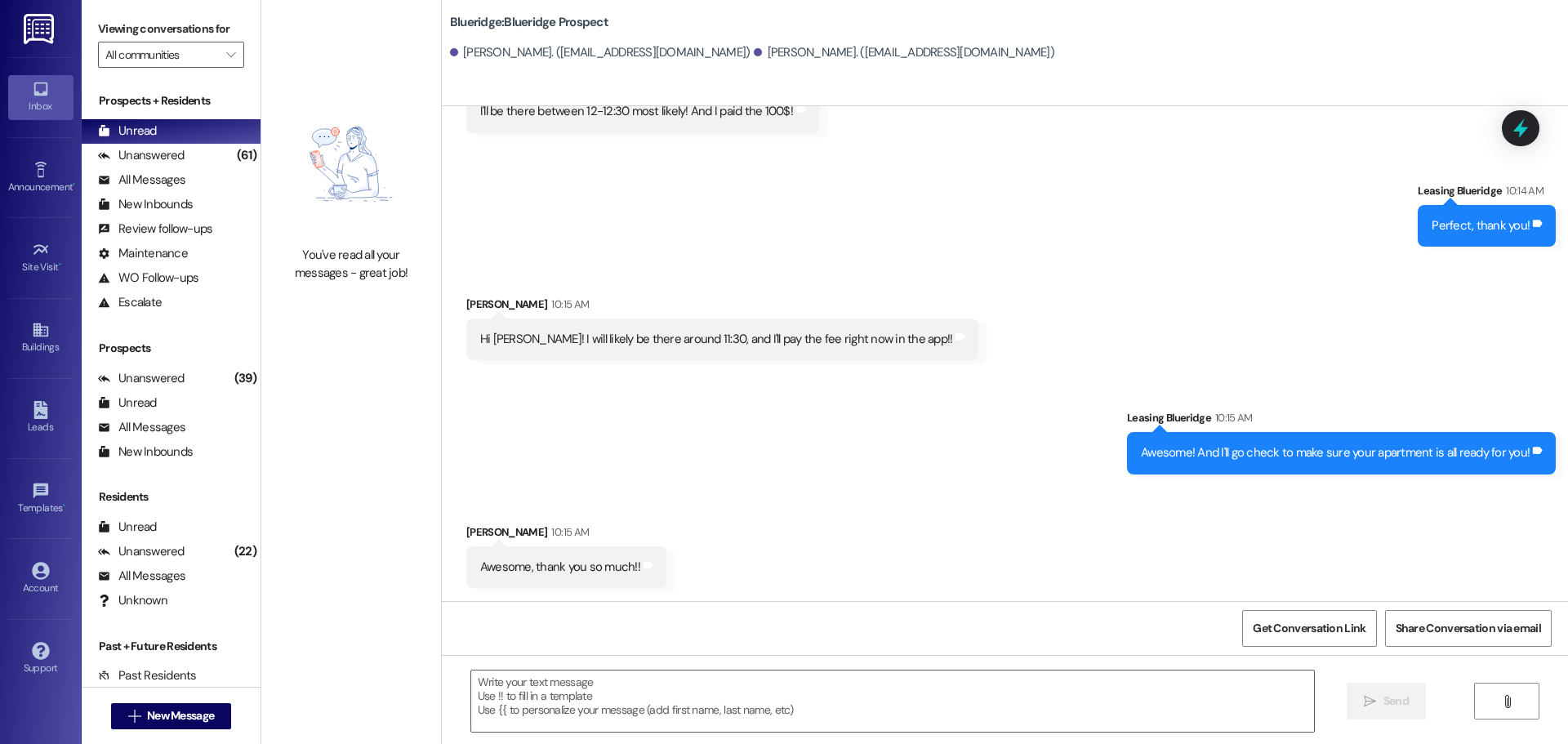
click at [962, 252] on div "Sent via SMS Leasing Blueridge 10:14 AM Perfect, thank you! Tags and notes" at bounding box center [1004, 202] width 1126 height 113
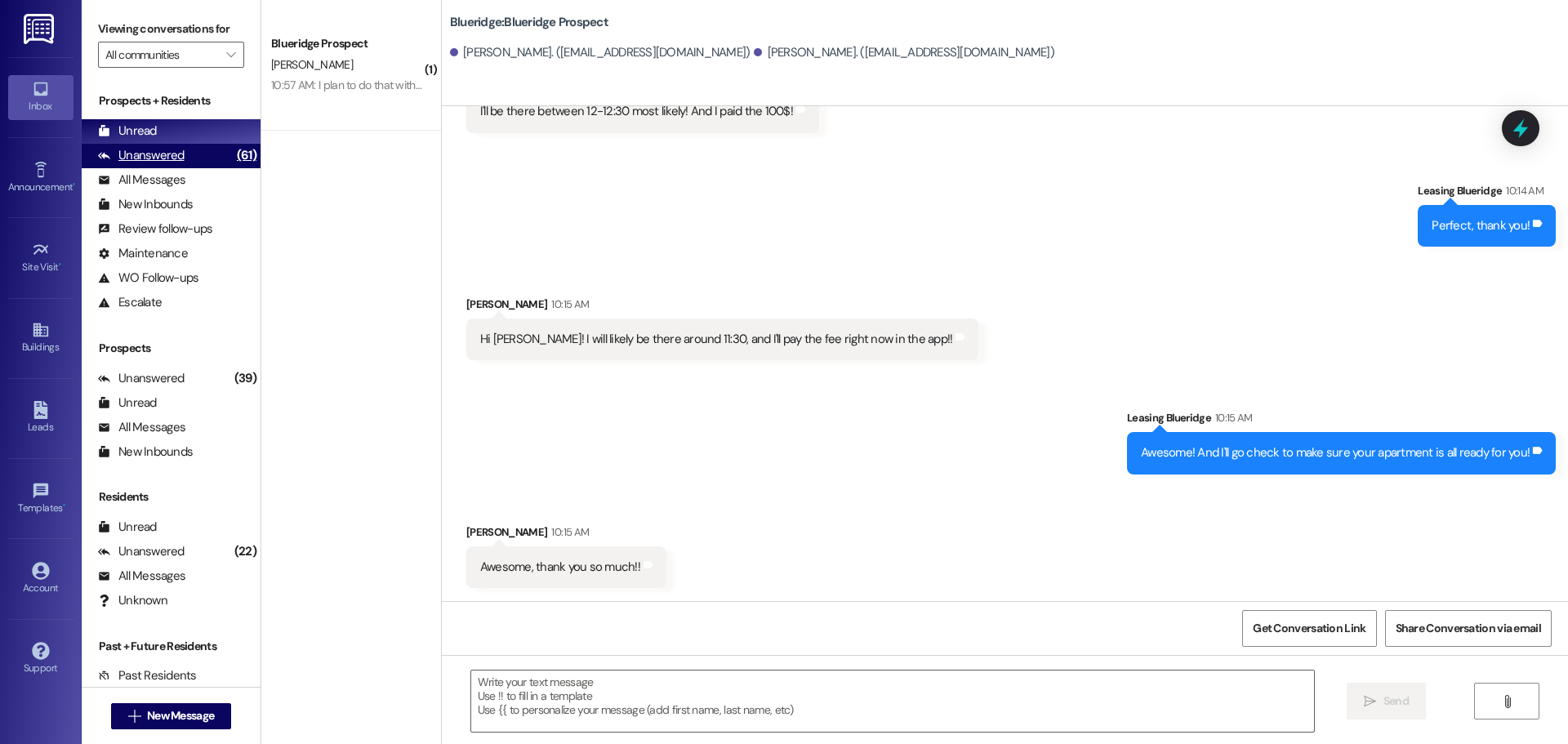
click at [162, 152] on div "Unanswered" at bounding box center [142, 155] width 87 height 17
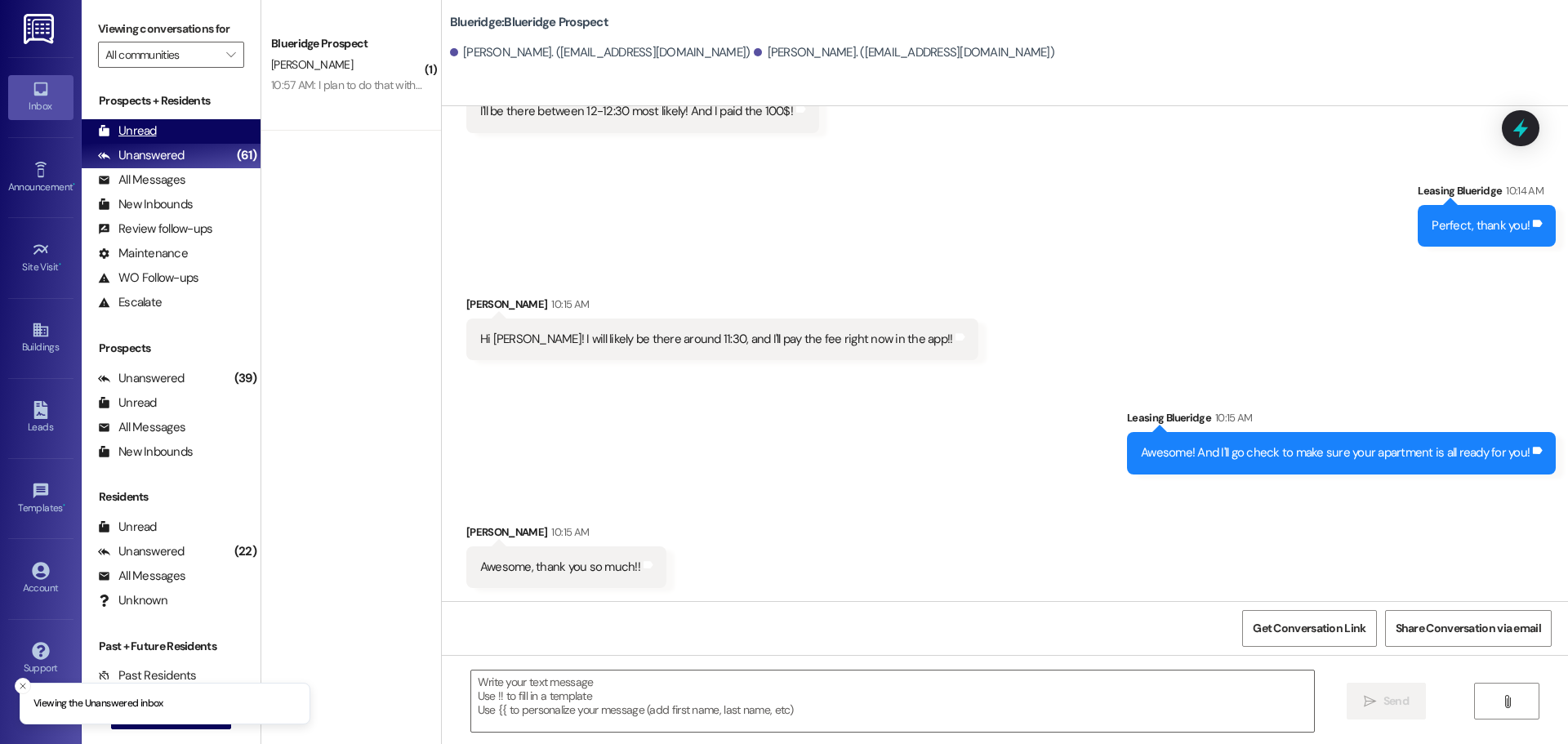
click at [182, 122] on div "Unread (0)" at bounding box center [171, 131] width 179 height 24
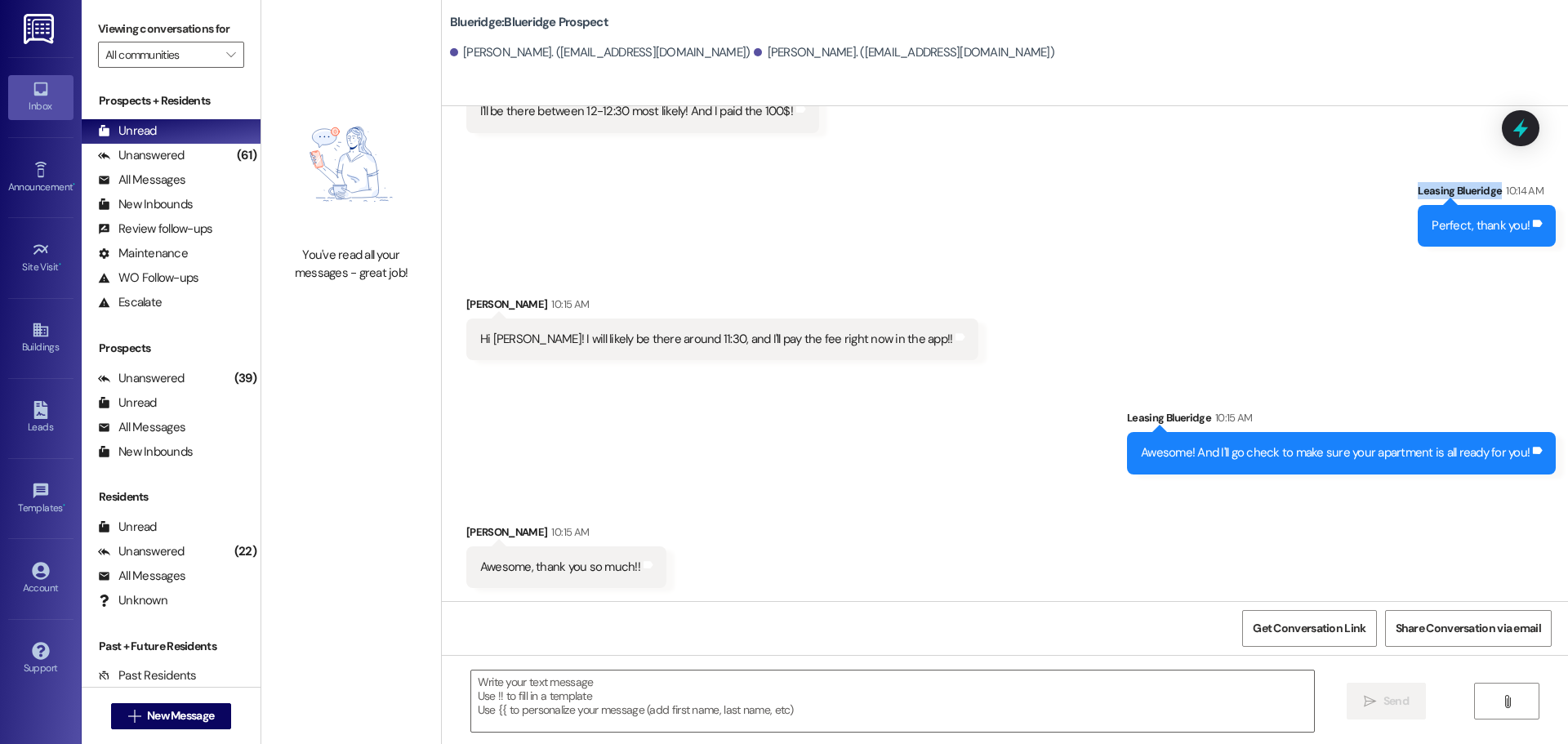
drag, startPoint x: 1542, startPoint y: 152, endPoint x: 1490, endPoint y: 108, distance: 68.1
click at [1490, 108] on div "WO Opened request: Thermostat ... Aug 29, 2024 at 10:22 AM Status : Completed S…" at bounding box center [1004, 353] width 1126 height 495
click at [1490, 108] on div "Received via SMS Sophie Coffman 10:14 AM I'll be there between 12-12:30 most li…" at bounding box center [1004, 87] width 1126 height 113
drag, startPoint x: 1551, startPoint y: 388, endPoint x: 1083, endPoint y: 400, distance: 468.2
click at [1083, 400] on div "Sent via SMS Leasing Blueridge 10:15 AM Awesome! And I'll go check to make sure…" at bounding box center [1004, 429] width 1126 height 113
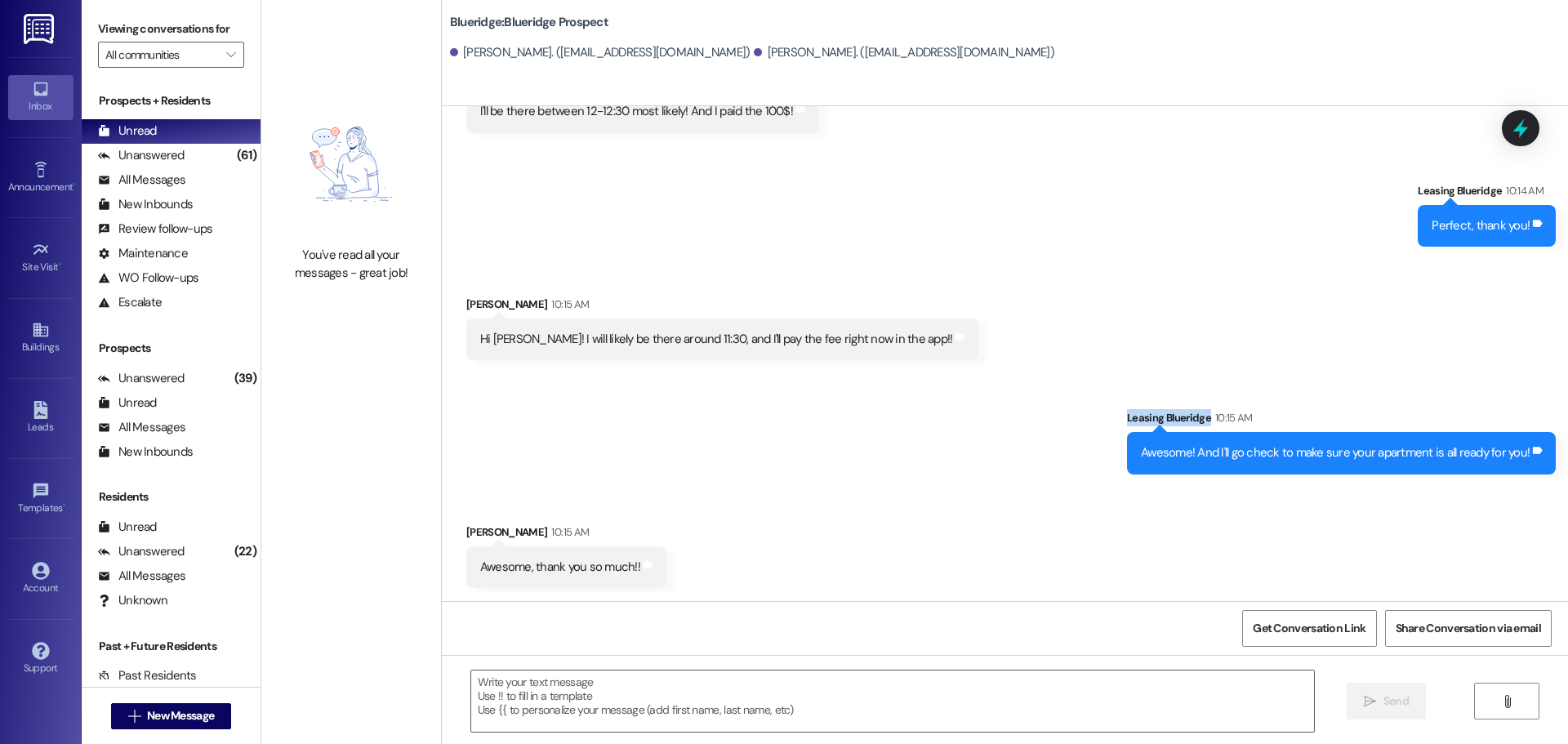
click at [1087, 392] on div "Sent via SMS Leasing Blueridge 10:15 AM Awesome! And I'll go check to make sure…" at bounding box center [1004, 429] width 1126 height 113
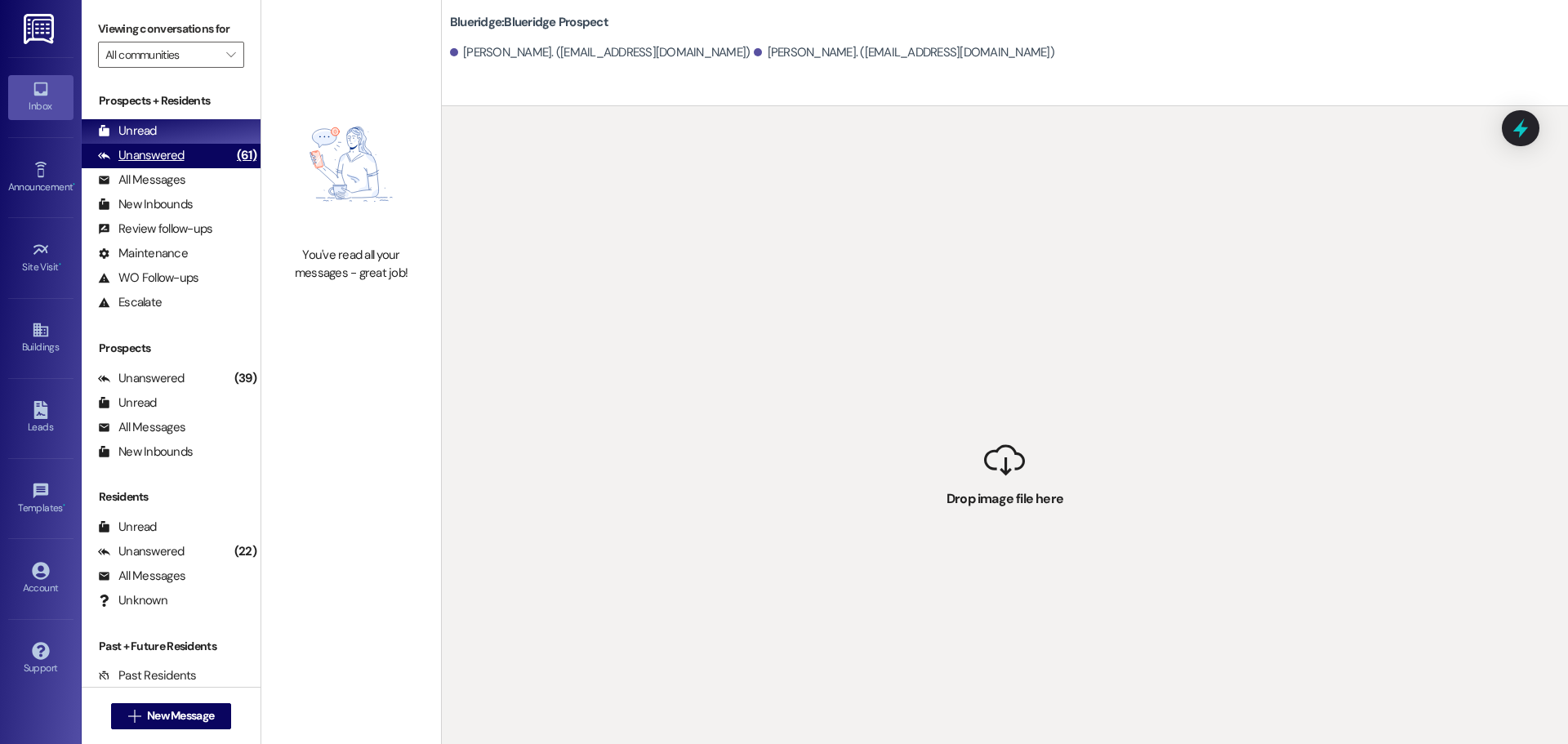
click at [108, 149] on icon at bounding box center [104, 155] width 12 height 12
click at [116, 136] on div "Unread" at bounding box center [127, 131] width 59 height 17
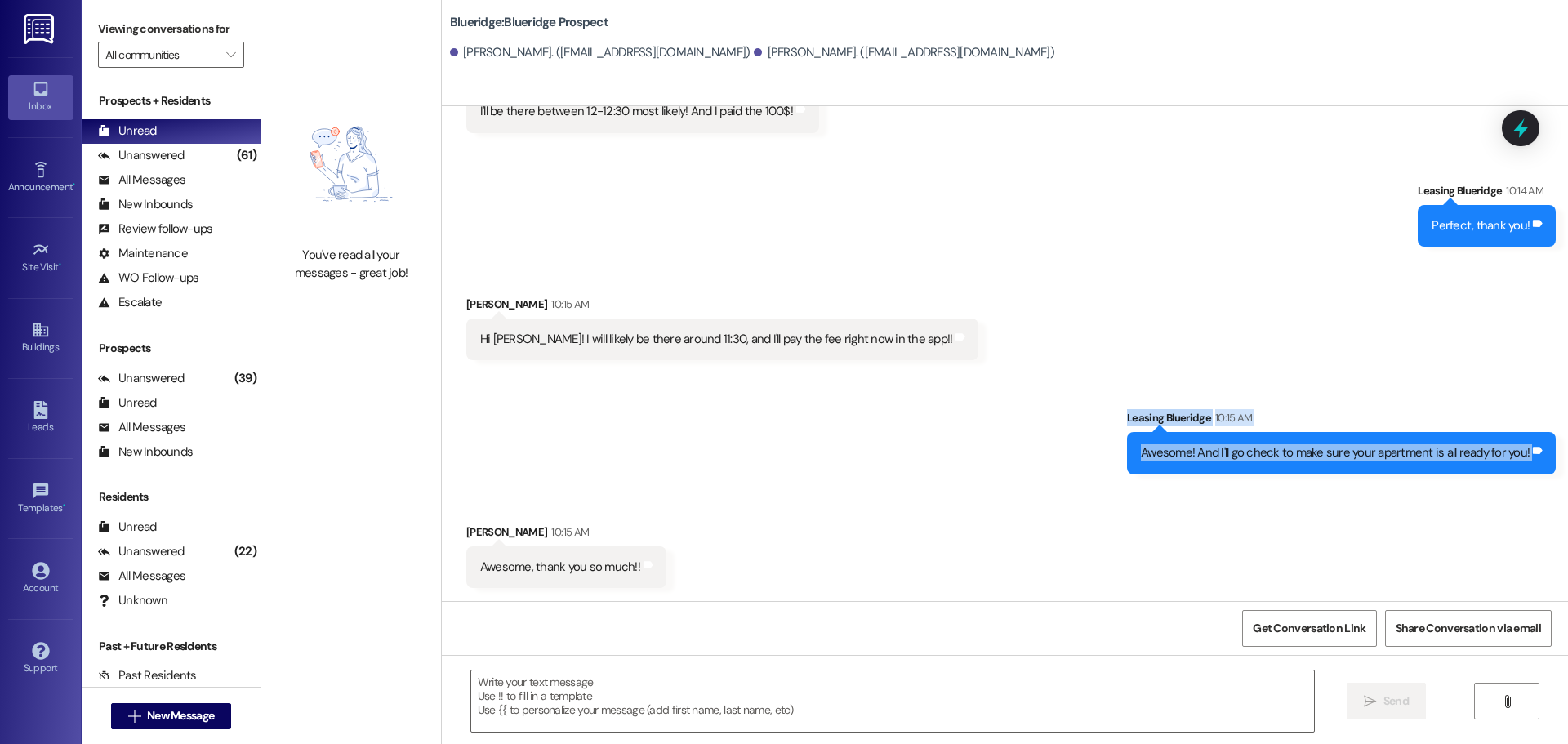
drag, startPoint x: 1112, startPoint y: 412, endPoint x: 1530, endPoint y: 472, distance: 422.3
click at [1530, 472] on div "Sent via SMS Leasing Blueridge 10:15 AM Awesome! And I'll go check to make sure…" at bounding box center [1004, 429] width 1126 height 113
click at [1552, 471] on div "Sent via SMS Leasing Blueridge 10:15 AM Awesome! And I'll go check to make sure…" at bounding box center [1341, 441] width 453 height 89
click at [1559, 471] on div "Sent via SMS Leasing Blueridge 10:15 AM Awesome! And I'll go check to make sure…" at bounding box center [1341, 441] width 453 height 89
click at [842, 222] on div "Sent via SMS Leasing Blueridge 10:14 AM Perfect, thank you! Tags and notes" at bounding box center [1004, 202] width 1126 height 113
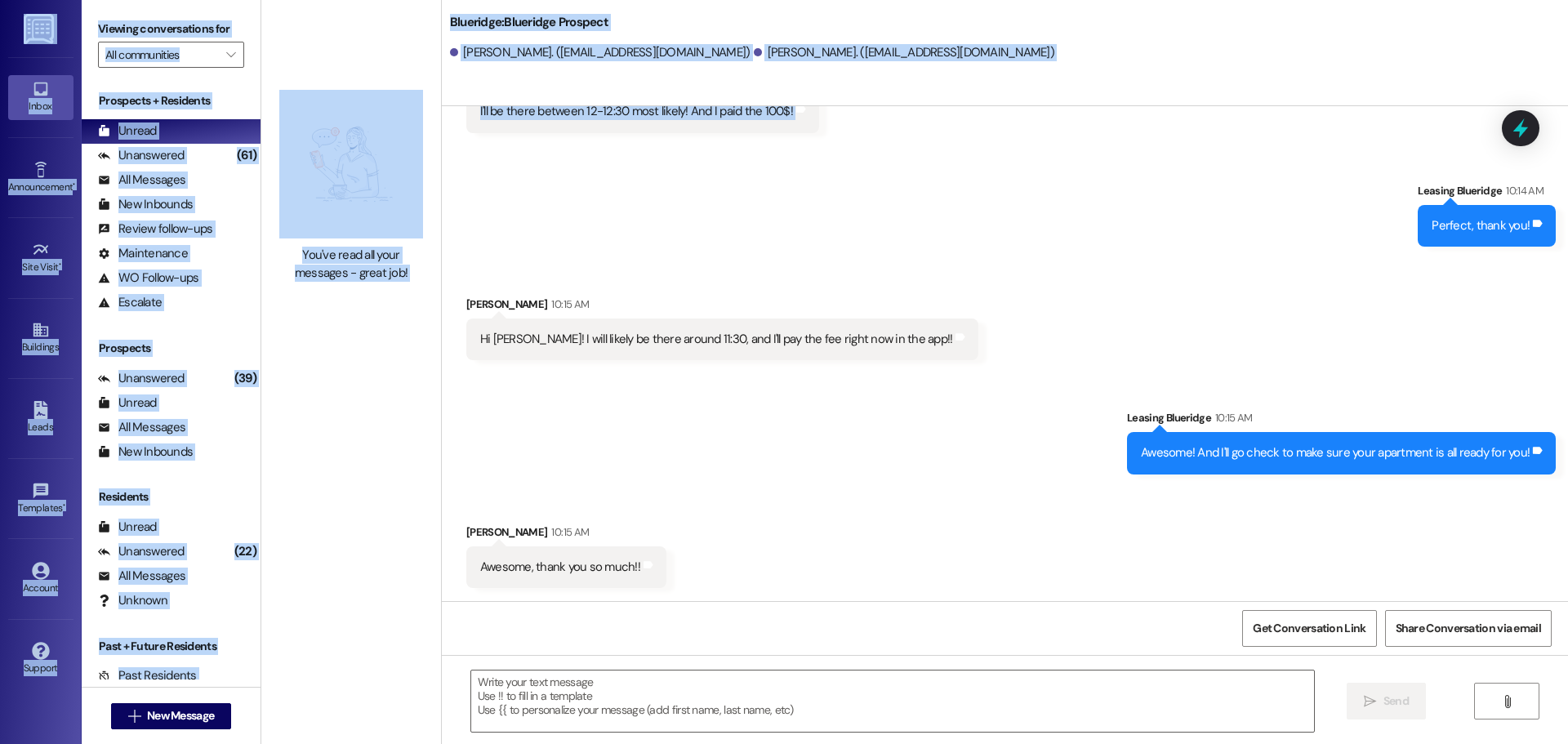
drag, startPoint x: 1407, startPoint y: 168, endPoint x: 1580, endPoint y: 249, distance: 191.0
click at [1567, 249] on html "Inbox Go to Inbox Announcement • Send A Text Announcement Site Visit • Go to Si…" at bounding box center [784, 372] width 1568 height 744
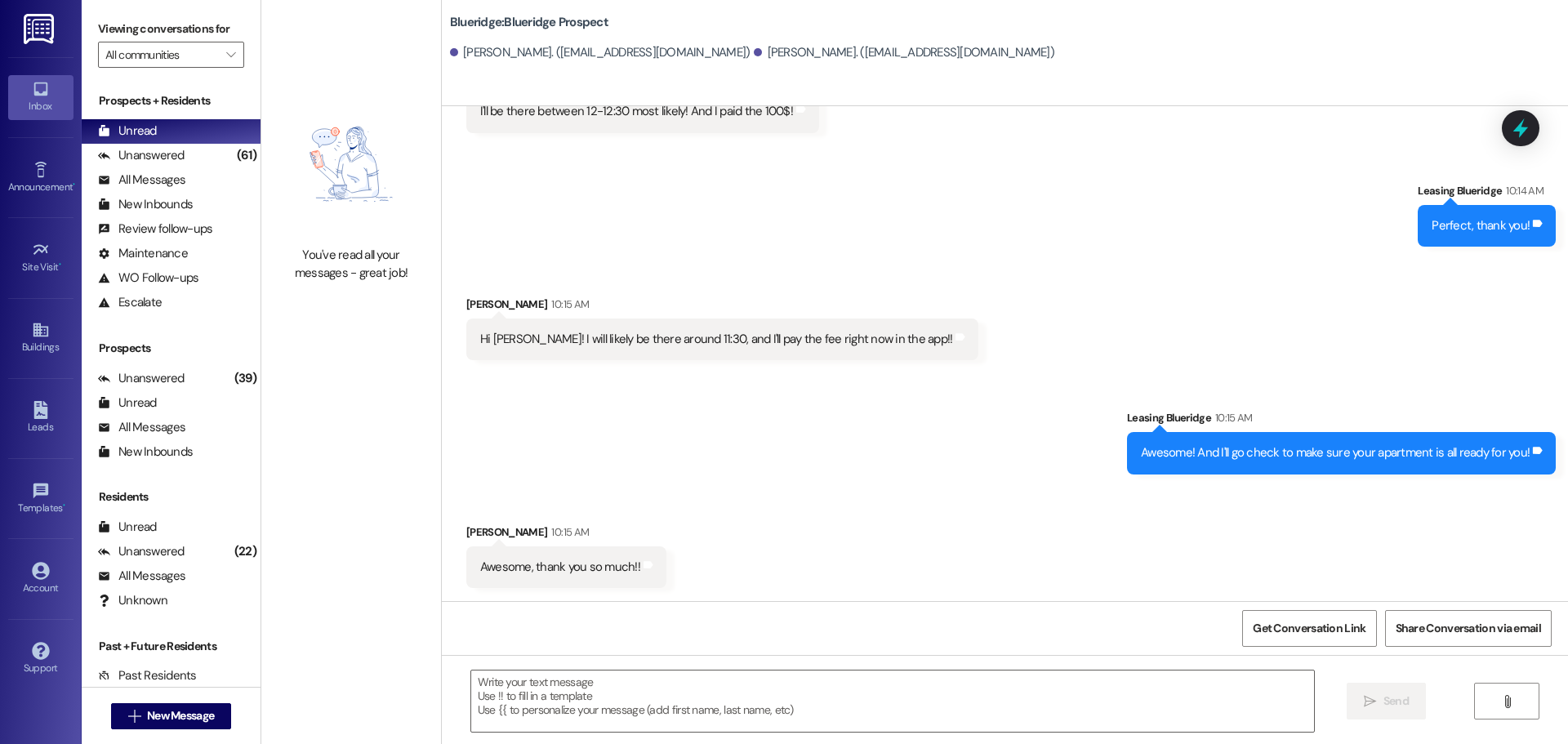
click at [1547, 258] on div "Sent via SMS Leasing Blueridge 10:14 AM Perfect, thank you! Tags and notes" at bounding box center [1486, 214] width 162 height 89
drag, startPoint x: 1556, startPoint y: 172, endPoint x: 1545, endPoint y: 282, distance: 110.5
click at [1545, 282] on div "WO Opened request: Thermostat ... Aug 29, 2024 at 10:22 AM Status : Completed S…" at bounding box center [1004, 353] width 1126 height 495
drag, startPoint x: 1545, startPoint y: 282, endPoint x: 1549, endPoint y: 272, distance: 10.8
click at [1545, 284] on div "Received via SMS Alexandra Williams 10:15 AM Hi Ian! I will likely be there aro…" at bounding box center [1004, 316] width 1126 height 113
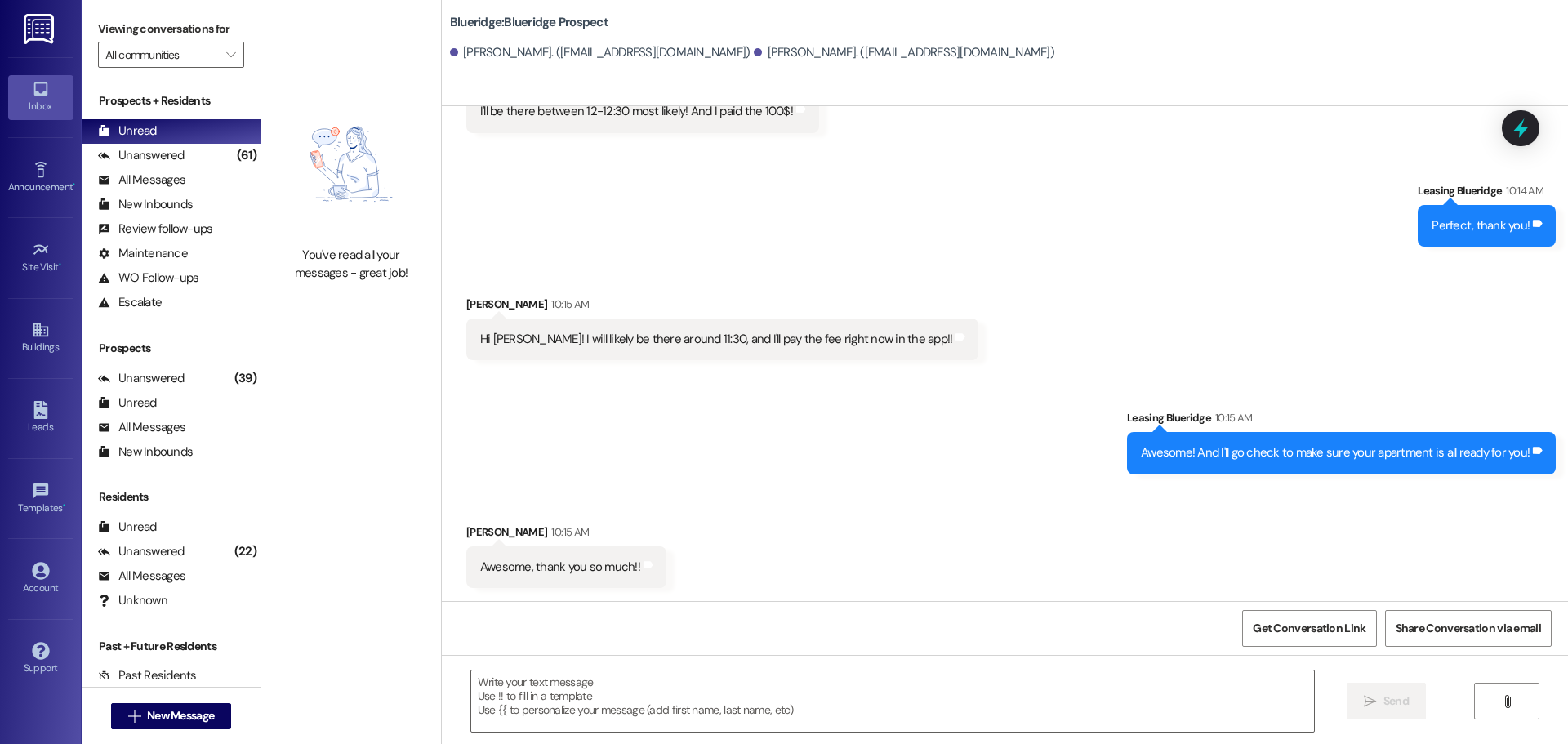
click at [1559, 261] on div "Received via SMS Alexandra Williams 10:15 AM Hi Ian! I will likely be there aro…" at bounding box center [1004, 316] width 1126 height 113
drag, startPoint x: 1560, startPoint y: 254, endPoint x: 1396, endPoint y: 173, distance: 182.9
click at [1396, 173] on div "Sent via SMS Leasing Blueridge 10:14 AM Perfect, thank you! Tags and notes" at bounding box center [1004, 202] width 1126 height 113
click at [1396, 173] on div "Sent via SMS Leasing Blueridge 10:14 AM Perfect, thank you! Tags and notes" at bounding box center [1004, 202] width 1126 height 113
drag, startPoint x: 1396, startPoint y: 173, endPoint x: 1559, endPoint y: 241, distance: 176.6
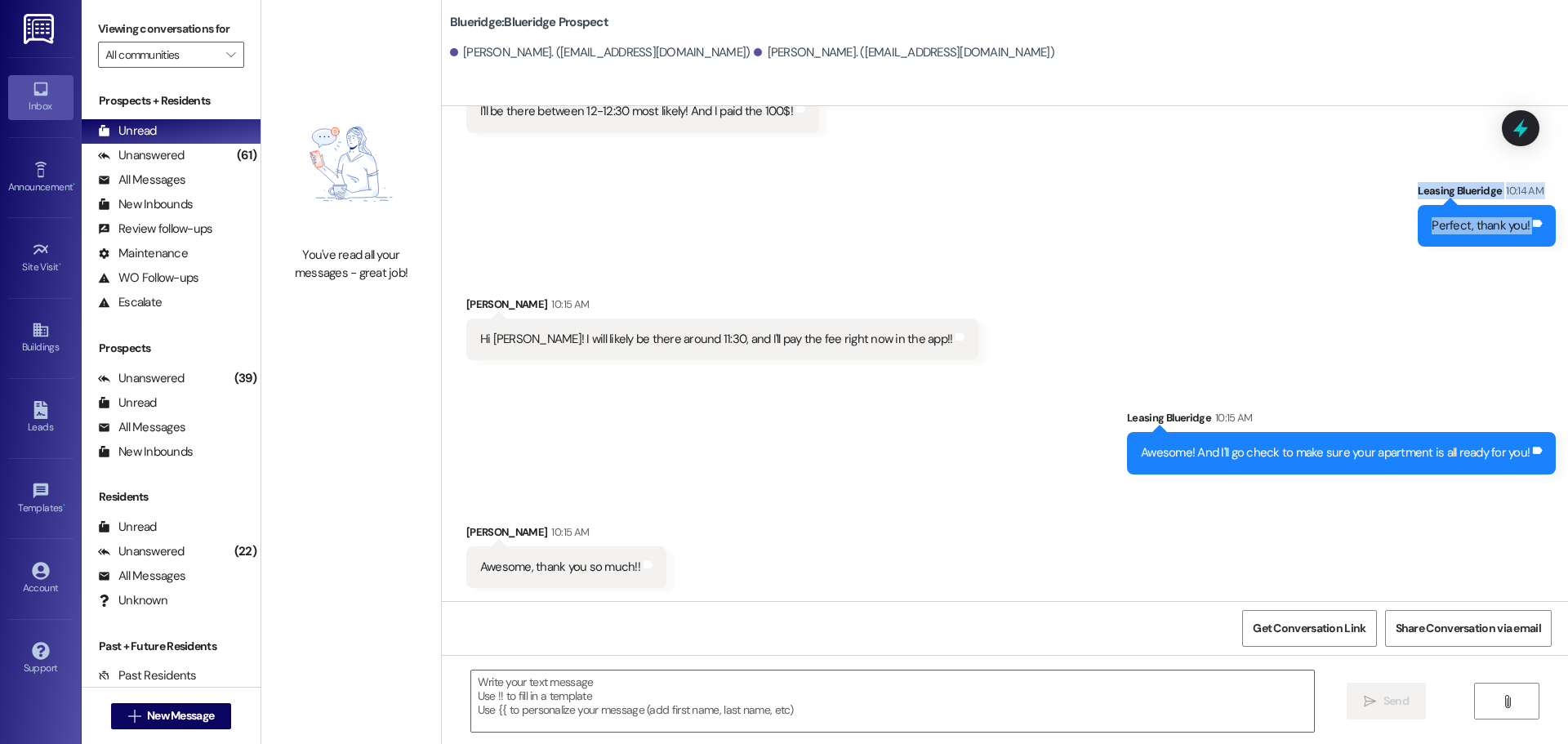
click at [1559, 241] on div "Sent via SMS Leasing Blueridge 10:14 AM Perfect, thank you! Tags and notes" at bounding box center [1004, 202] width 1126 height 113
click at [1560, 250] on div "Sent via SMS Leasing Blueridge 10:14 AM Perfect, thank you! Tags and notes" at bounding box center [1486, 214] width 162 height 89
drag, startPoint x: 1560, startPoint y: 251, endPoint x: 1389, endPoint y: 180, distance: 185.2
click at [1389, 180] on div "Sent via SMS Leasing Blueridge 10:14 AM Perfect, thank you! Tags and notes" at bounding box center [1004, 202] width 1126 height 113
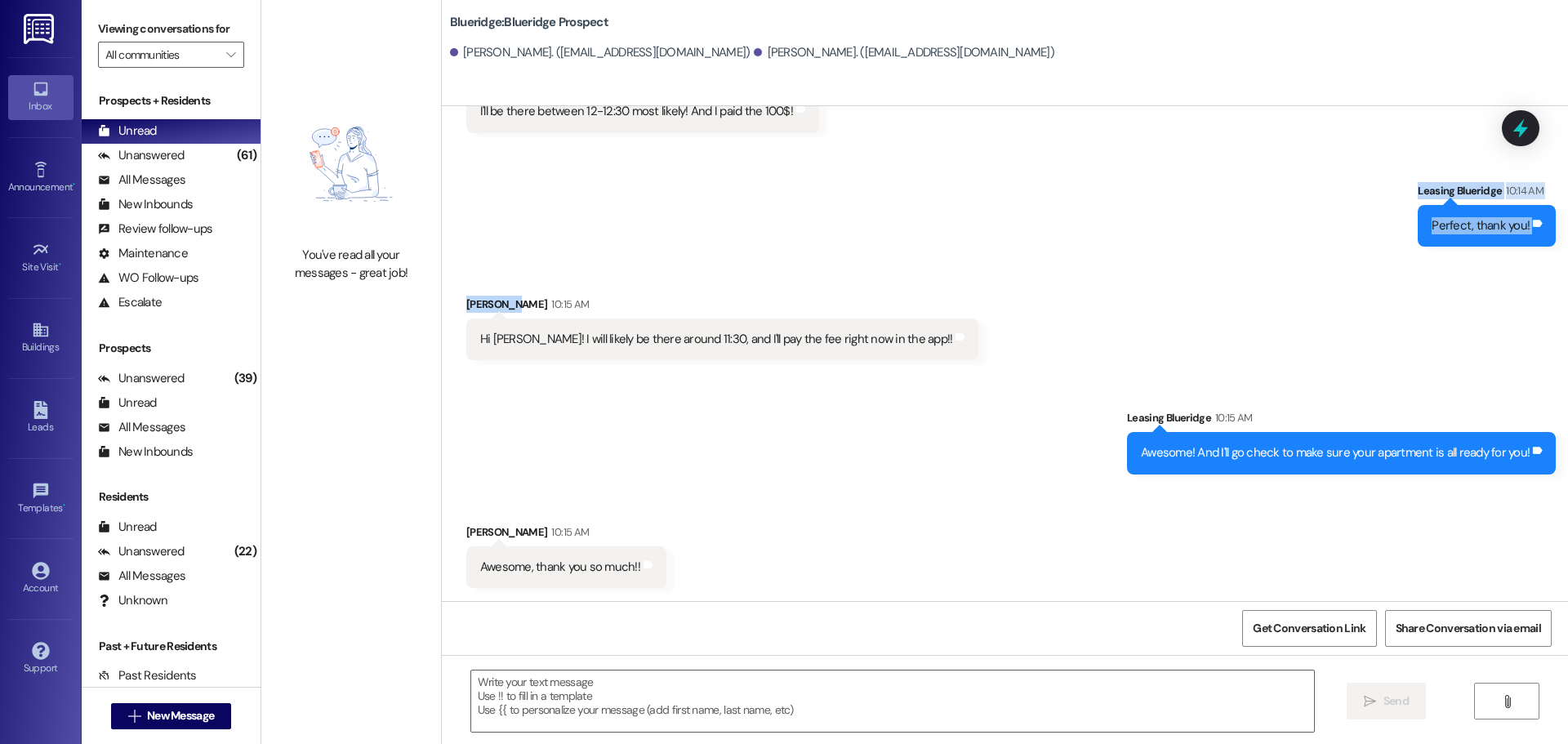
drag, startPoint x: 1389, startPoint y: 180, endPoint x: 1550, endPoint y: 242, distance: 172.5
click at [1549, 242] on div "Sent via SMS Leasing Blueridge 10:14 AM Perfect, thank you! Tags and notes" at bounding box center [1004, 202] width 1126 height 113
click at [1561, 255] on div "Sent via SMS Leasing Blueridge 10:14 AM Perfect, thank you! Tags and notes" at bounding box center [1486, 214] width 162 height 89
drag, startPoint x: 1561, startPoint y: 255, endPoint x: 1384, endPoint y: 174, distance: 194.7
click at [1384, 174] on div "Sent via SMS Leasing Blueridge 10:14 AM Perfect, thank you! Tags and notes" at bounding box center [1004, 202] width 1126 height 113
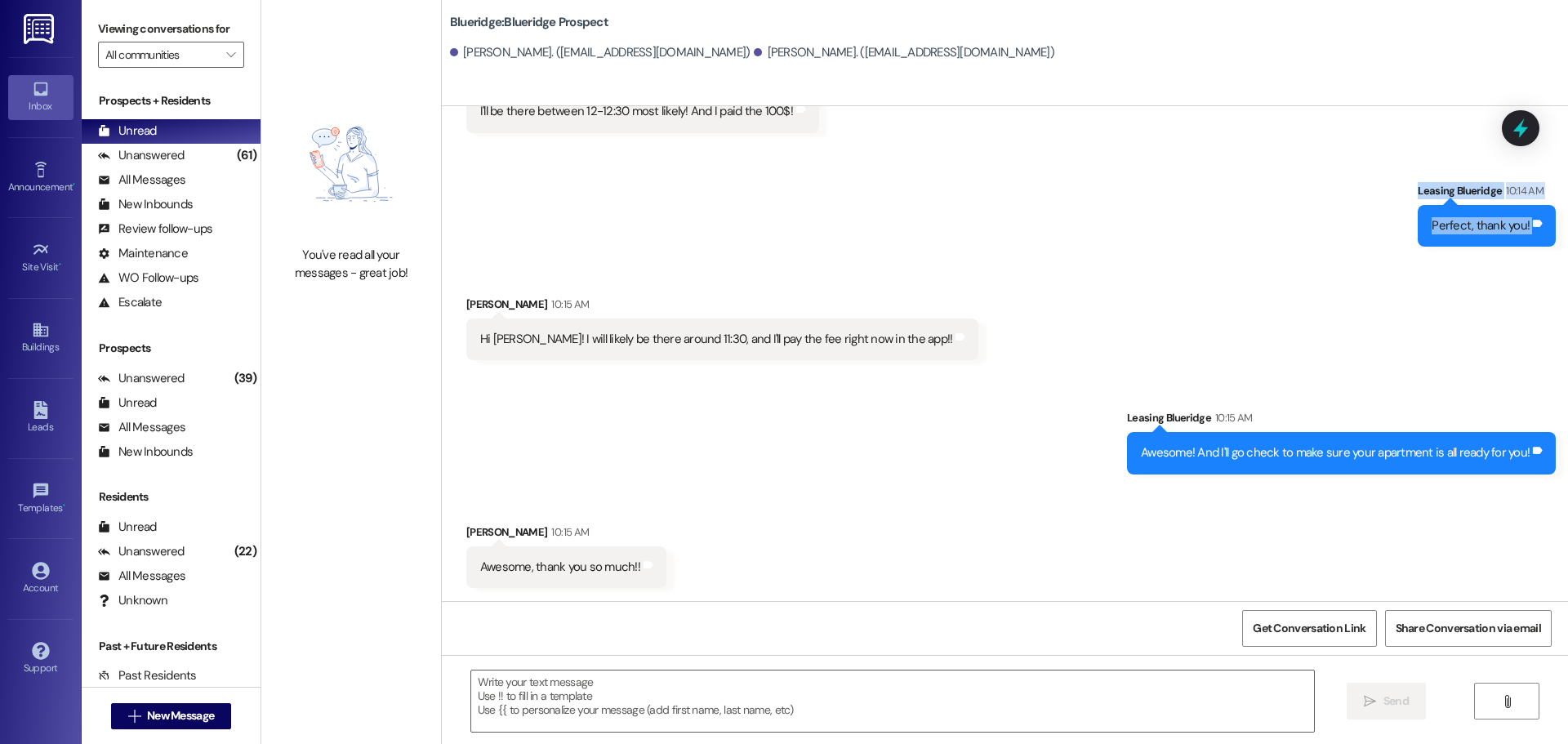
click at [1366, 174] on div "Sent via SMS Leasing Blueridge 10:14 AM Perfect, thank you! Tags and notes" at bounding box center [1004, 202] width 1126 height 113
drag, startPoint x: 1388, startPoint y: 165, endPoint x: 1553, endPoint y: 241, distance: 181.7
click at [1554, 237] on div "Sent via SMS Leasing Blueridge 10:14 AM Perfect, thank you! Tags and notes" at bounding box center [1004, 202] width 1126 height 113
click at [1552, 257] on div "Sent via SMS Leasing Blueridge 10:14 AM Perfect, thank you! Tags and notes" at bounding box center [1486, 214] width 162 height 89
drag, startPoint x: 1001, startPoint y: 413, endPoint x: 1001, endPoint y: 425, distance: 12.0
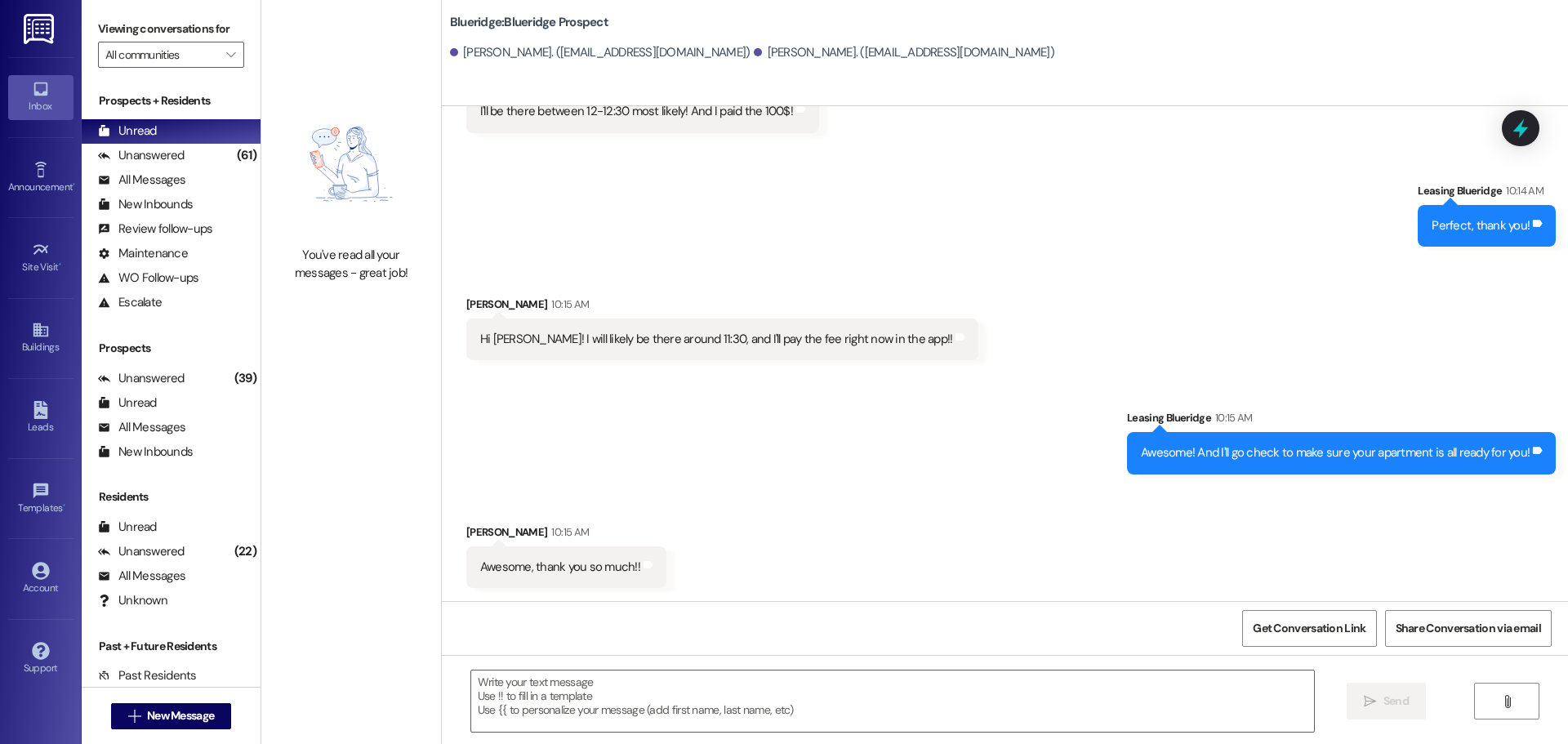
click at [1001, 420] on div "Sent via SMS Leasing Blueridge 10:15 AM Awesome! And I'll go check to make sure…" at bounding box center [1004, 429] width 1126 height 113
click at [997, 426] on div "Sent via SMS Leasing Blueridge 10:15 AM Awesome! And I'll go check to make sure…" at bounding box center [1004, 429] width 1126 height 113
drag, startPoint x: 1557, startPoint y: 253, endPoint x: 1394, endPoint y: 169, distance: 183.4
click at [1394, 169] on div "Sent via SMS Leasing Blueridge 10:14 AM Perfect, thank you! Tags and notes" at bounding box center [1004, 202] width 1126 height 113
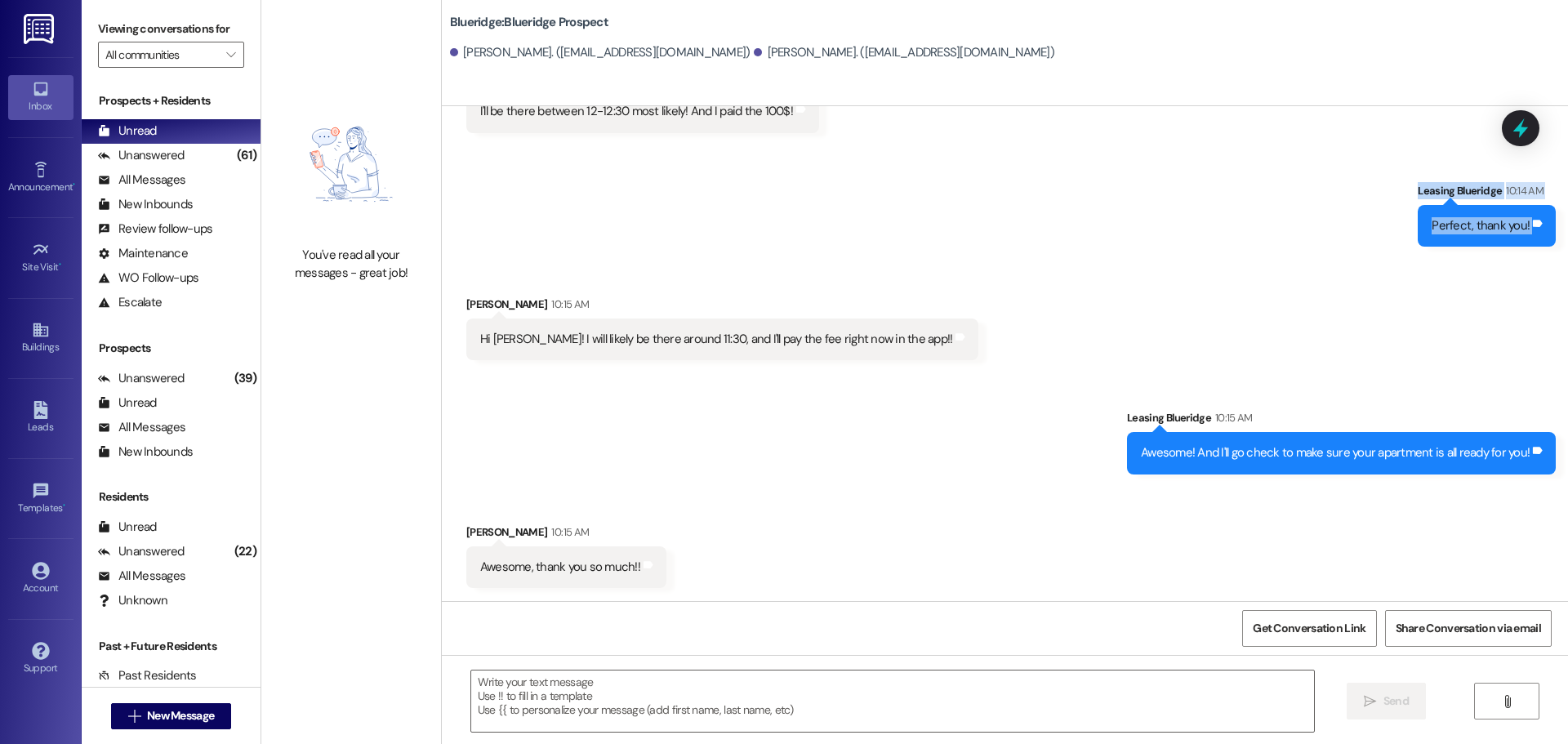
click at [1392, 169] on div "Sent via SMS Leasing Blueridge 10:14 AM Perfect, thank you! Tags and notes" at bounding box center [1004, 202] width 1126 height 113
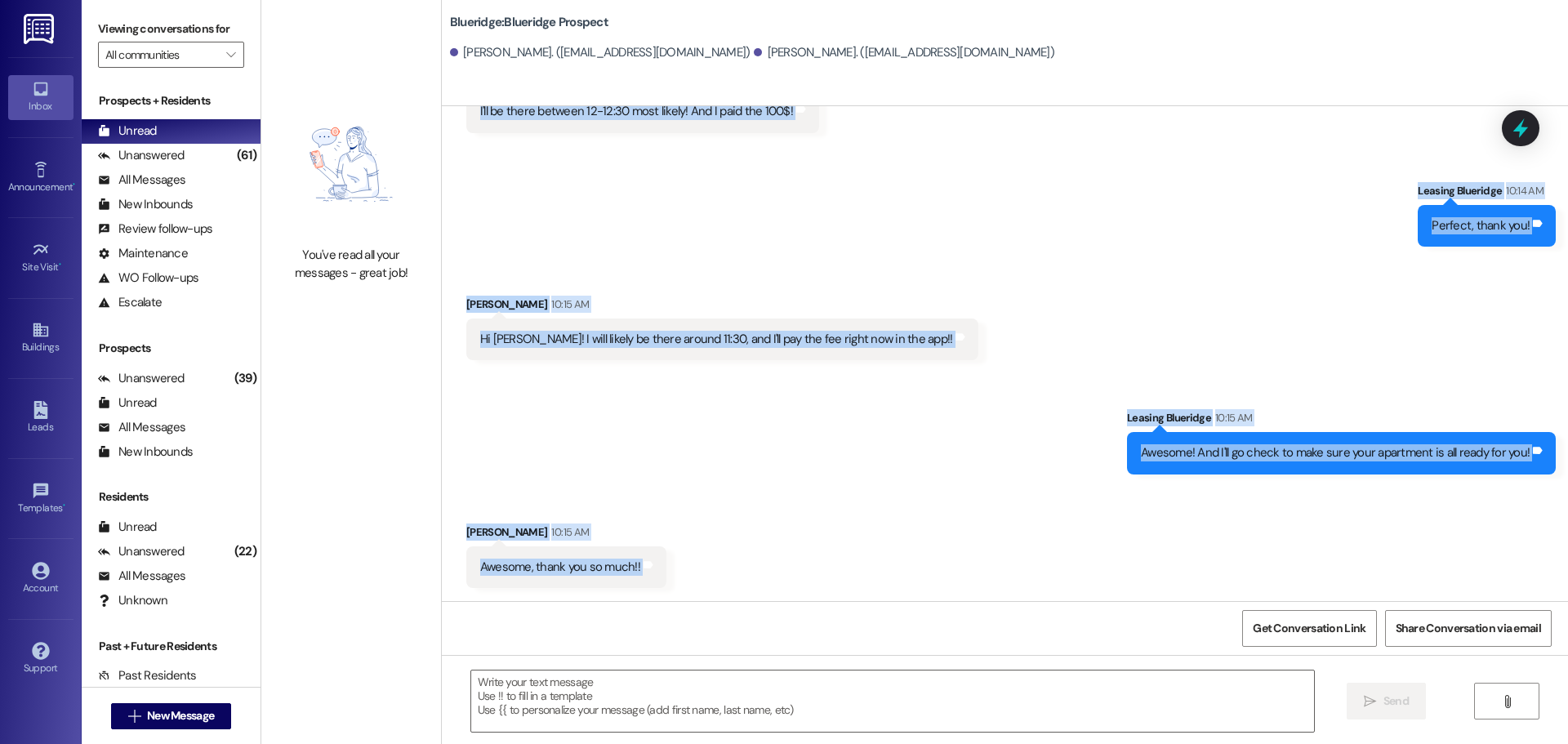
drag, startPoint x: 441, startPoint y: 141, endPoint x: 1112, endPoint y: 552, distance: 786.9
click at [1101, 599] on div "WO Opened request: Thermostat ... Aug 29, 2024 at 10:22 AM Status : Completed S…" at bounding box center [1004, 353] width 1126 height 495
click at [1115, 544] on div "Received via SMS Sophie Coffman 10:15 AM Awesome, thank you so much!! Tags and …" at bounding box center [1004, 543] width 1126 height 113
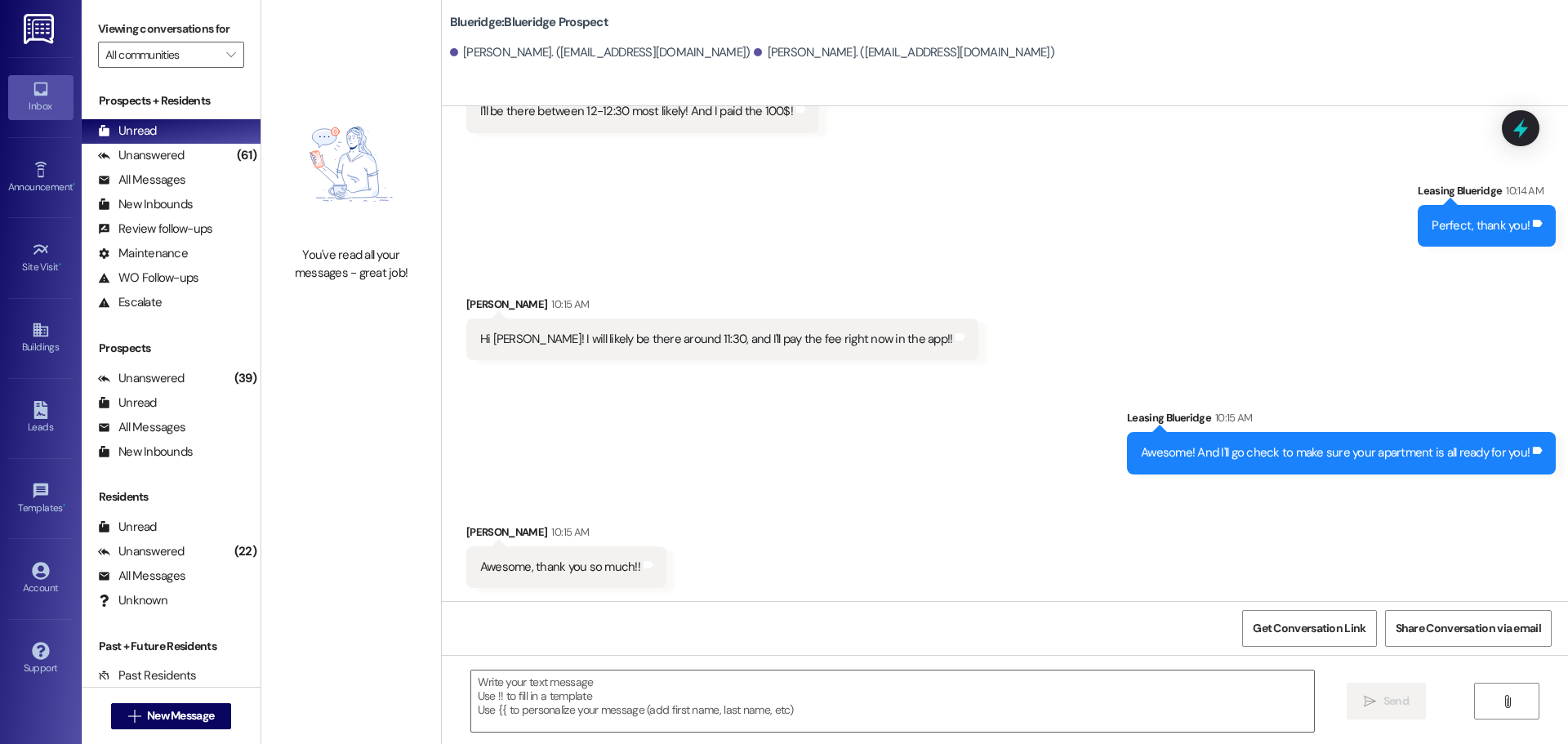
click at [1042, 493] on div "Received via SMS Sophie Coffman 10:15 AM Awesome, thank you so much!! Tags and …" at bounding box center [1004, 543] width 1126 height 113
click at [724, 717] on textarea at bounding box center [891, 702] width 842 height 62
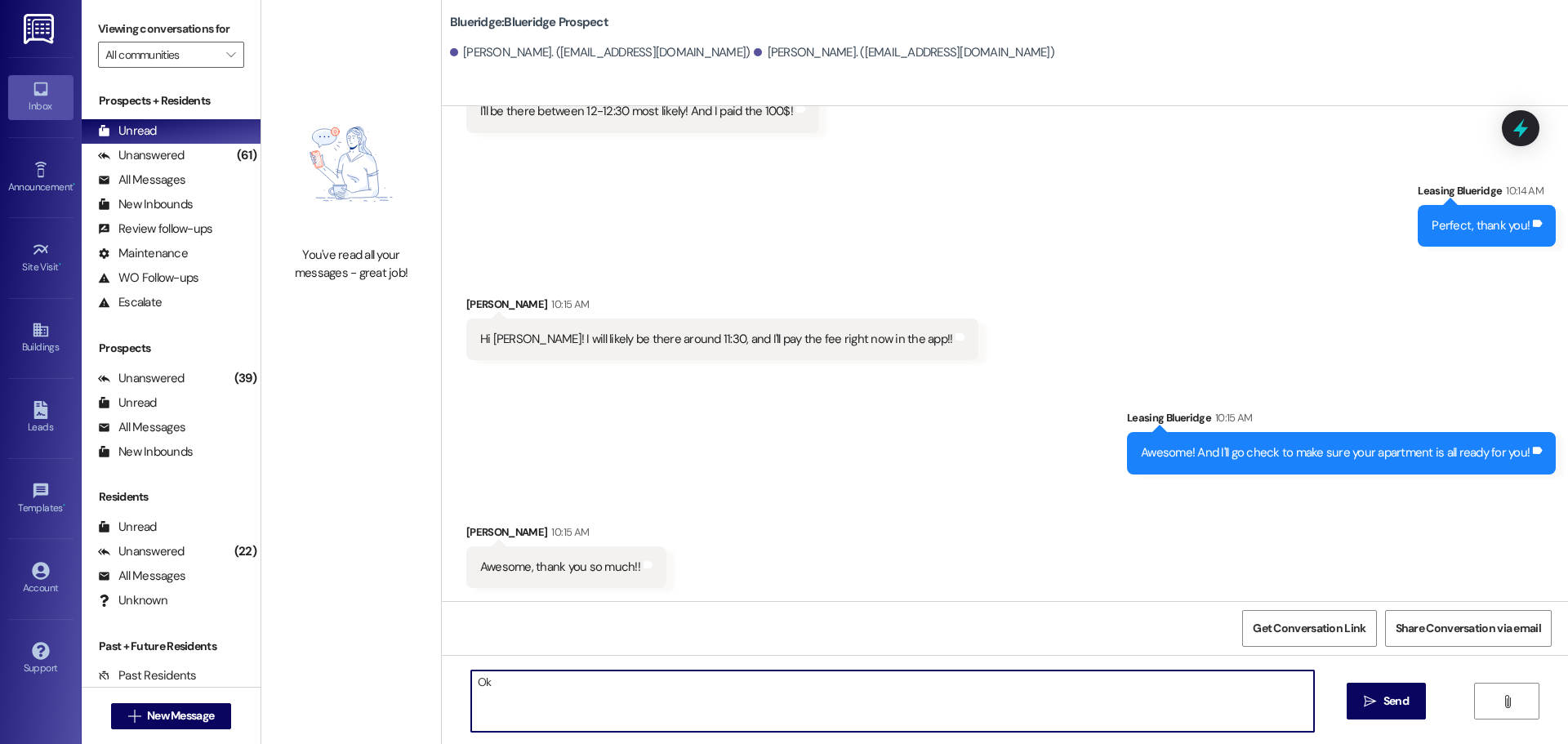
type textarea "O"
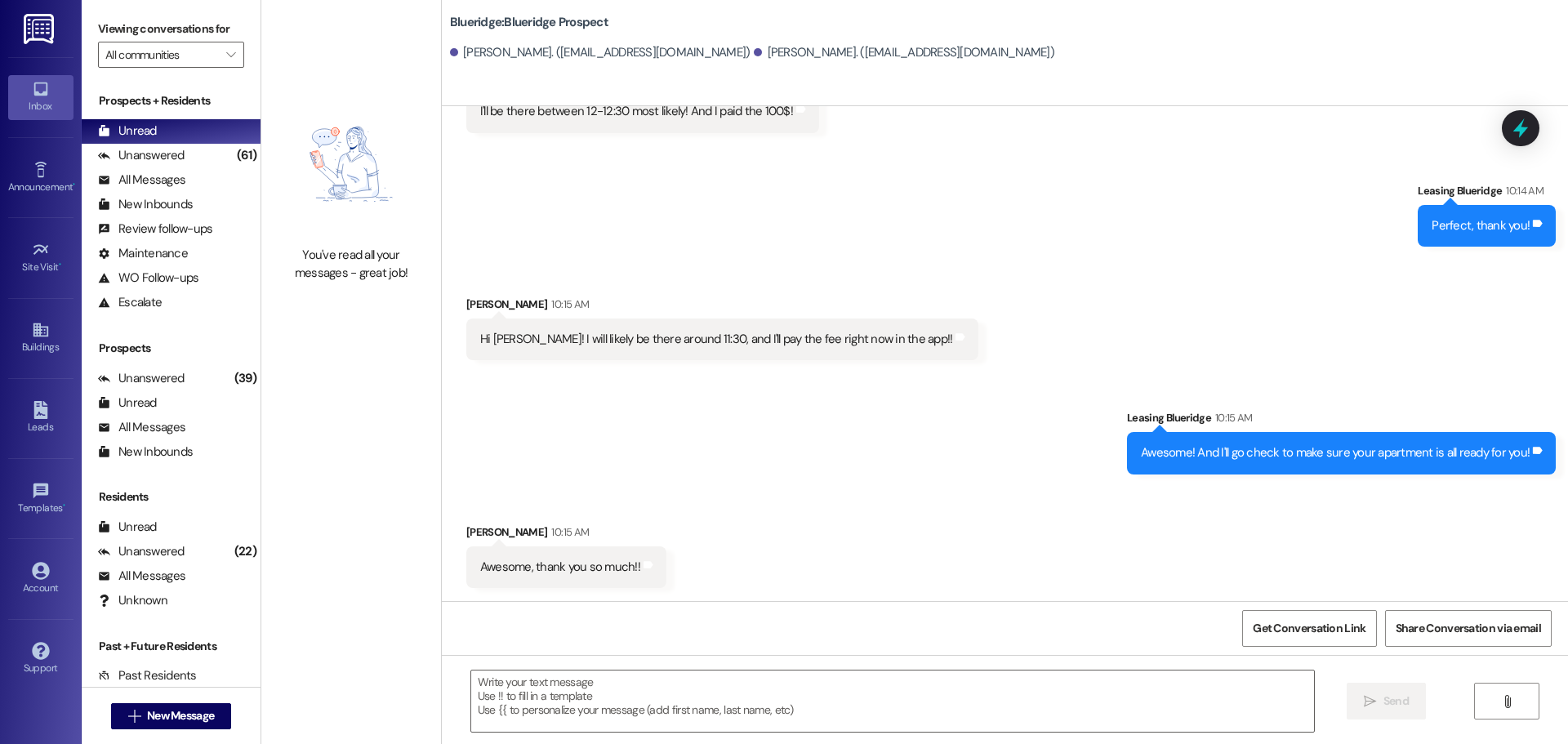
click at [1113, 552] on div "Received via SMS Sophie Coffman 10:15 AM Awesome, thank you so much!! Tags and …" at bounding box center [1004, 543] width 1126 height 113
click at [1049, 475] on div "Sent via SMS Leasing Blueridge 10:15 AM Awesome! And I'll go check to make sure…" at bounding box center [1004, 429] width 1126 height 113
click at [638, 692] on textarea at bounding box center [891, 702] width 842 height 62
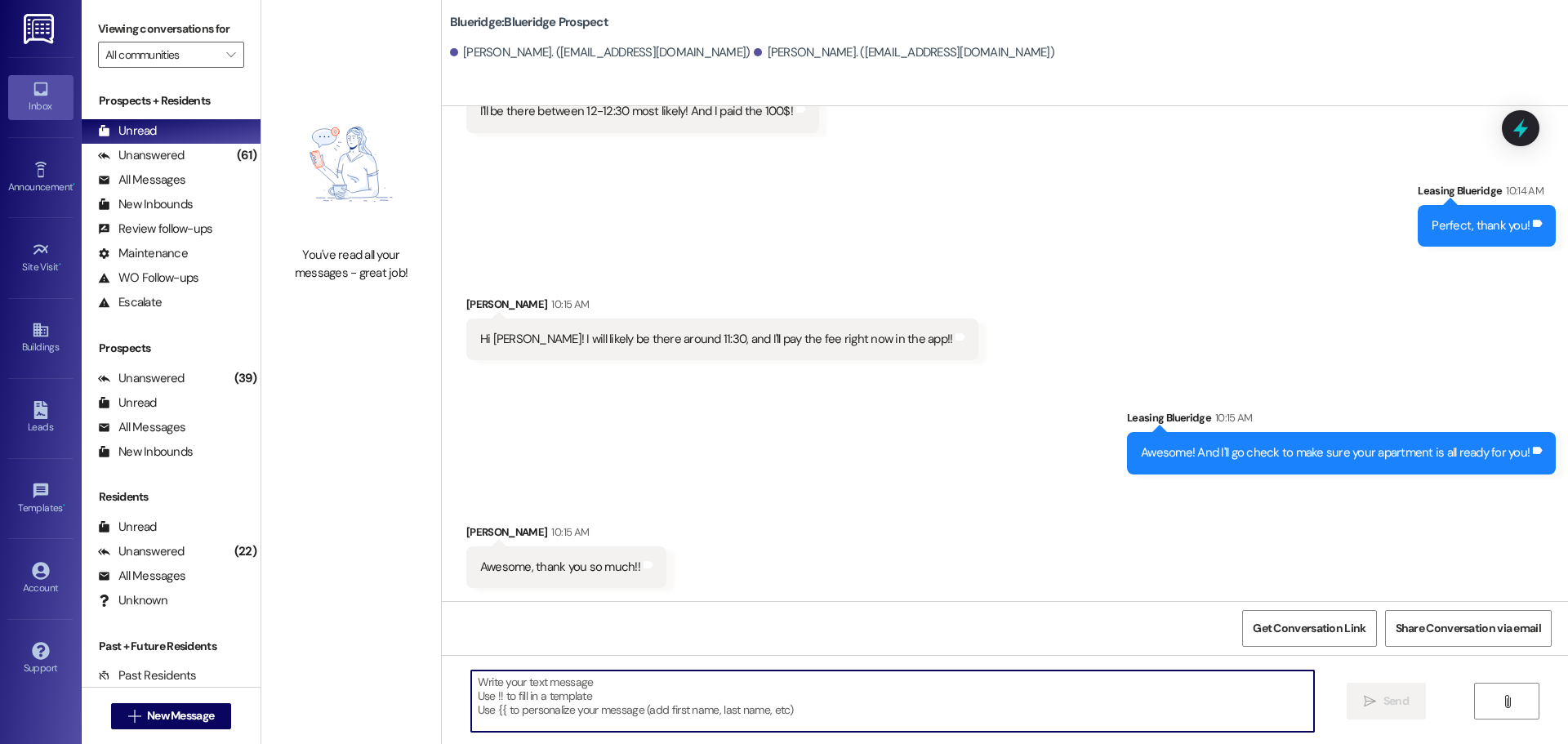
paste textarea "70866"
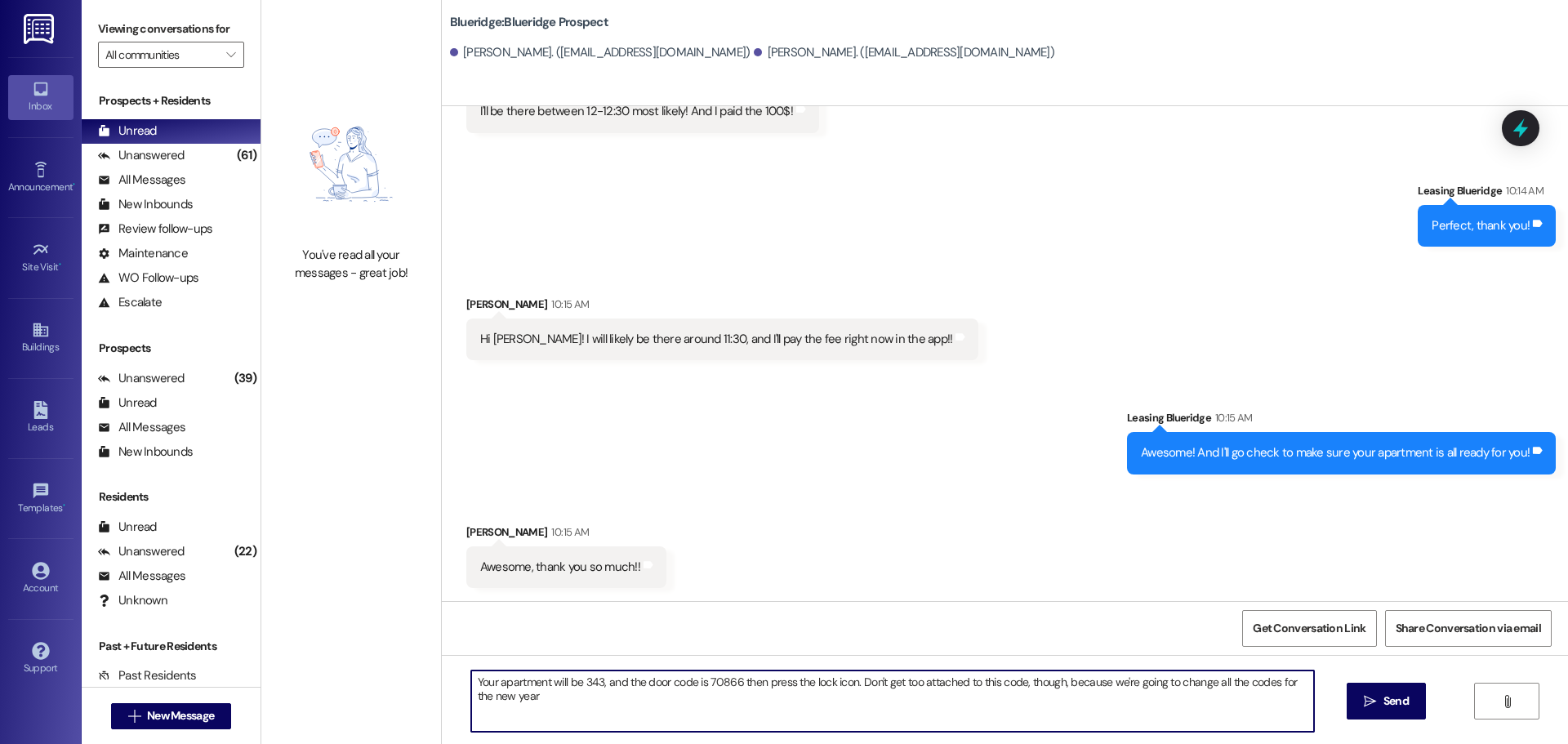
type textarea "Your apartment will be 343, and the door code is 70866 then press the lock icon…"
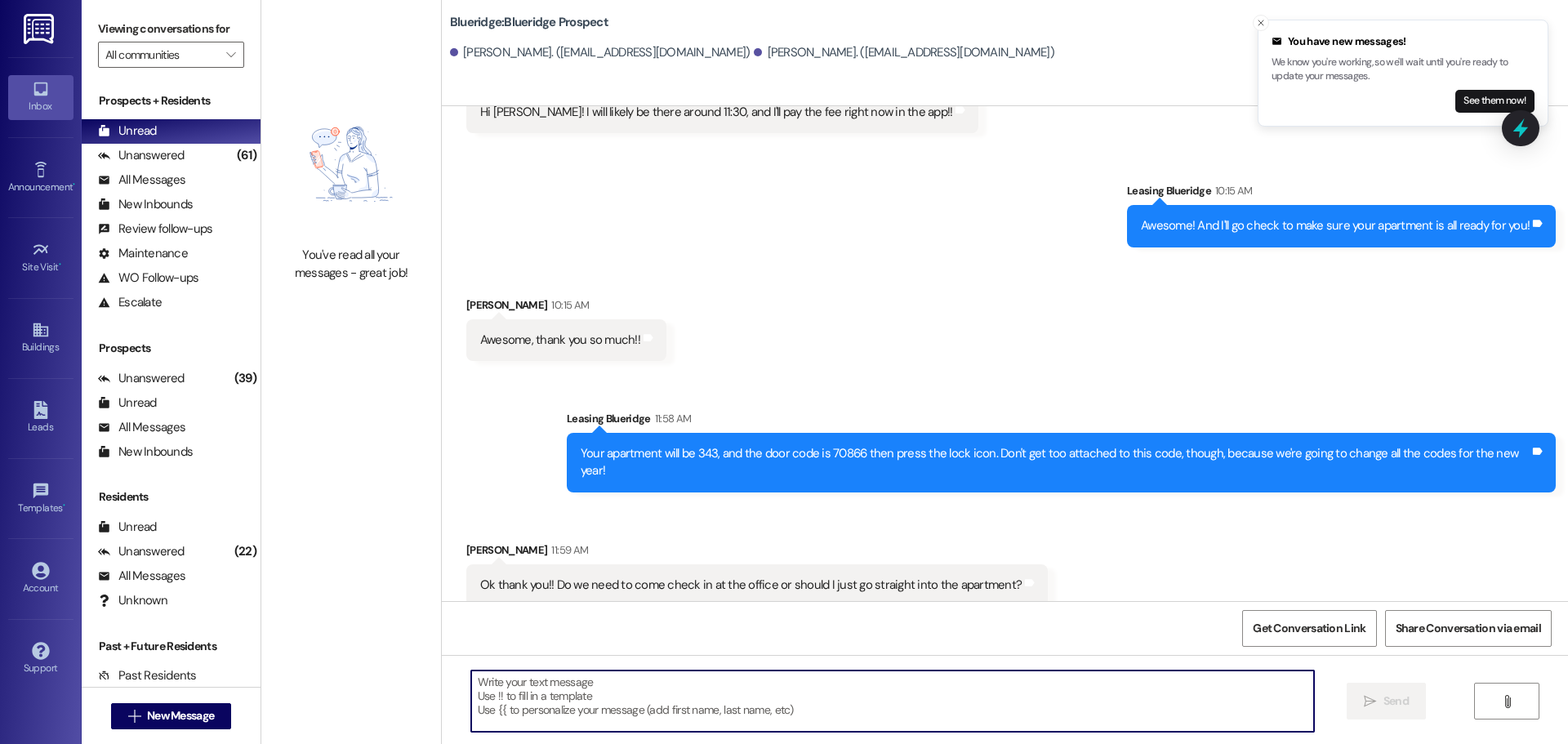
scroll to position [642, 0]
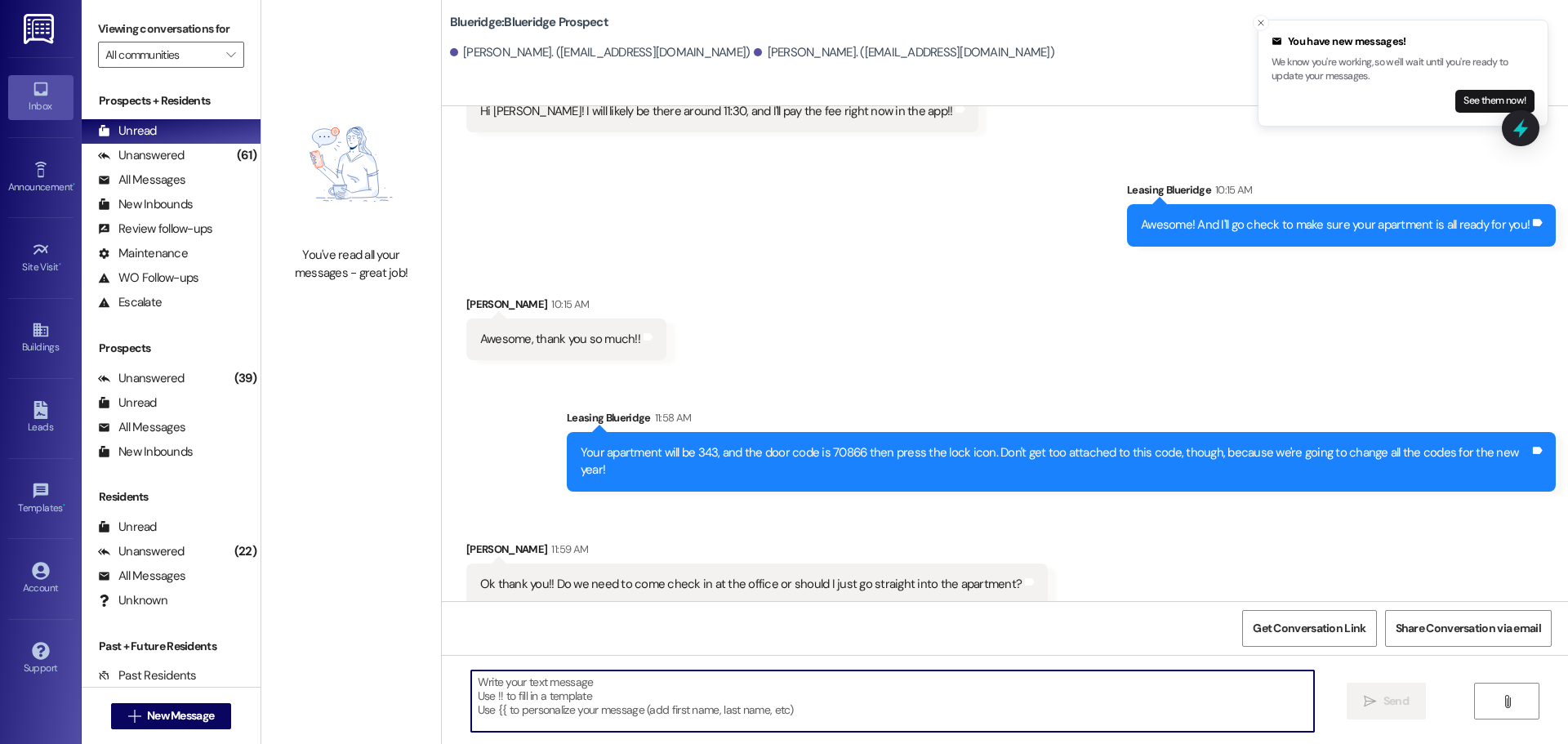
click at [820, 690] on textarea at bounding box center [891, 702] width 842 height 62
type textarea "I"
type textarea "Y"
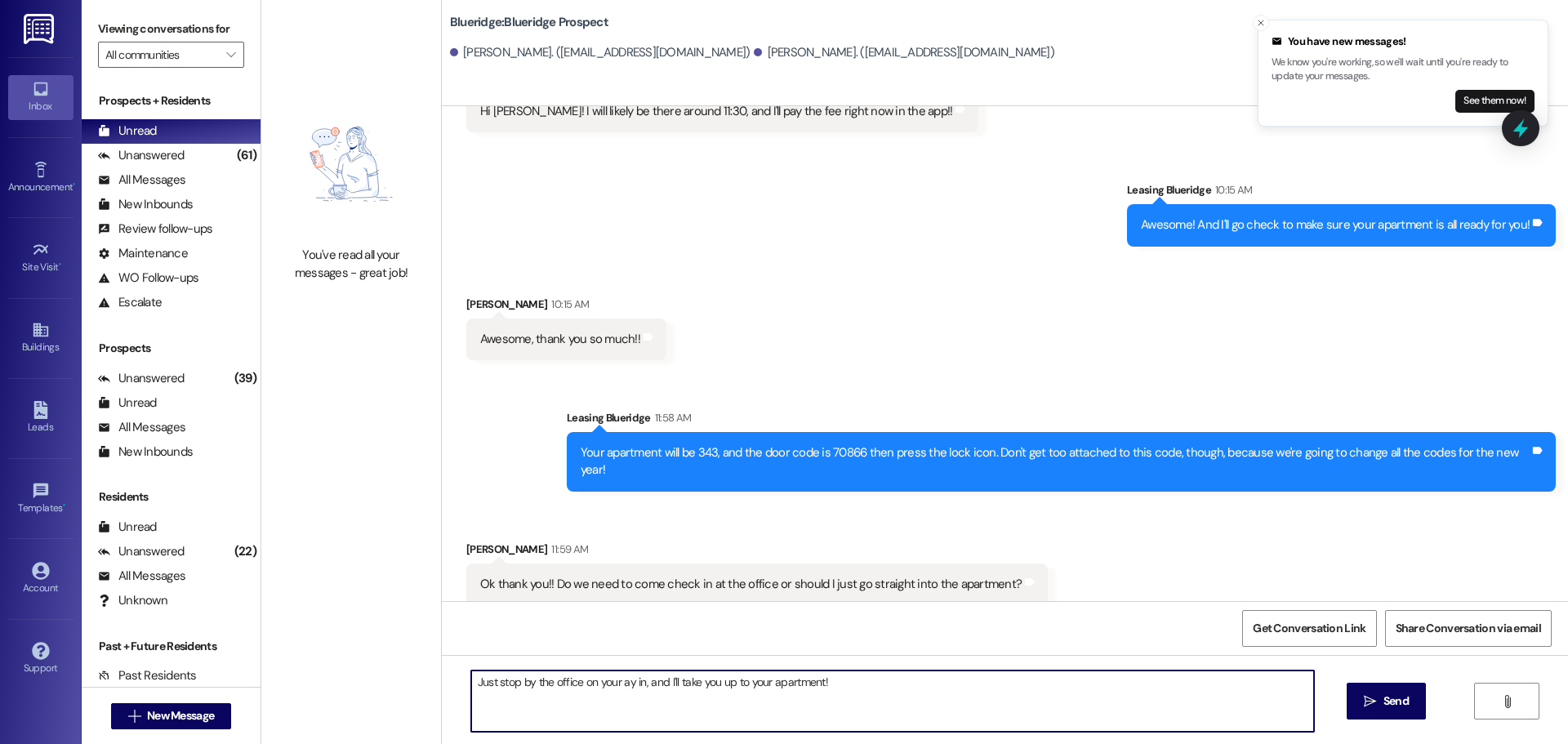
type textarea "Just stop by the office on your way in, and I'll take you up to your apartment!"
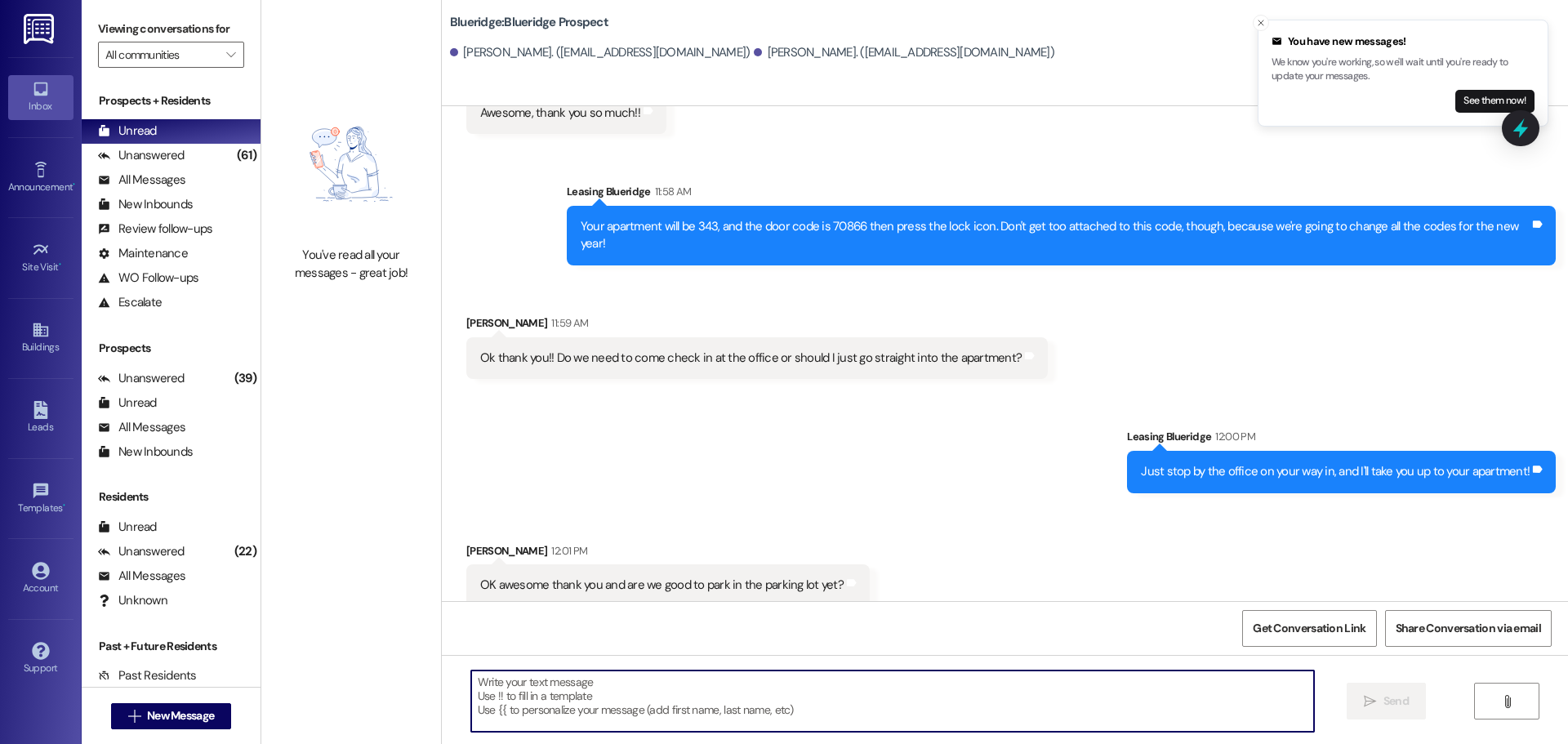
scroll to position [870, 0]
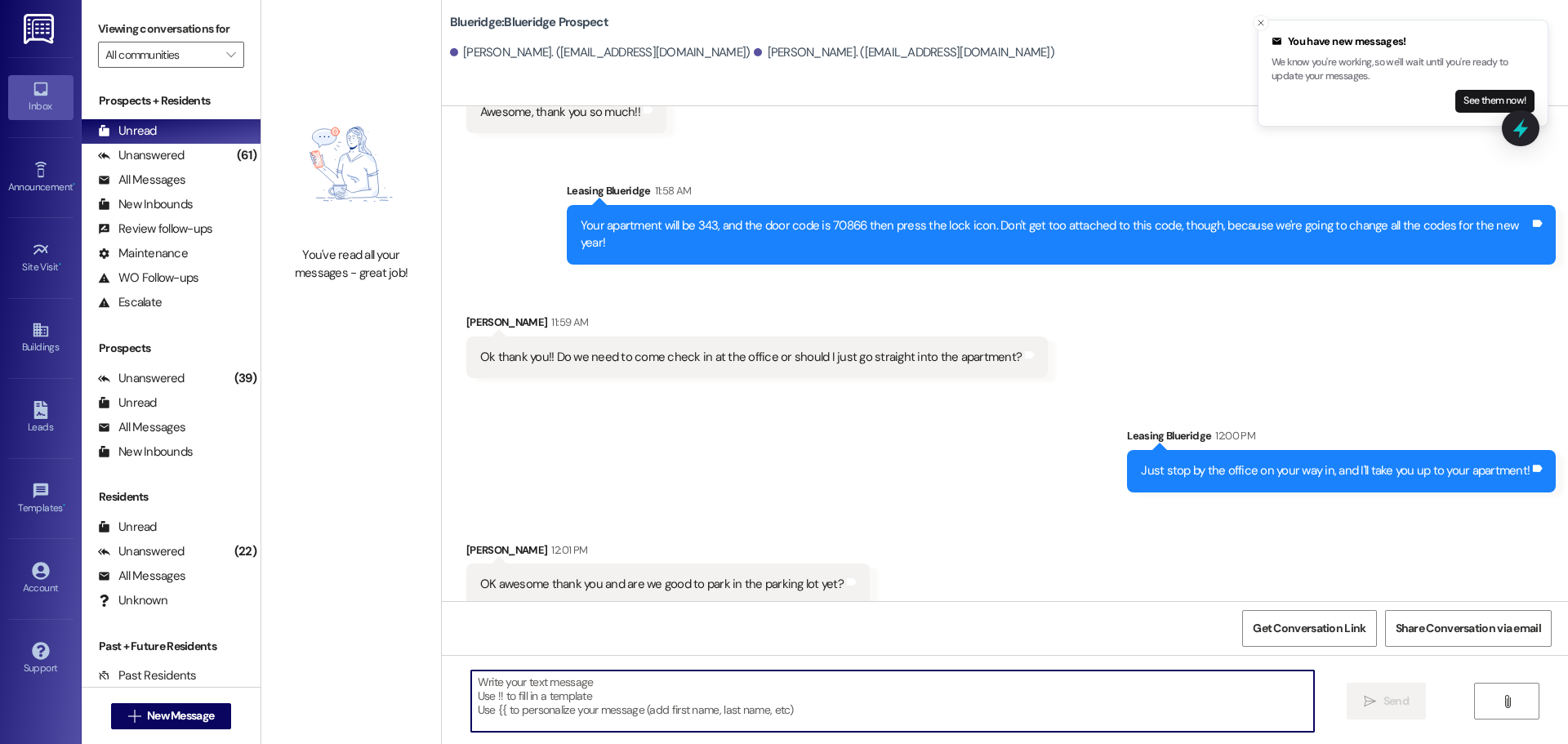
click at [839, 707] on textarea at bounding box center [891, 702] width 842 height 62
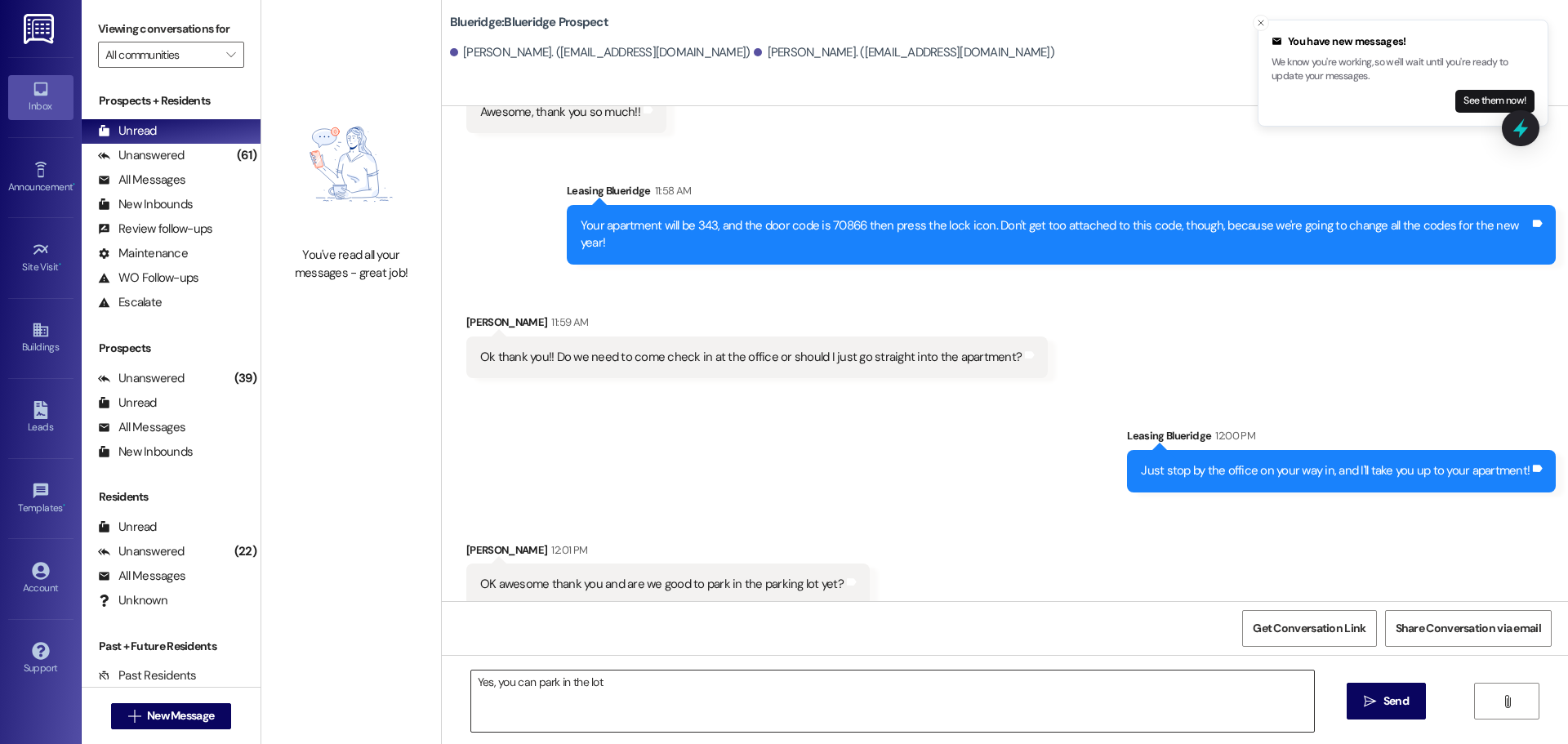
click at [650, 702] on textarea "Yes, you can park in the lot" at bounding box center [891, 702] width 842 height 62
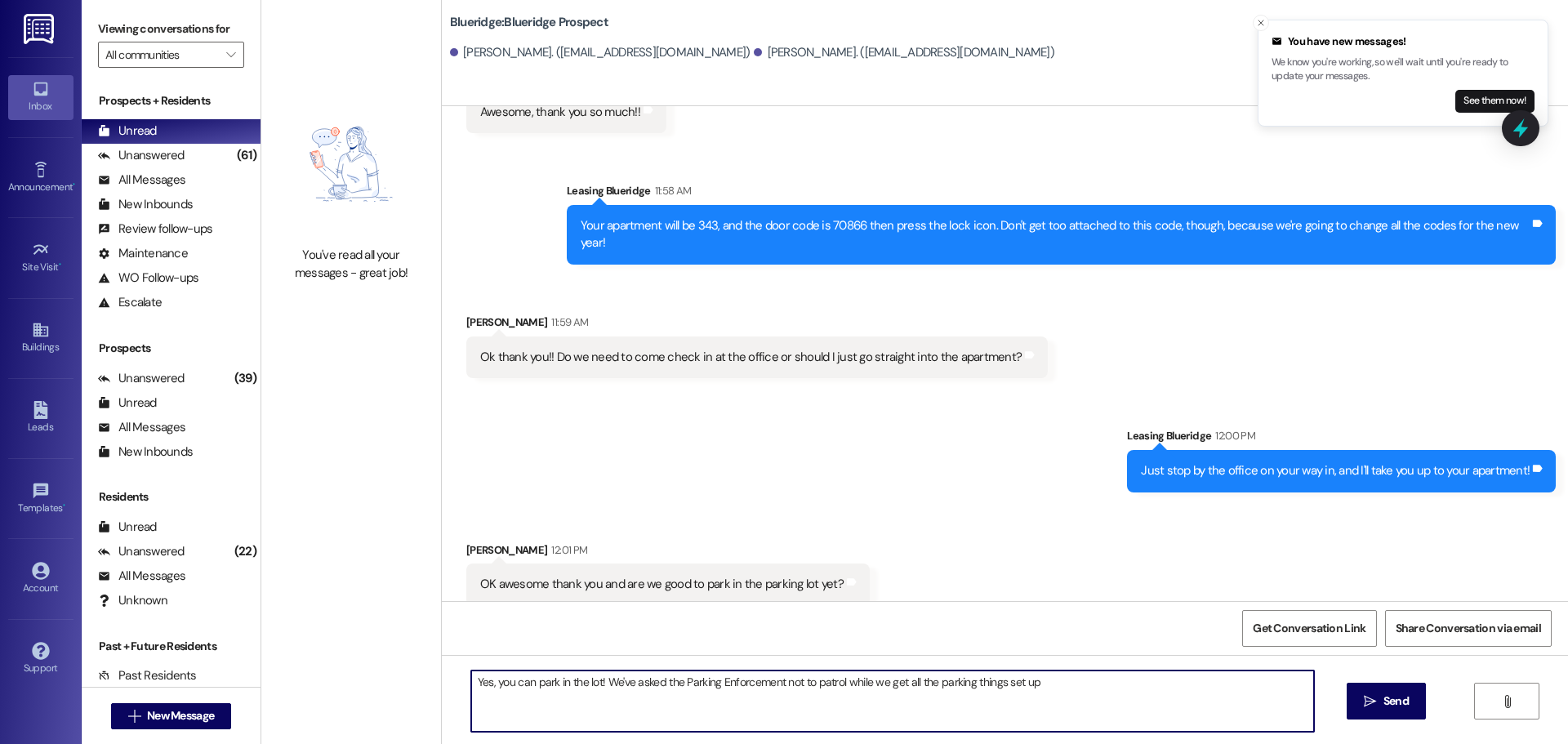
type textarea "Yes, you can park in the lot! We've asked the Parking Enforcement not to patrol…"
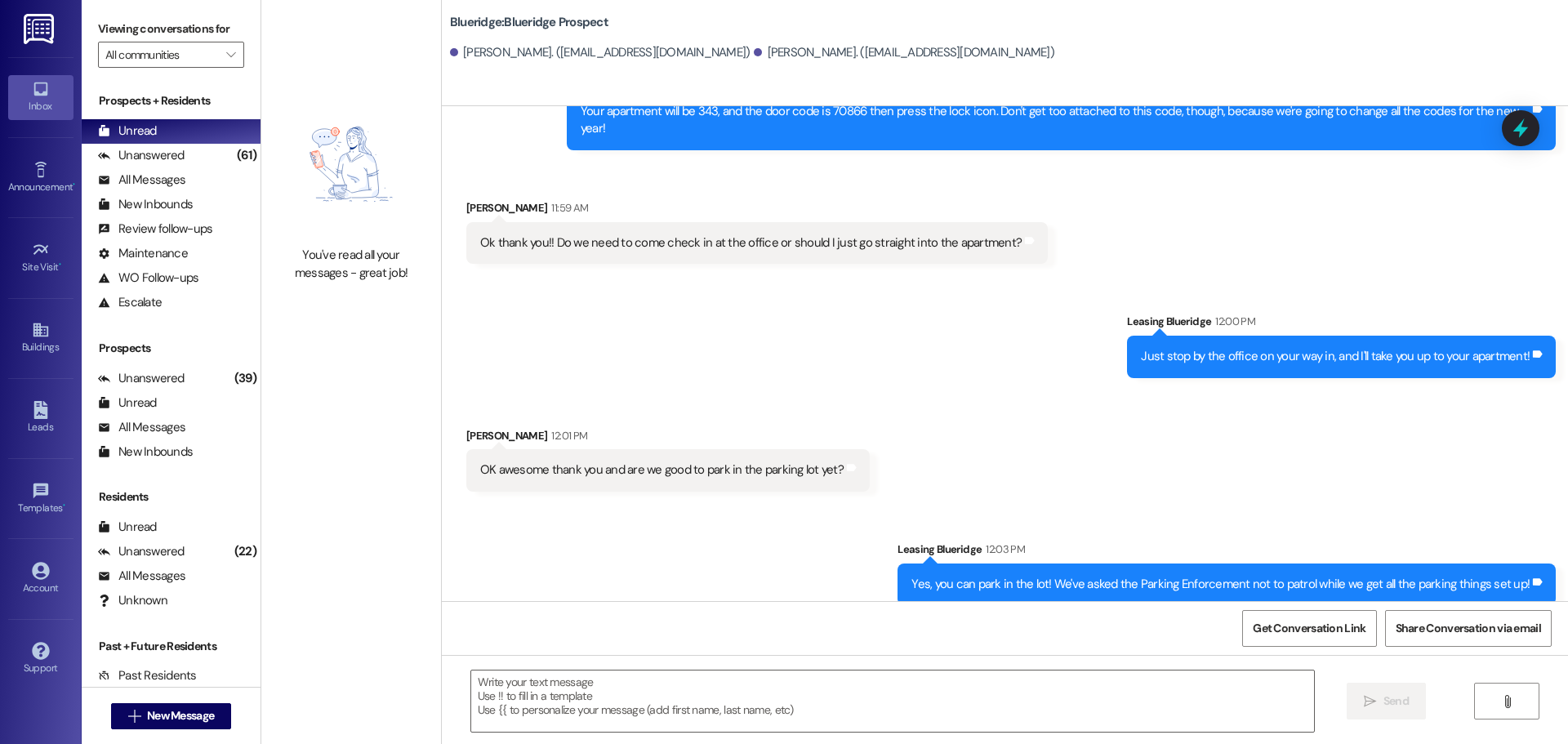
scroll to position [1096, 0]
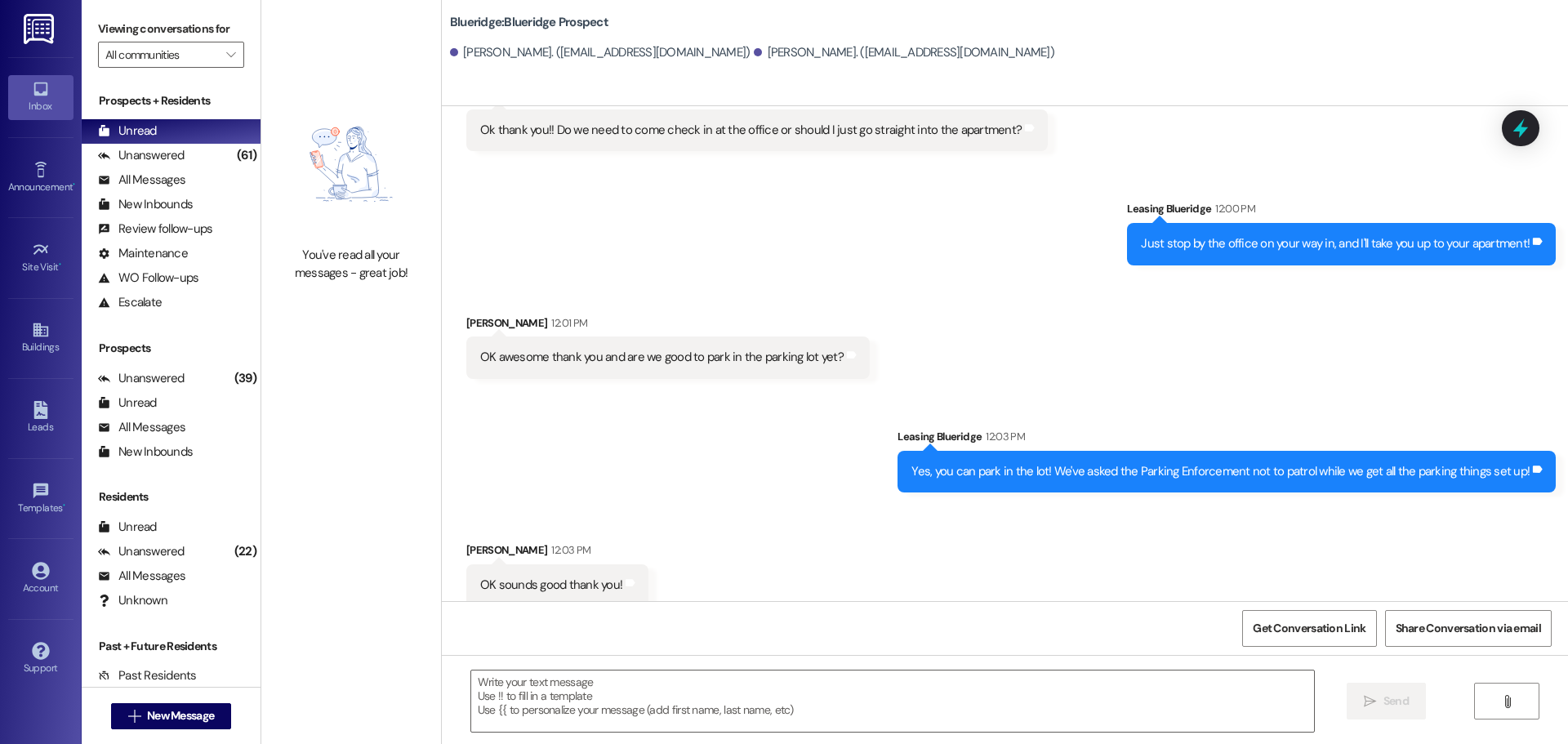
drag, startPoint x: 737, startPoint y: 202, endPoint x: 723, endPoint y: 192, distance: 17.2
click at [732, 198] on div "Sent via SMS Leasing Blueridge 12:00 PM Just stop by the office on your way in,…" at bounding box center [1004, 220] width 1126 height 113
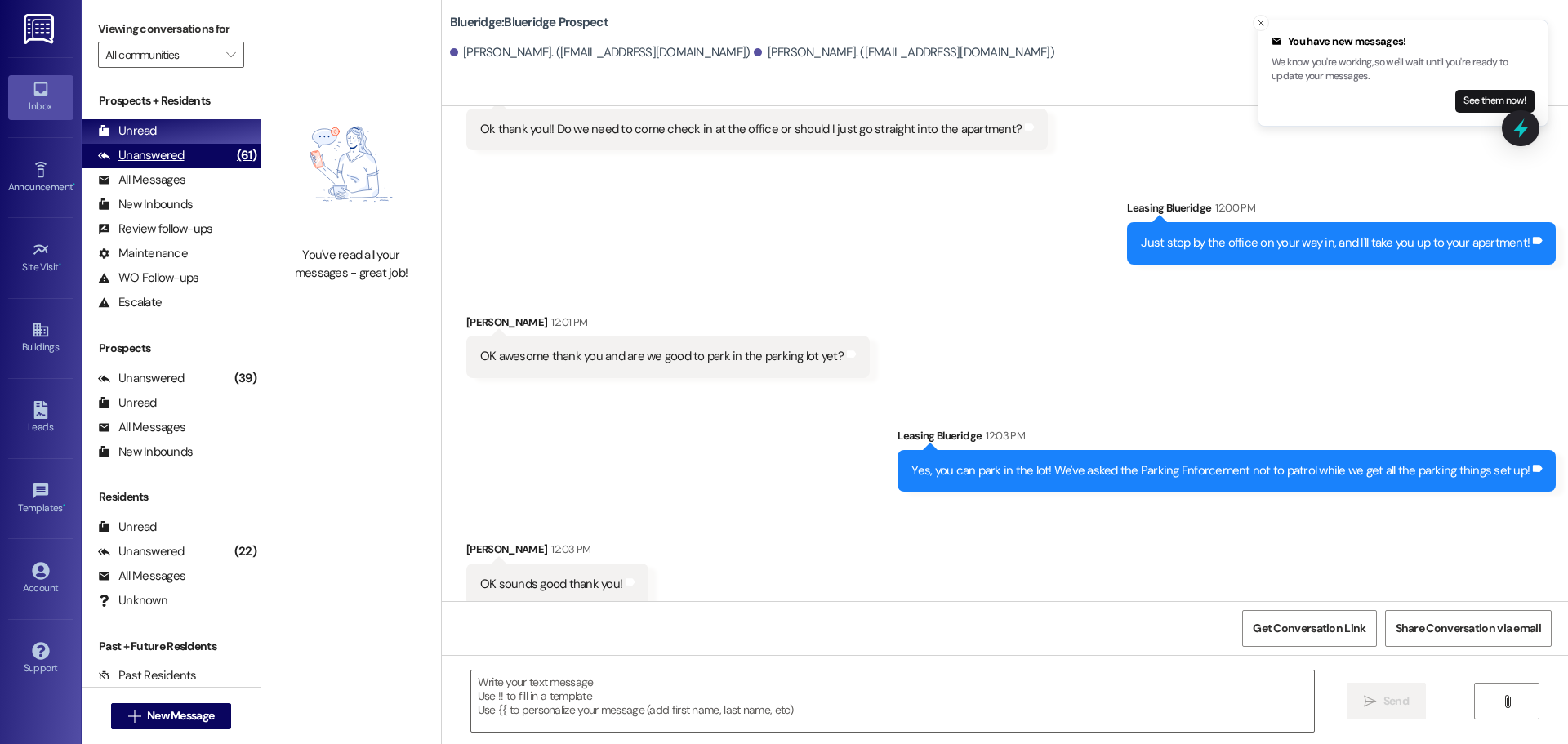
click at [232, 159] on div "(61)" at bounding box center [246, 156] width 27 height 25
click at [223, 134] on div "Unread (0)" at bounding box center [171, 131] width 179 height 24
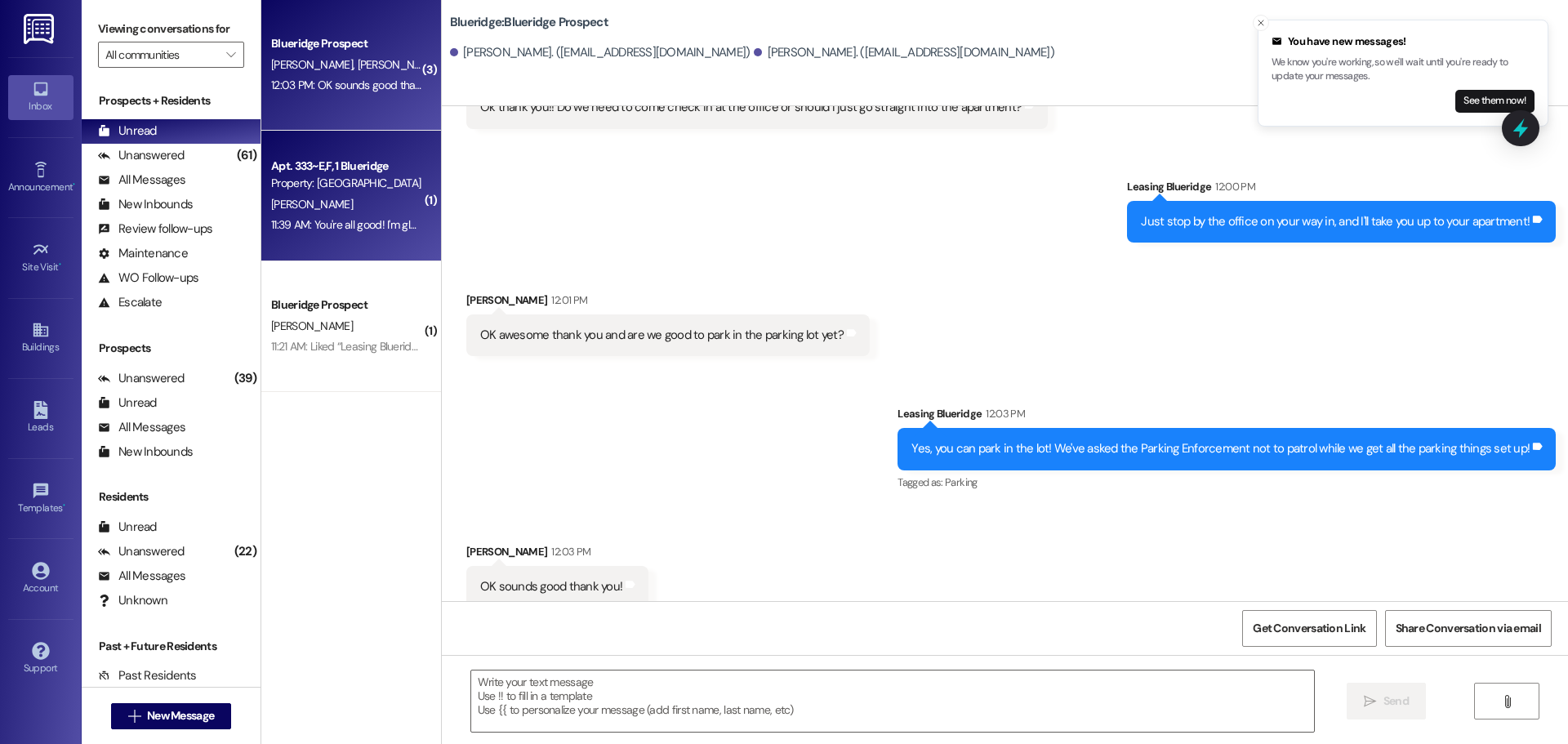
scroll to position [1145, 0]
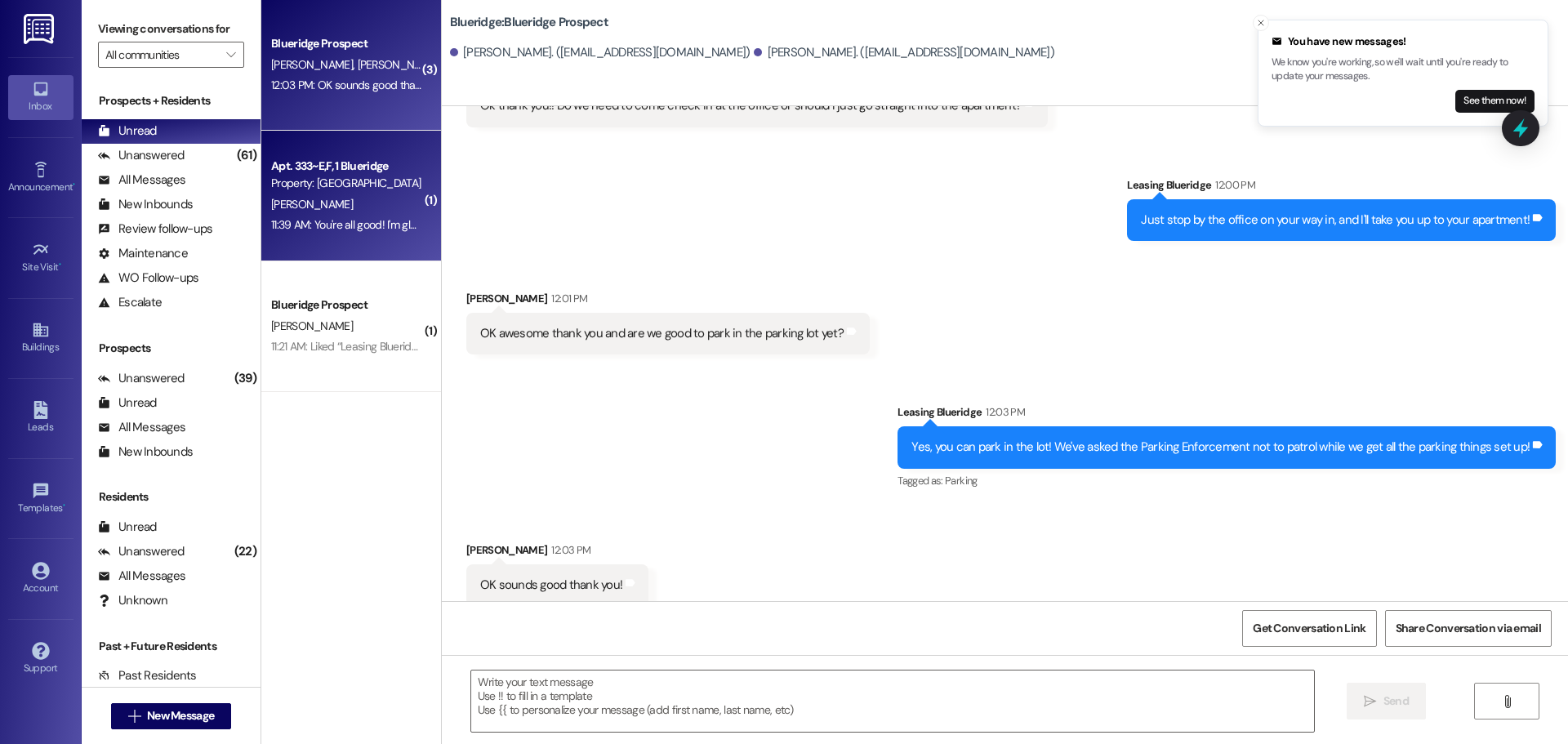
click at [345, 216] on div "11:39 AM: You're all good! I'm glad it's fixed! 11:39 AM: You're all good! I'm …" at bounding box center [346, 225] width 154 height 21
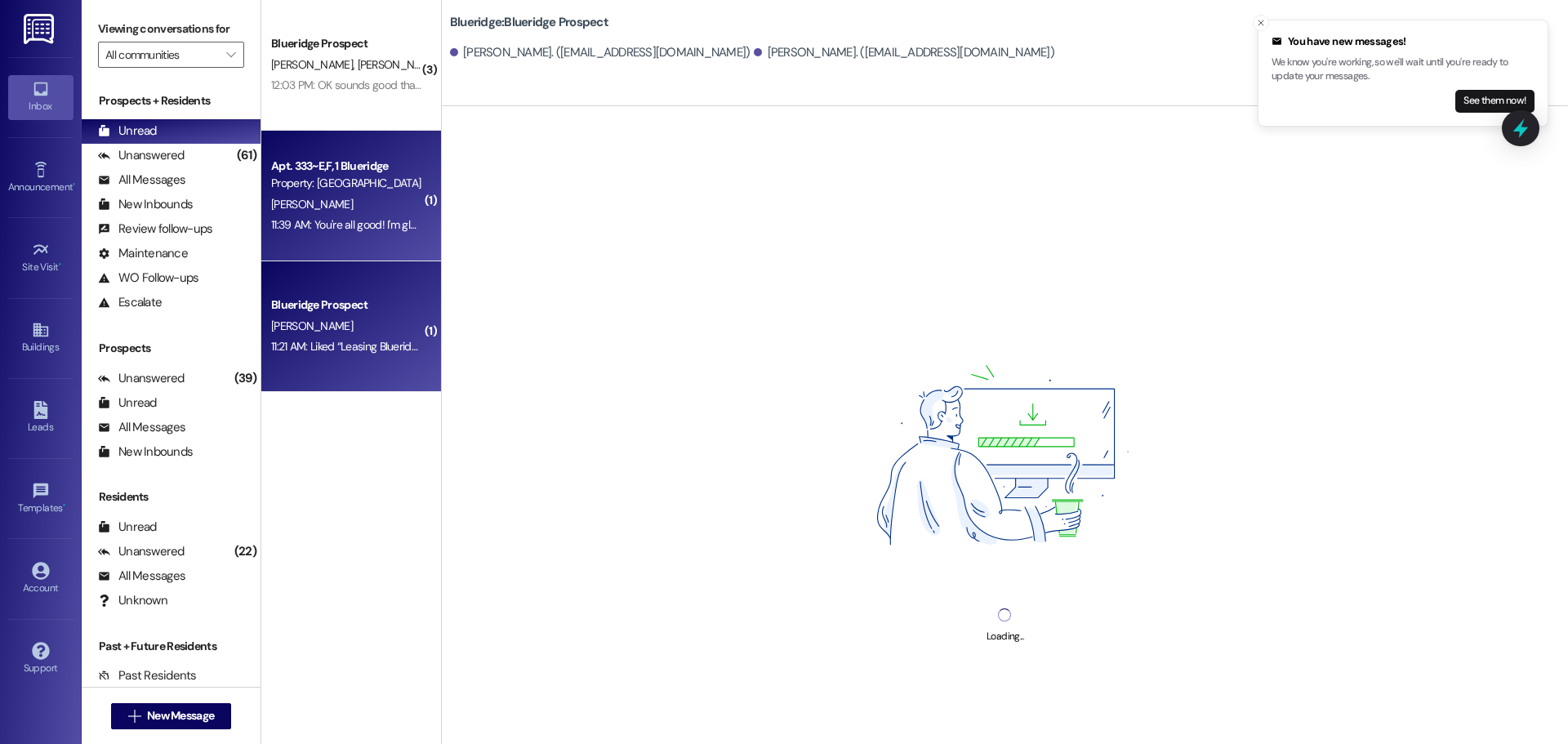
click at [332, 321] on div "[PERSON_NAME]" at bounding box center [346, 326] width 154 height 21
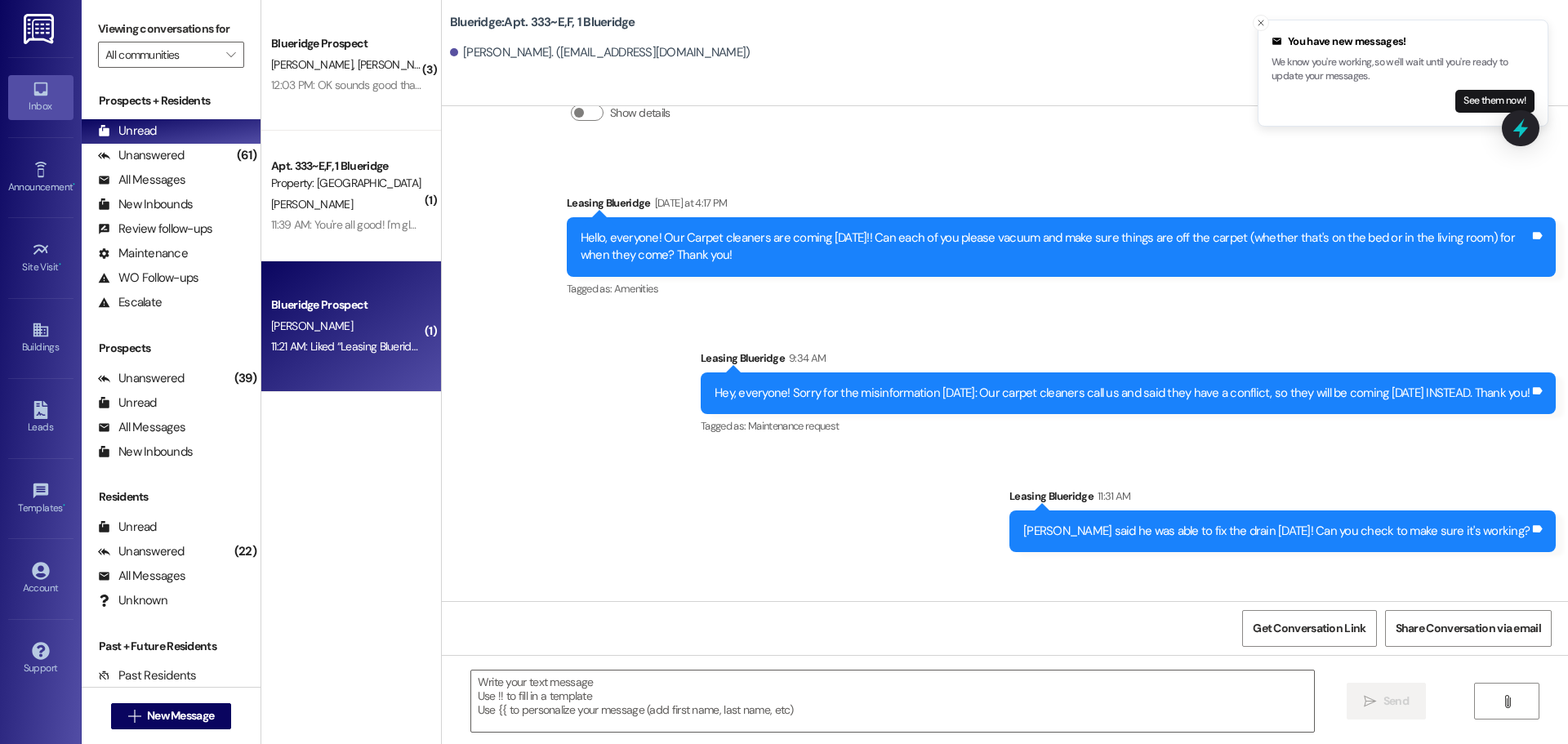
scroll to position [61283, 0]
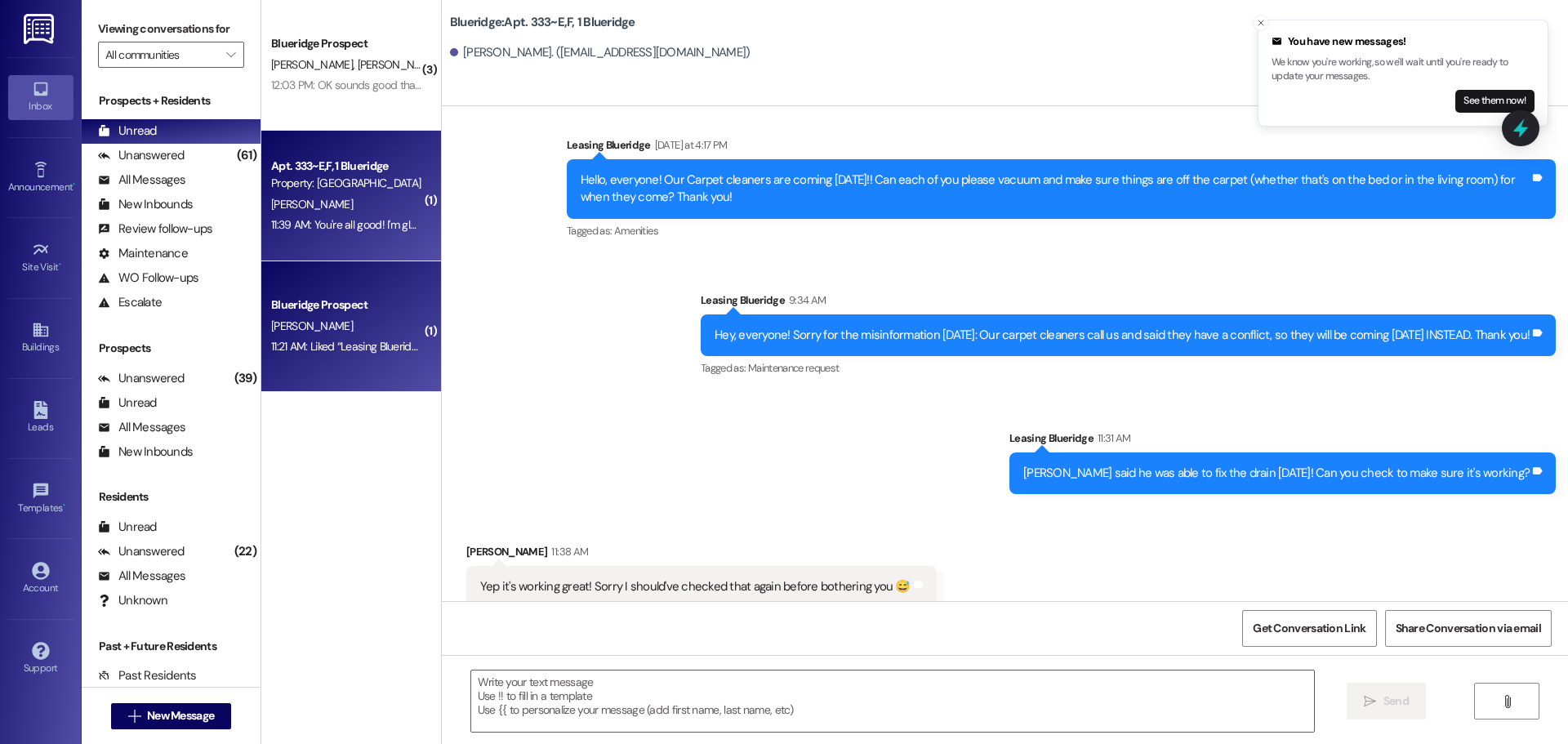
click at [373, 245] on div "Apt. 333~E,F, 1 Blueridge Property: Blueridge K. Roth 11:39 AM: You're all good…" at bounding box center [352, 196] width 180 height 131
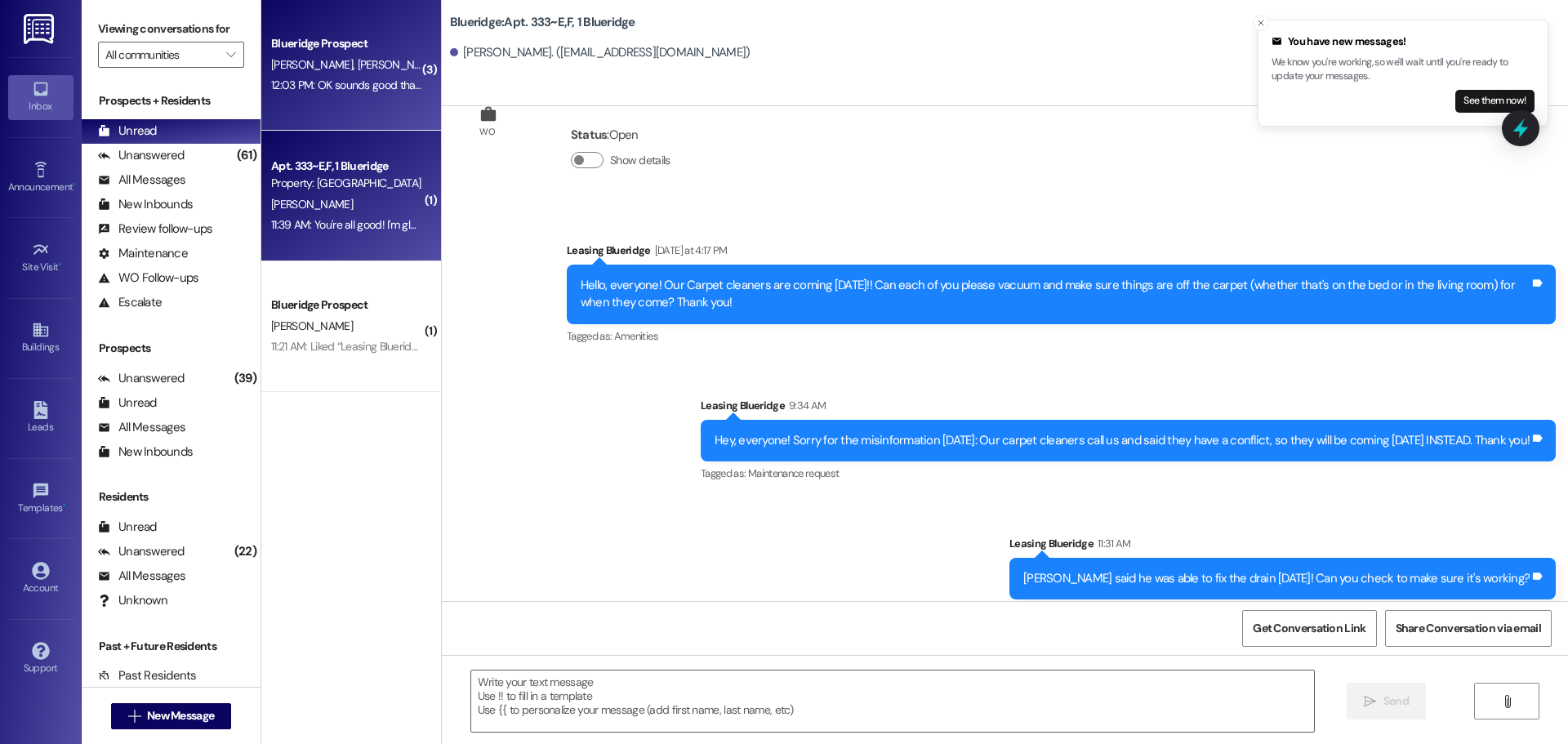
scroll to position [61169, 0]
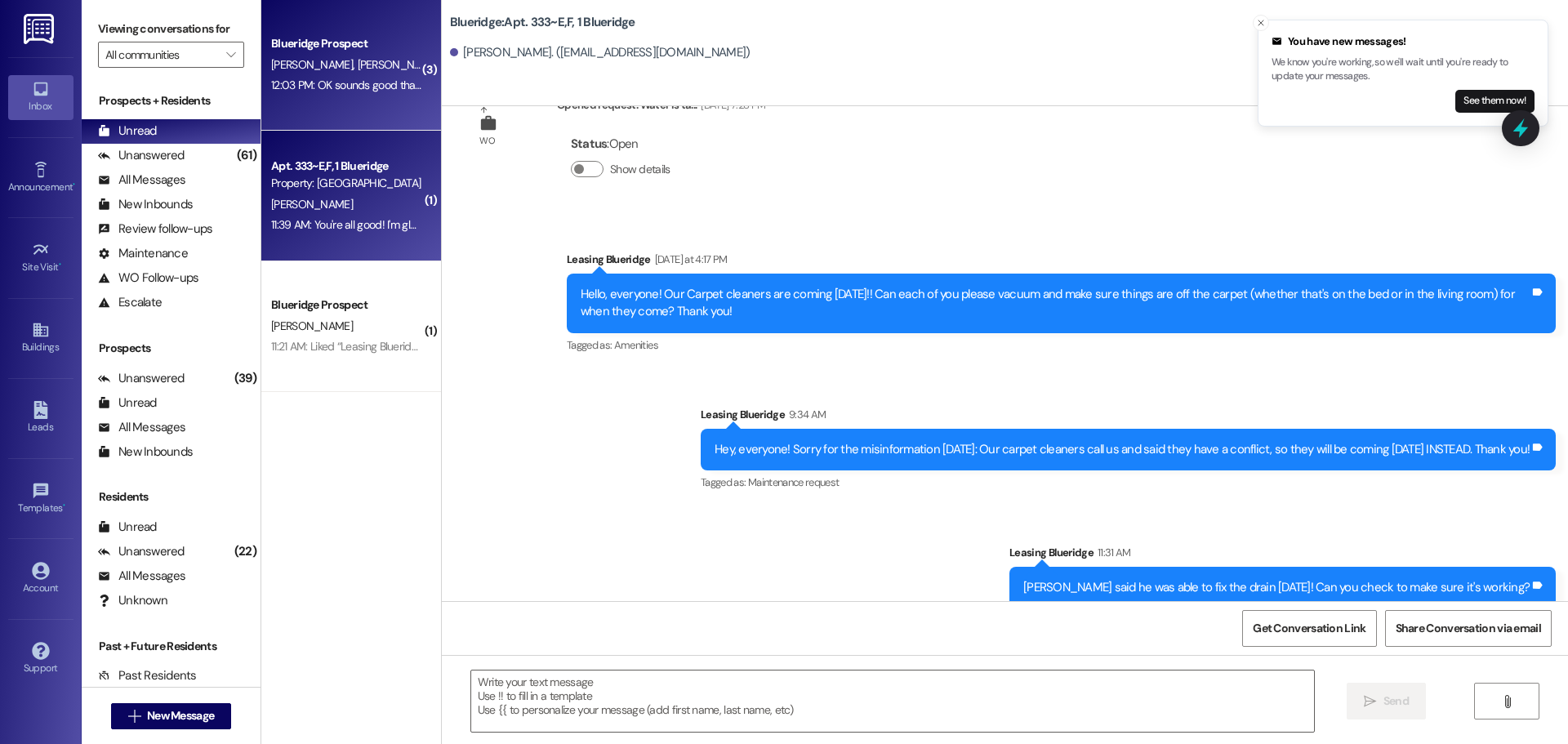
click at [341, 99] on div "Blueridge Prospect A. Williams S. Coffman 12:03 PM: OK sounds good thank you! 1…" at bounding box center [352, 65] width 180 height 131
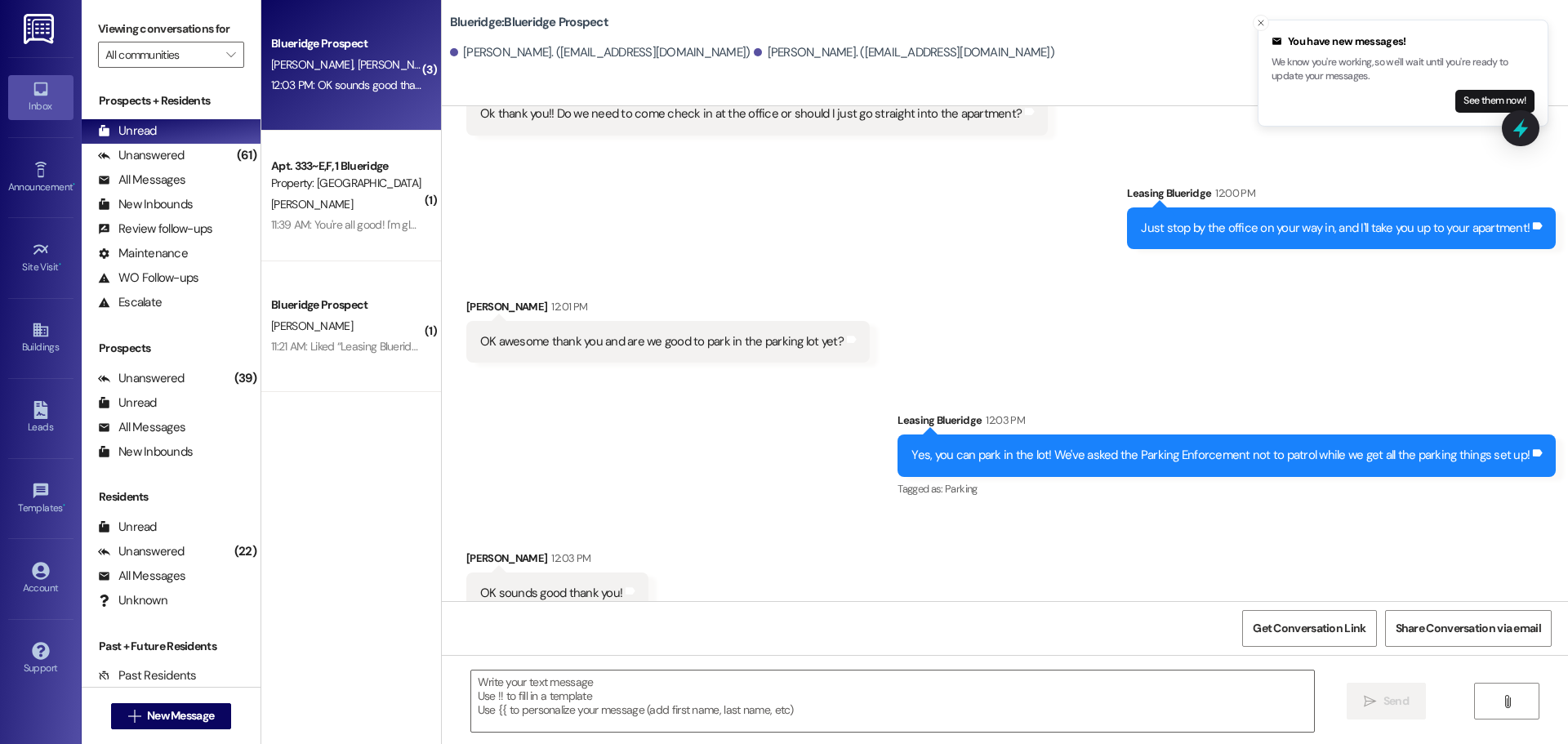
scroll to position [1146, 0]
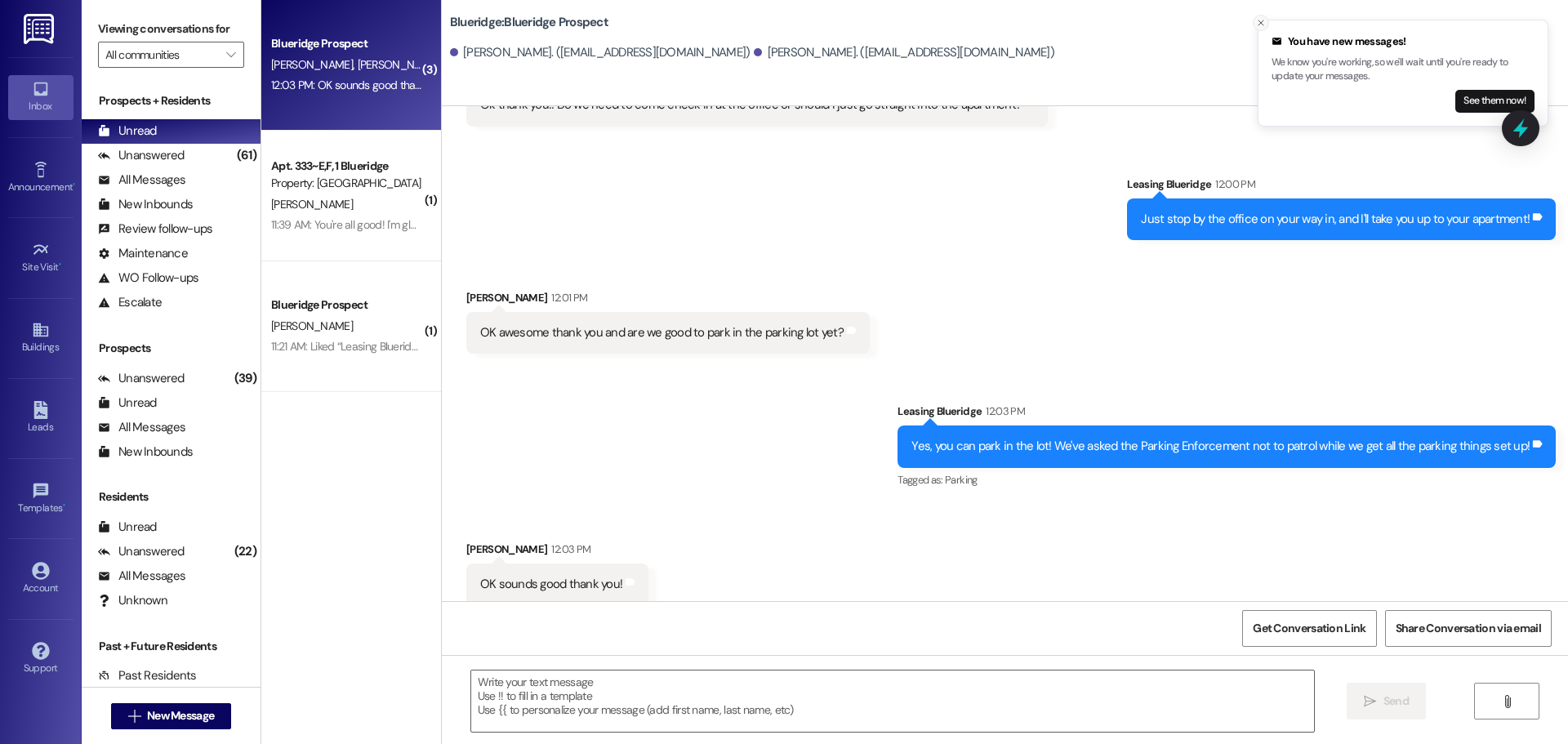
click at [1265, 21] on icon "Close toast" at bounding box center [1261, 23] width 10 height 10
click at [951, 576] on div "Received via SMS Sophie Coffman 12:03 PM OK sounds good thank you! Tags and not…" at bounding box center [1004, 561] width 1126 height 113
click at [1215, 312] on div "Received via SMS Sophie Coffman 12:01 PM OK awesome thank you and are we good t…" at bounding box center [1004, 309] width 1126 height 113
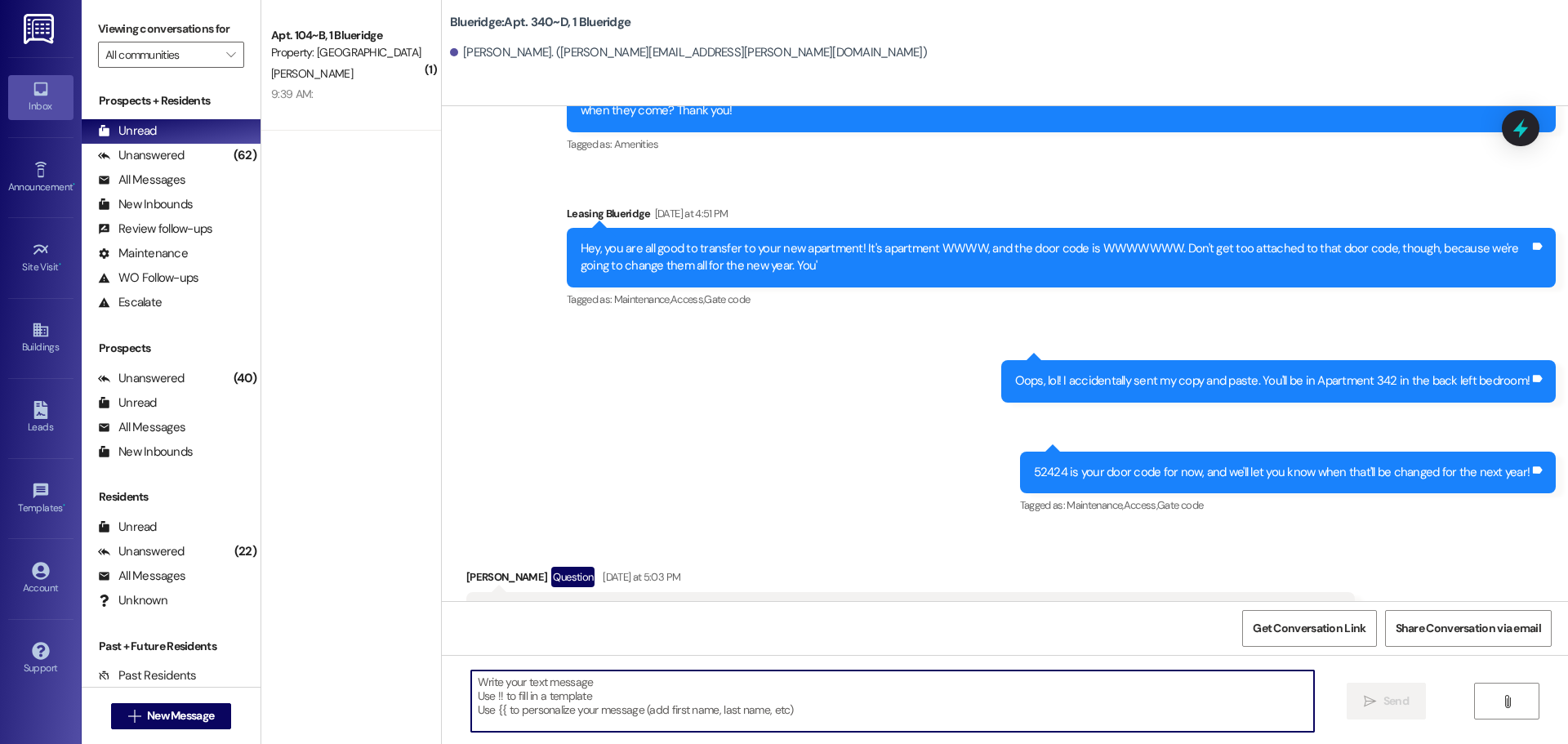
click at [948, 312] on div "Sent via SMS Leasing Blueridge [DATE] 10:56 AM It'll be [DATE] or [DATE]! I nee…" at bounding box center [1004, 214] width 1126 height 631
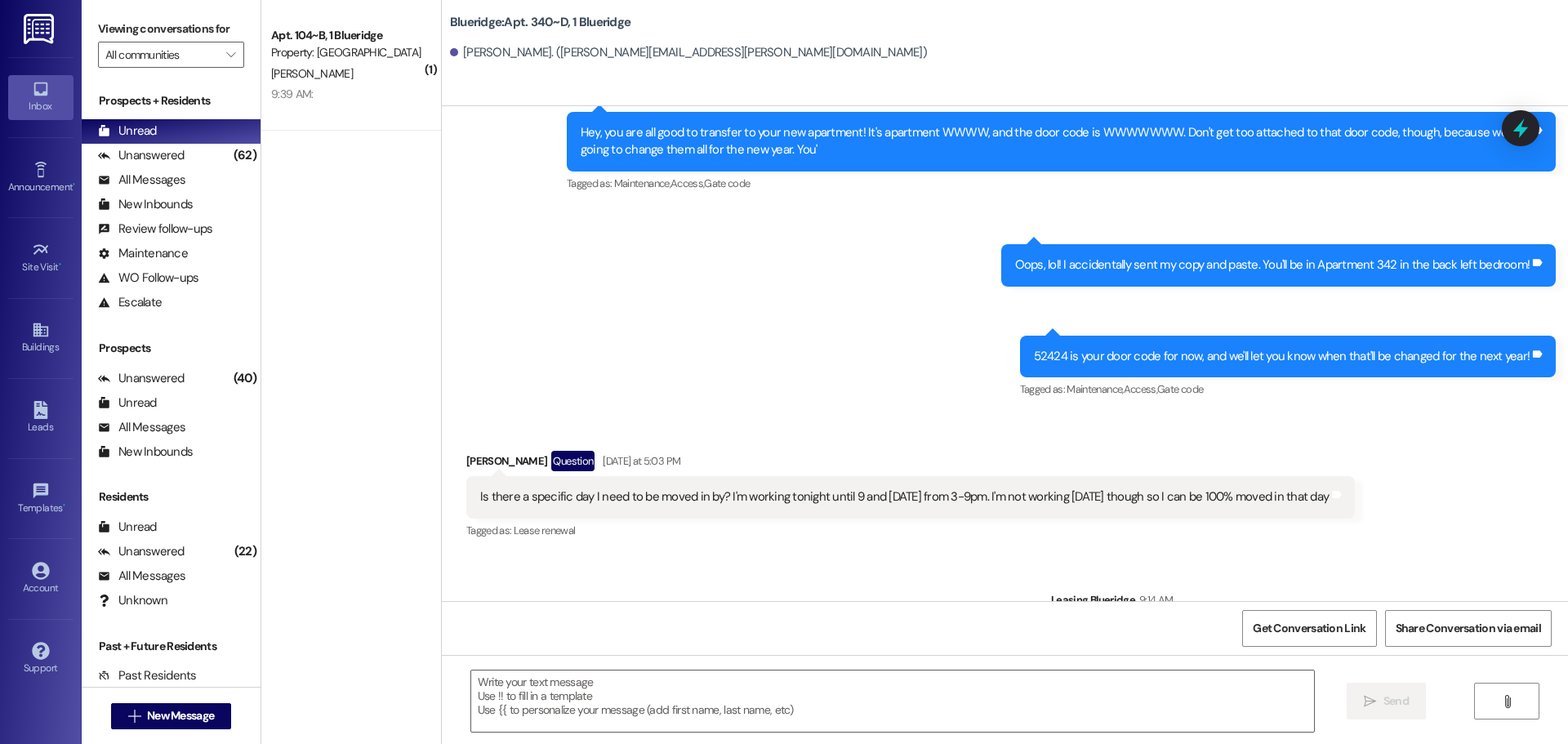
scroll to position [16560, 0]
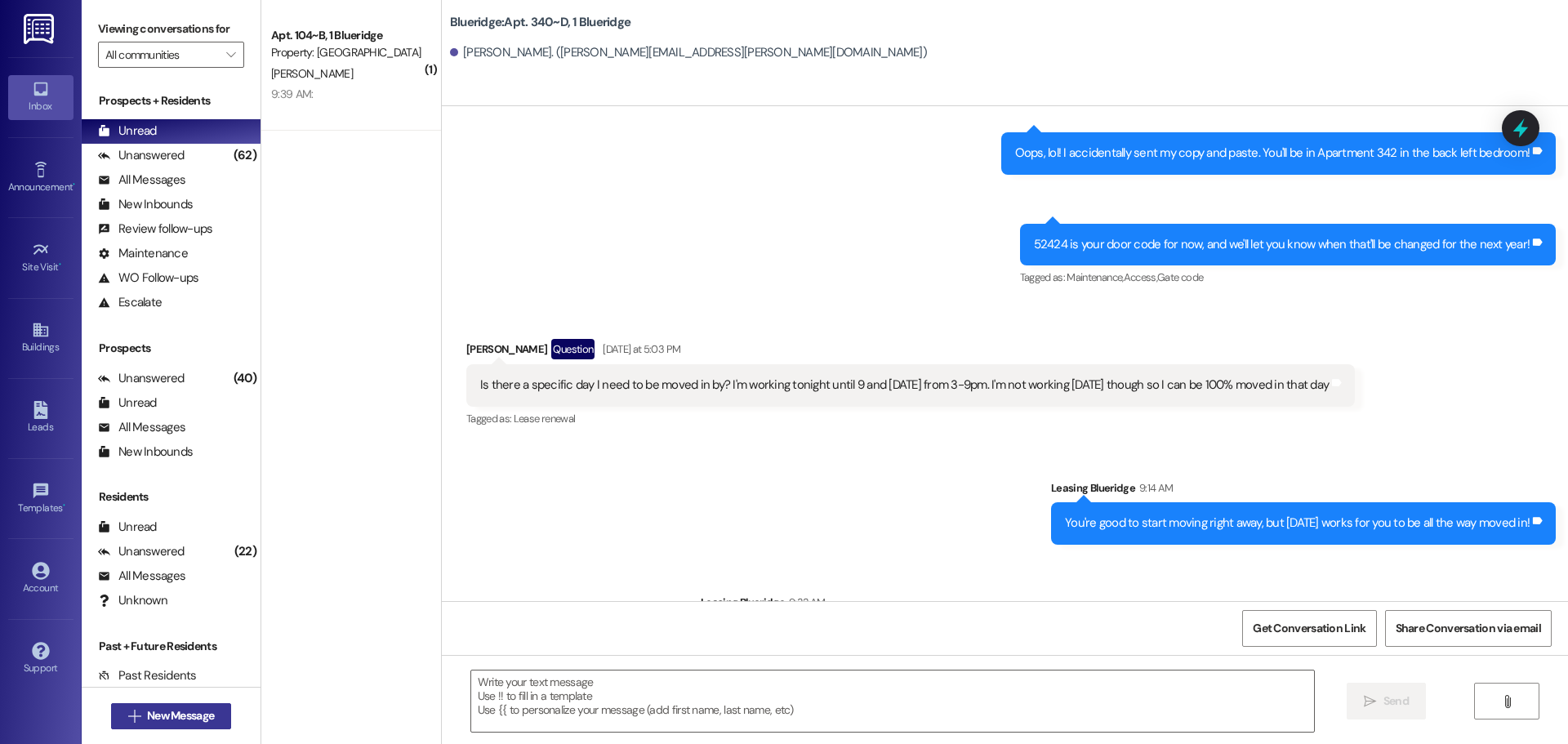
click at [197, 709] on span "New Message" at bounding box center [180, 716] width 67 height 17
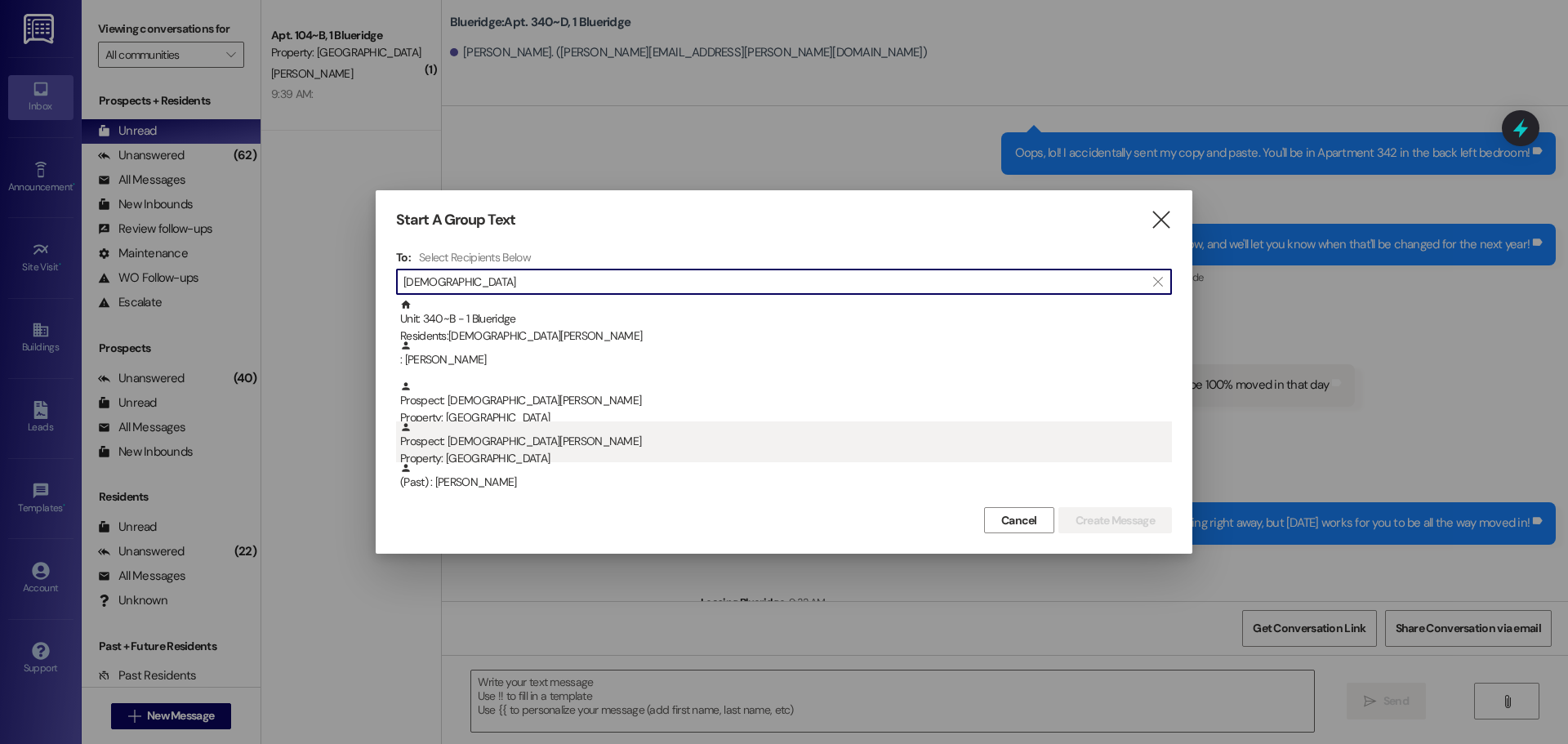
type input "[DEMOGRAPHIC_DATA]"
click at [580, 440] on div "Prospect: [DEMOGRAPHIC_DATA][PERSON_NAME] Property: [GEOGRAPHIC_DATA]" at bounding box center [786, 445] width 772 height 47
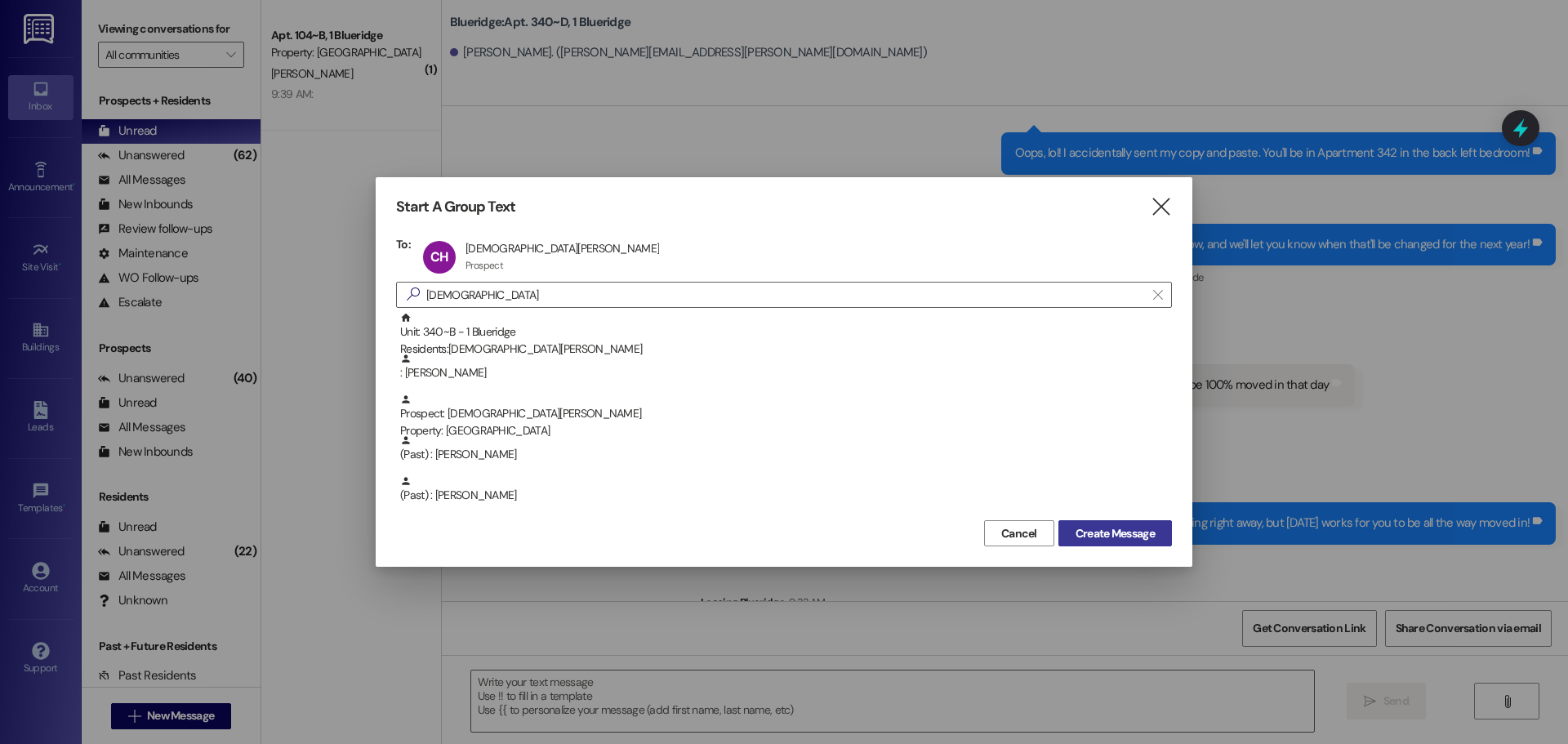
click at [1114, 532] on span "Create Message" at bounding box center [1115, 533] width 79 height 17
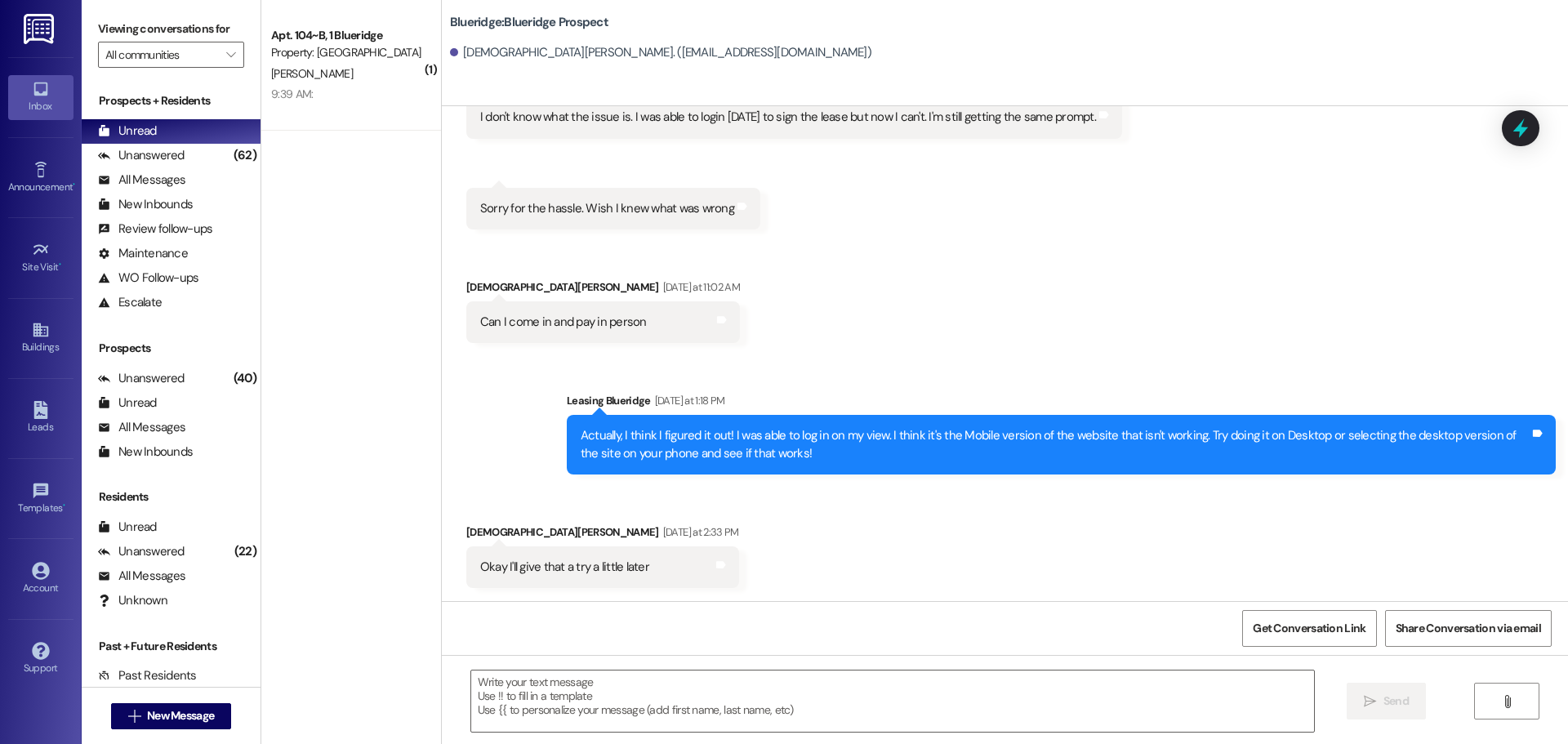
scroll to position [7537, 0]
click at [990, 692] on textarea at bounding box center [891, 702] width 842 height 62
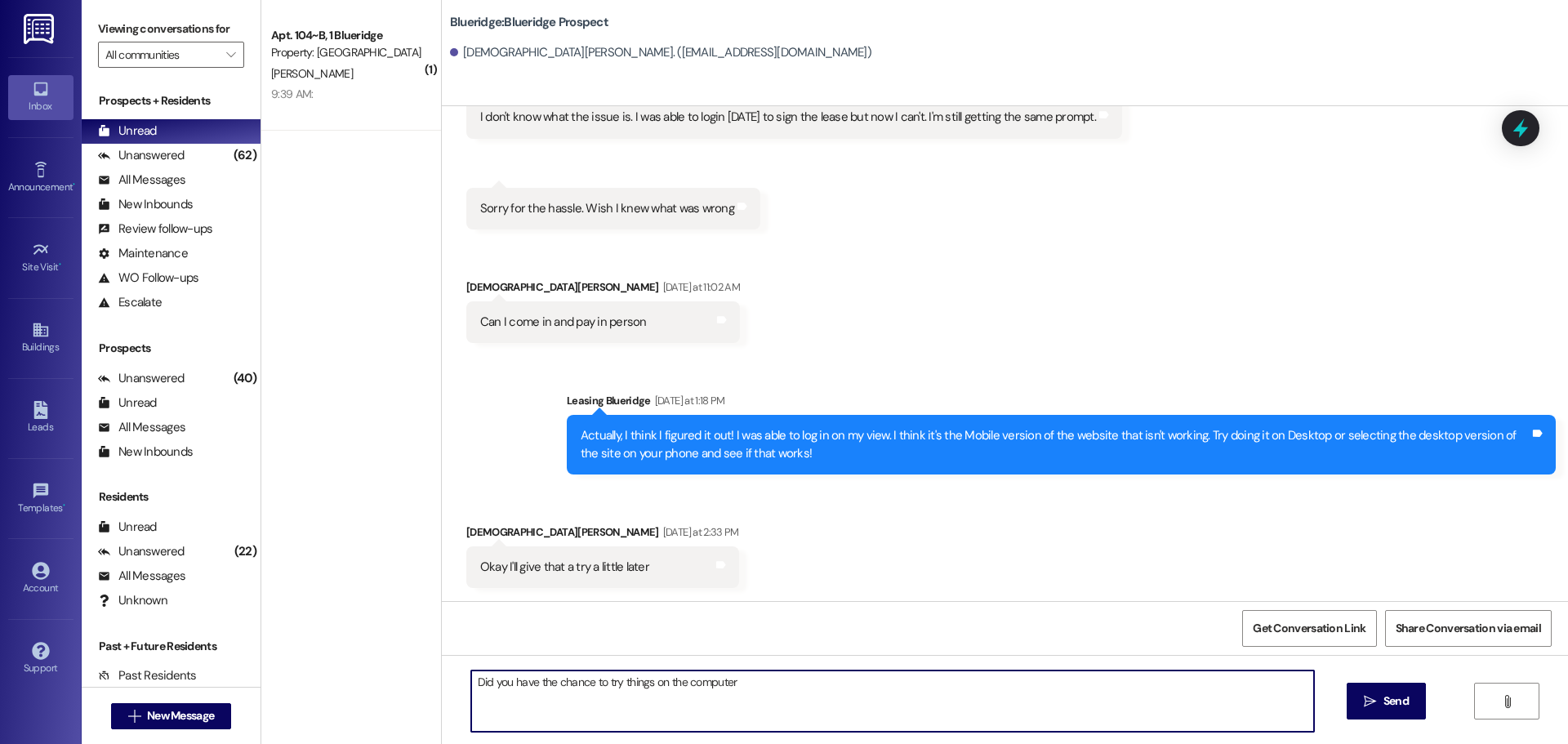
type textarea "Did you have the chance to try things on the computer?"
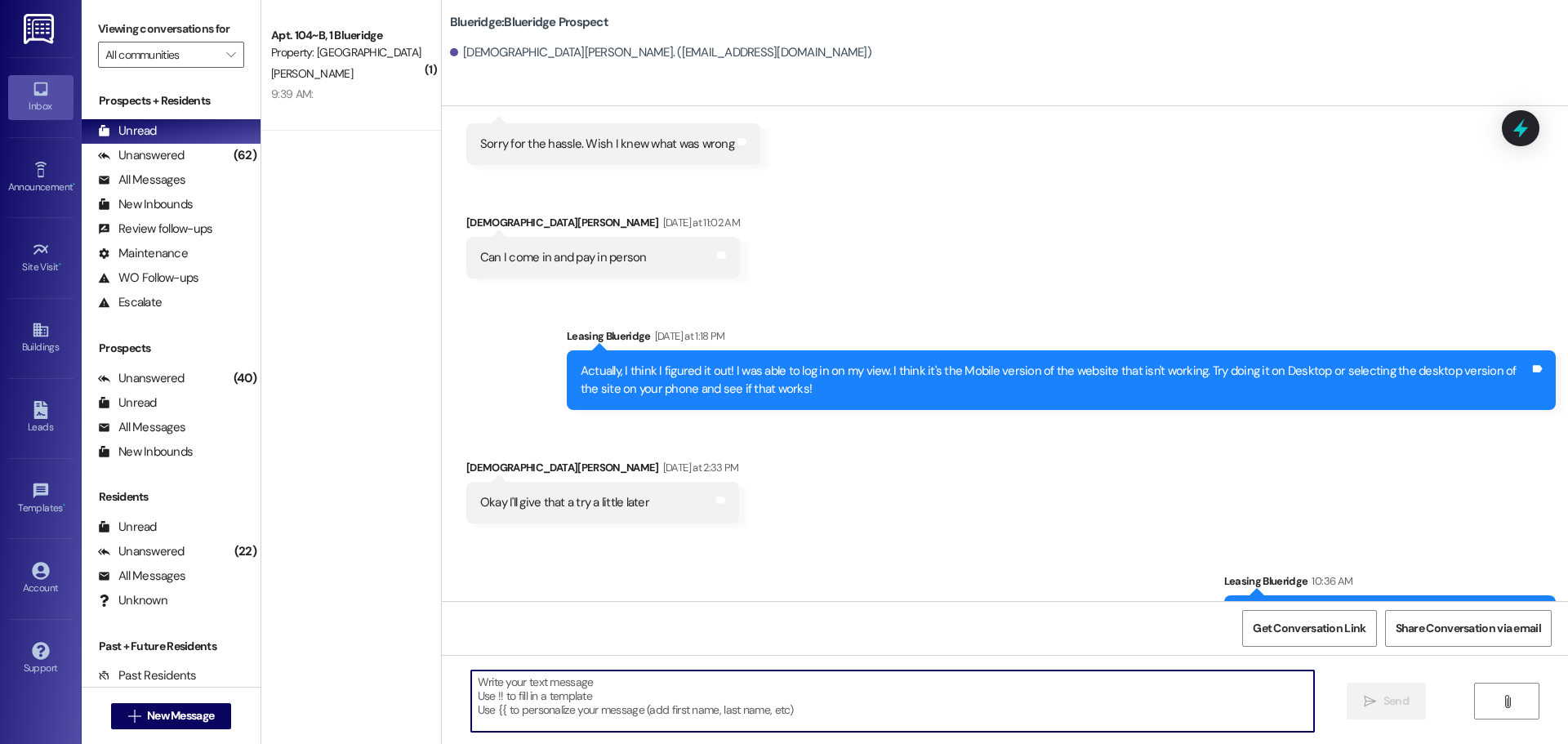
scroll to position [7651, 0]
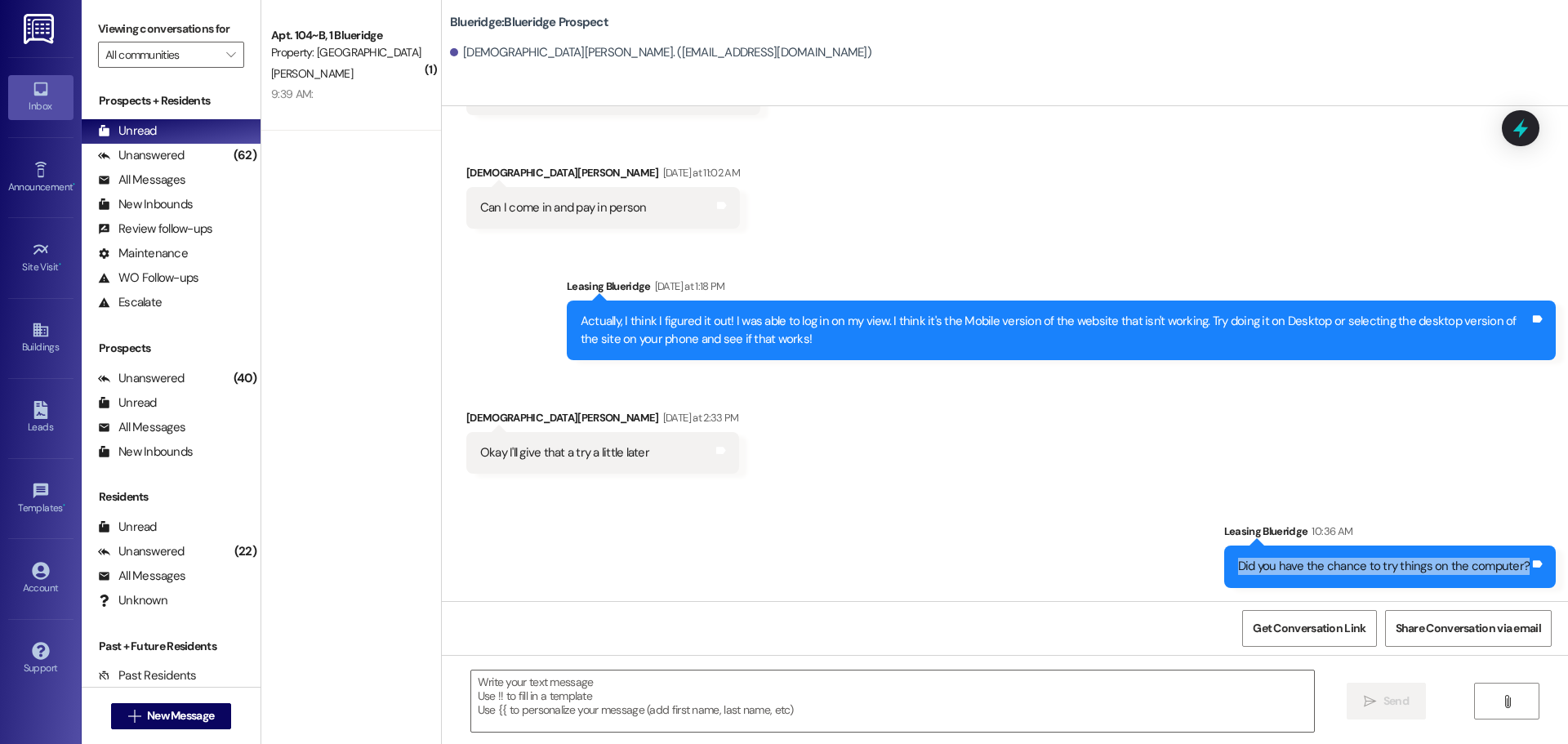
drag, startPoint x: 1241, startPoint y: 565, endPoint x: 1524, endPoint y: 565, distance: 283.0
click at [1524, 565] on div "Did you have the chance to try things on the computer?" at bounding box center [1384, 566] width 296 height 17
click at [1411, 454] on div "Received via SMS [PERSON_NAME] [DATE] at 2:33 PM Okay I'll give that a try a li…" at bounding box center [1004, 429] width 1126 height 113
drag, startPoint x: 1242, startPoint y: 565, endPoint x: 1524, endPoint y: 569, distance: 282.0
click at [1524, 569] on div "Did you have the chance to try things on the computer?" at bounding box center [1384, 566] width 296 height 17
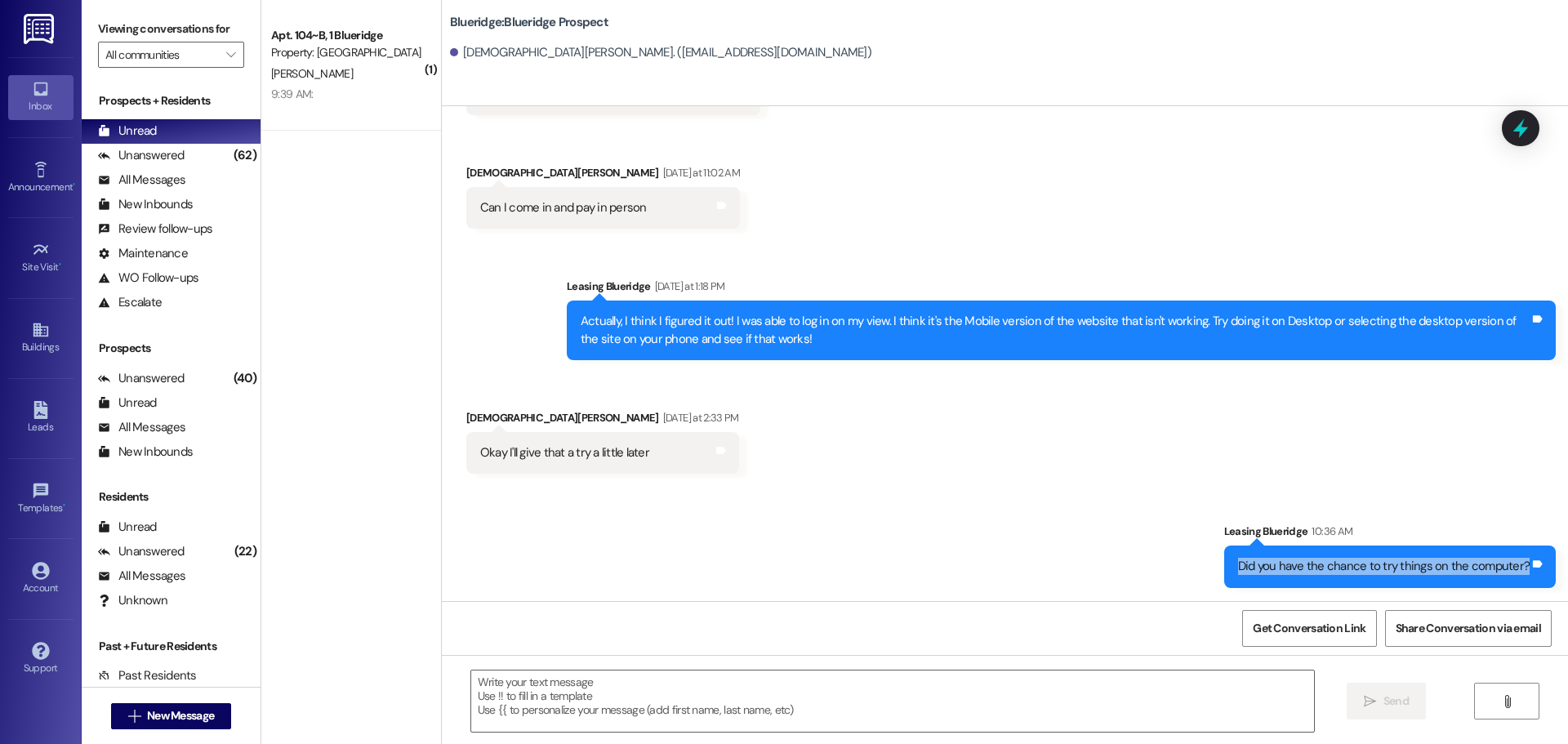
copy div "Did you have the chance to try things on the computer?"
click at [956, 200] on div "Received via SMS [PERSON_NAME] [DATE] at 10:40 AM I don't know what the issue i…" at bounding box center [1004, 82] width 1126 height 318
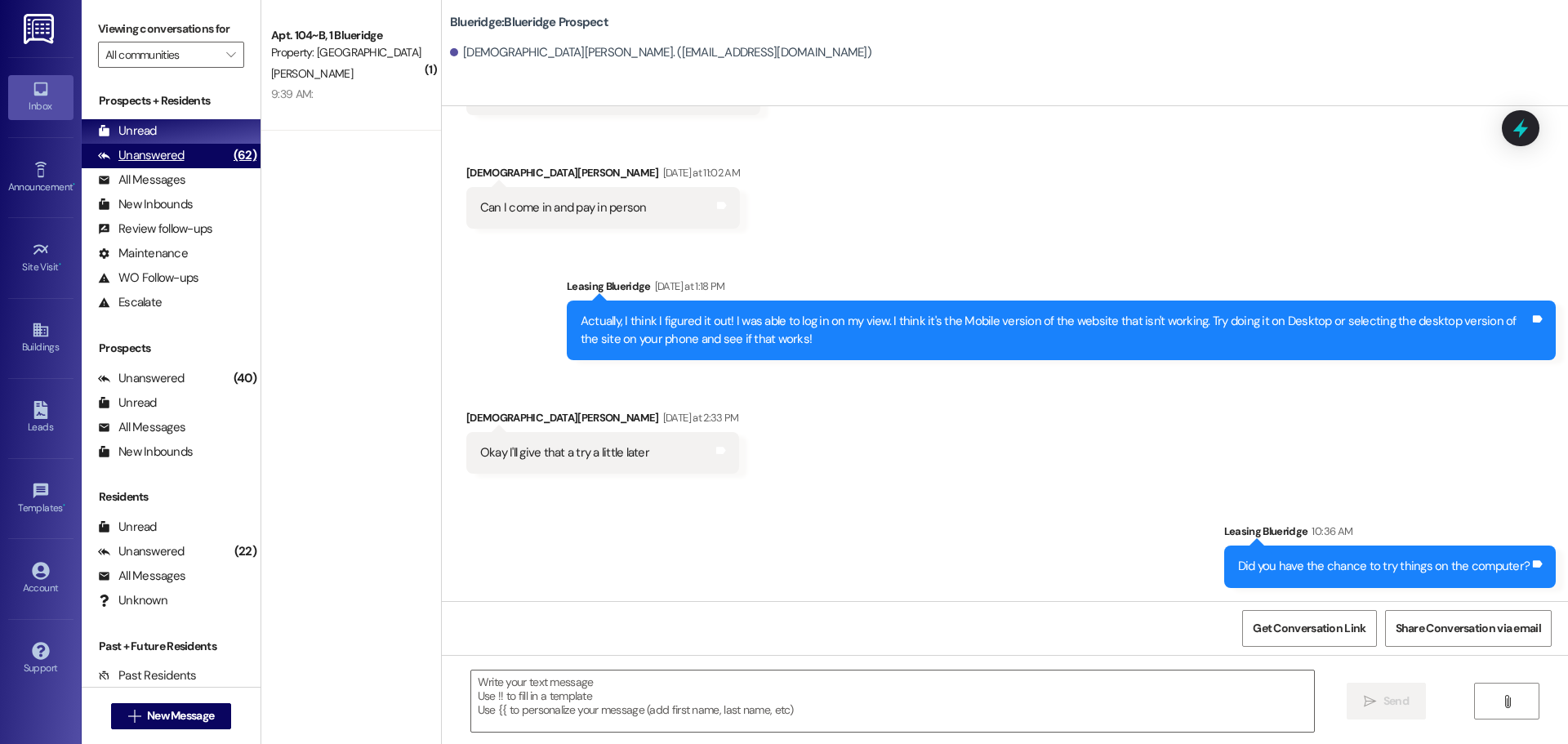
click at [199, 149] on div "Unanswered (62)" at bounding box center [171, 155] width 179 height 24
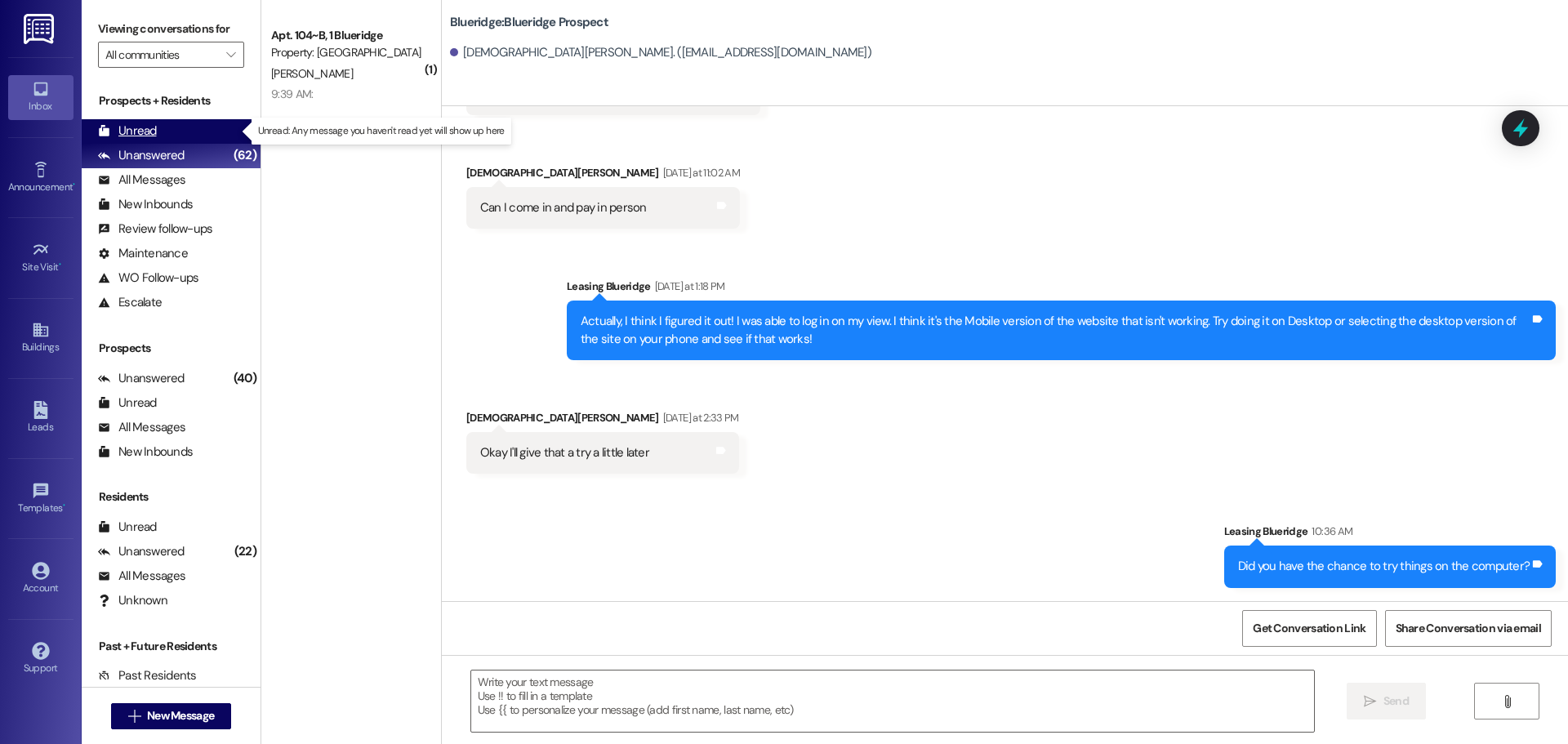
click at [198, 133] on div "Unread (0)" at bounding box center [171, 131] width 179 height 24
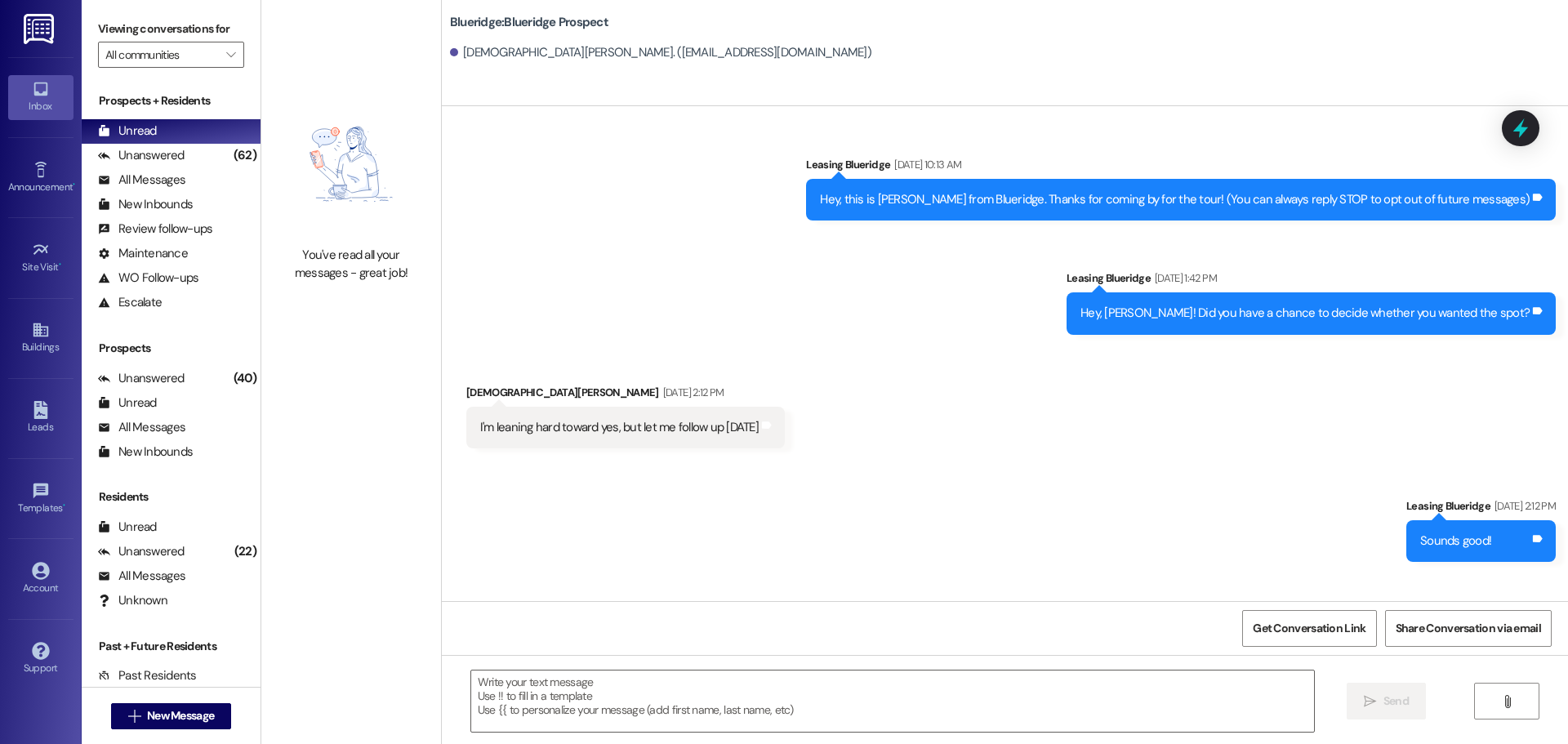
scroll to position [7536, 0]
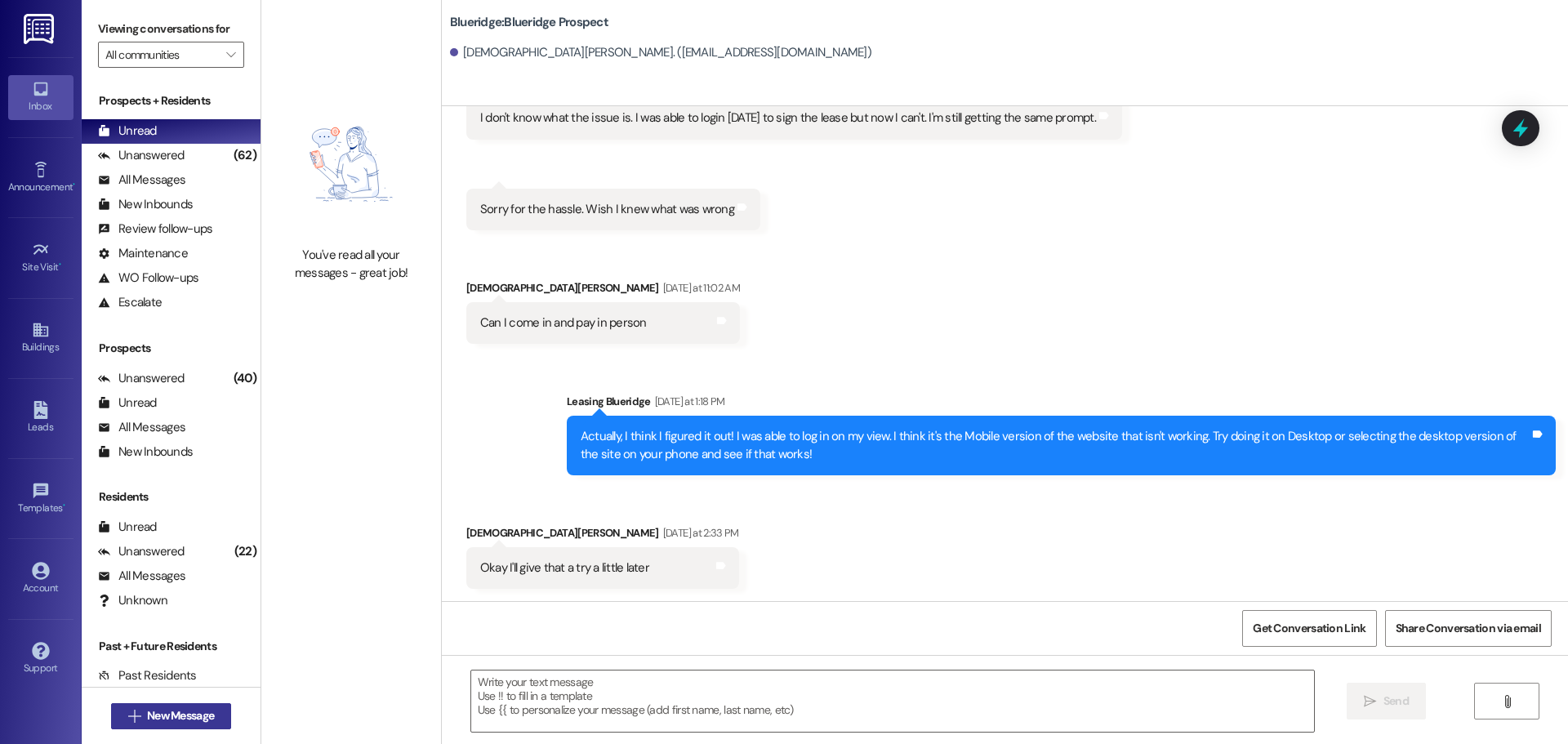
click at [213, 724] on button " New Message" at bounding box center [171, 716] width 121 height 26
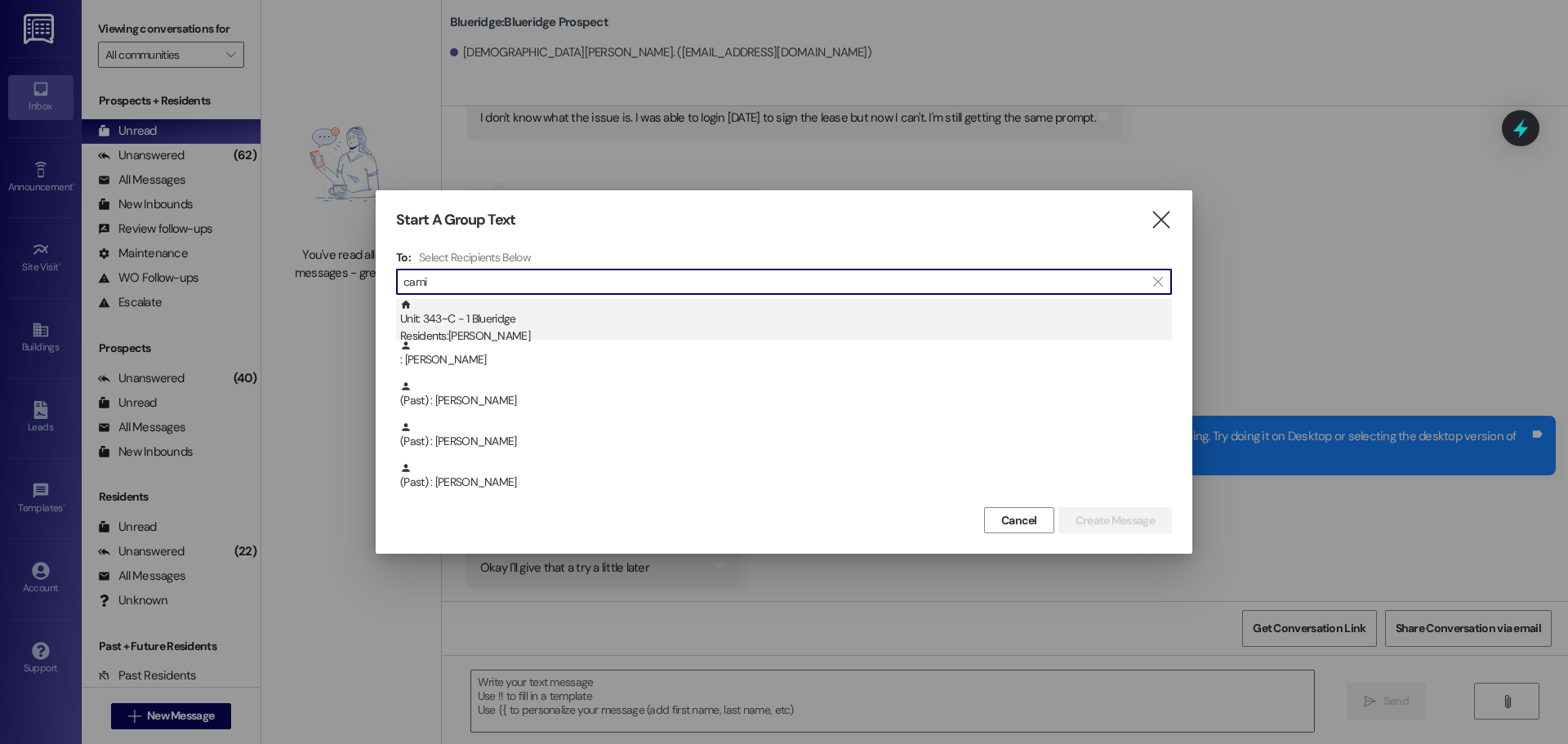
type input "cami"
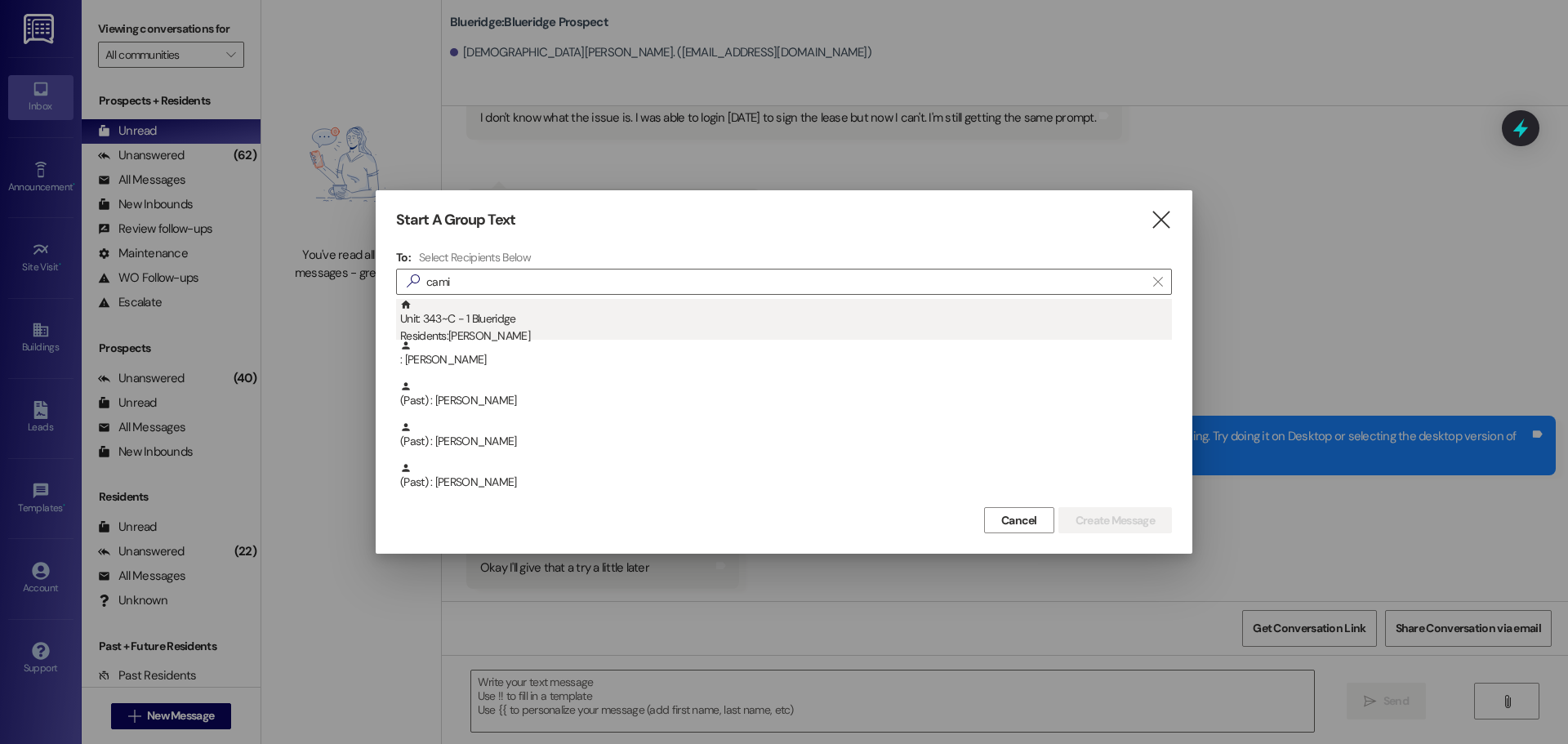
click at [496, 338] on div "Residents: [PERSON_NAME]" at bounding box center [786, 336] width 772 height 17
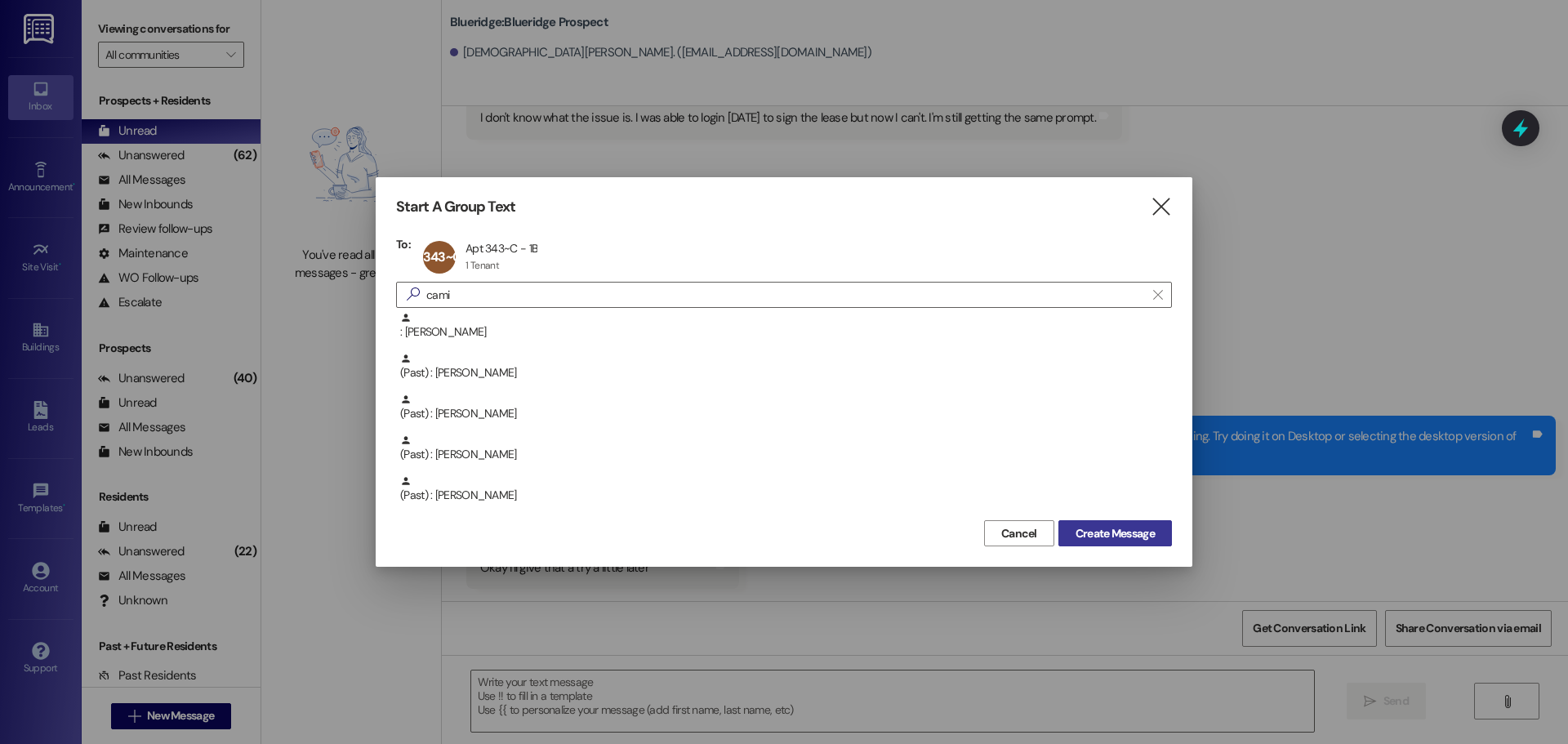
click at [1111, 546] on button "Create Message" at bounding box center [1115, 532] width 113 height 26
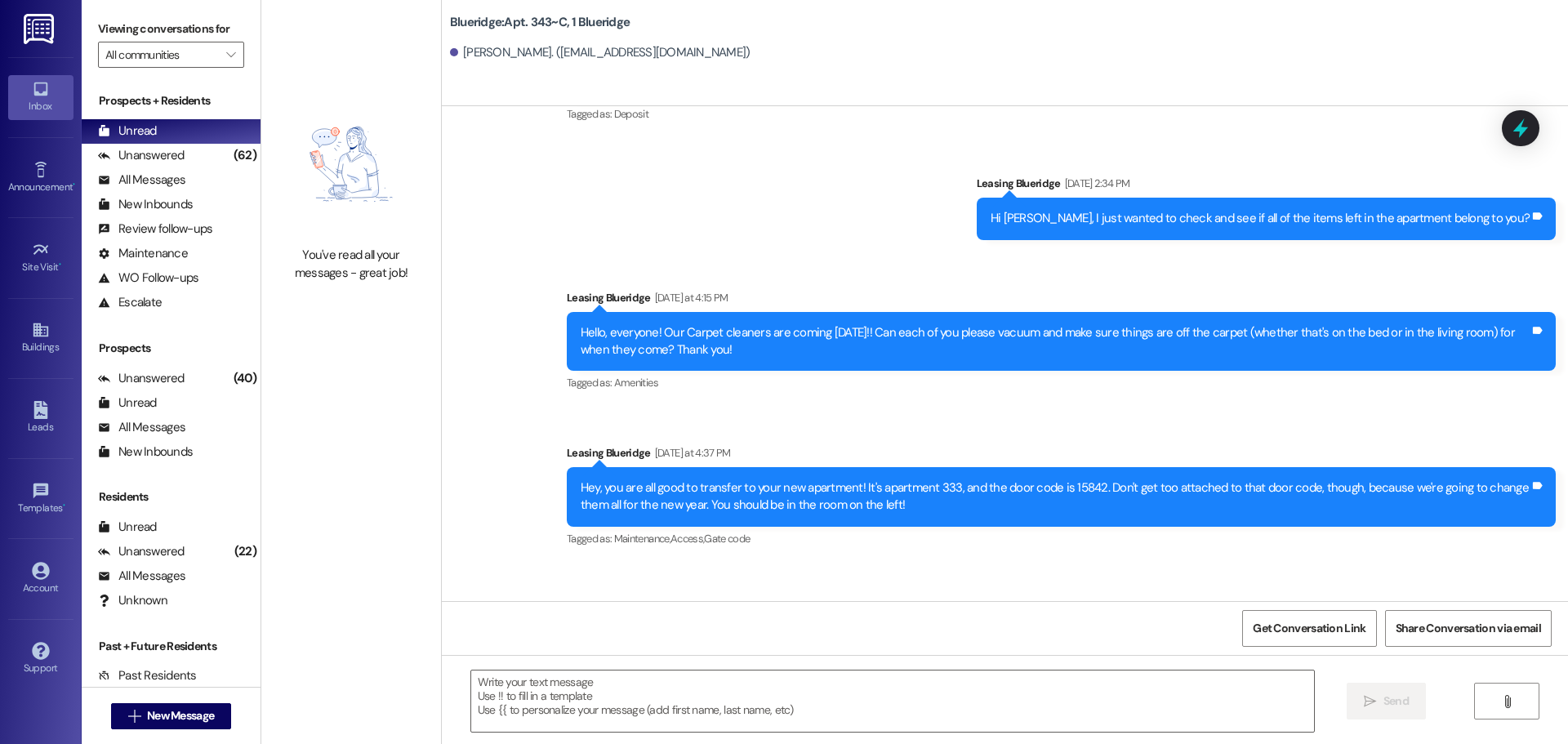
scroll to position [62726, 0]
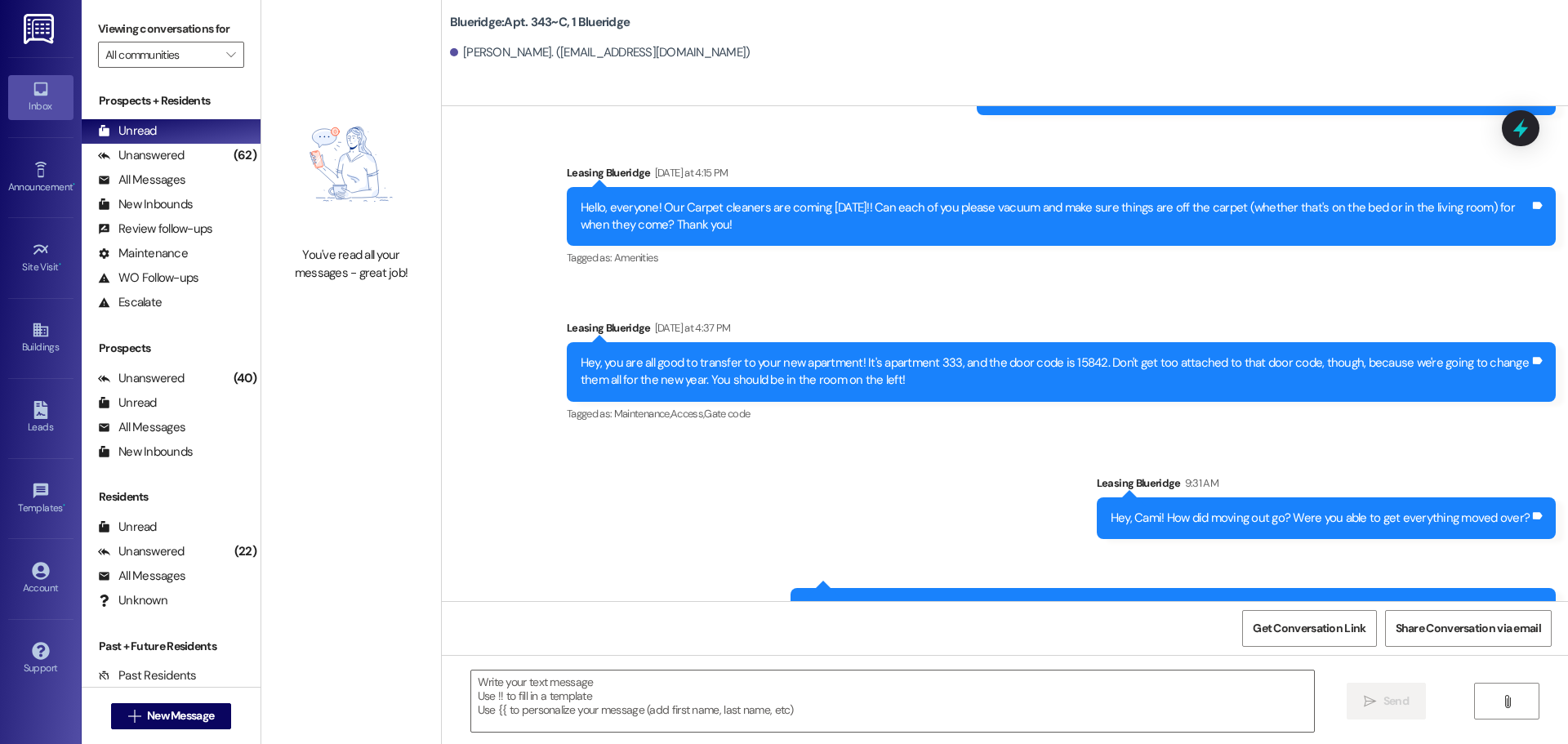
drag, startPoint x: 805, startPoint y: 309, endPoint x: 789, endPoint y: 313, distance: 16.5
drag, startPoint x: 210, startPoint y: 721, endPoint x: 199, endPoint y: 723, distance: 11.2
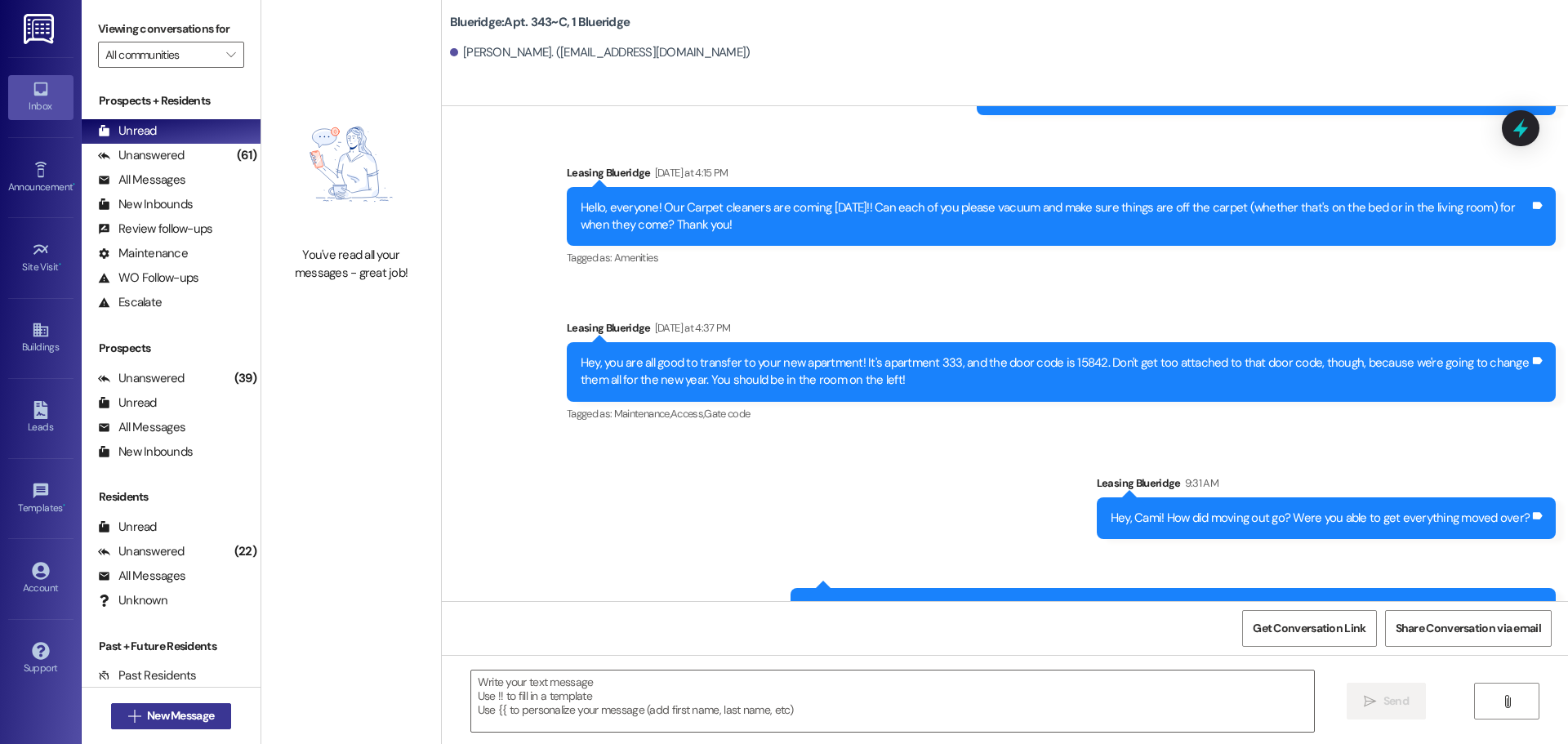
click at [199, 723] on span "New Message" at bounding box center [180, 716] width 73 height 17
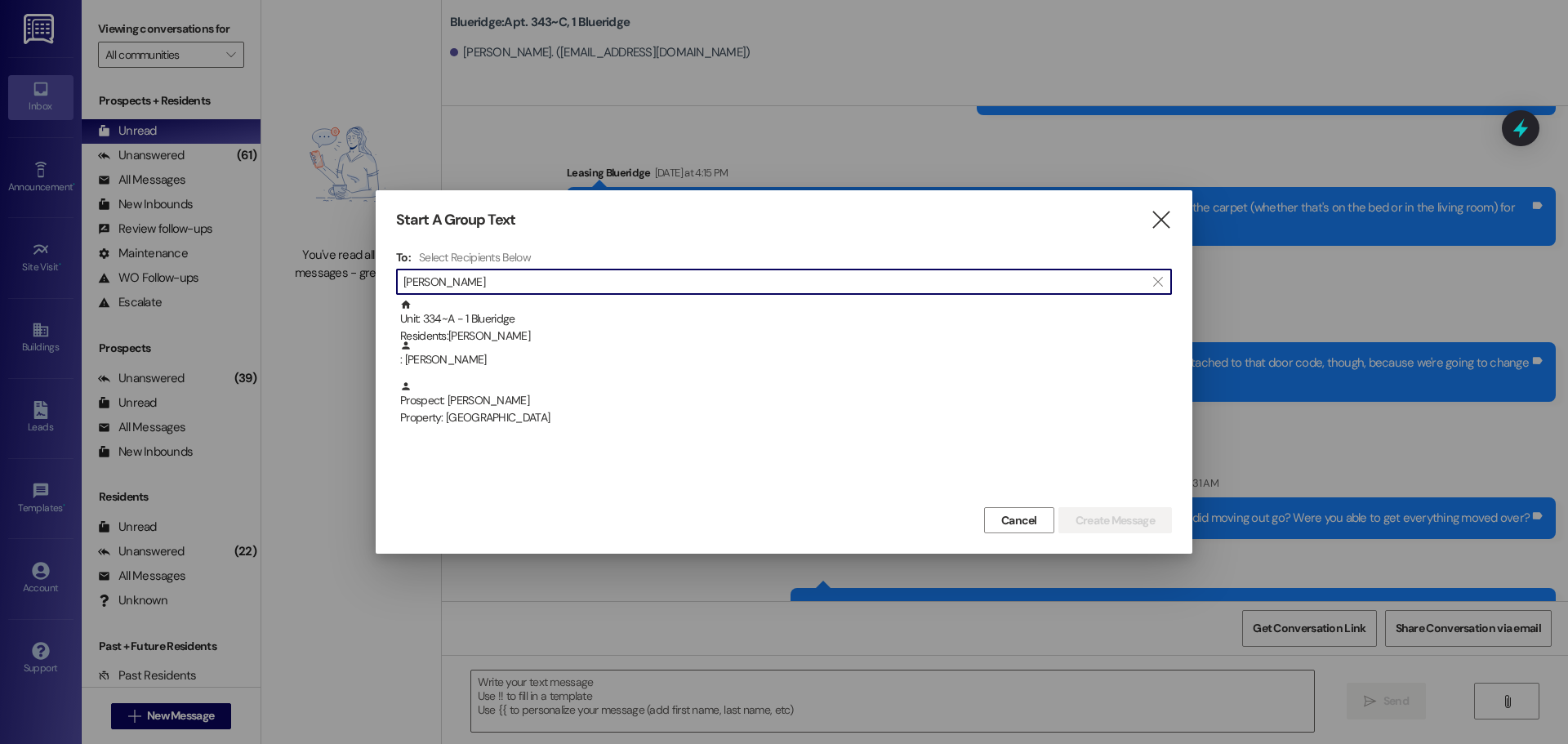
type input "[PERSON_NAME]"
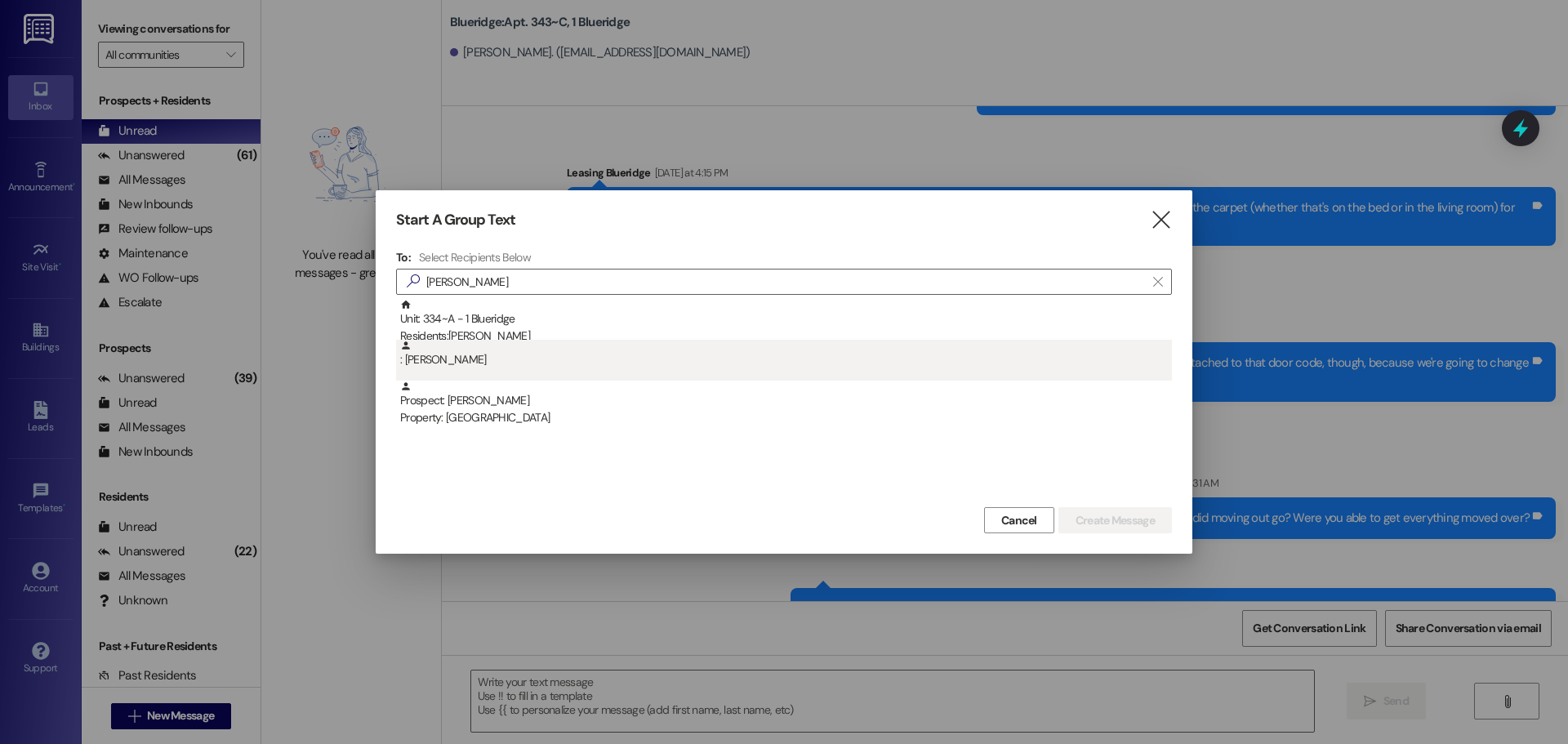
click at [521, 343] on div ": [PERSON_NAME]" at bounding box center [786, 354] width 772 height 28
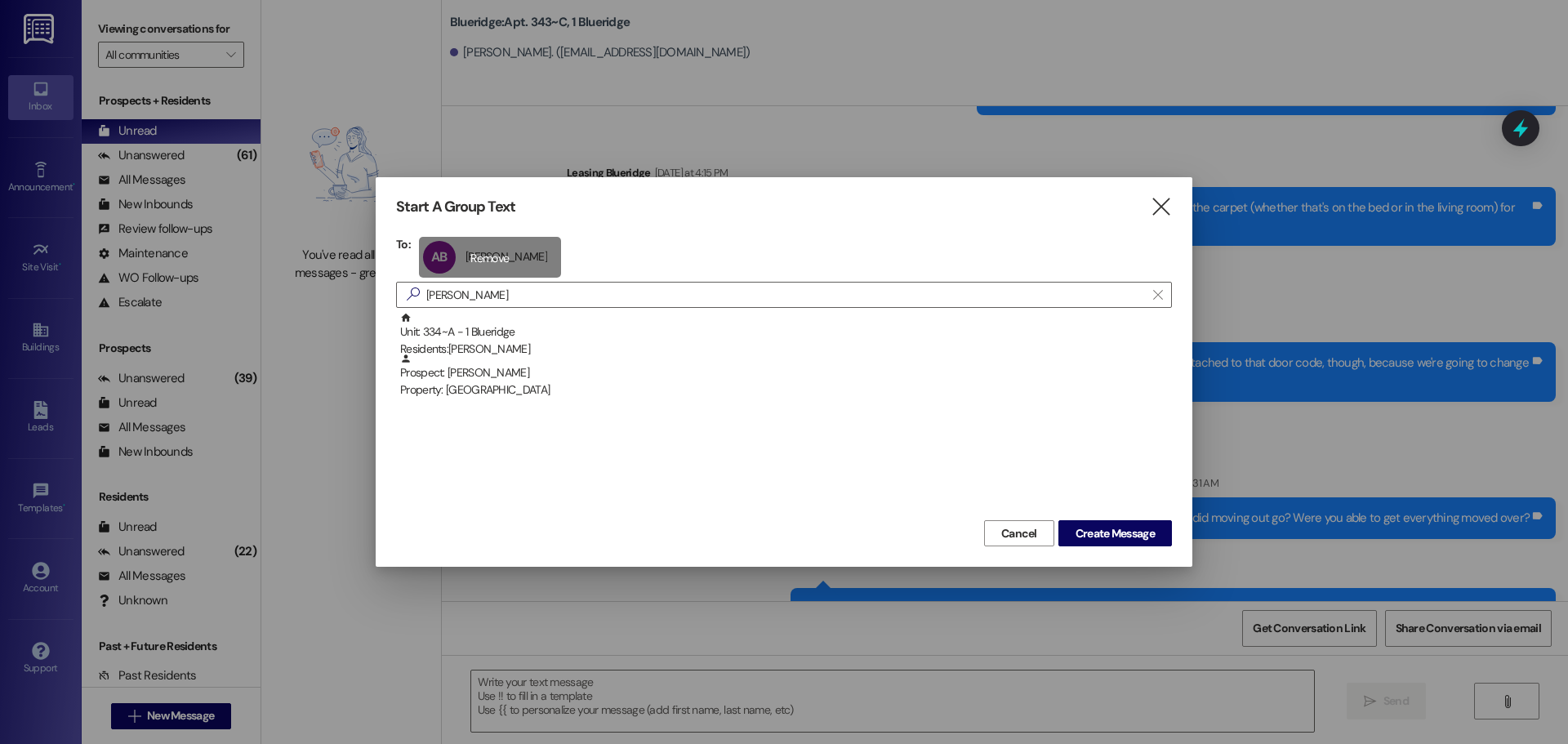
click at [493, 254] on div "AB [PERSON_NAME] [PERSON_NAME] click to remove" at bounding box center [490, 257] width 142 height 41
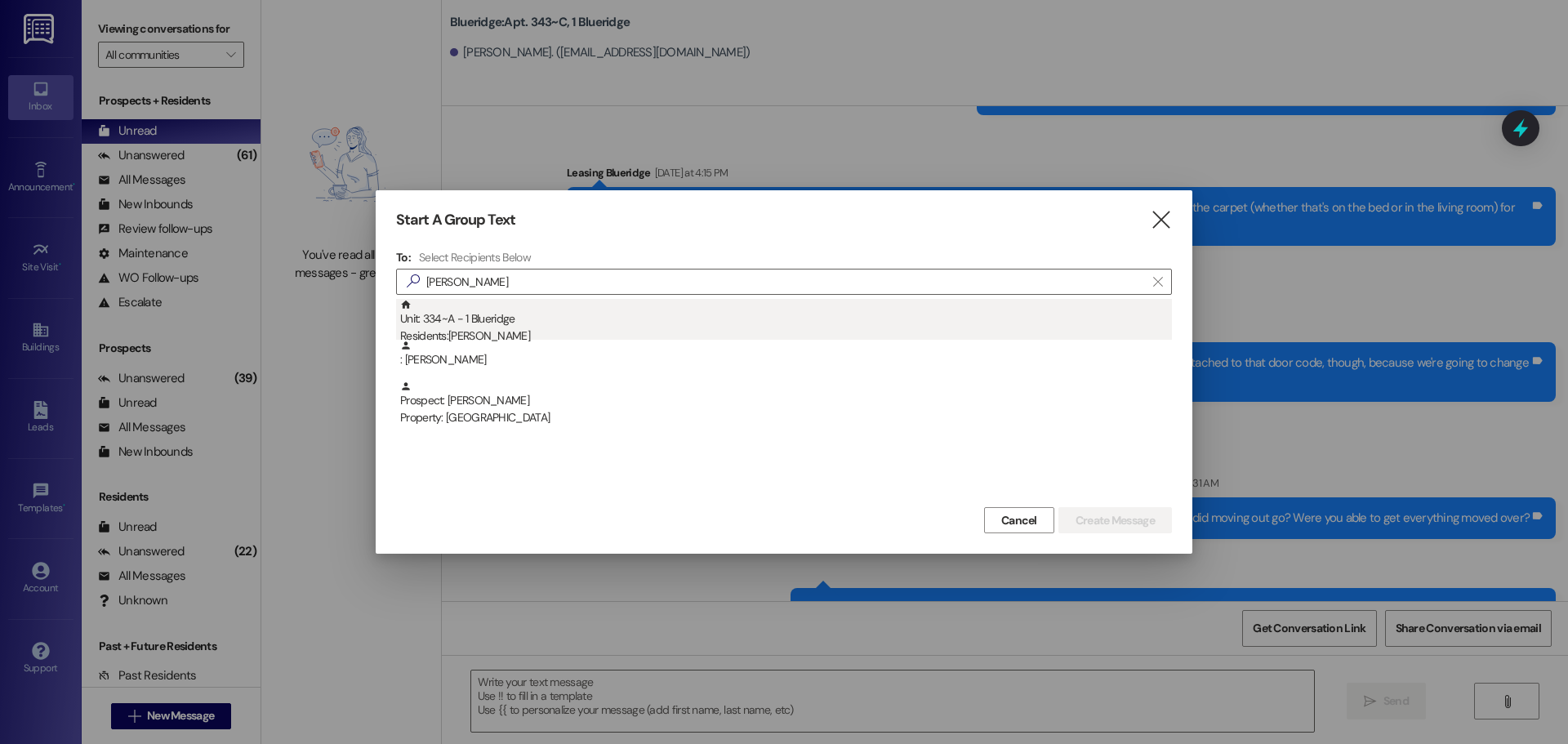
click at [500, 330] on div "Residents: [PERSON_NAME]" at bounding box center [786, 336] width 772 height 17
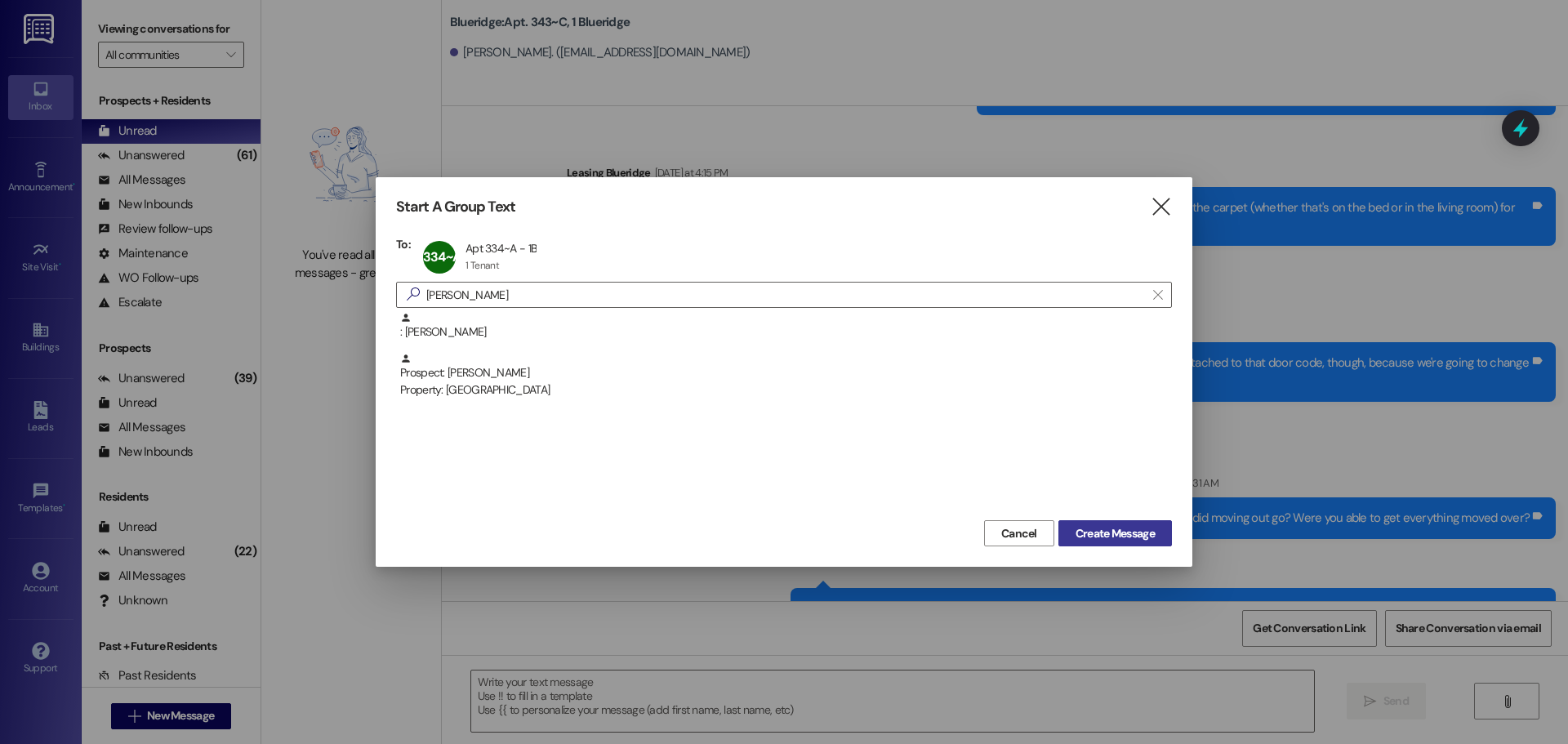
click at [1095, 538] on span "Create Message" at bounding box center [1115, 533] width 79 height 17
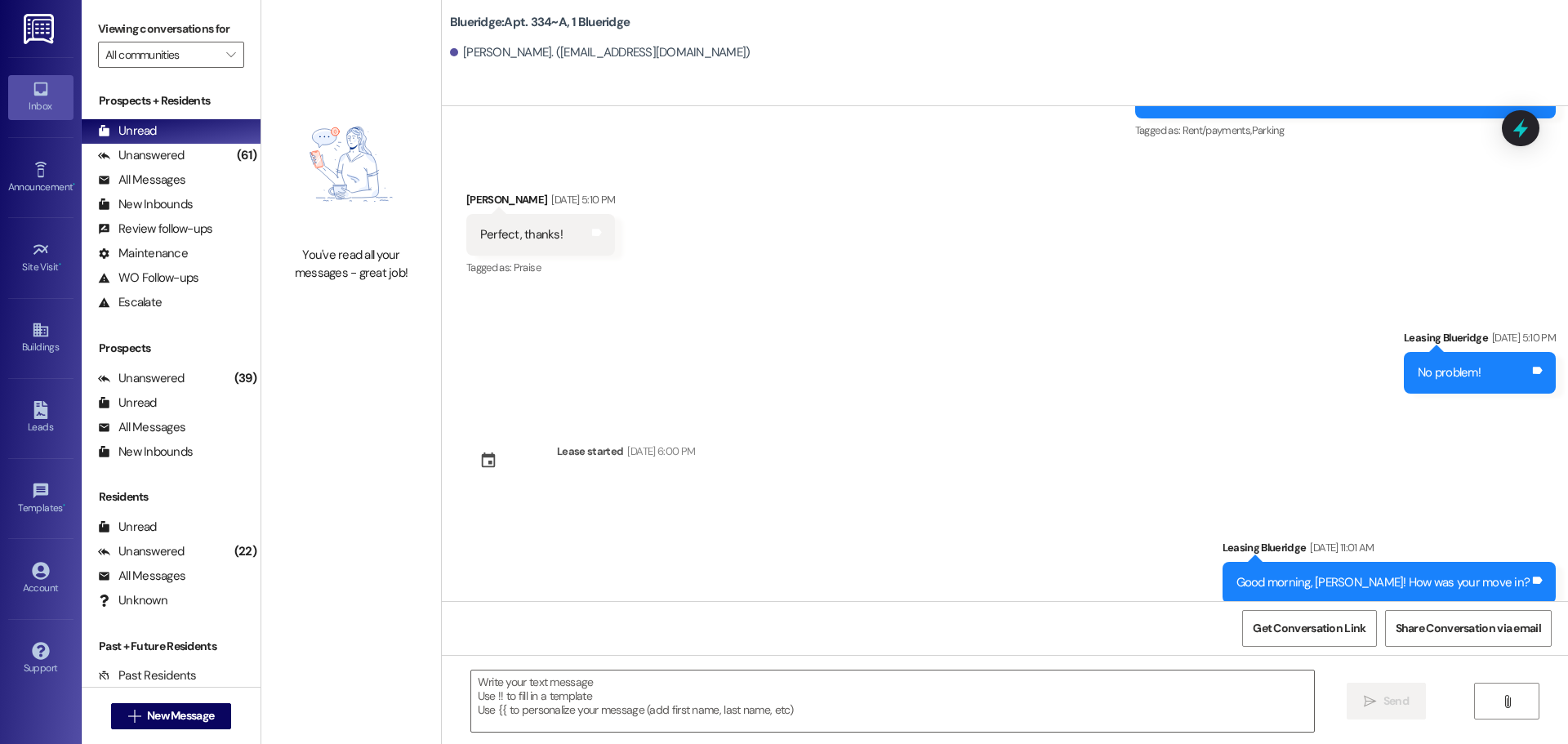
scroll to position [9300, 0]
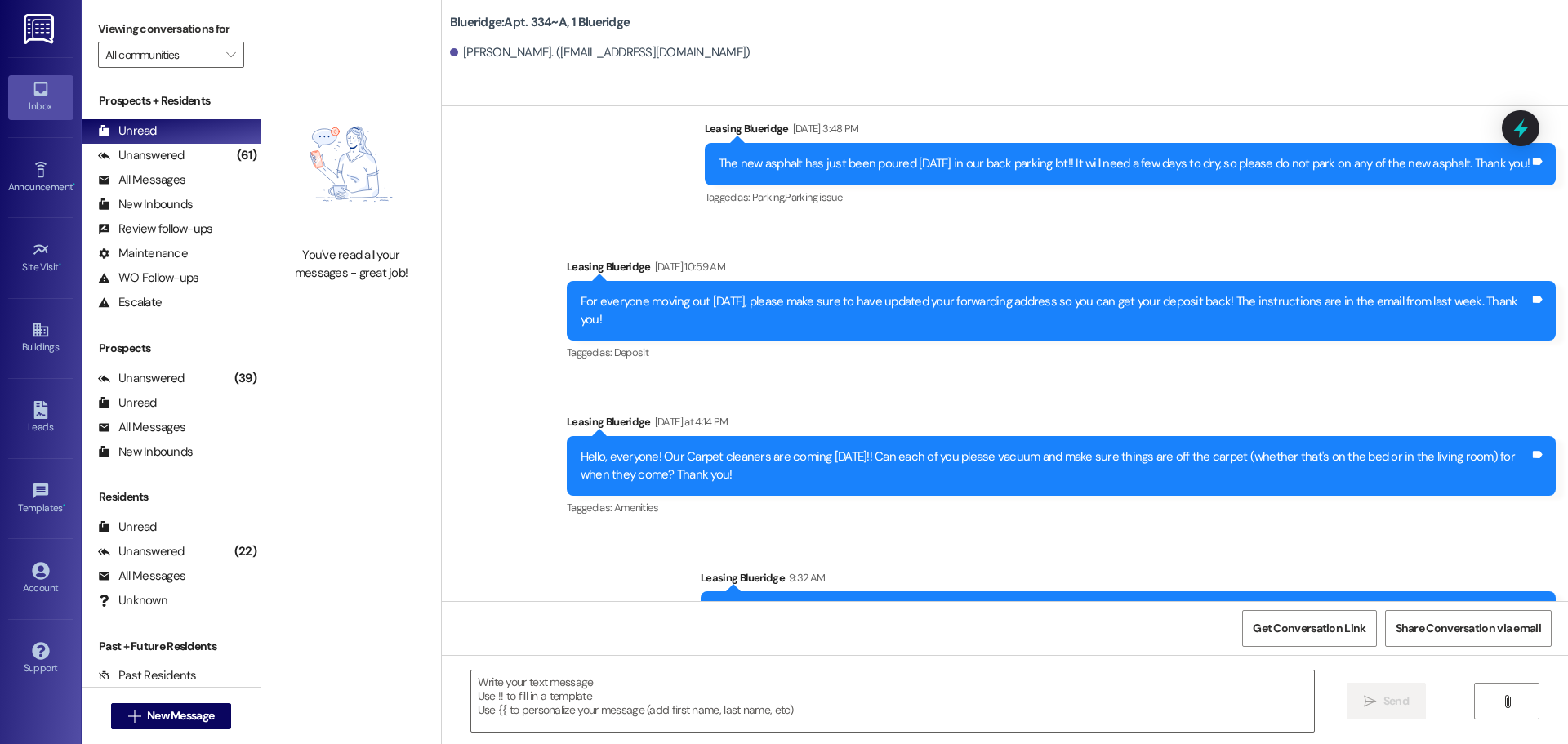
drag, startPoint x: 1559, startPoint y: 489, endPoint x: 1548, endPoint y: 503, distance: 17.8
click at [1548, 557] on div "Announcement, sent via SMS Leasing Blueridge 9:32 AM Hey, everyone! Sorry for t…" at bounding box center [1128, 613] width 880 height 113
click at [1088, 305] on div "Announcement, sent via SMS Leasing Blueridge [DATE] 10:59 AM For everyone movin…" at bounding box center [1061, 311] width 1013 height 131
click at [1301, 557] on div "Announcement, sent via SMS Leasing Blueridge 9:32 AM Hey, everyone! Sorry for t…" at bounding box center [1128, 613] width 880 height 113
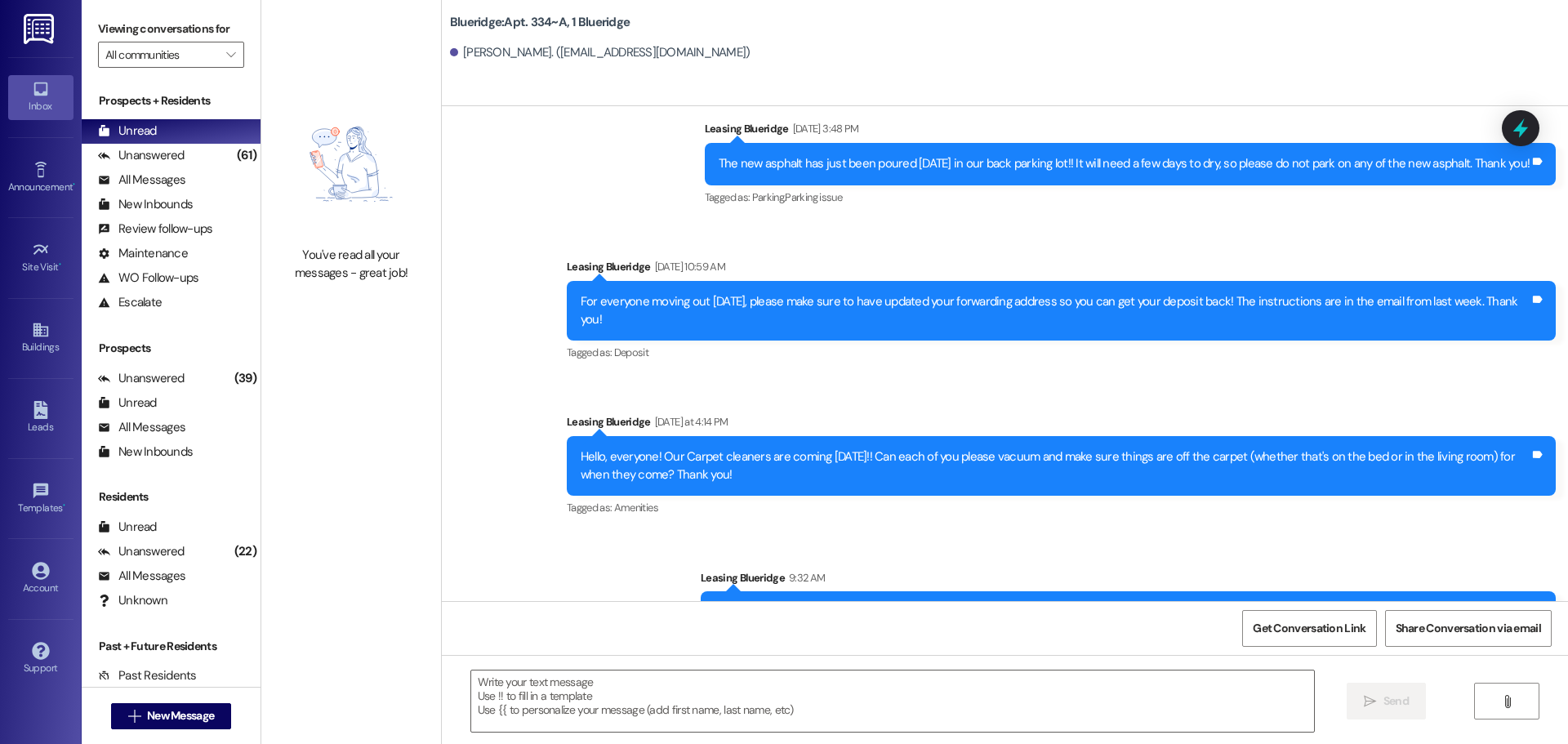
click at [1301, 557] on div "Announcement, sent via SMS Leasing Blueridge 9:32 AM Hey, everyone! Sorry for t…" at bounding box center [1128, 613] width 880 height 113
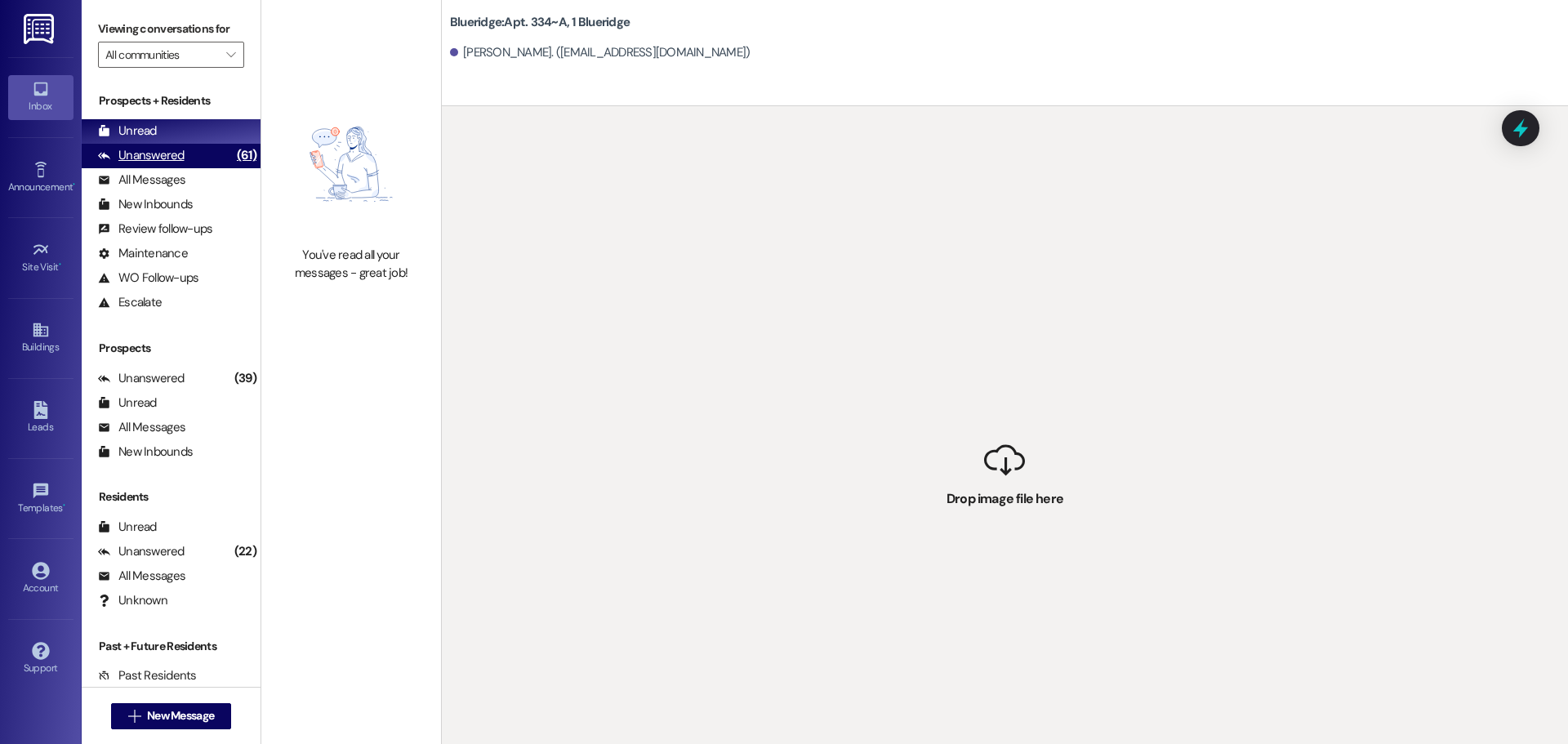
click at [140, 160] on div "Unanswered" at bounding box center [142, 155] width 87 height 17
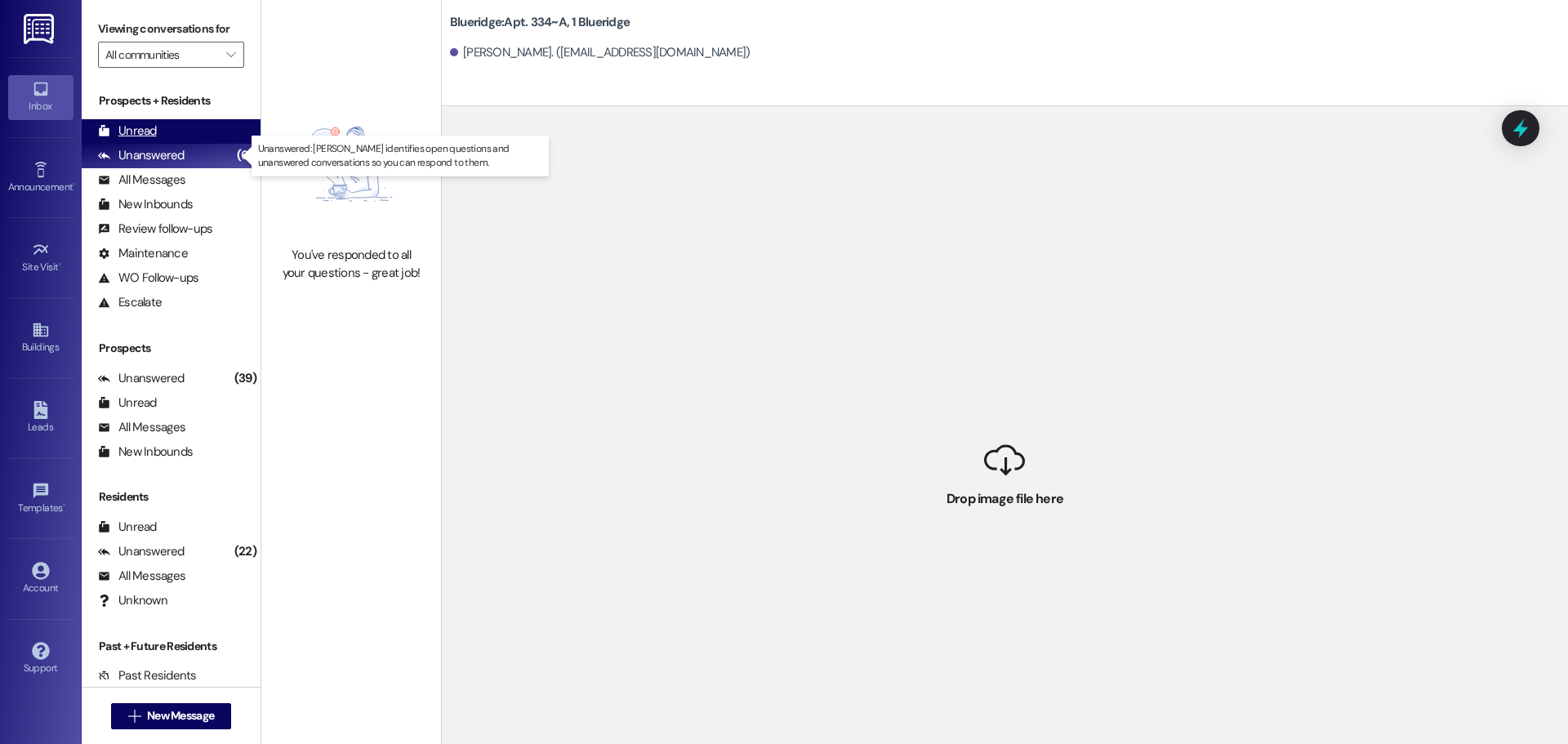
click at [155, 130] on div "Unread" at bounding box center [127, 131] width 59 height 17
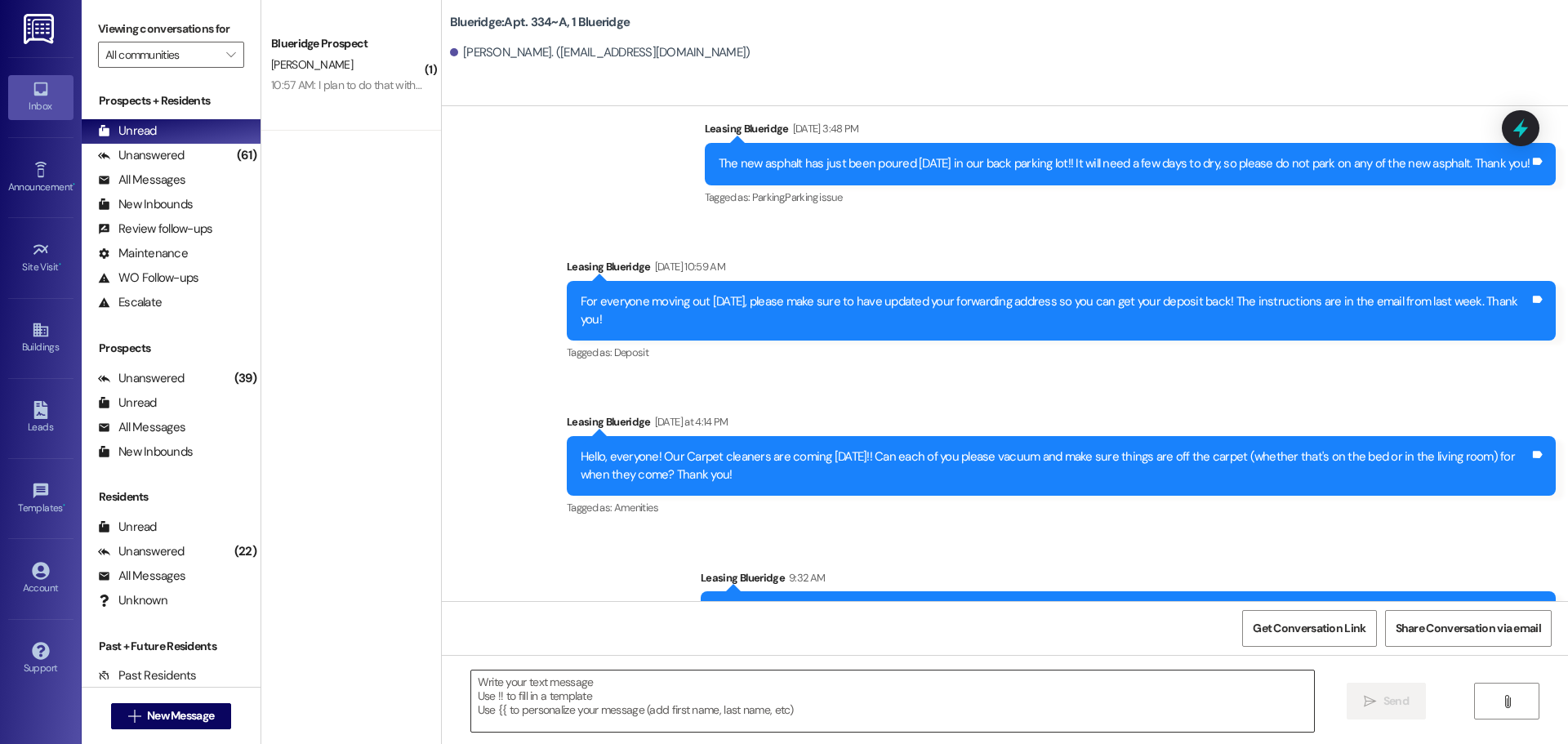
click at [1047, 712] on textarea at bounding box center [891, 702] width 842 height 62
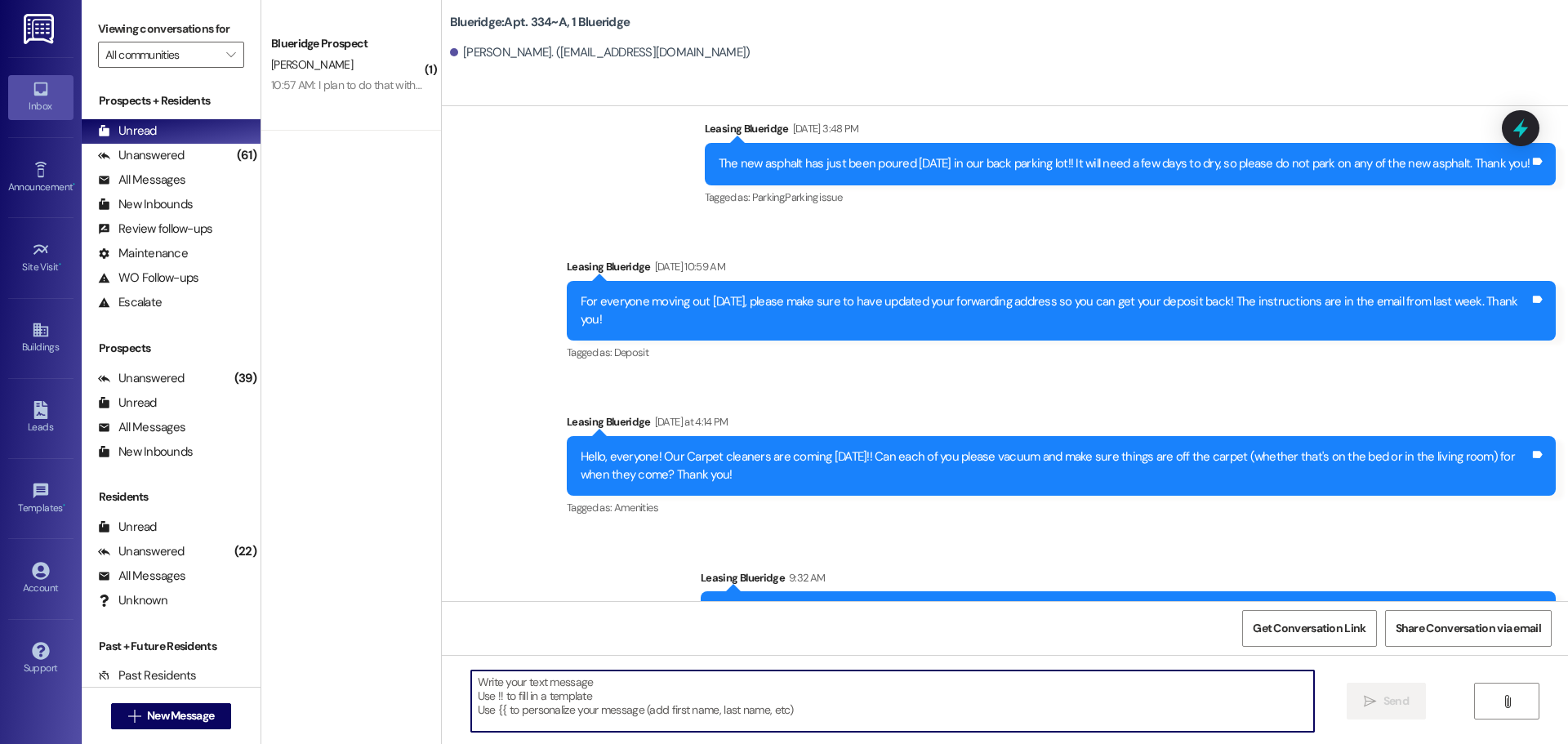
paste textarea "[URL][DOMAIN_NAME]"
type textarea "[URL][DOMAIN_NAME]"
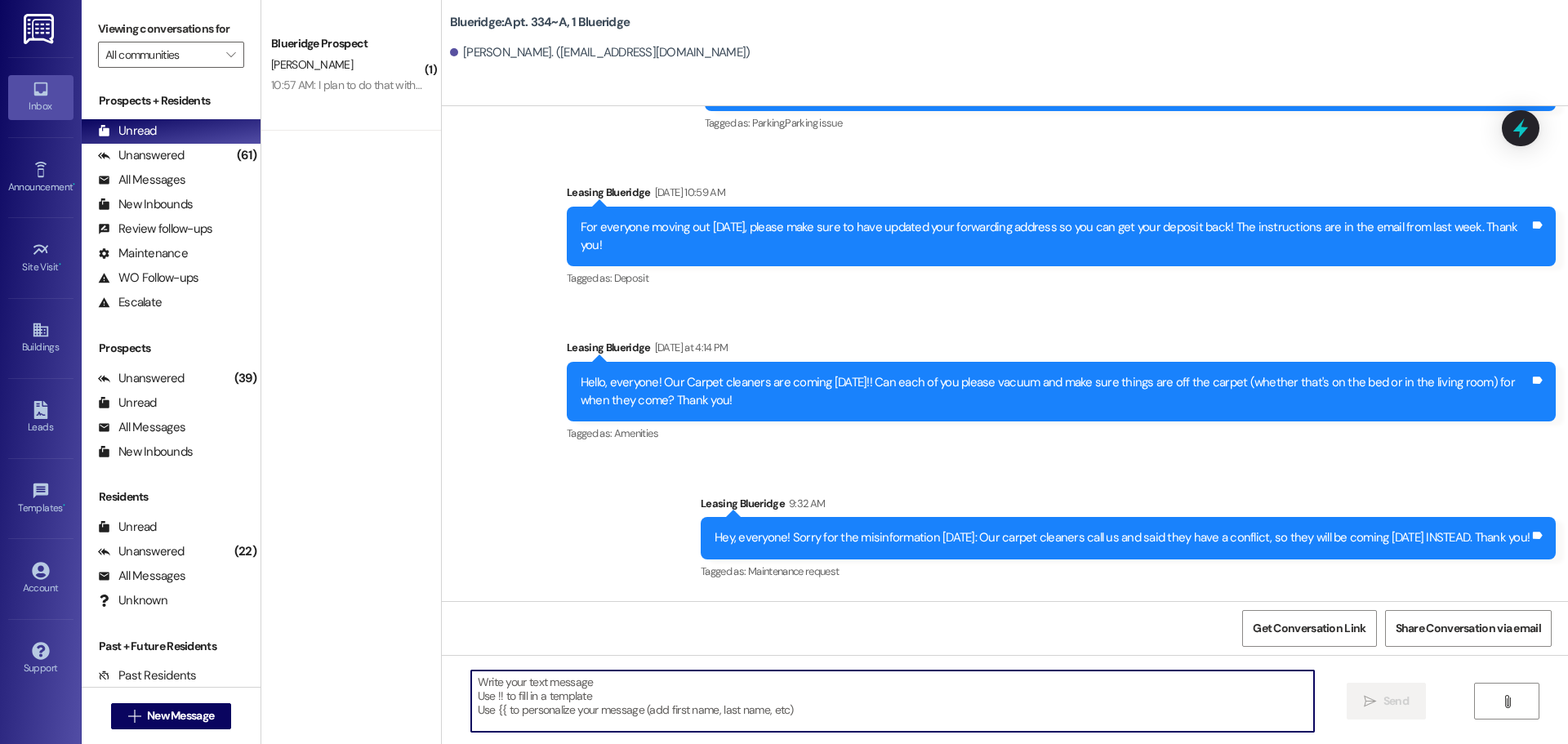
scroll to position [9413, 0]
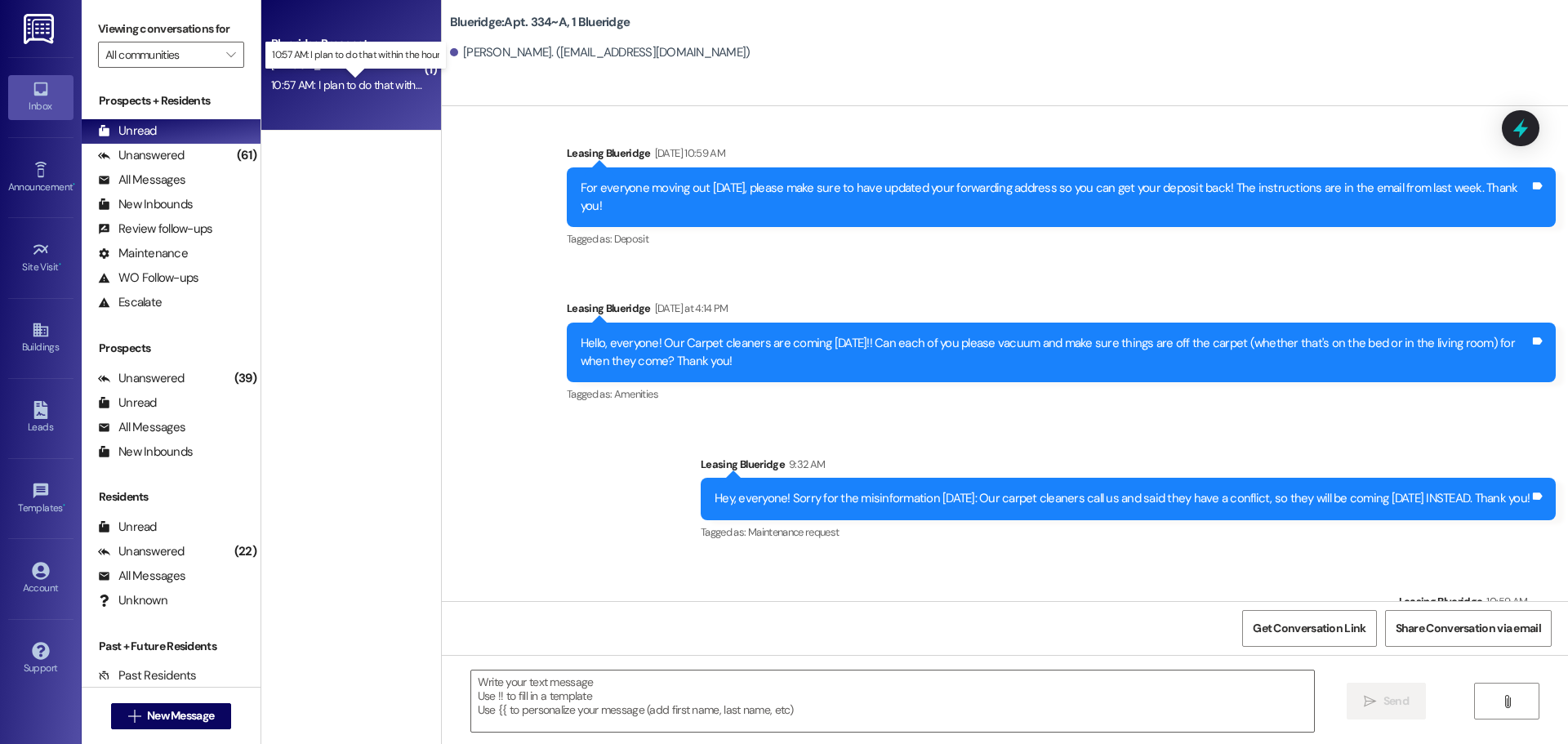
click at [316, 87] on div "10:57 AM: I plan to do that within the hour 10:57 AM: I plan to do that within …" at bounding box center [367, 85] width 194 height 15
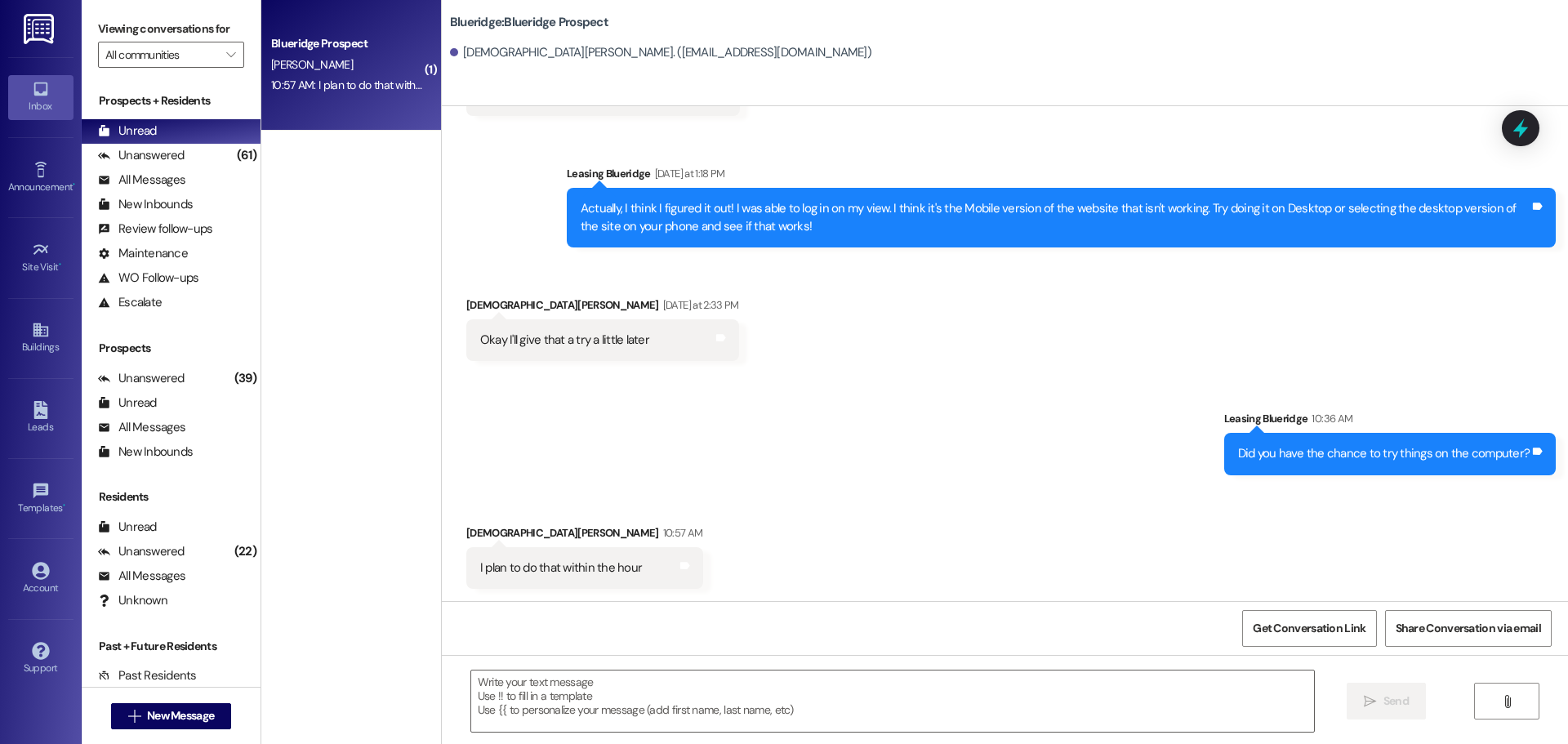
scroll to position [7764, 0]
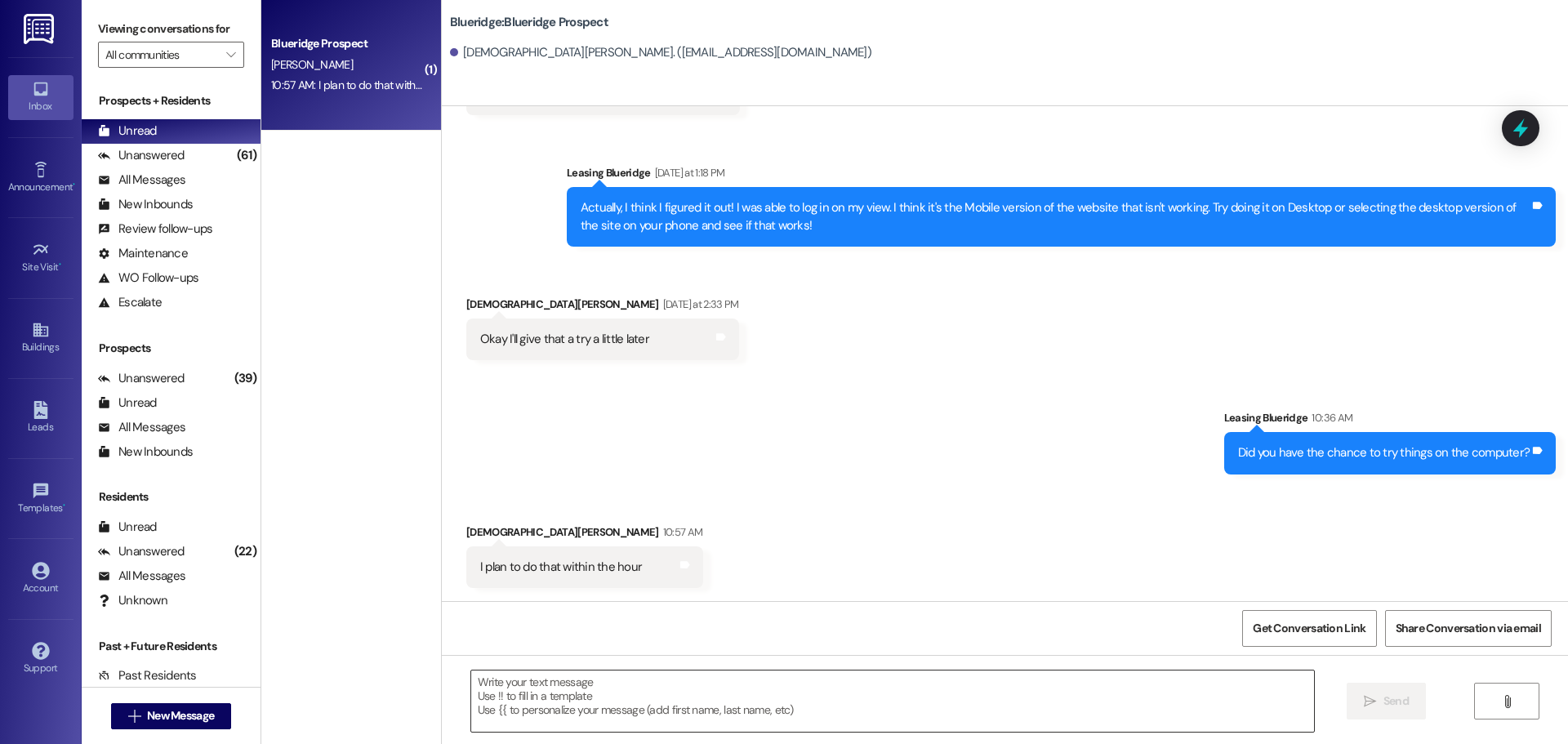
click at [730, 681] on textarea at bounding box center [891, 702] width 842 height 62
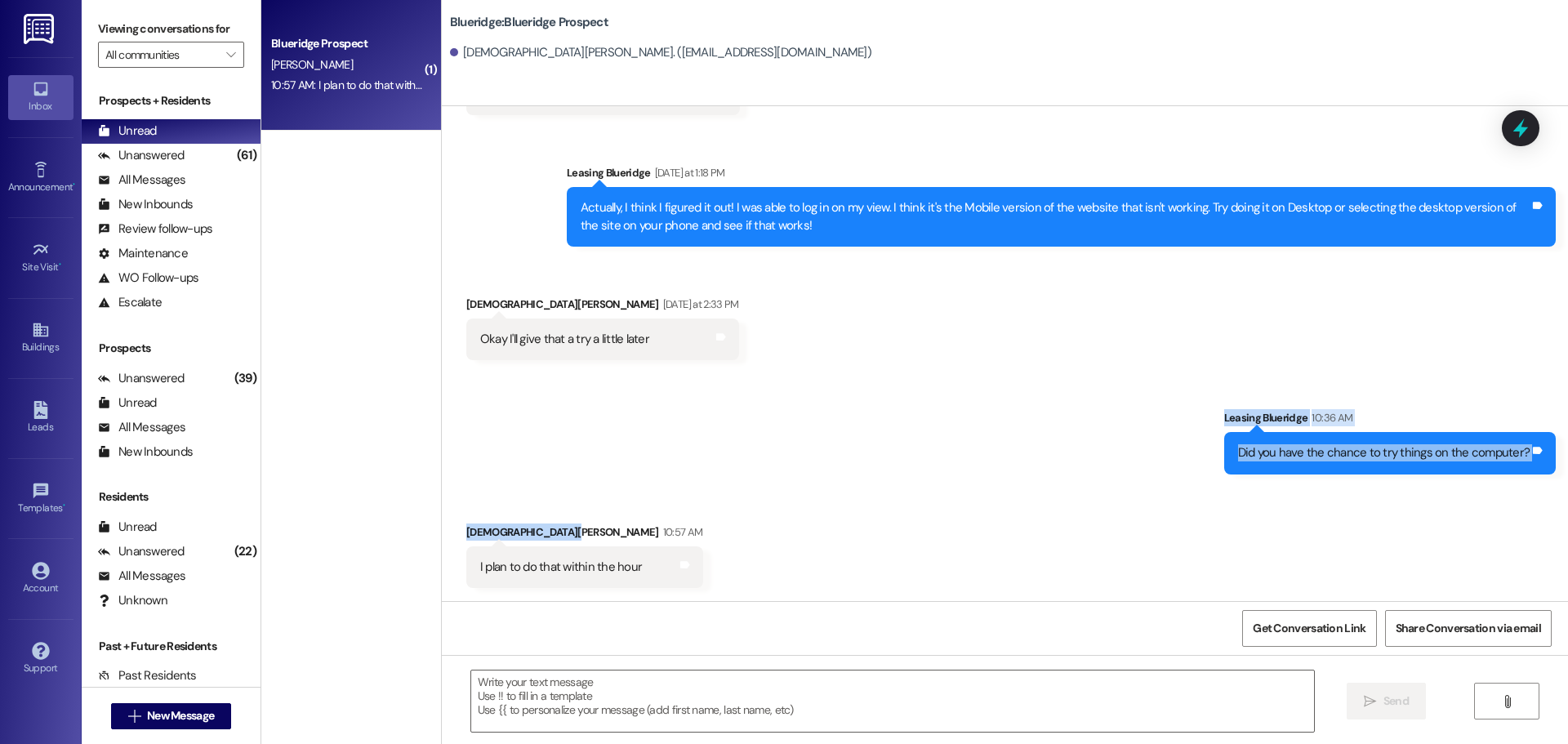
drag, startPoint x: 1214, startPoint y: 398, endPoint x: 1561, endPoint y: 490, distance: 359.0
click at [1561, 490] on div "Sent via SMS Leasing Blueridge [DATE] 10:13 AM Hey, this is [PERSON_NAME] from …" at bounding box center [1004, 353] width 1126 height 495
click at [1549, 485] on div "Sent via SMS Leasing Blueridge 10:36 AM Did you have the chance to try things o…" at bounding box center [1390, 441] width 357 height 89
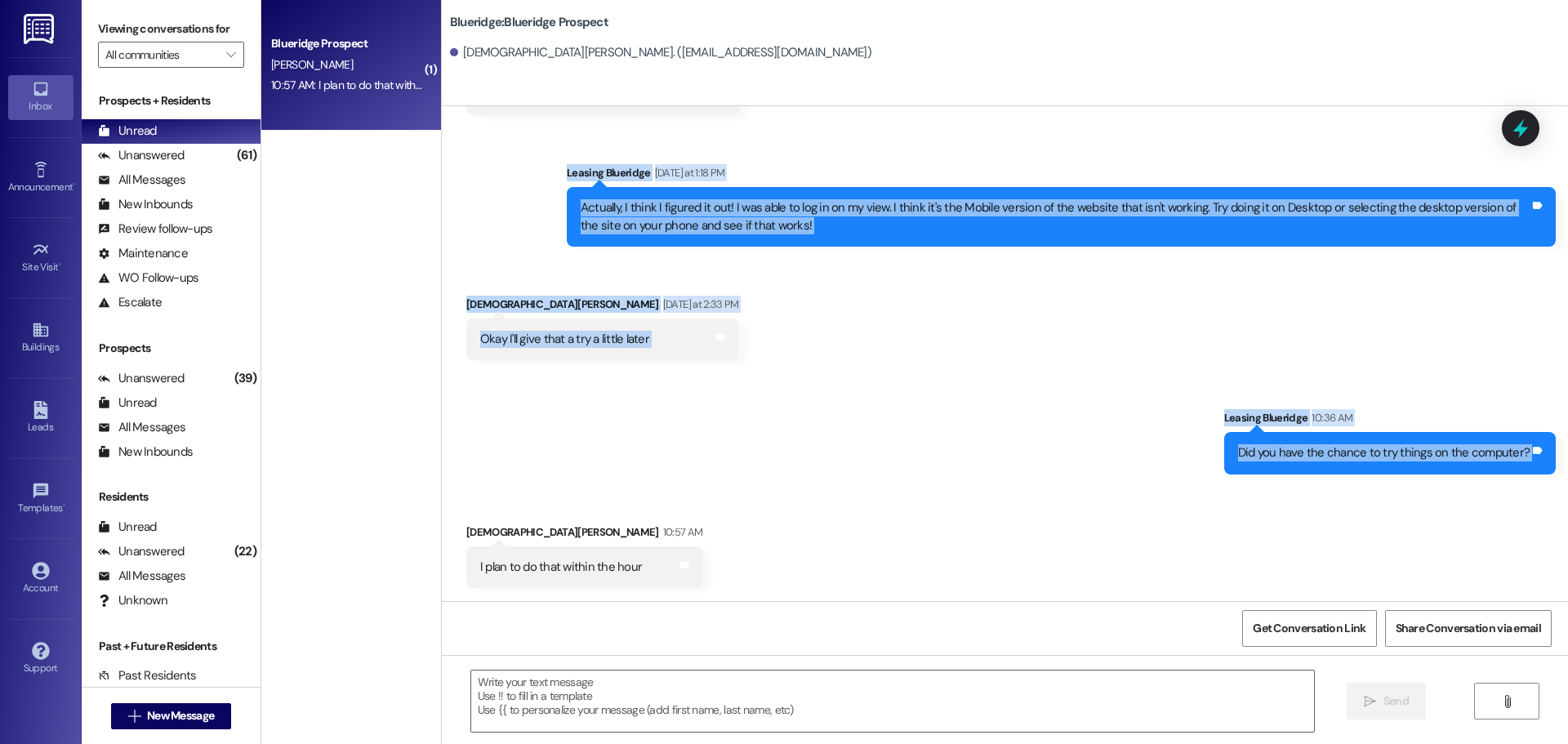
drag, startPoint x: 1556, startPoint y: 485, endPoint x: 563, endPoint y: 342, distance: 1003.2
click at [547, 137] on div "Sent via SMS Leasing Blueridge [DATE] 10:13 AM Hey, this is [PERSON_NAME] from …" at bounding box center [1004, 353] width 1126 height 495
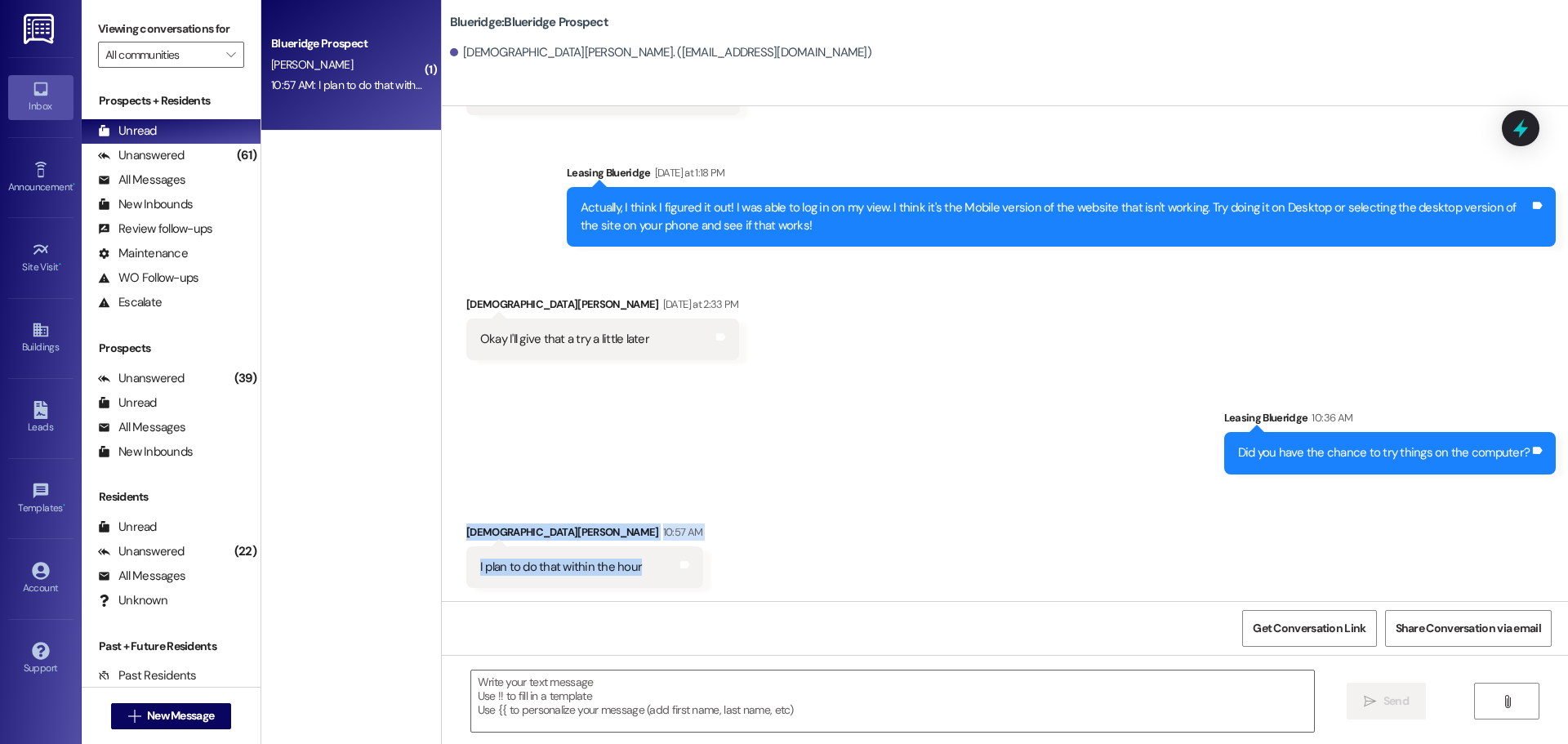
drag, startPoint x: 671, startPoint y: 577, endPoint x: 447, endPoint y: 518, distance: 231.6
click at [449, 517] on div "Received via SMS [PERSON_NAME] 10:57 AM I plan to do that within the hour Tags …" at bounding box center [1004, 543] width 1126 height 113
click at [454, 515] on div "Received via SMS [PERSON_NAME] 10:57 AM I plan to do that within the hour Tags …" at bounding box center [585, 556] width 262 height 89
drag, startPoint x: 449, startPoint y: 522, endPoint x: 690, endPoint y: 572, distance: 246.1
click at [690, 572] on div "Received via SMS [PERSON_NAME] 10:57 AM I plan to do that within the hour Tags …" at bounding box center [1004, 543] width 1126 height 113
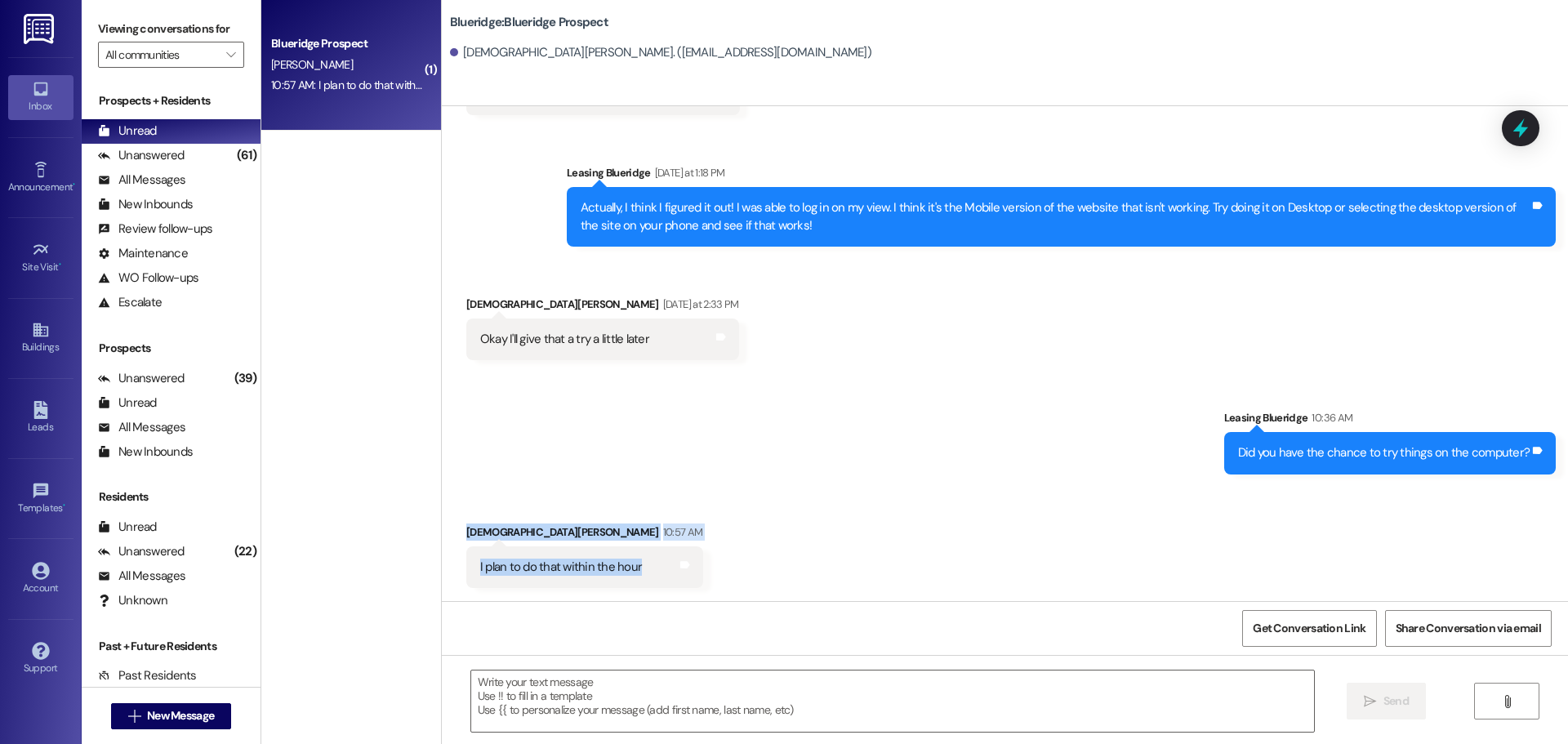
click at [692, 571] on div "Received via SMS [PERSON_NAME] 10:57 AM I plan to do that within the hour Tags …" at bounding box center [1004, 543] width 1126 height 113
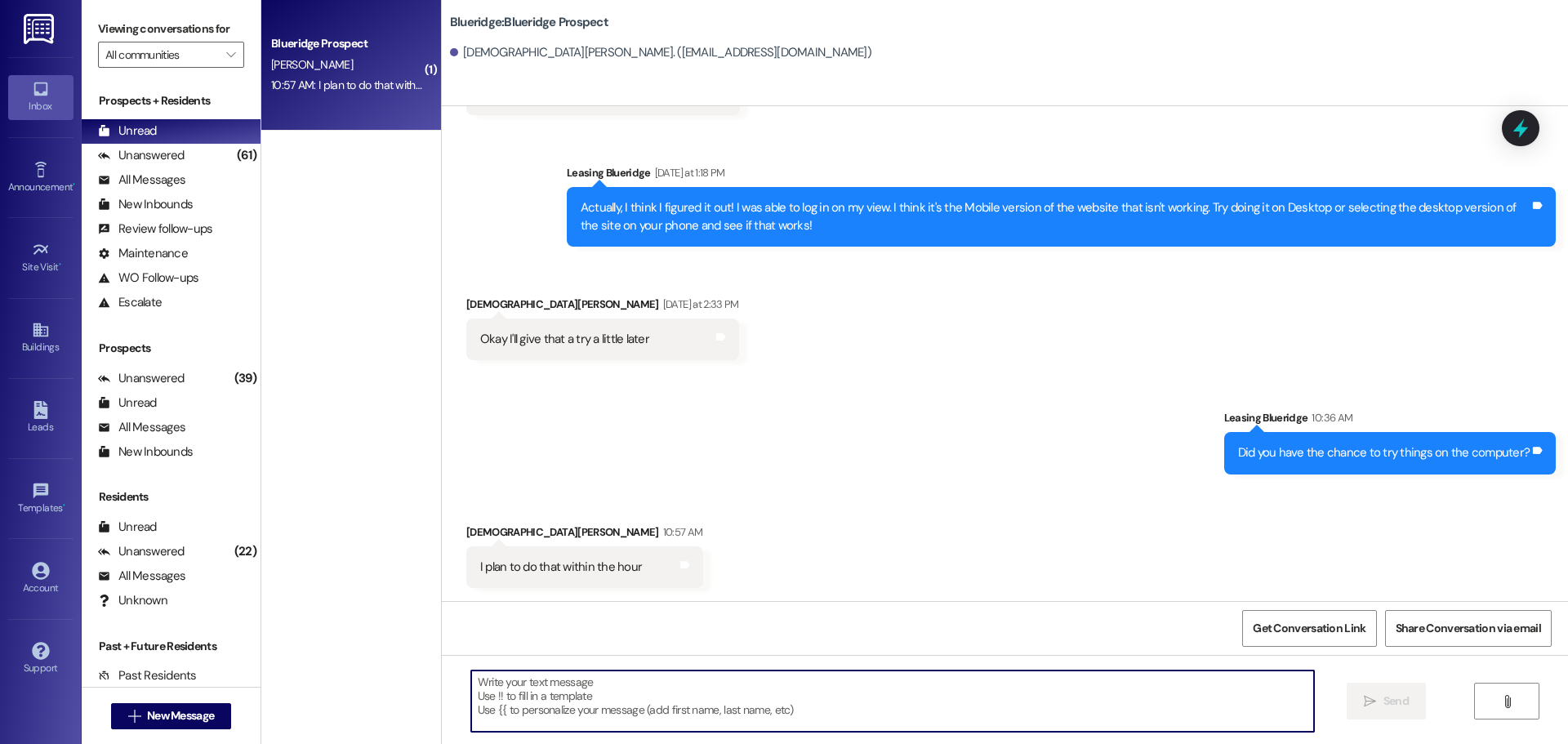
click at [714, 729] on textarea at bounding box center [891, 702] width 842 height 62
type textarea "Thank you!"
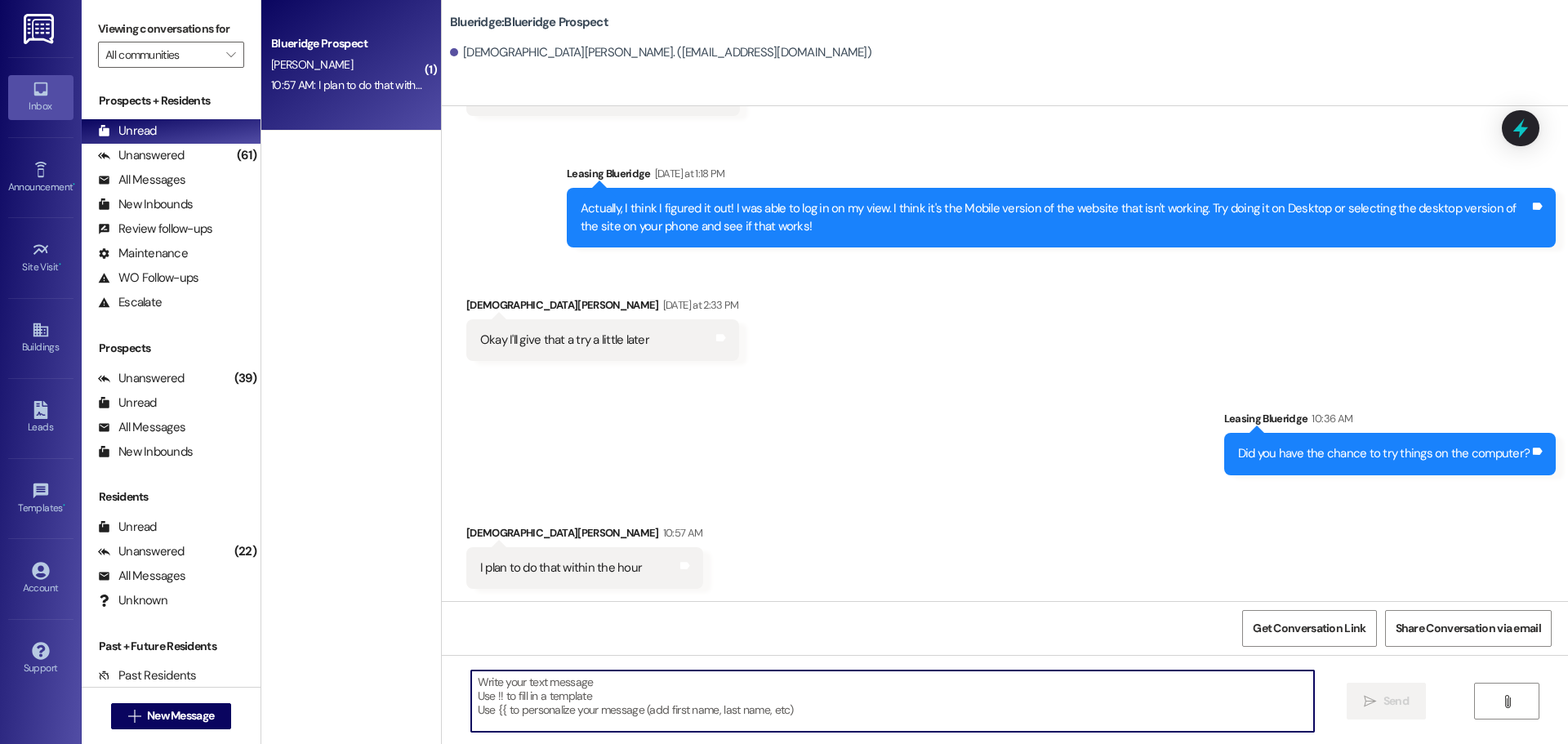
scroll to position [7879, 0]
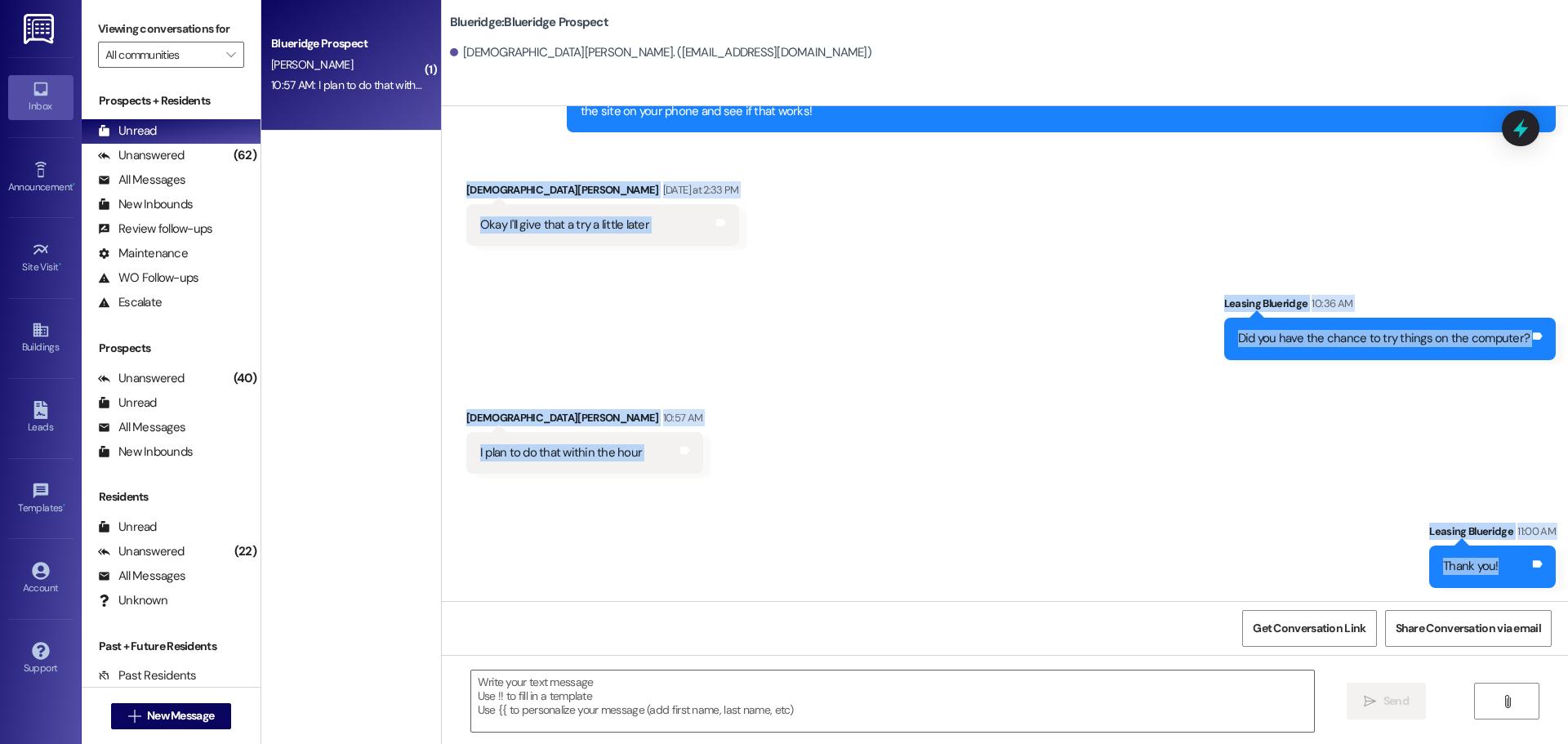
drag, startPoint x: 1560, startPoint y: 114, endPoint x: 1547, endPoint y: 593, distance: 479.2
click at [1550, 593] on div "Sent via SMS Leasing Blueridge [DATE] 10:13 AM Hey, this is [PERSON_NAME] from …" at bounding box center [1004, 353] width 1126 height 495
click at [1547, 593] on div "Sent via SMS Leasing Blueridge 11:00 AM Thank you! Tags and notes" at bounding box center [1491, 555] width 151 height 89
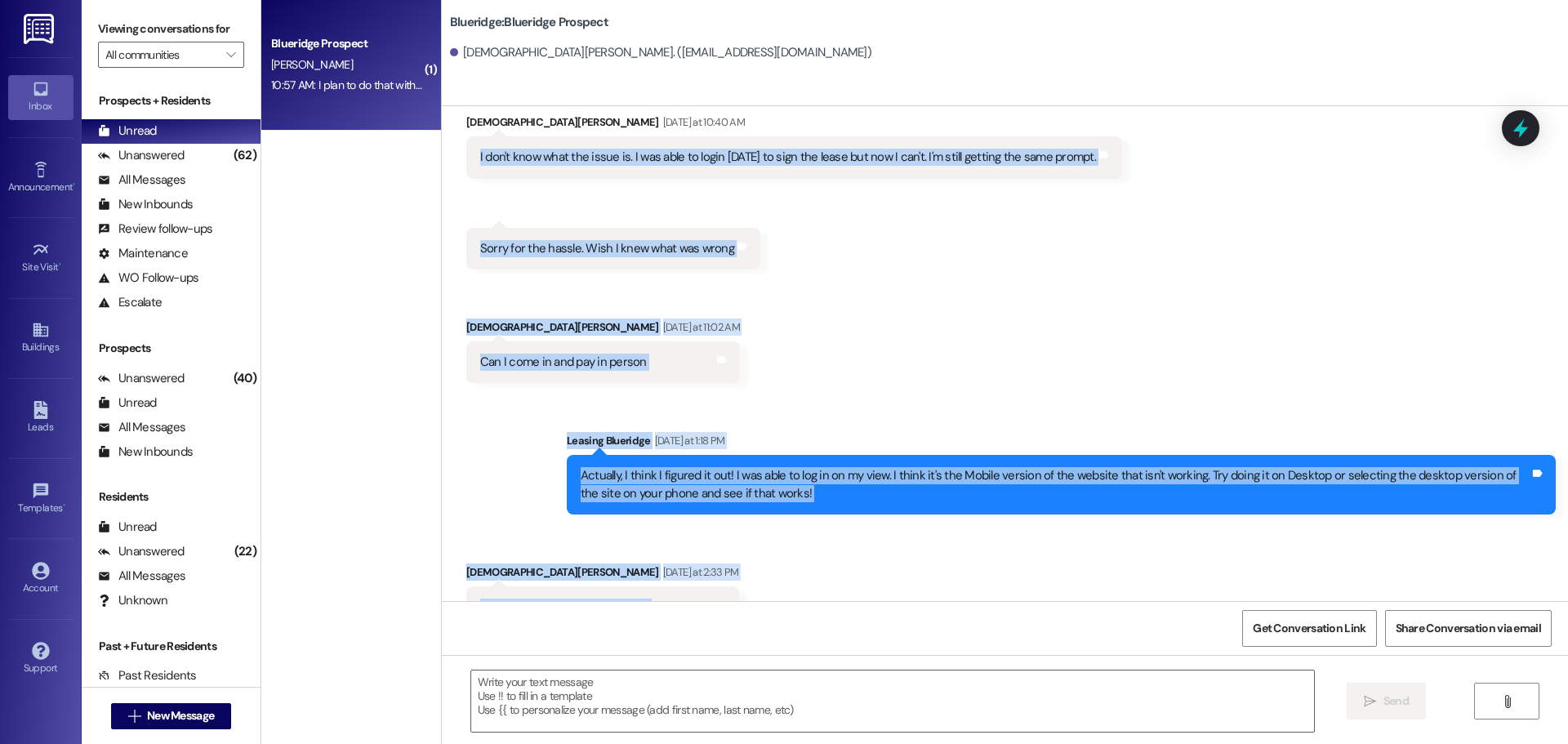
scroll to position [7471, 0]
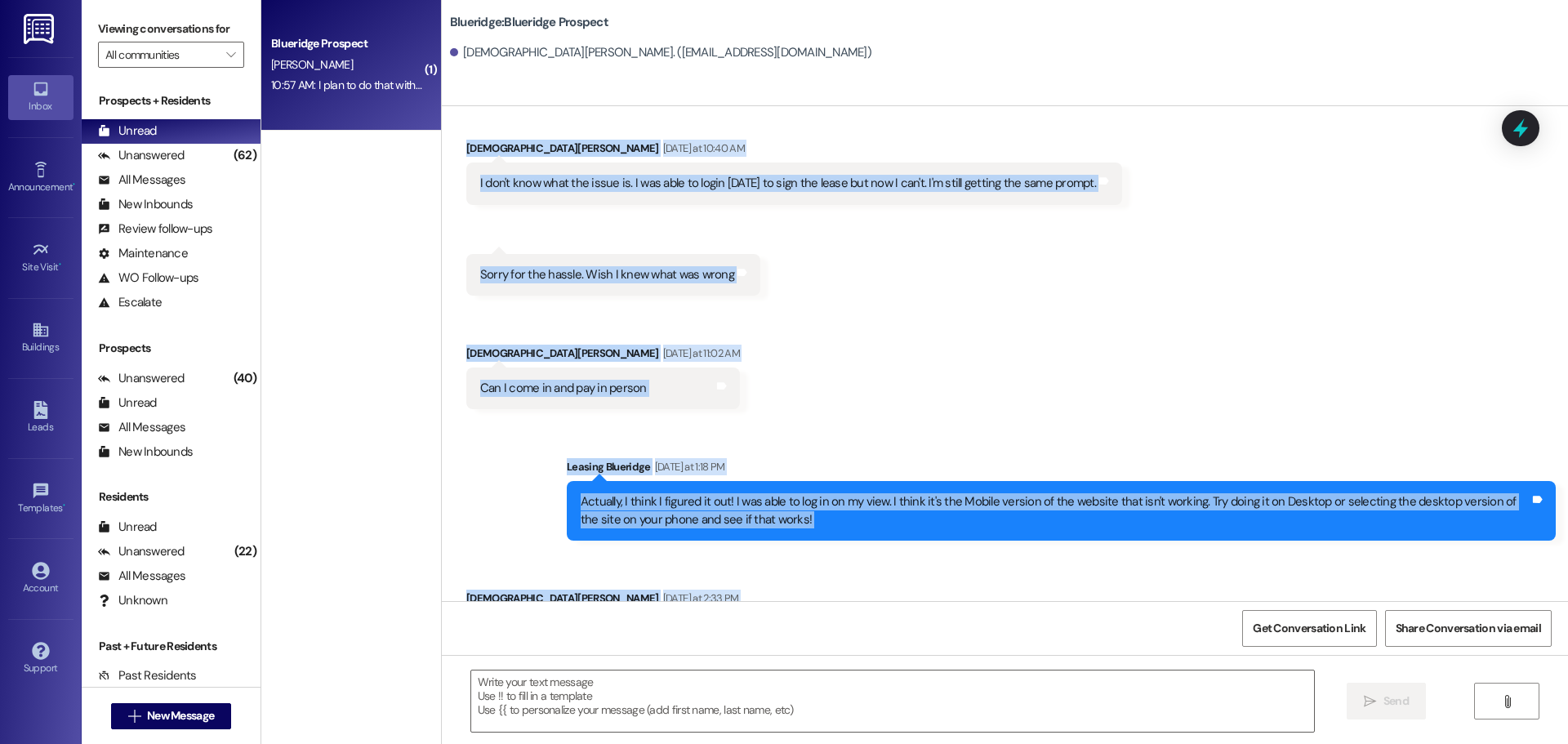
drag, startPoint x: 1555, startPoint y: 587, endPoint x: 454, endPoint y: 149, distance: 1184.9
click at [454, 149] on div "Sent via SMS Leasing Blueridge [DATE] 10:13 AM Hey, this is [PERSON_NAME] from …" at bounding box center [1004, 353] width 1126 height 495
click at [467, 144] on div "[DEMOGRAPHIC_DATA][PERSON_NAME] [DATE] at 10:40 AM" at bounding box center [794, 151] width 656 height 22
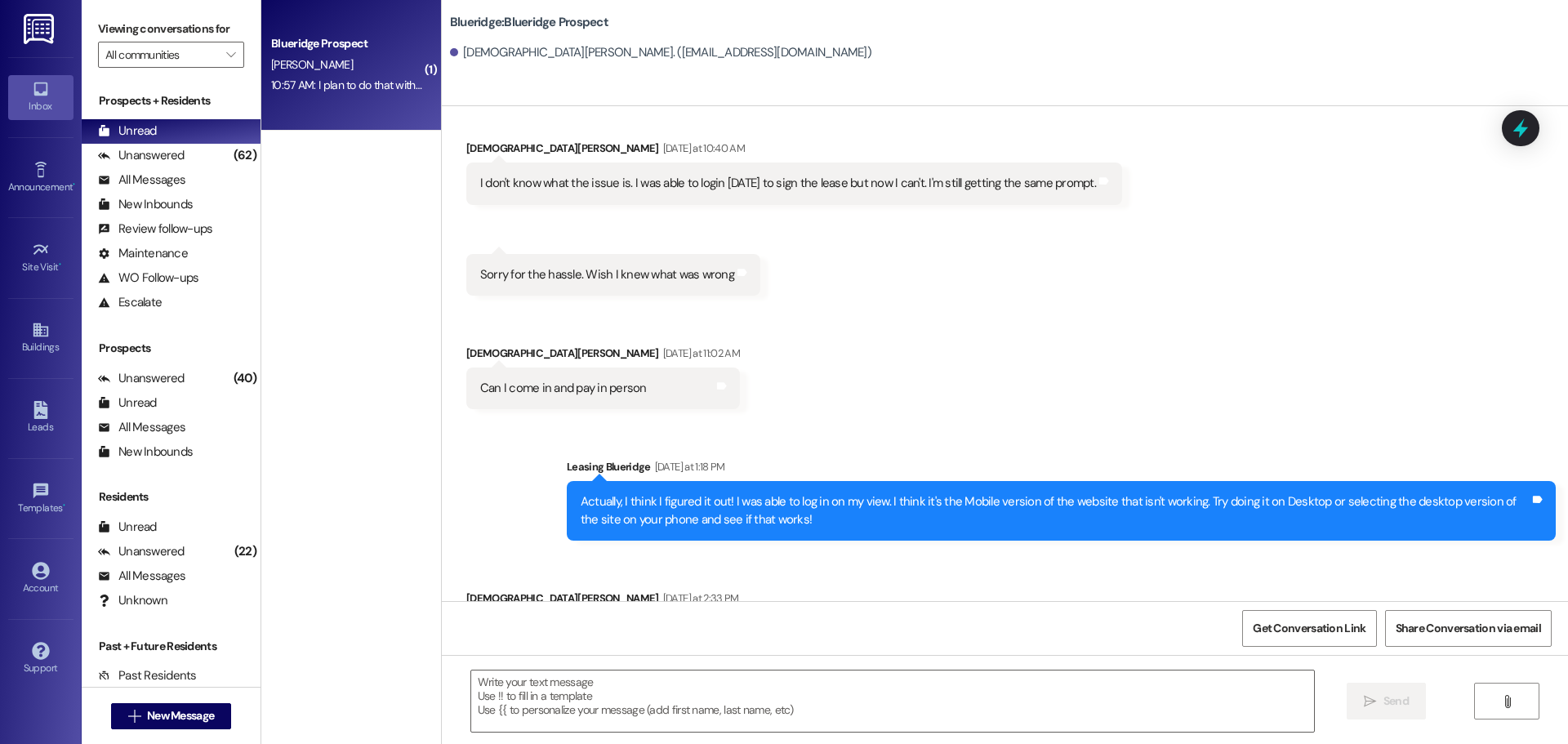
click at [635, 166] on div "I don't know what the issue is. I was able to login [DATE] to sign the lease bu…" at bounding box center [794, 183] width 656 height 42
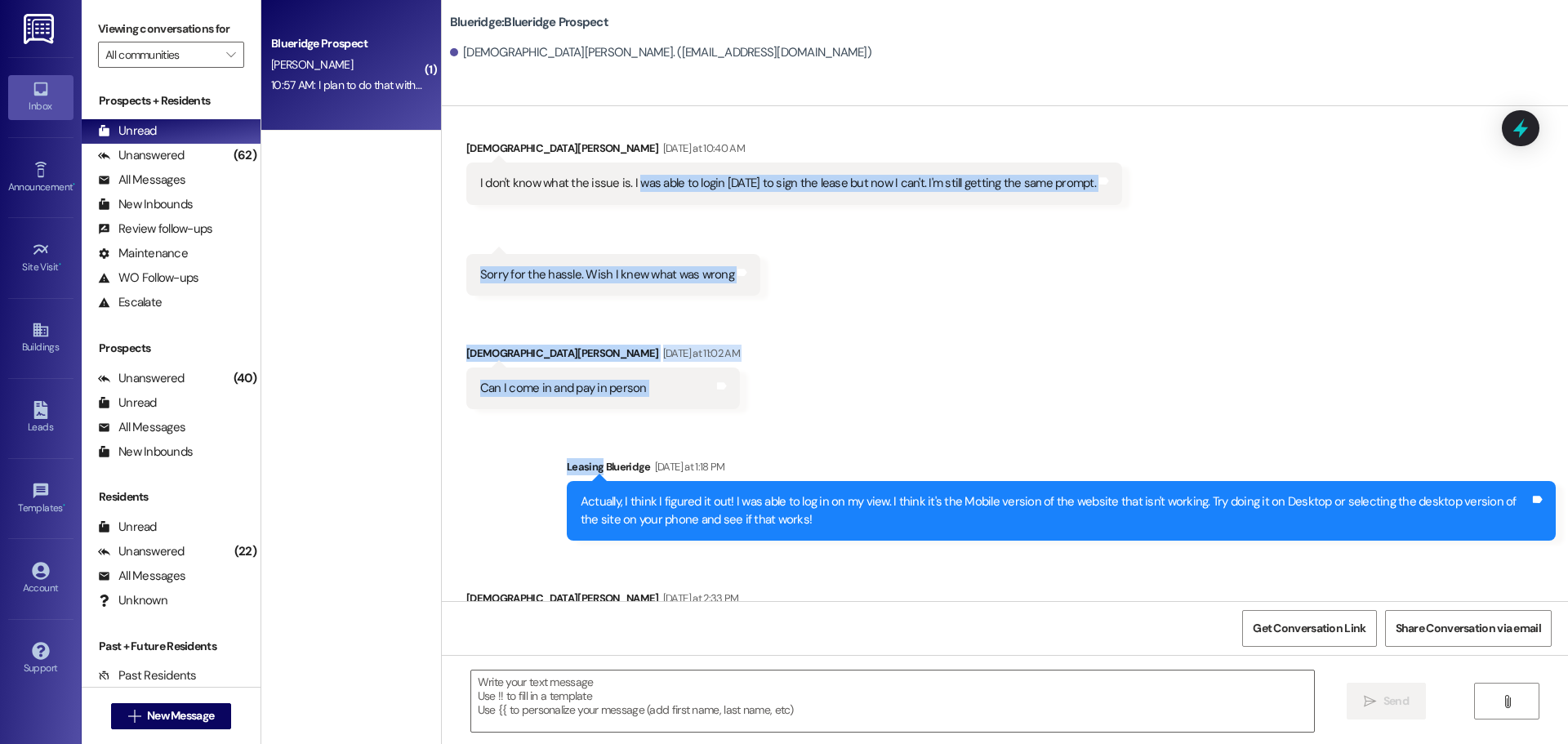
drag, startPoint x: 635, startPoint y: 166, endPoint x: 723, endPoint y: 390, distance: 240.7
click at [710, 393] on div "Received via SMS [PERSON_NAME] [DATE] at 10:40 AM I don't know what the issue i…" at bounding box center [1004, 262] width 1126 height 318
drag, startPoint x: 835, startPoint y: 402, endPoint x: 855, endPoint y: 422, distance: 28.3
click at [833, 402] on div "Received via SMS [PERSON_NAME] [DATE] at 10:40 AM I don't know what the issue i…" at bounding box center [1004, 262] width 1126 height 318
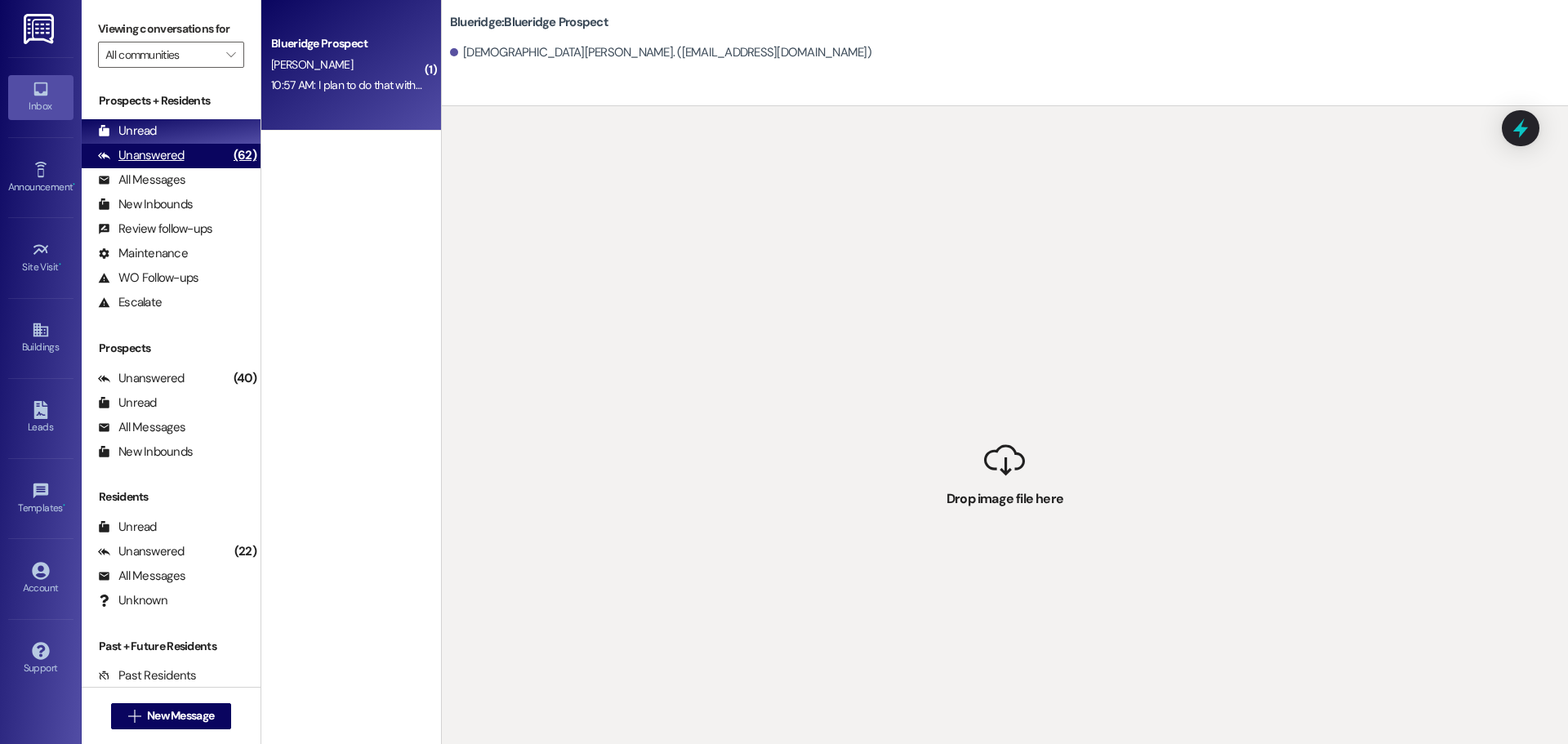
click at [198, 143] on div "Unanswered (62)" at bounding box center [171, 155] width 179 height 24
click at [200, 132] on div "Unread (0)" at bounding box center [171, 131] width 179 height 24
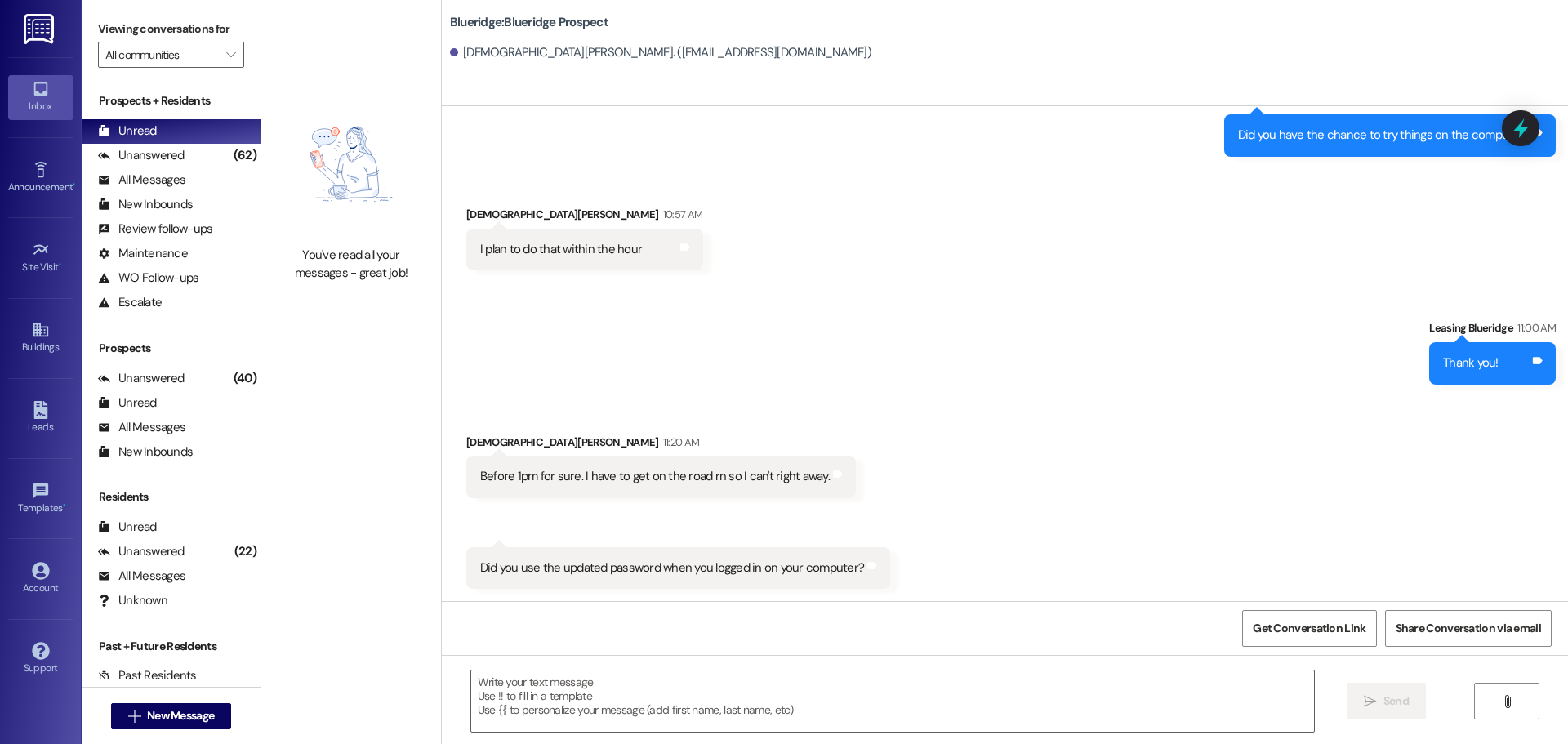
scroll to position [8083, 0]
click at [852, 707] on textarea at bounding box center [891, 702] width 842 height 62
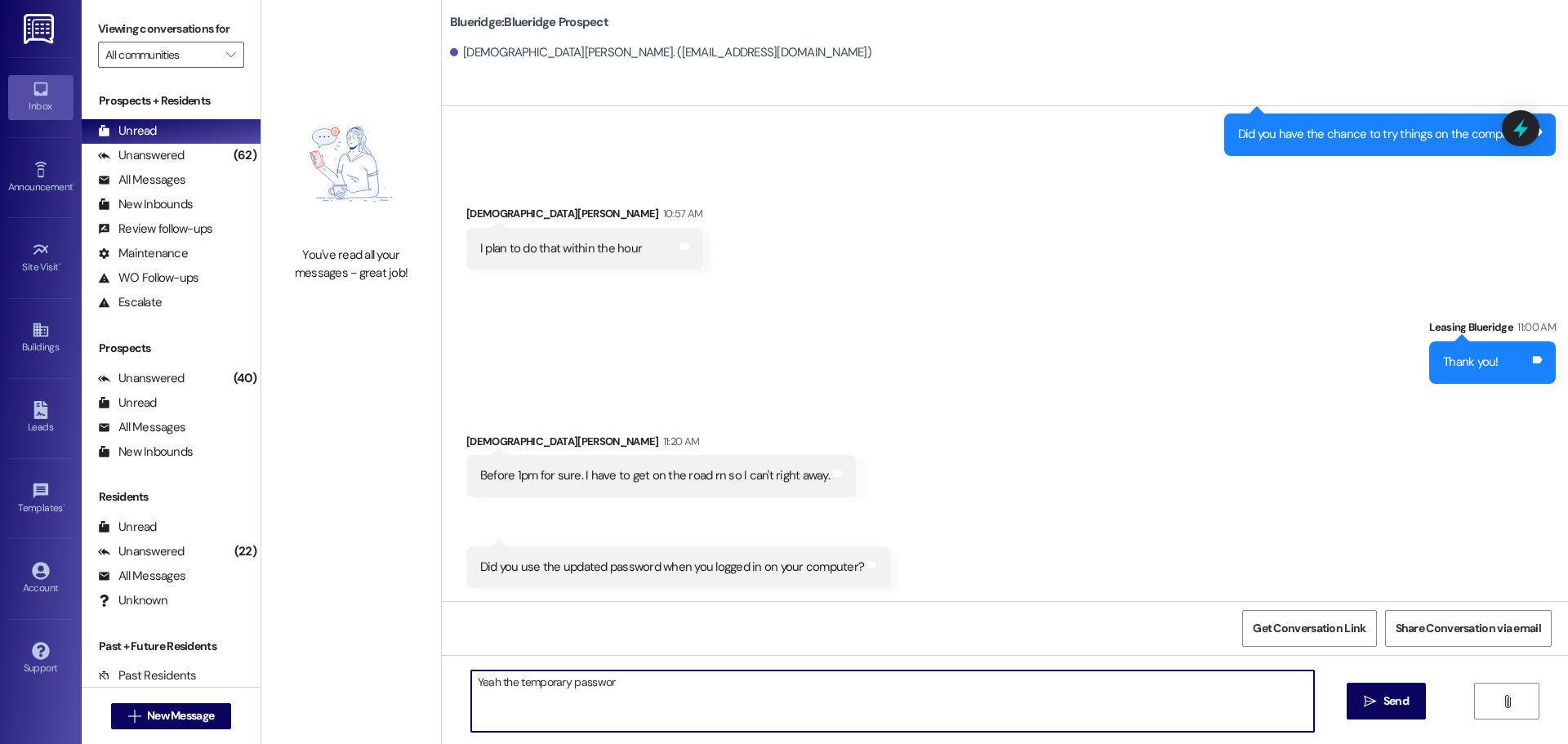
type textarea "Yeah the temporary password"
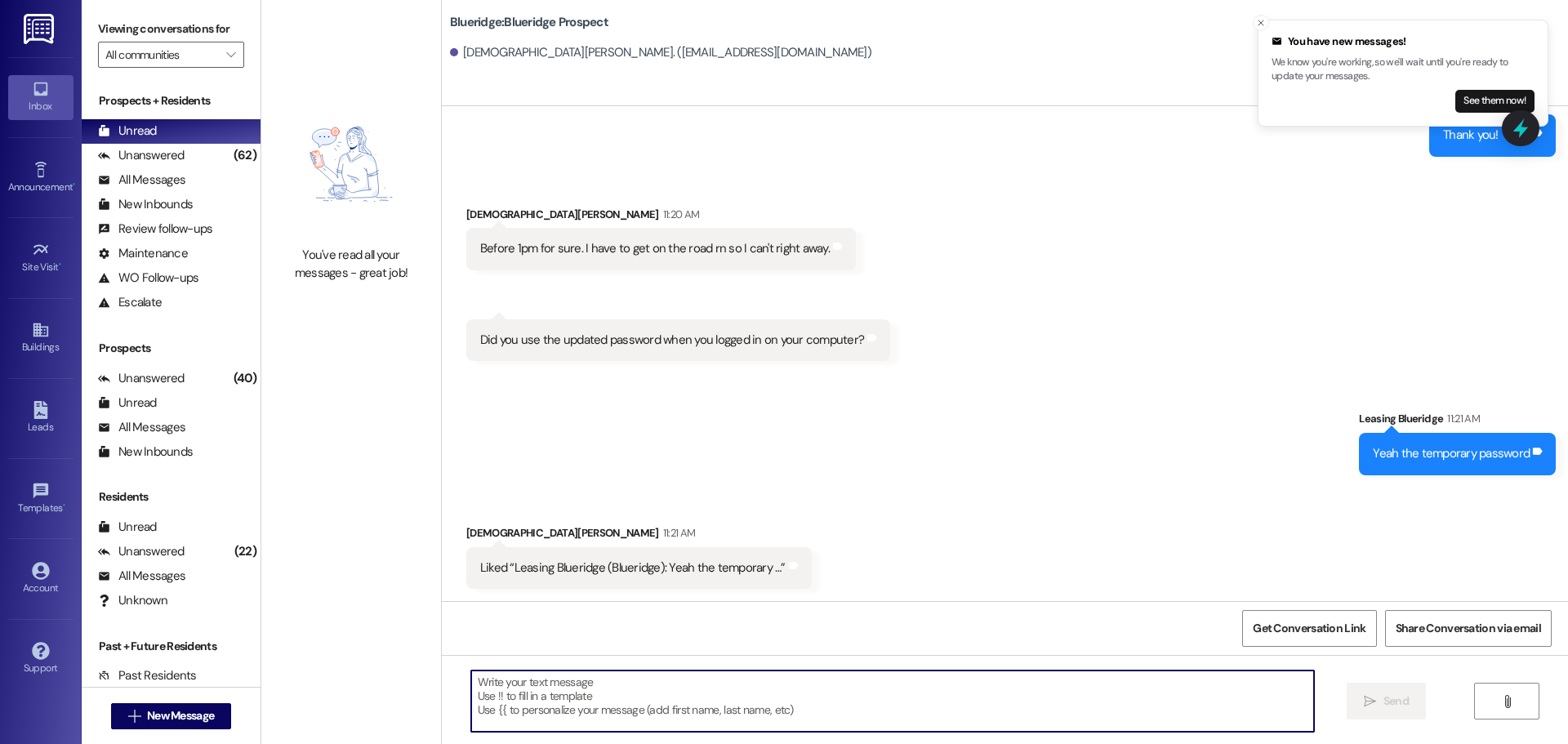
scroll to position [8311, 0]
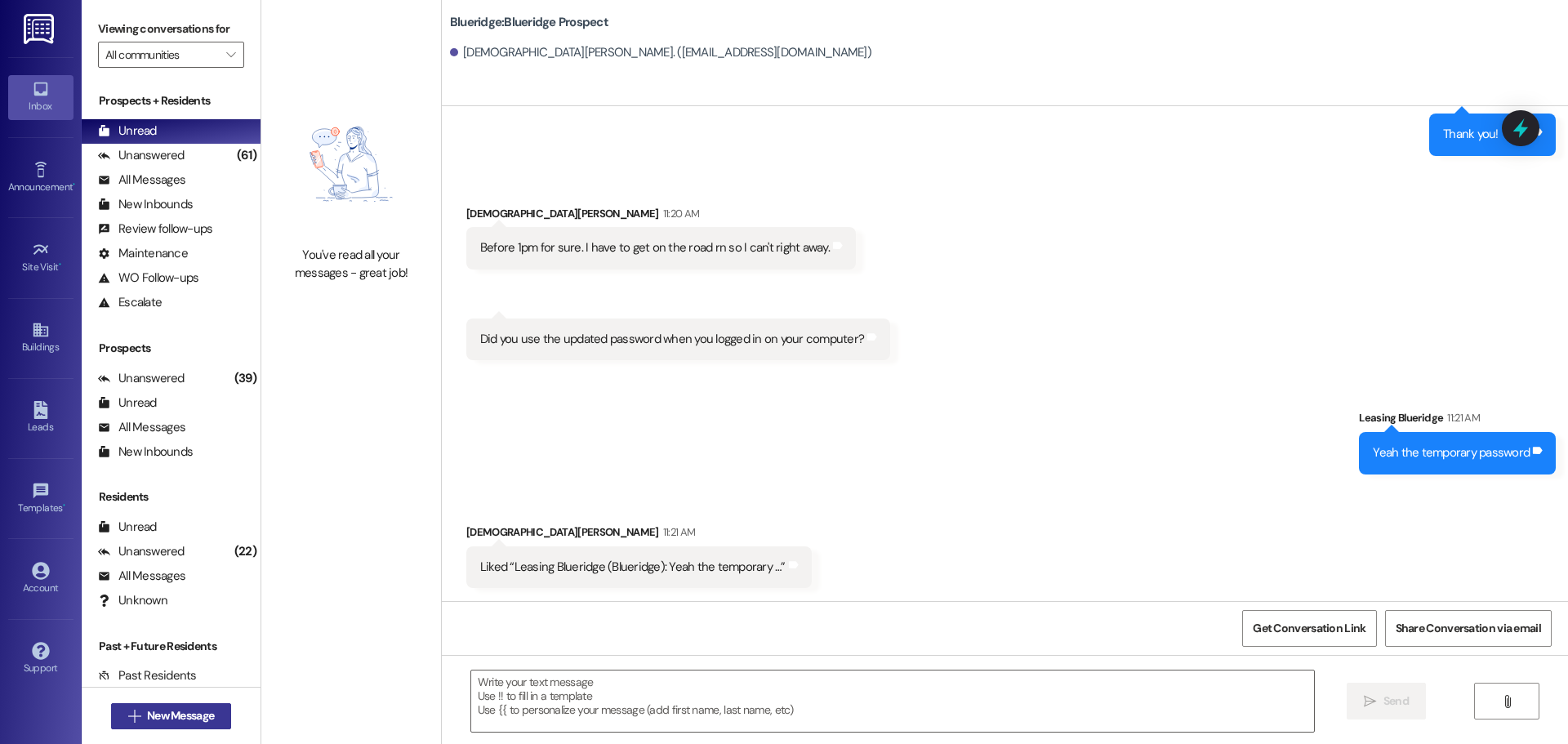
click at [182, 721] on span "New Message" at bounding box center [180, 716] width 67 height 17
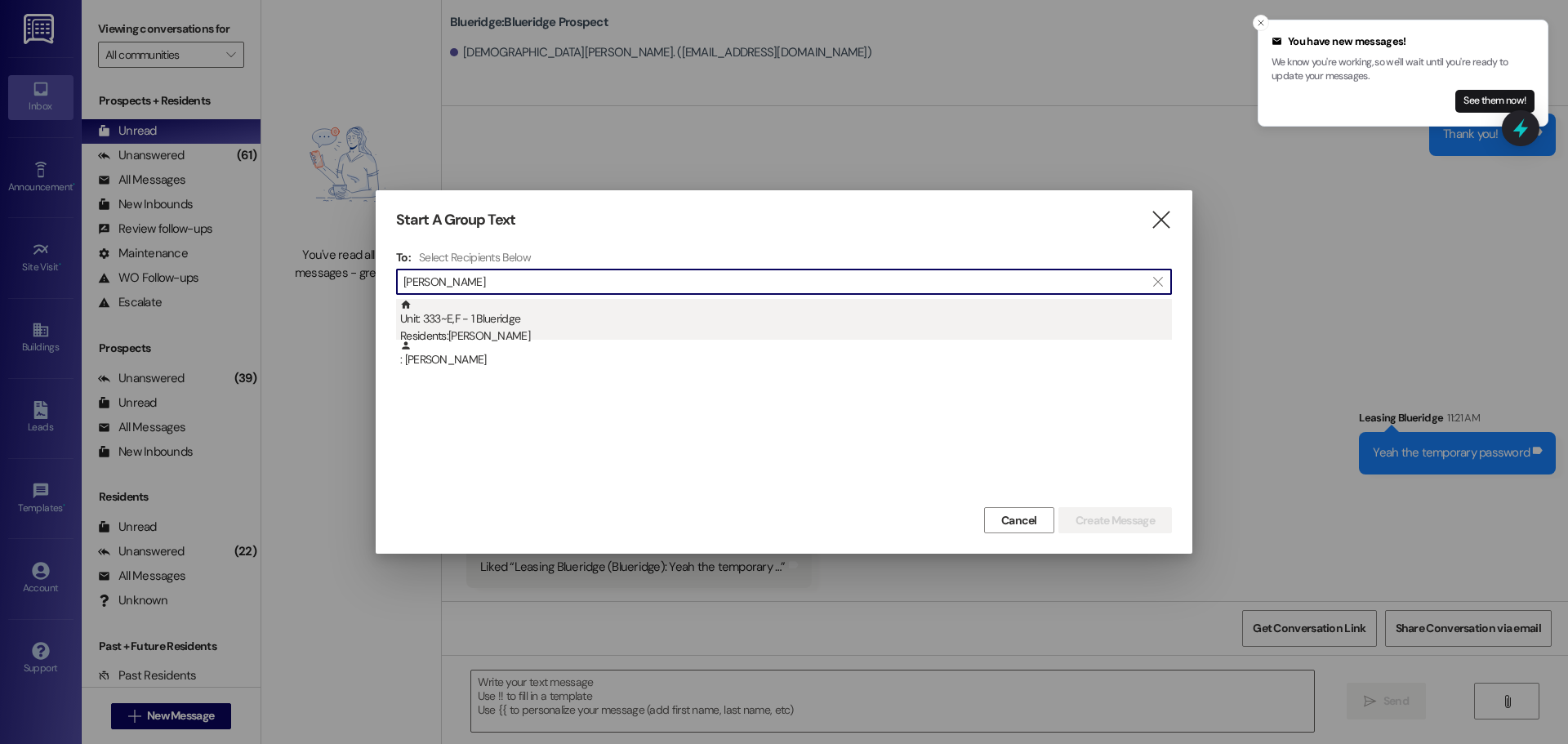
type input "[PERSON_NAME]"
click at [538, 311] on div "Unit: 333~E,F - 1 Blueridge Residents: [PERSON_NAME]" at bounding box center [786, 322] width 772 height 47
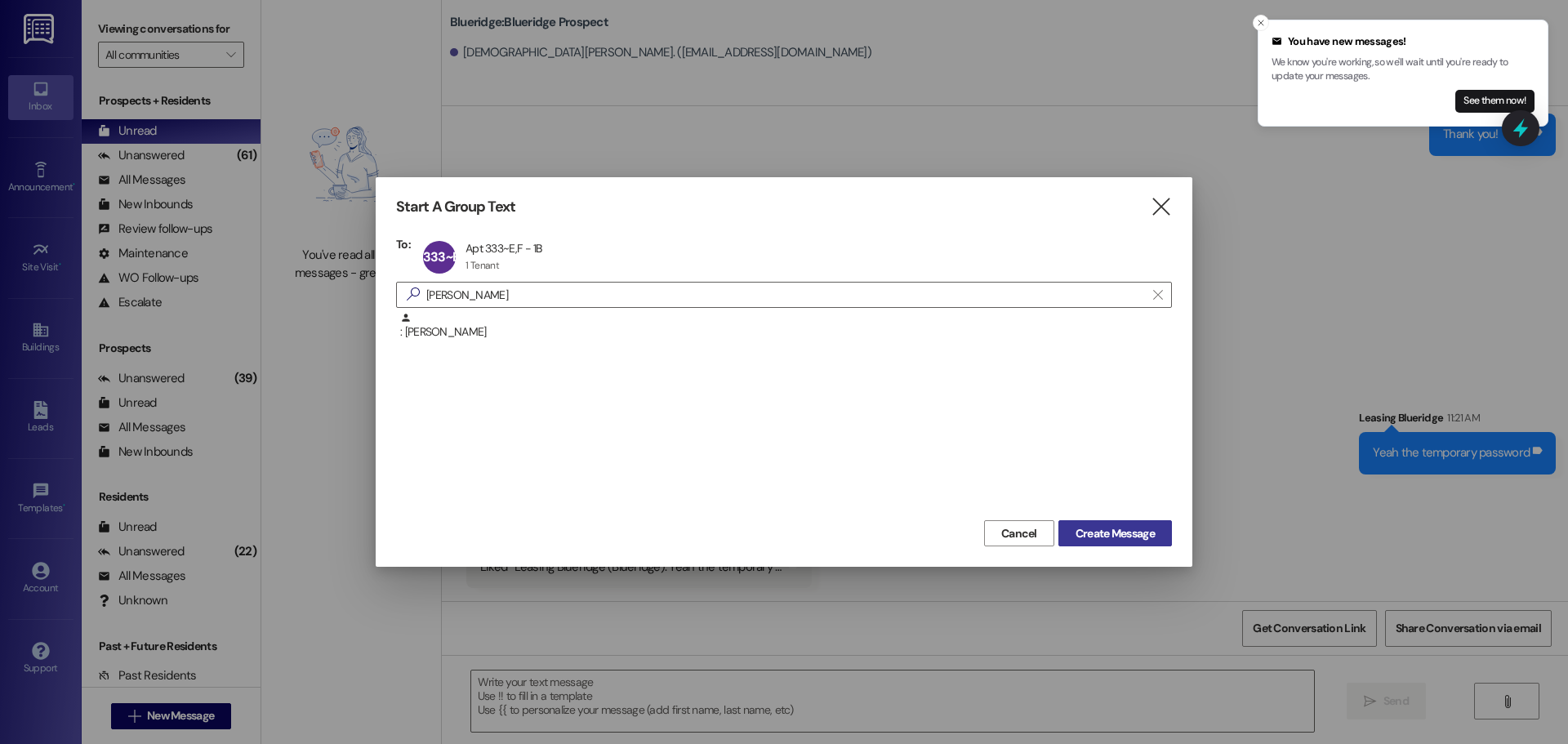
click at [1121, 543] on button "Create Message" at bounding box center [1115, 532] width 113 height 26
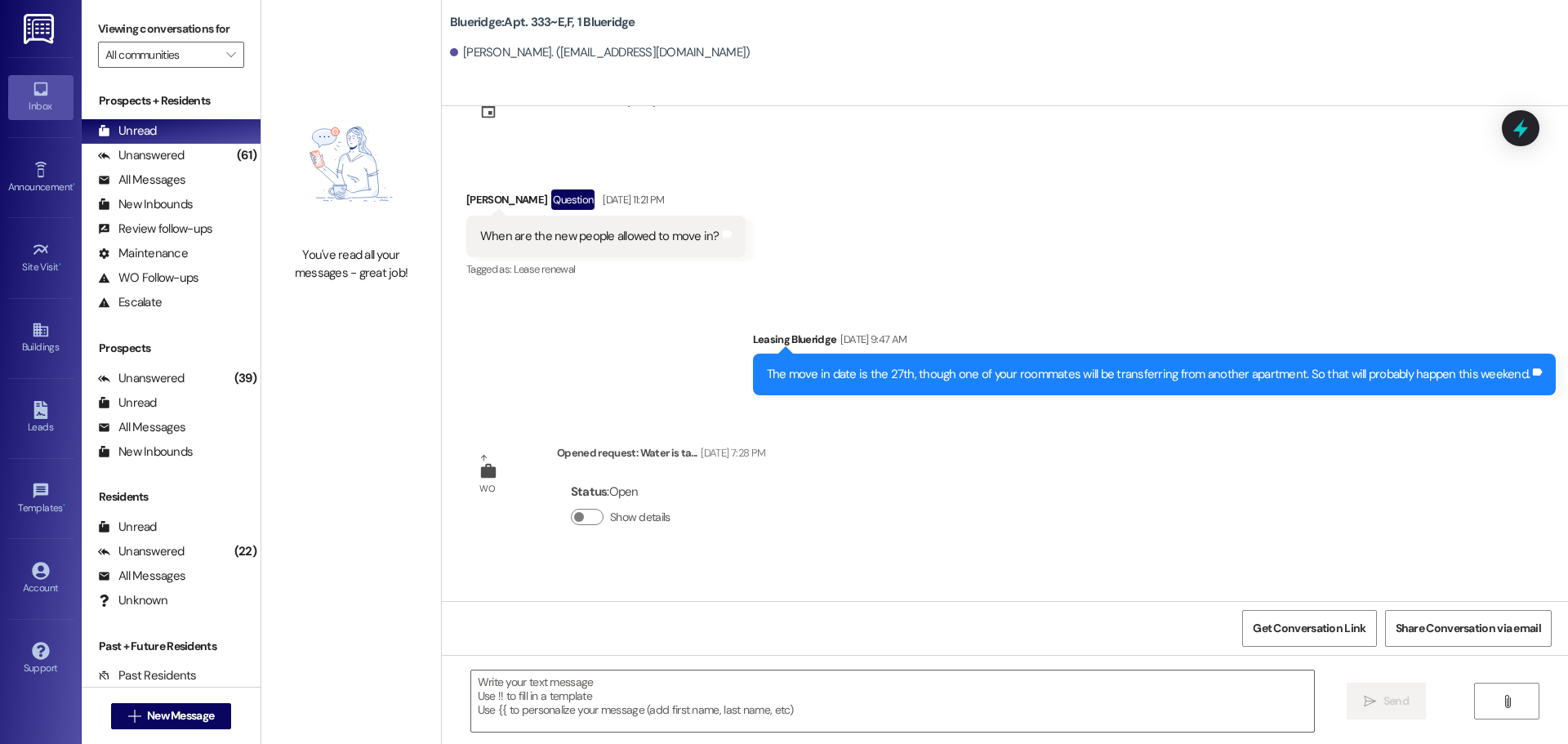
scroll to position [60918, 0]
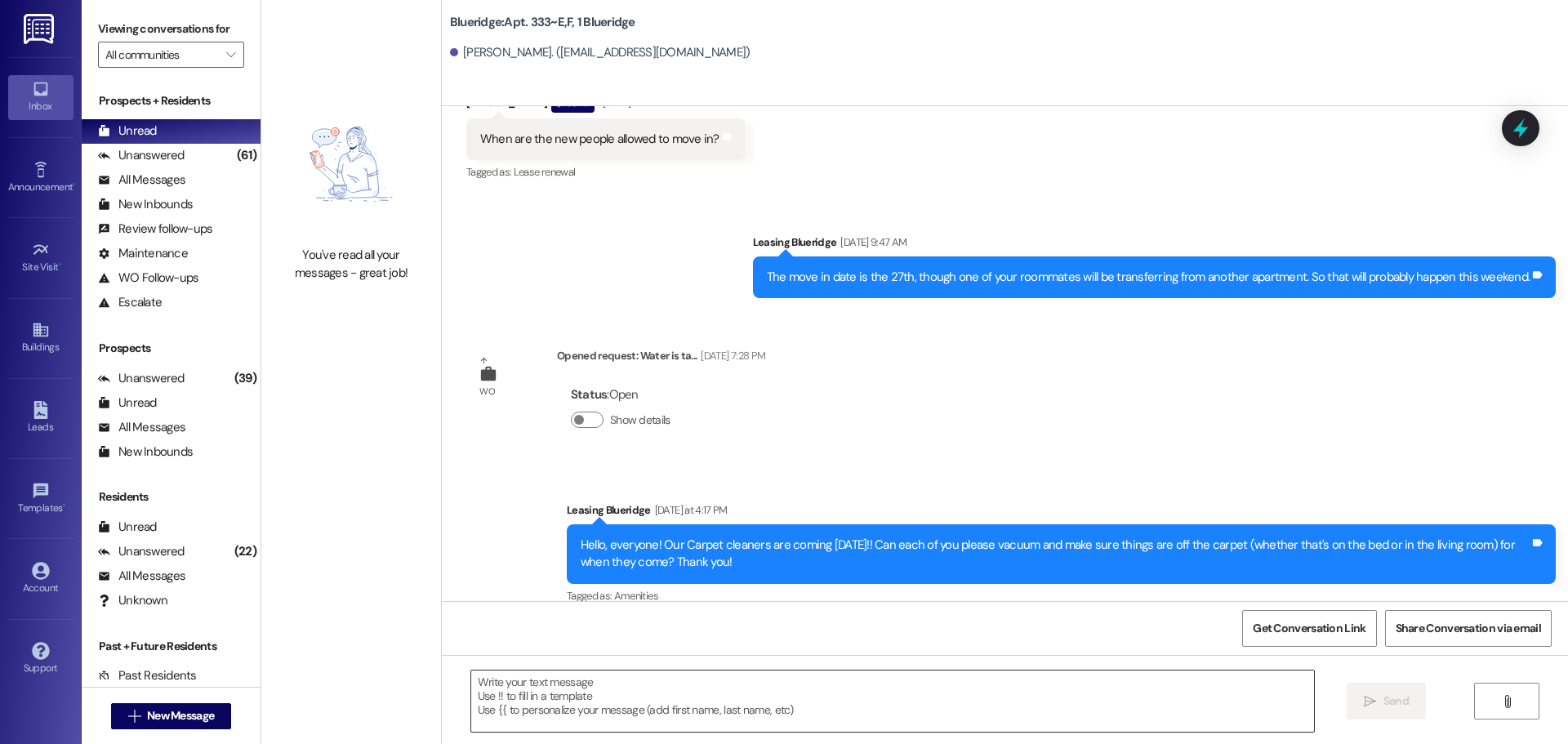
click at [871, 720] on textarea at bounding box center [891, 702] width 842 height 62
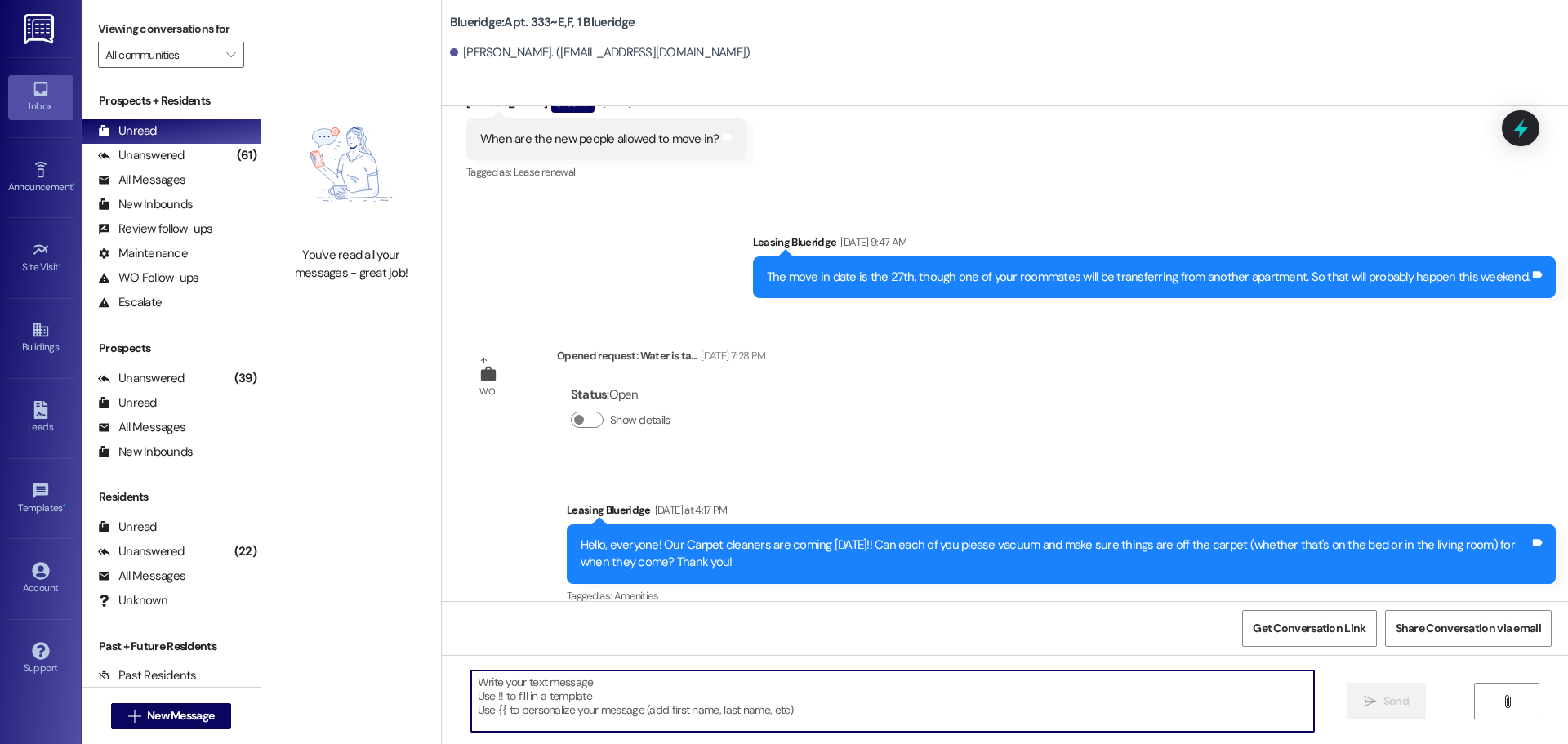
type textarea "H"
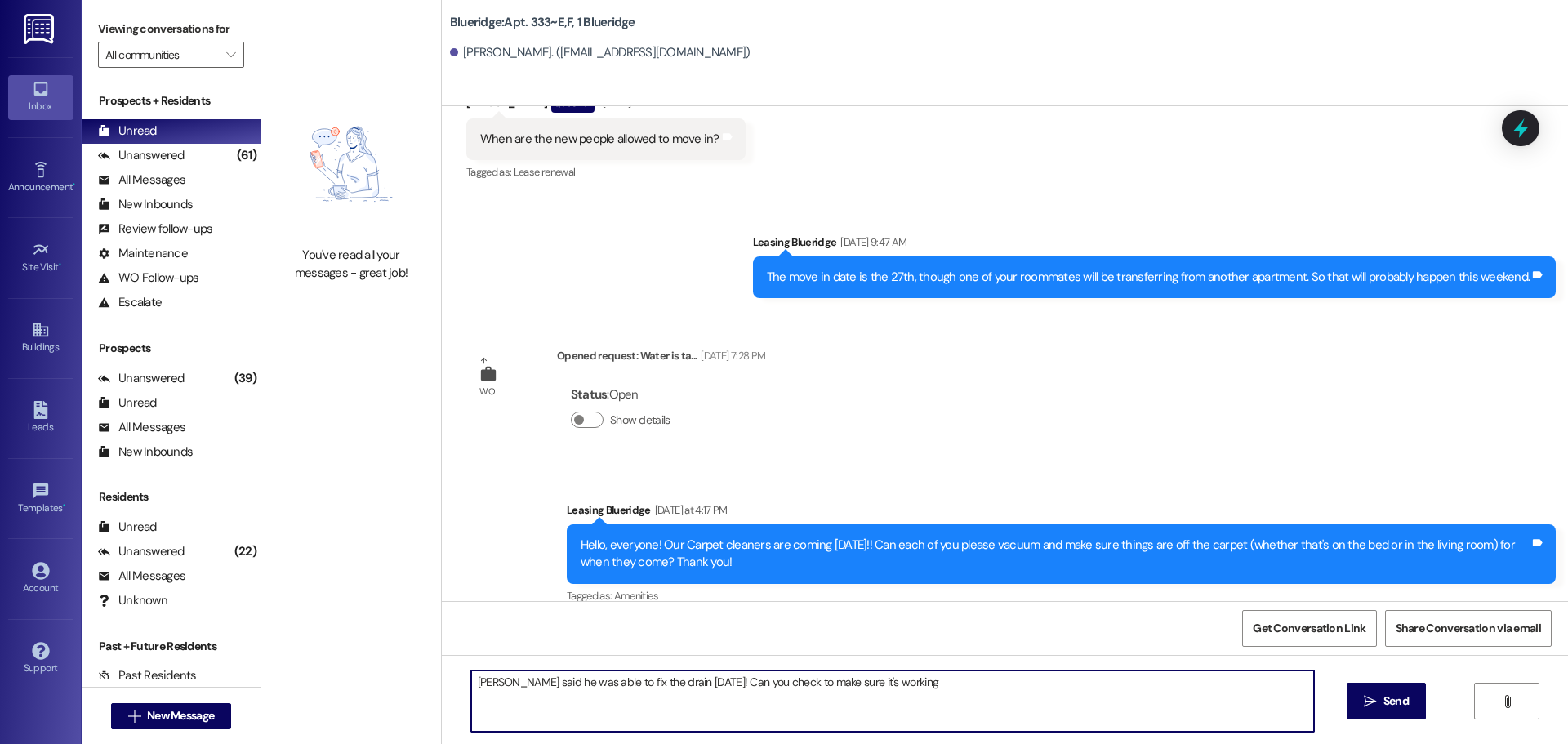
type textarea "[PERSON_NAME] said he was able to fix the drain [DATE]! Can you check to make s…"
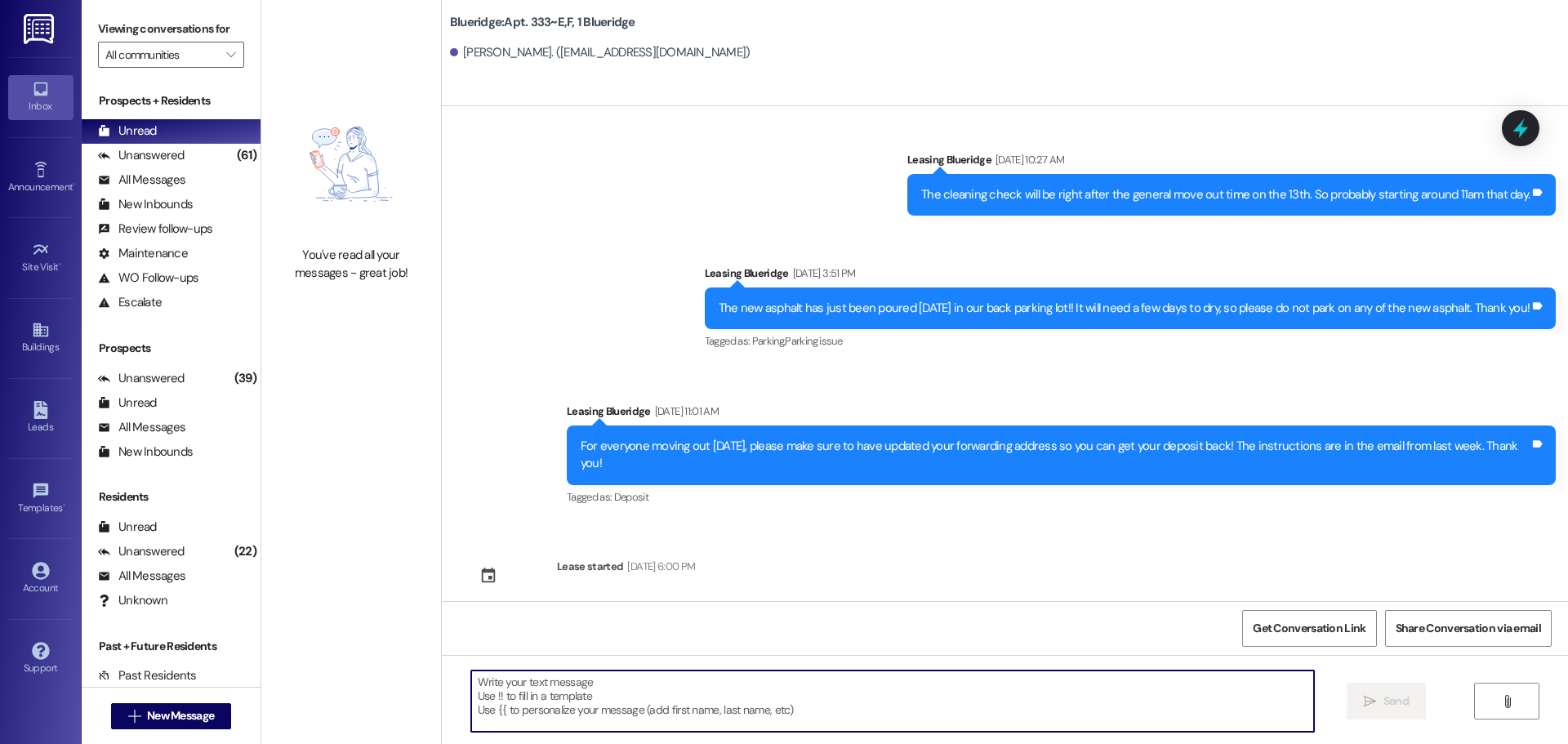
scroll to position [61031, 0]
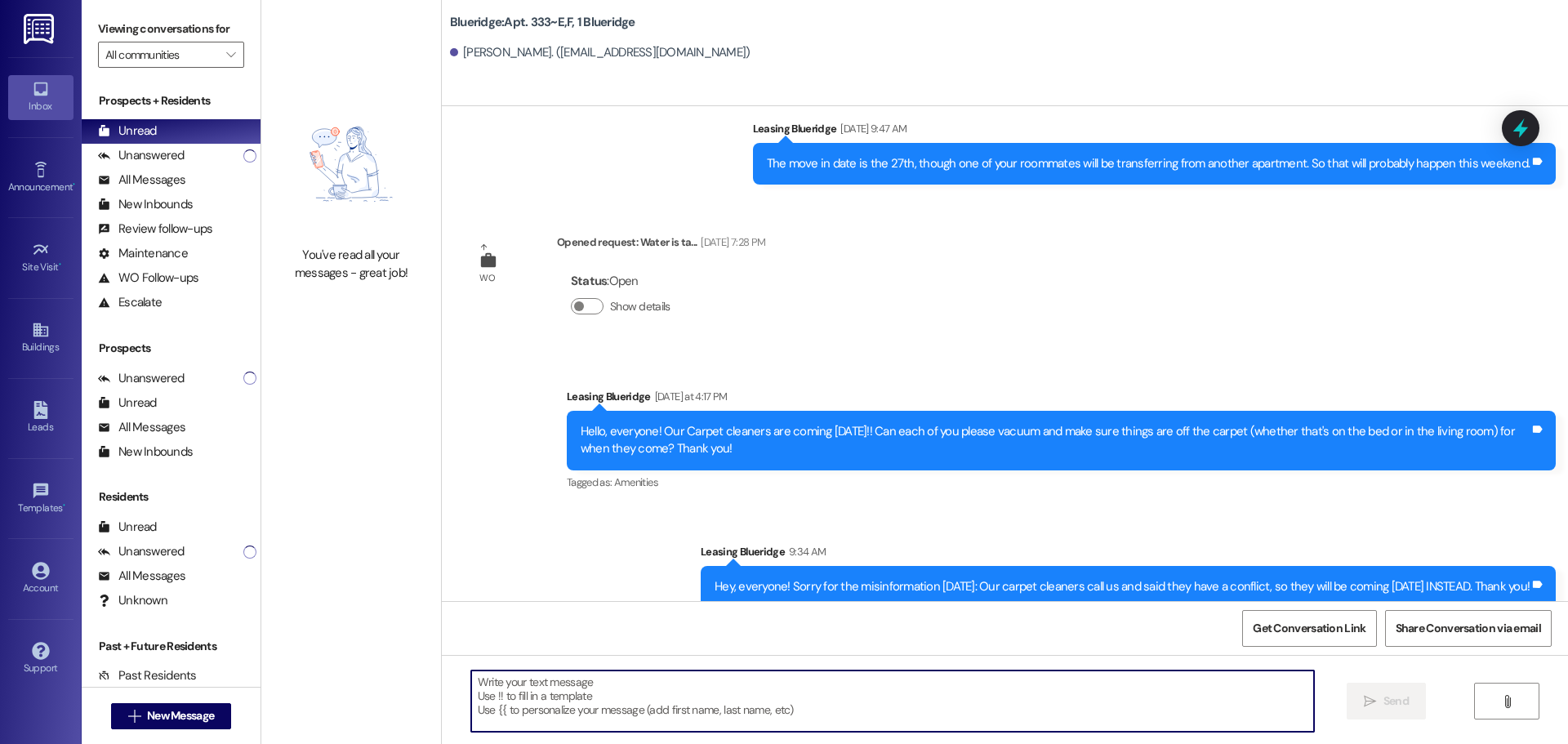
click at [1081, 366] on div "Announcement, sent via SMS Leasing Blueridge [DATE] at 4:17 PM Hello, everyone!…" at bounding box center [1004, 554] width 1126 height 407
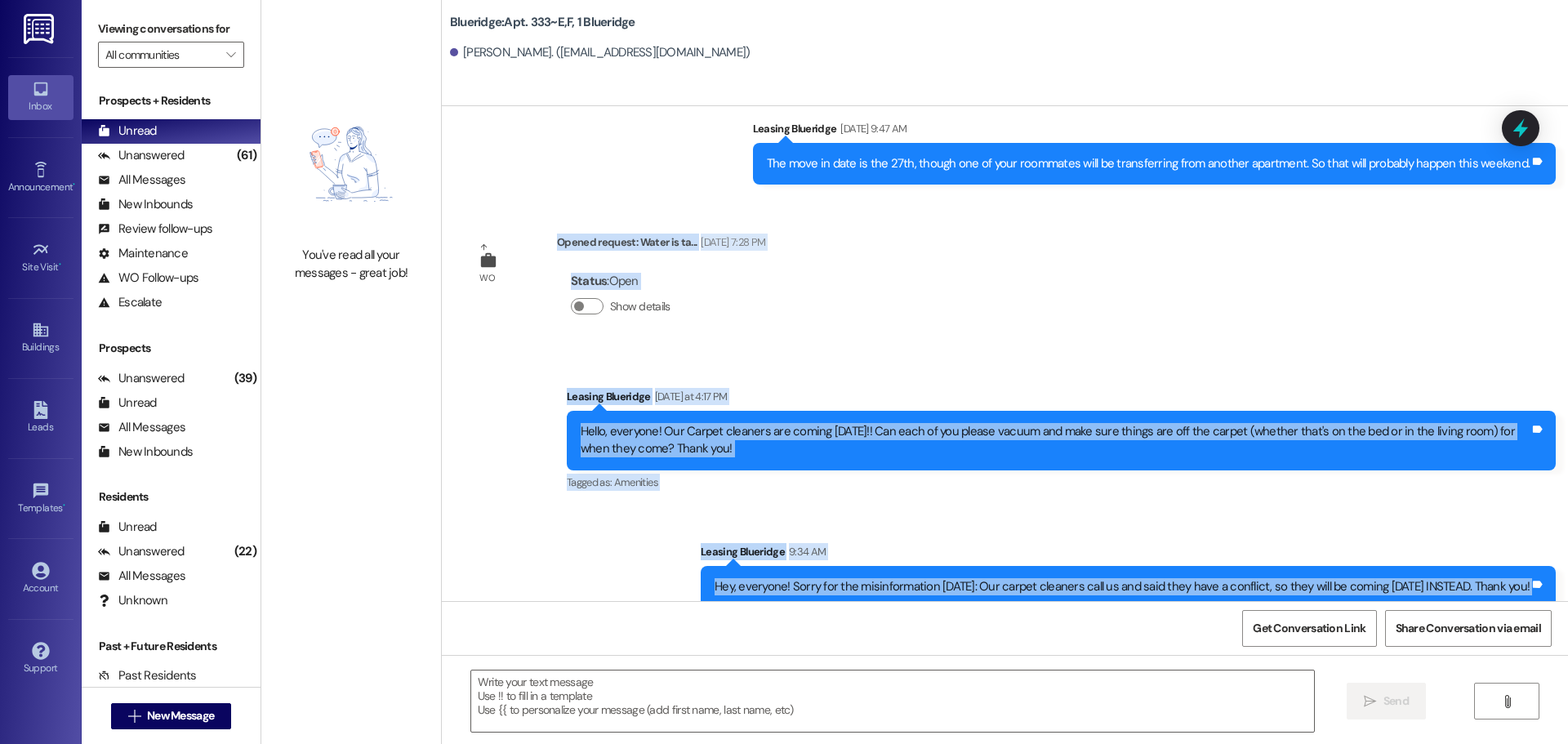
drag, startPoint x: 478, startPoint y: 186, endPoint x: 1556, endPoint y: 582, distance: 1148.4
click at [1556, 582] on div "Sent via SMS Leasing Blueridge [DATE] 6:37 PM Hey [PERSON_NAME]! This is Allie …" at bounding box center [1004, 353] width 1126 height 495
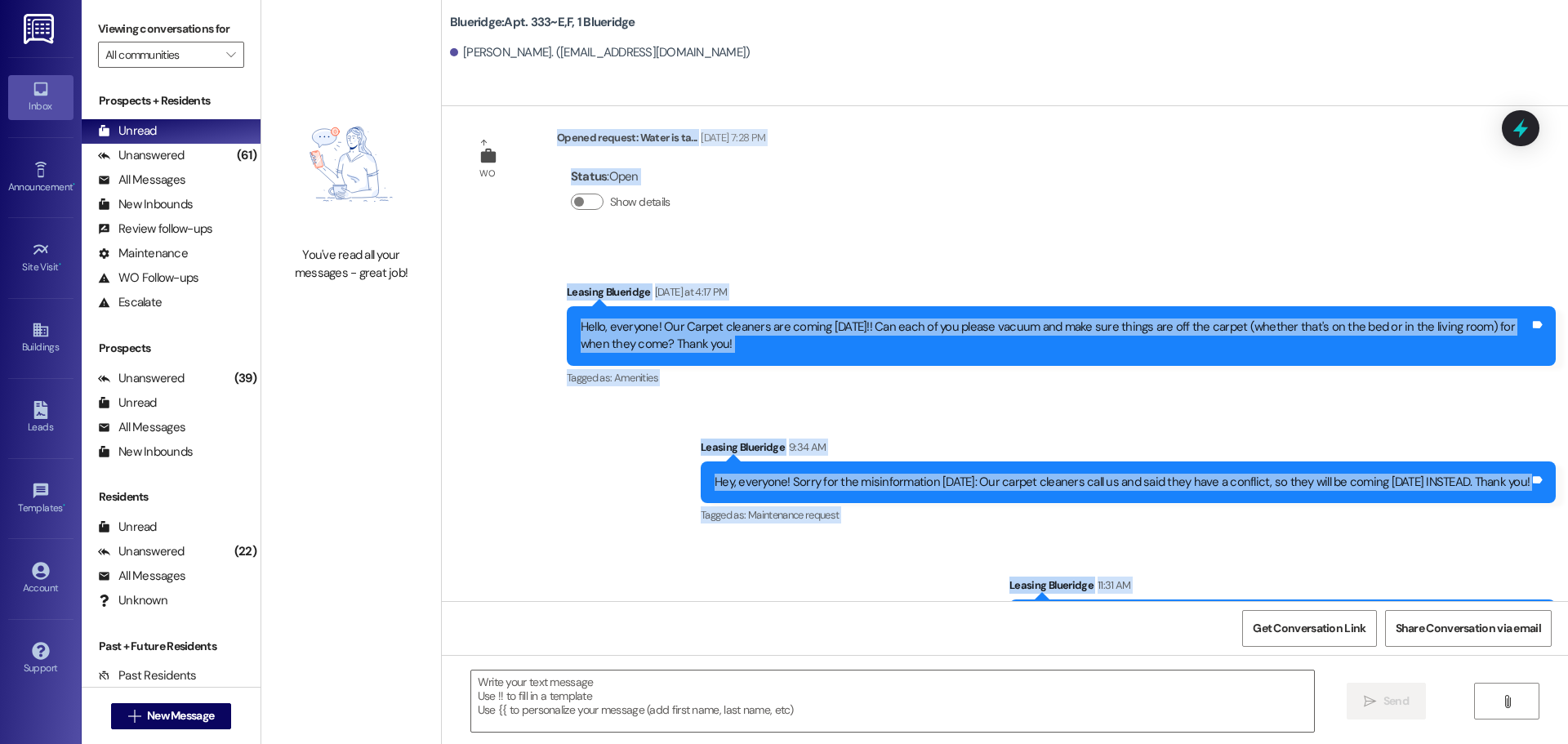
scroll to position [61145, 0]
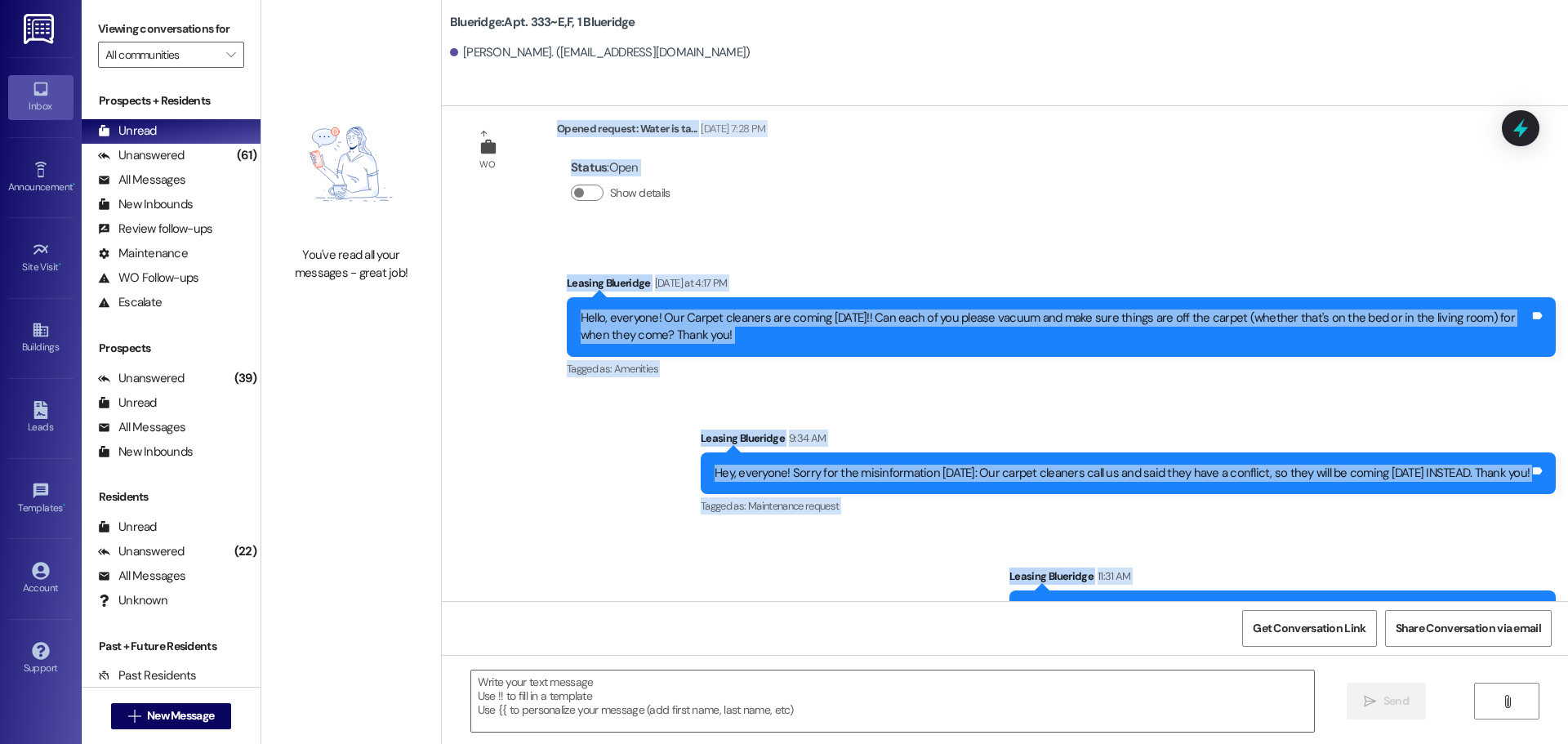
click at [902, 704] on div "Yep it's working great! Sorry I should've checked that again before bothering y…" at bounding box center [702, 725] width 471 height 42
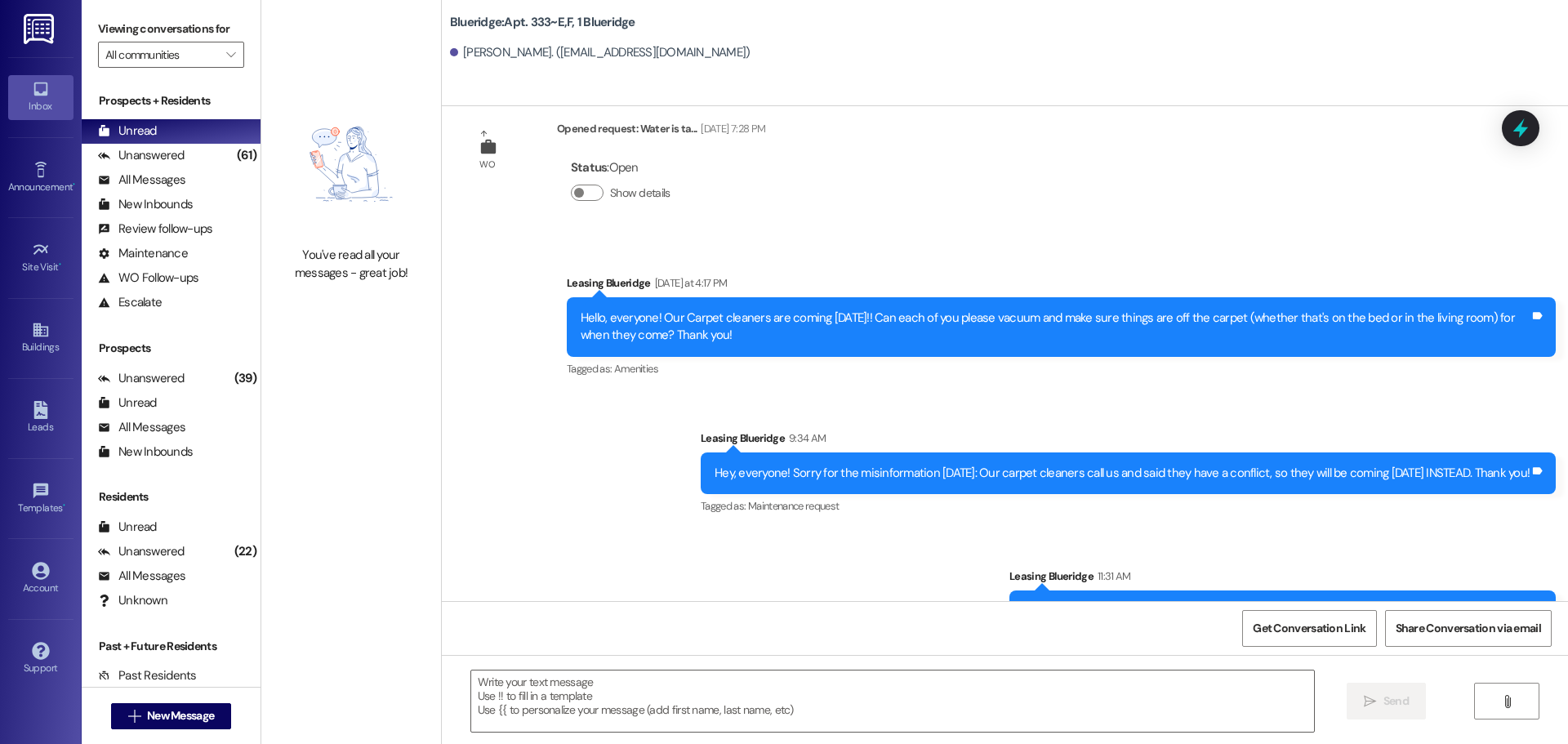
scroll to position [61145, 0]
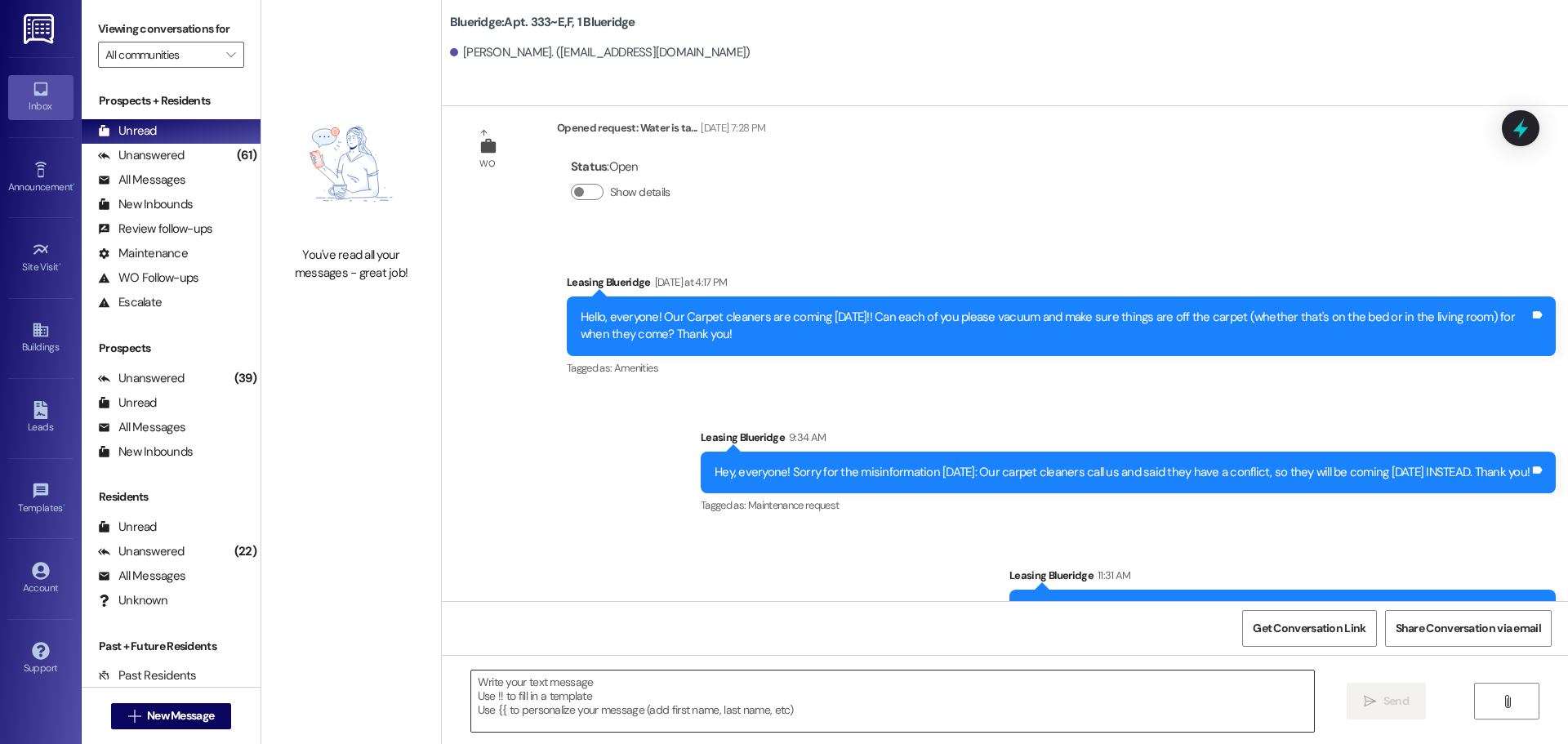
click at [884, 679] on textarea at bounding box center [891, 702] width 842 height 62
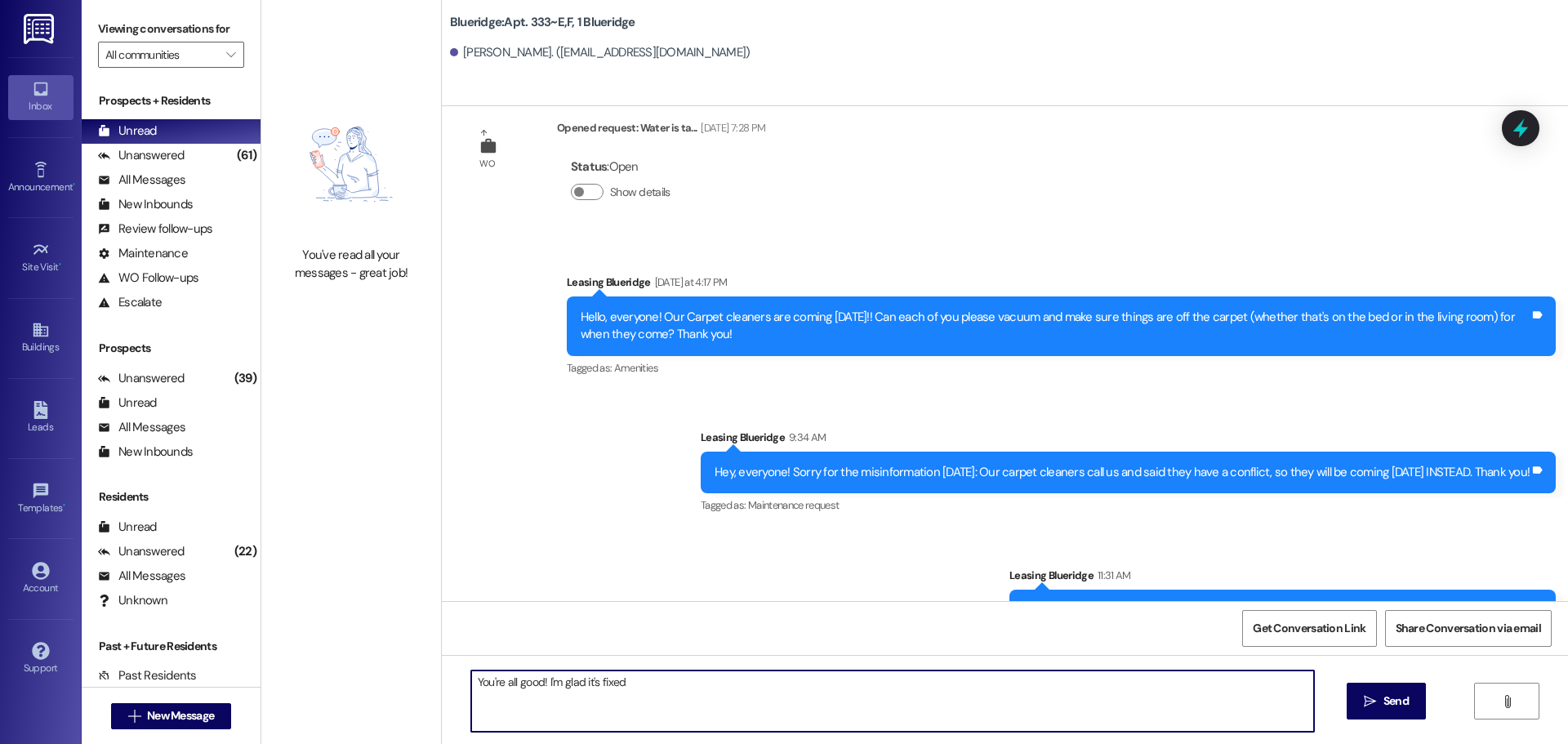
type textarea "You're all good! I'm glad it's fixed!"
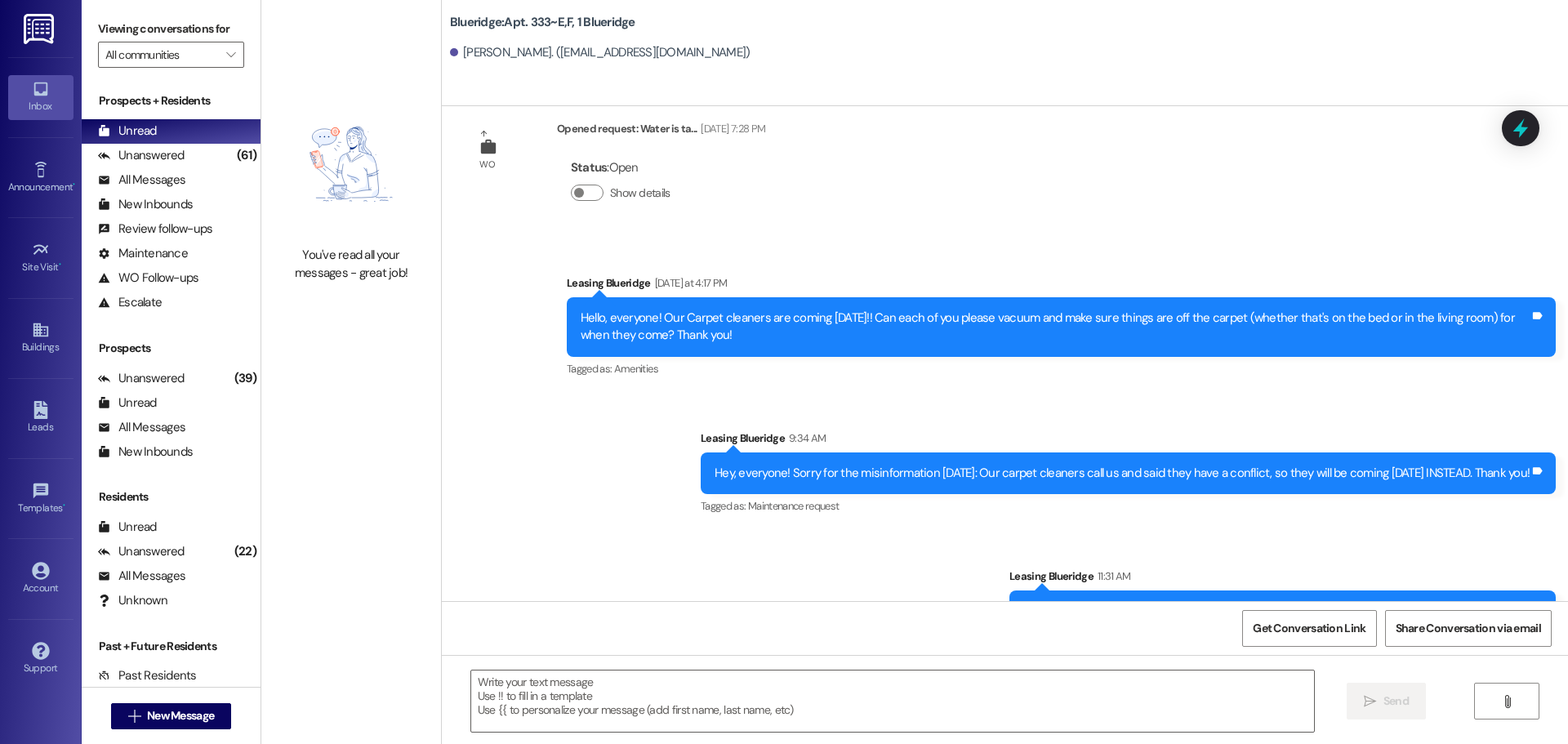
click at [1457, 392] on div "Announcement, sent via SMS Leasing Blueridge [DATE] at 4:17 PM Hello, everyone!…" at bounding box center [1004, 441] width 1126 height 407
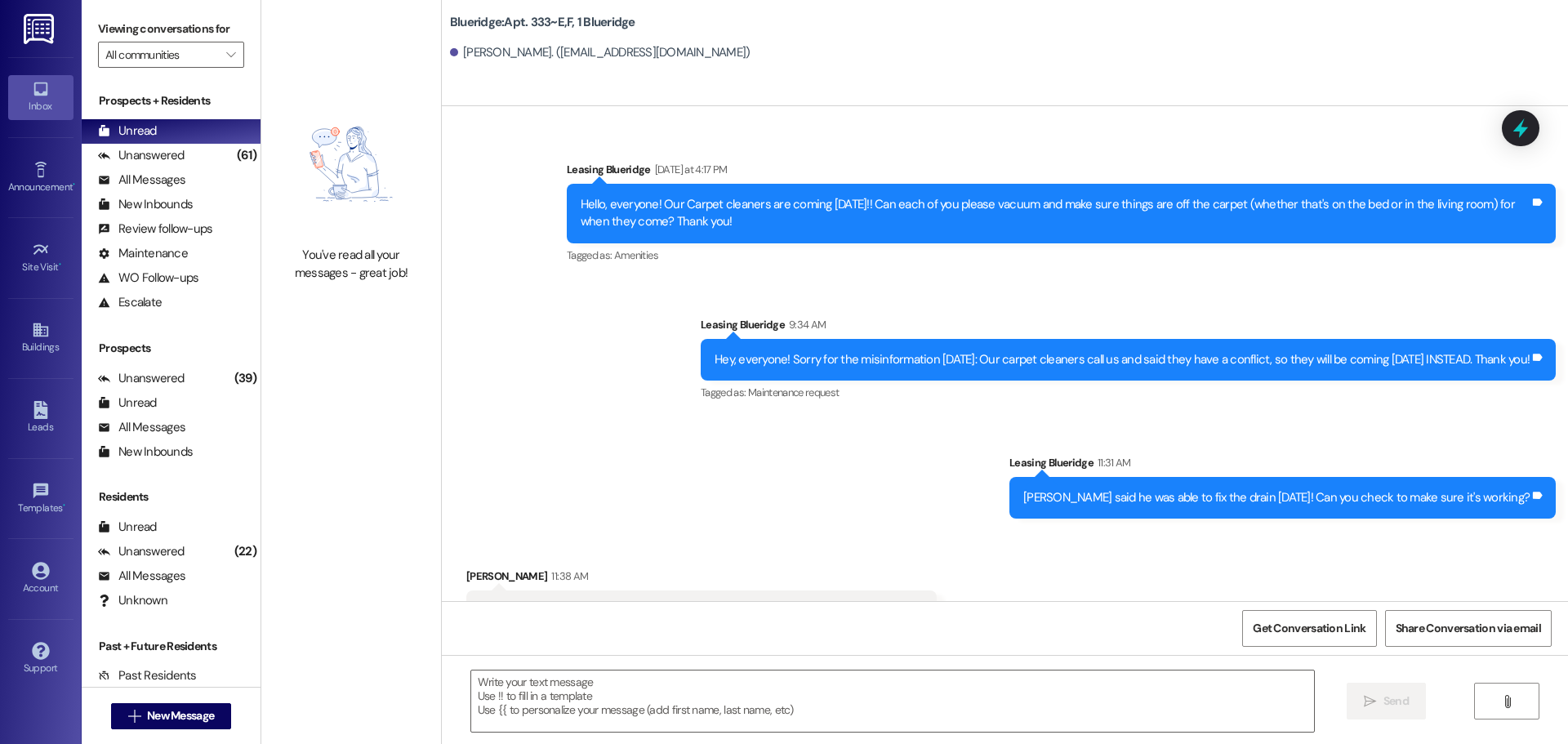
scroll to position [61260, 0]
